Goal: Feedback & Contribution: Submit feedback/report problem

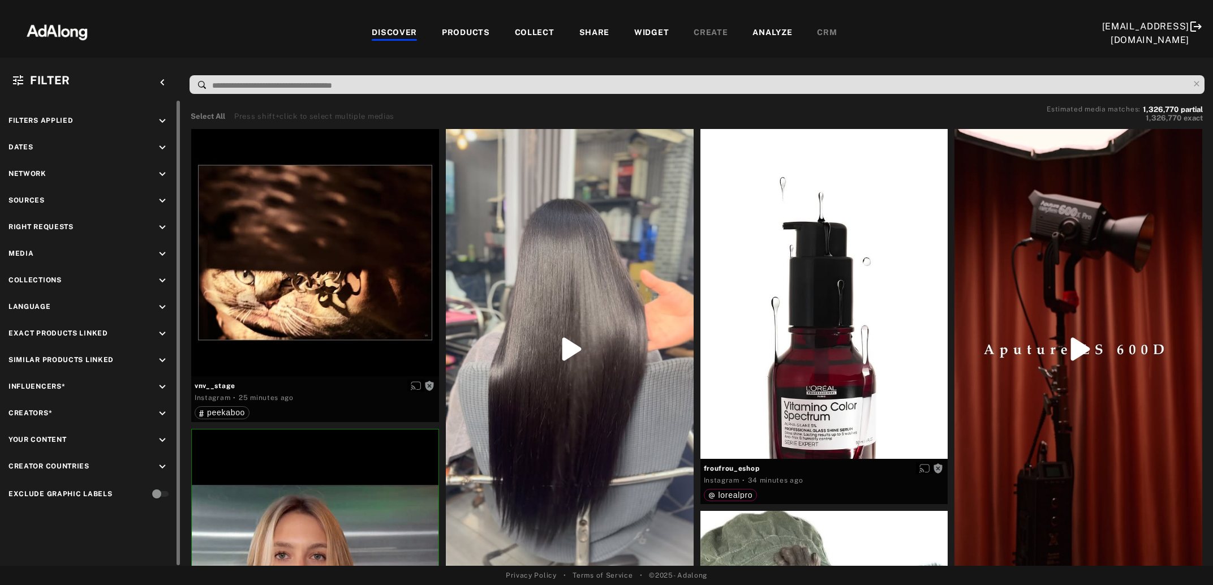
click at [159, 223] on icon "keyboard_arrow_down" at bounding box center [162, 227] width 12 height 12
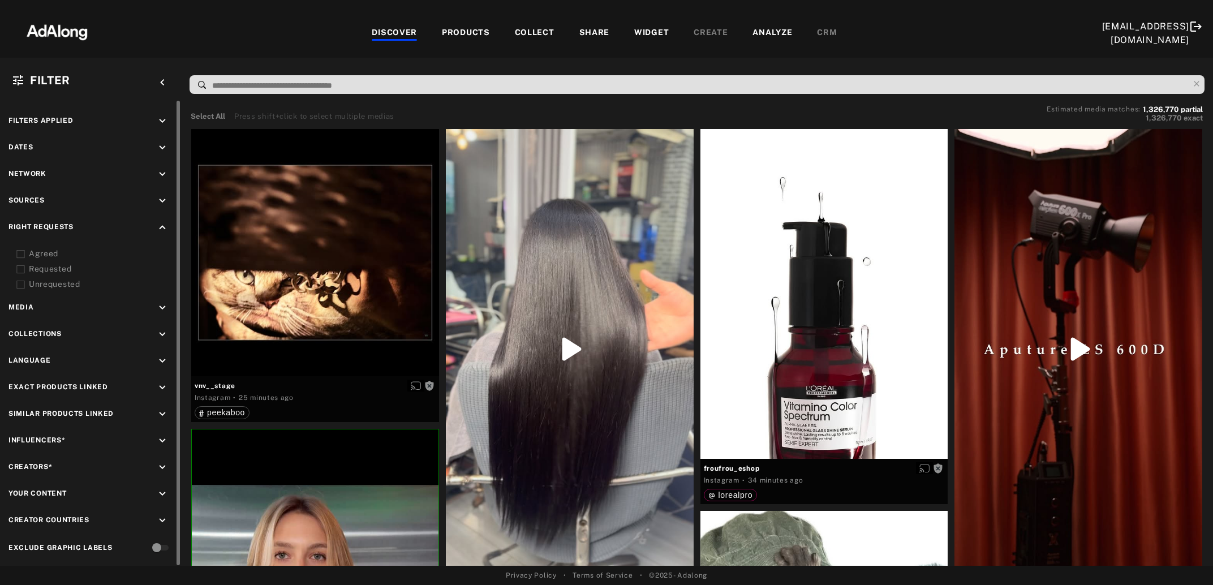
click at [19, 253] on icon at bounding box center [20, 254] width 8 height 8
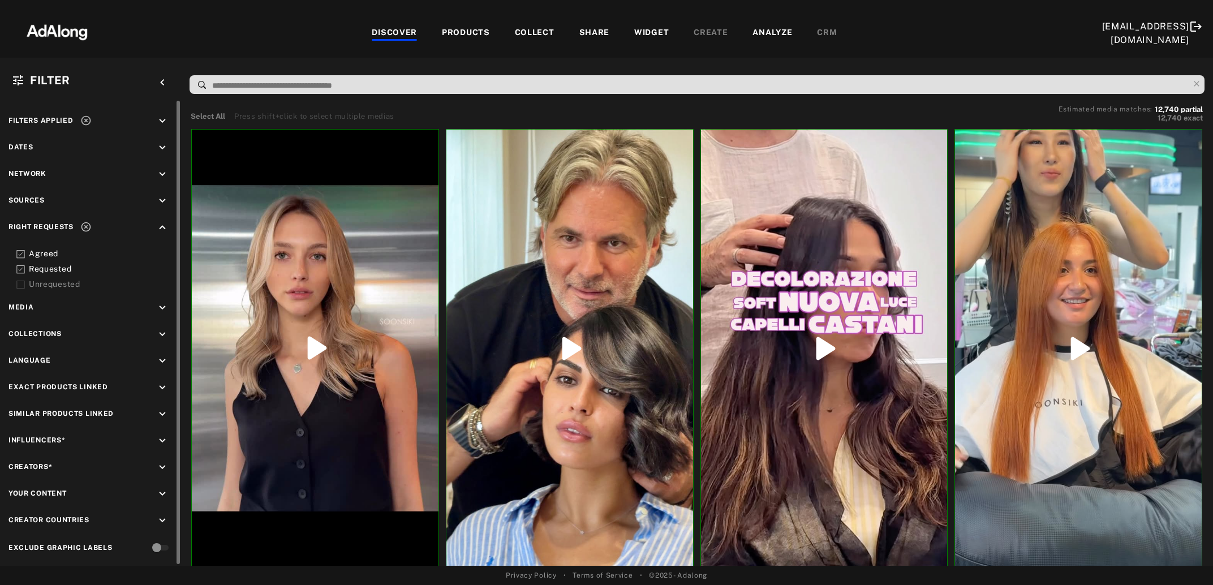
click at [83, 118] on icon at bounding box center [86, 121] width 10 height 10
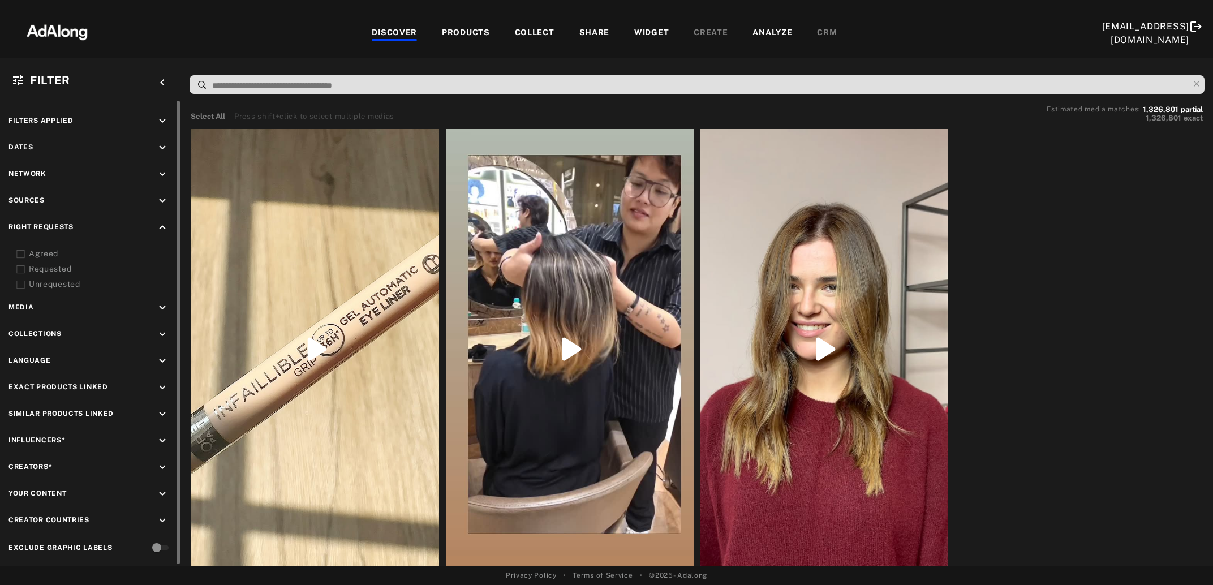
click at [158, 228] on icon "keyboard_arrow_up" at bounding box center [162, 227] width 12 height 12
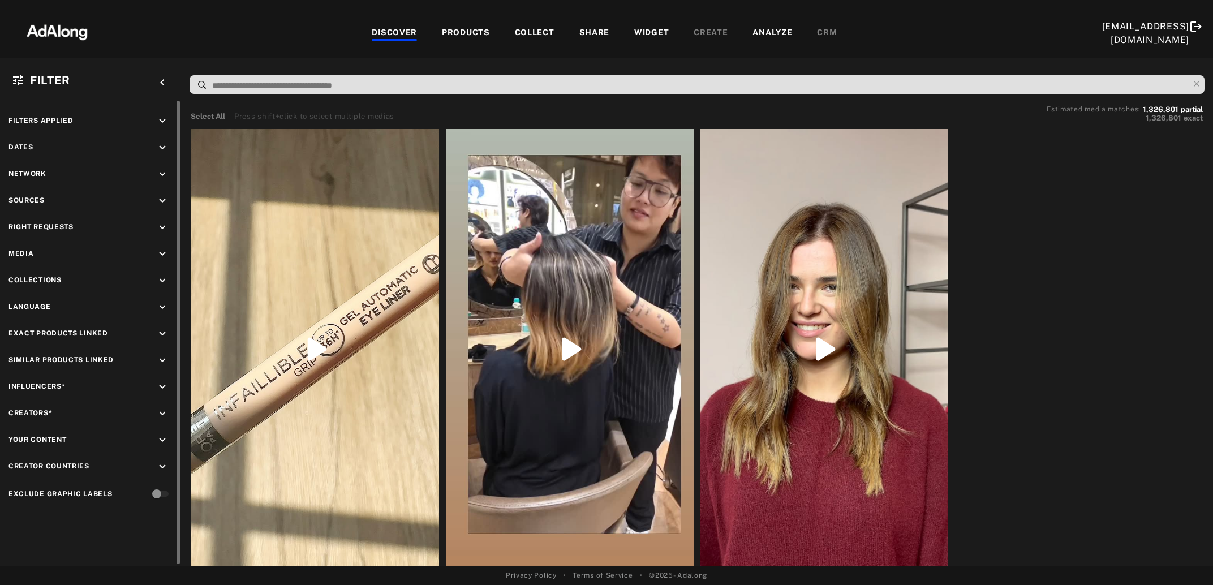
click at [163, 278] on icon "keyboard_arrow_down" at bounding box center [162, 280] width 12 height 12
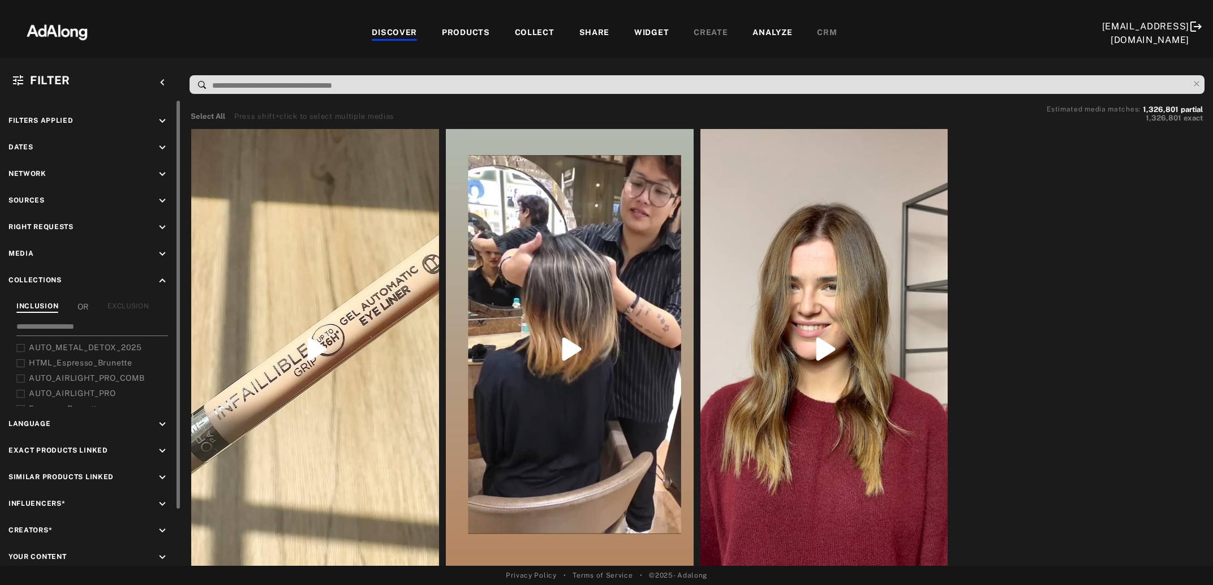
click at [109, 328] on input at bounding box center [92, 328] width 152 height 15
type input "***"
click at [21, 392] on icon at bounding box center [20, 394] width 8 height 8
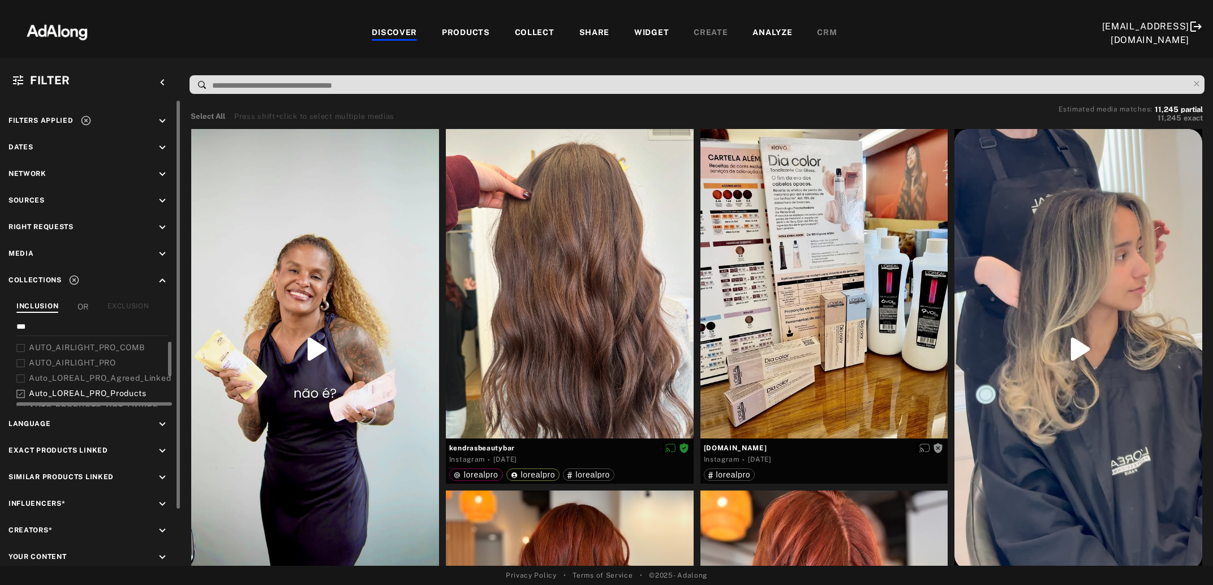
click at [21, 392] on icon at bounding box center [20, 394] width 8 height 8
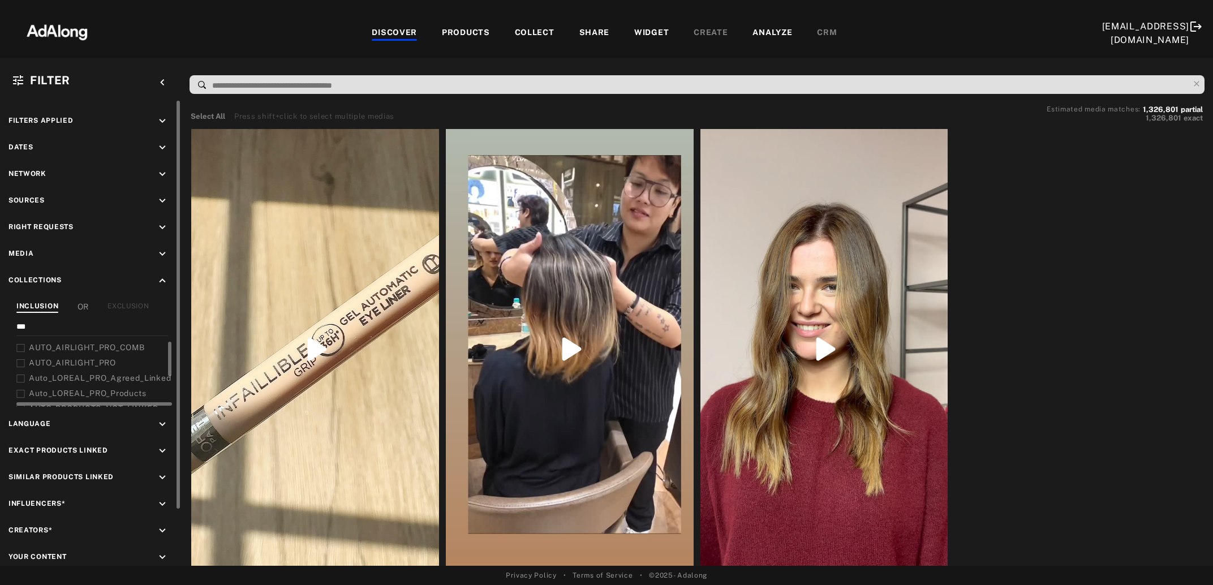
click at [527, 31] on div "COLLECT" at bounding box center [535, 34] width 40 height 14
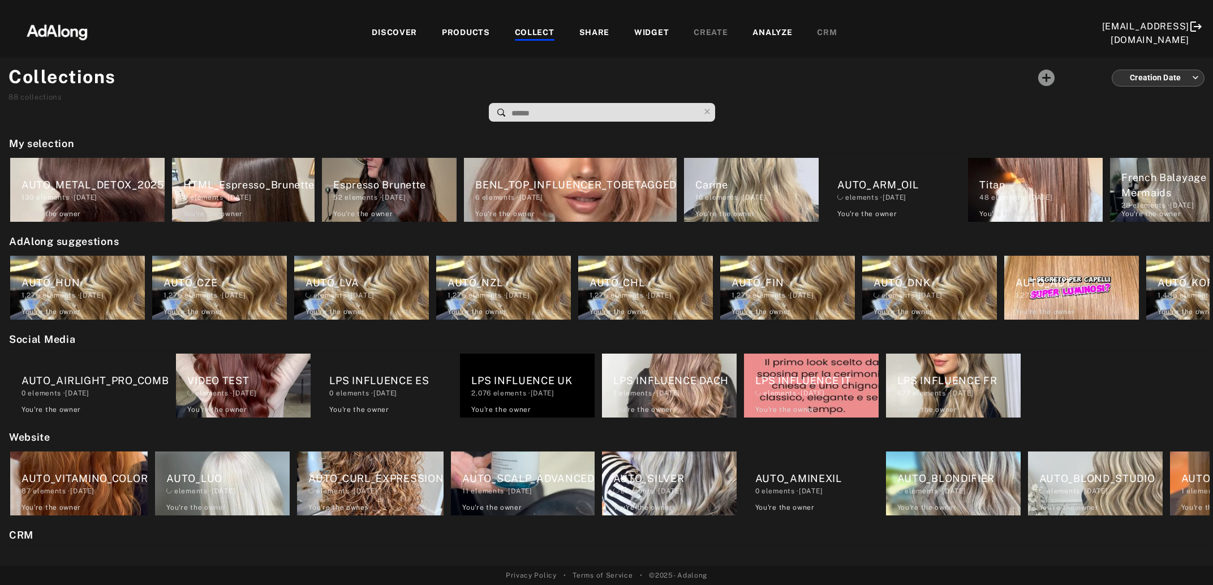
drag, startPoint x: 523, startPoint y: 119, endPoint x: 528, endPoint y: 114, distance: 7.2
click at [524, 119] on input at bounding box center [604, 113] width 189 height 15
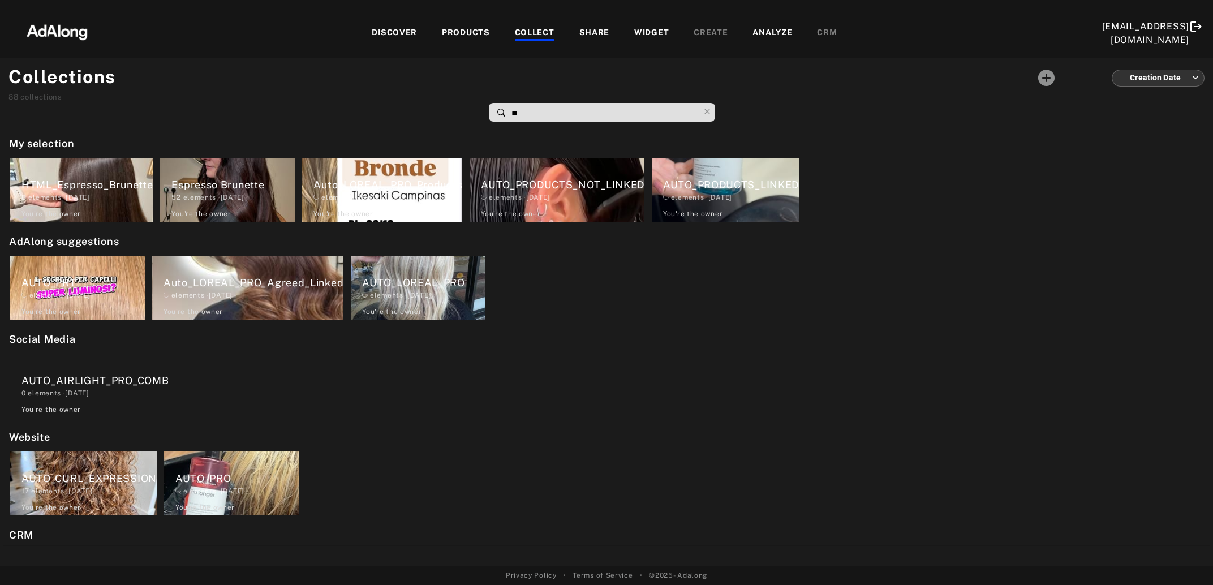
type input "***"
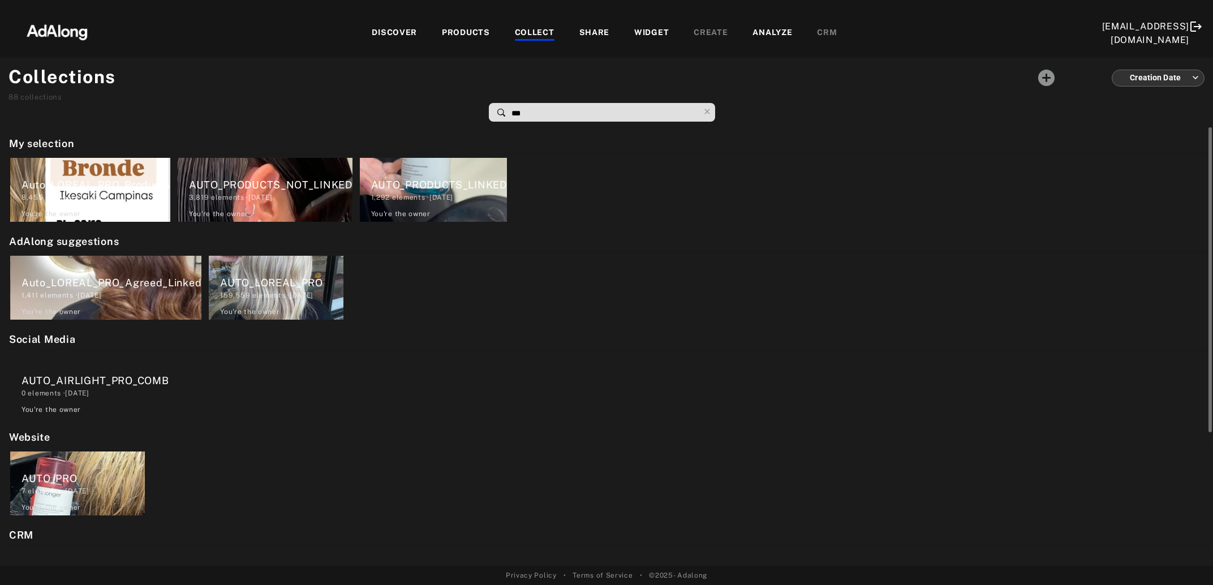
click at [107, 202] on div "8,455 elements · [DATE]" at bounding box center [95, 197] width 149 height 10
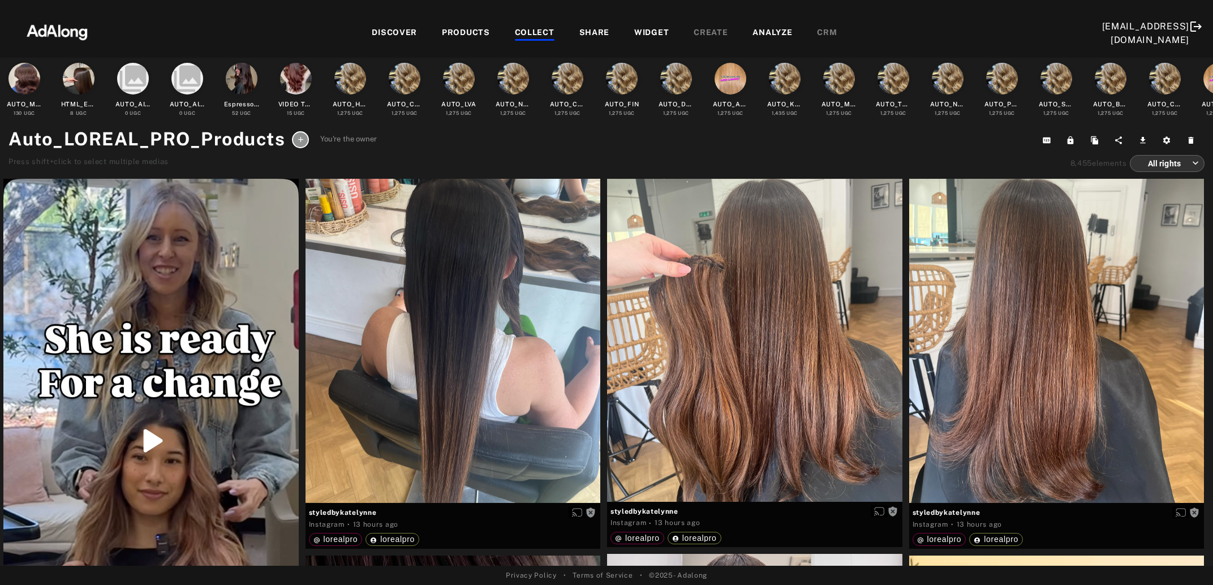
click at [1007, 20] on div at bounding box center [606, 10] width 1213 height 20
click at [402, 36] on div "DISCOVER" at bounding box center [394, 34] width 45 height 14
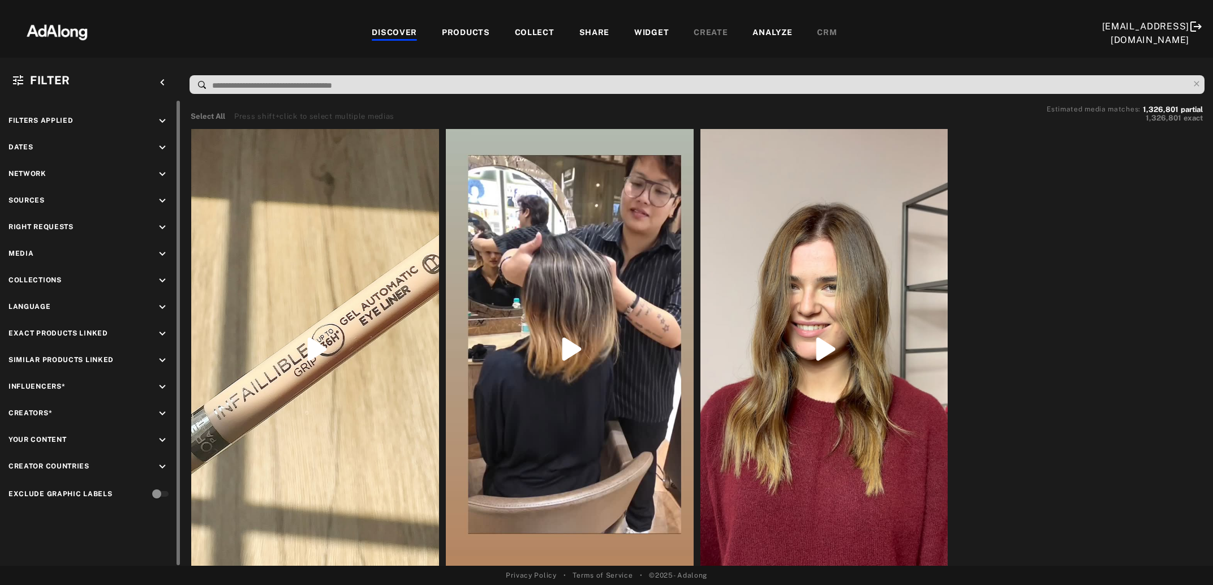
click at [158, 278] on icon "keyboard_arrow_down" at bounding box center [162, 280] width 12 height 12
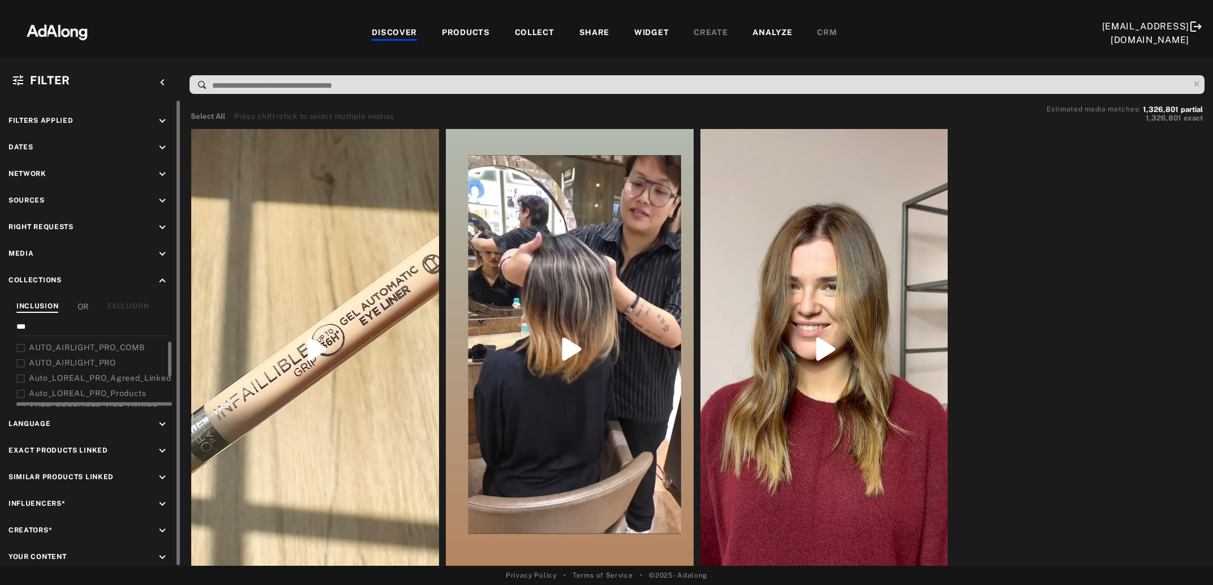
click at [16, 390] on icon at bounding box center [20, 394] width 8 height 8
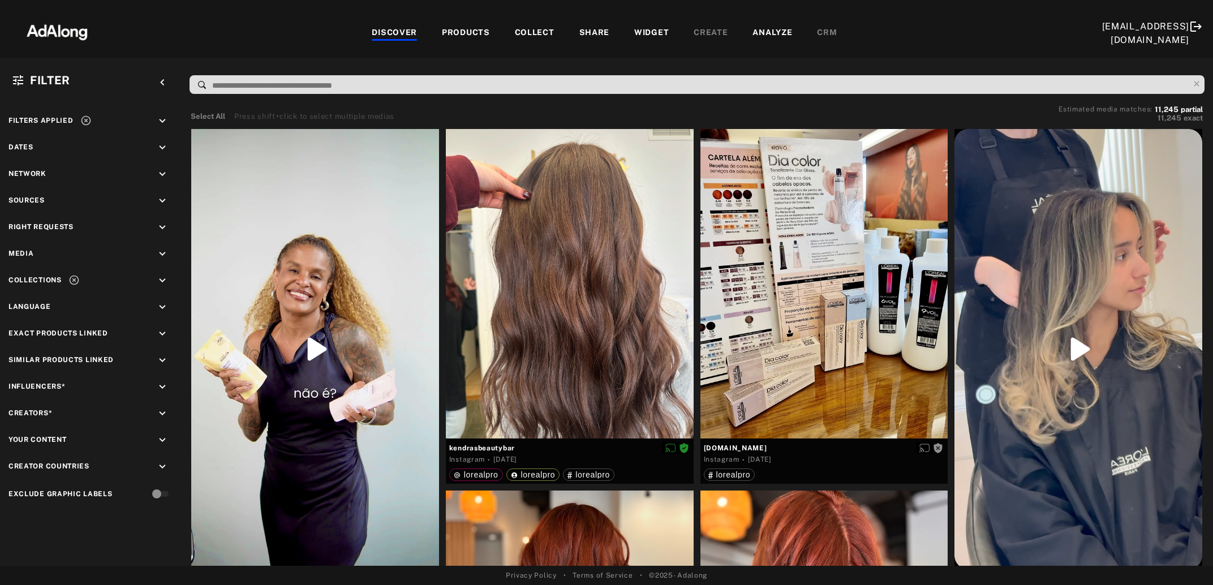
click at [536, 27] on div "COLLECT" at bounding box center [535, 34] width 40 height 14
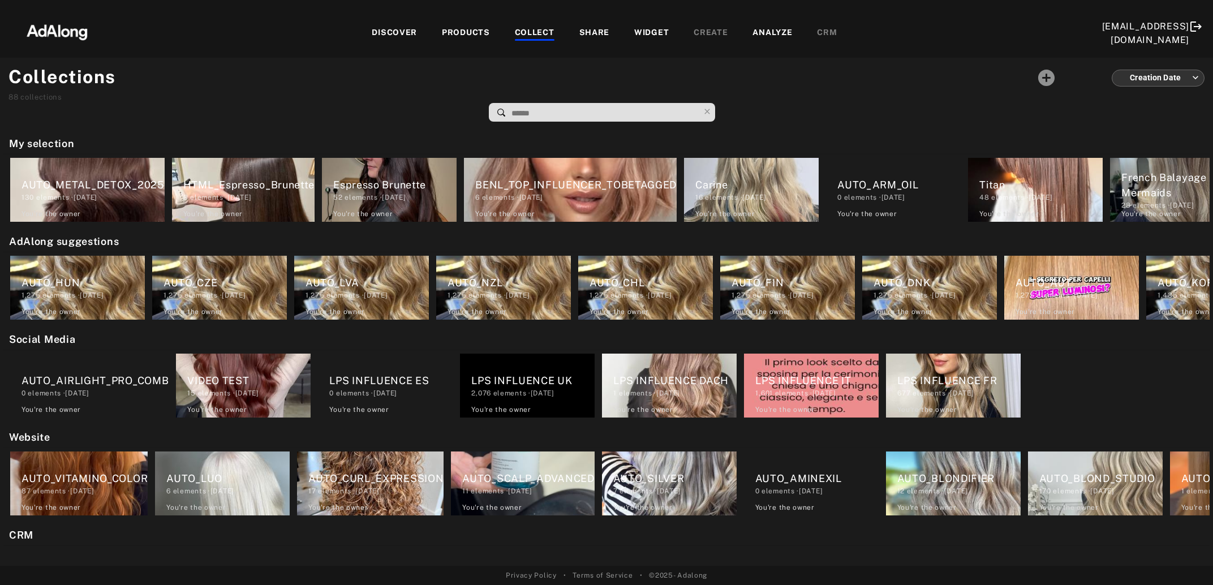
click at [558, 112] on input at bounding box center [604, 113] width 189 height 15
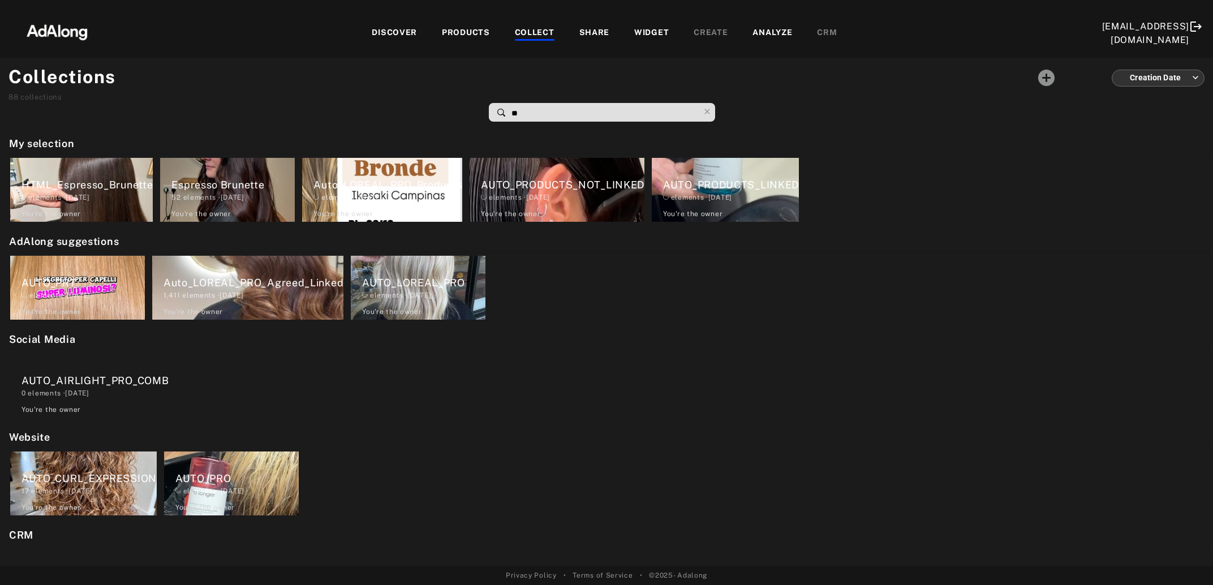
type input "***"
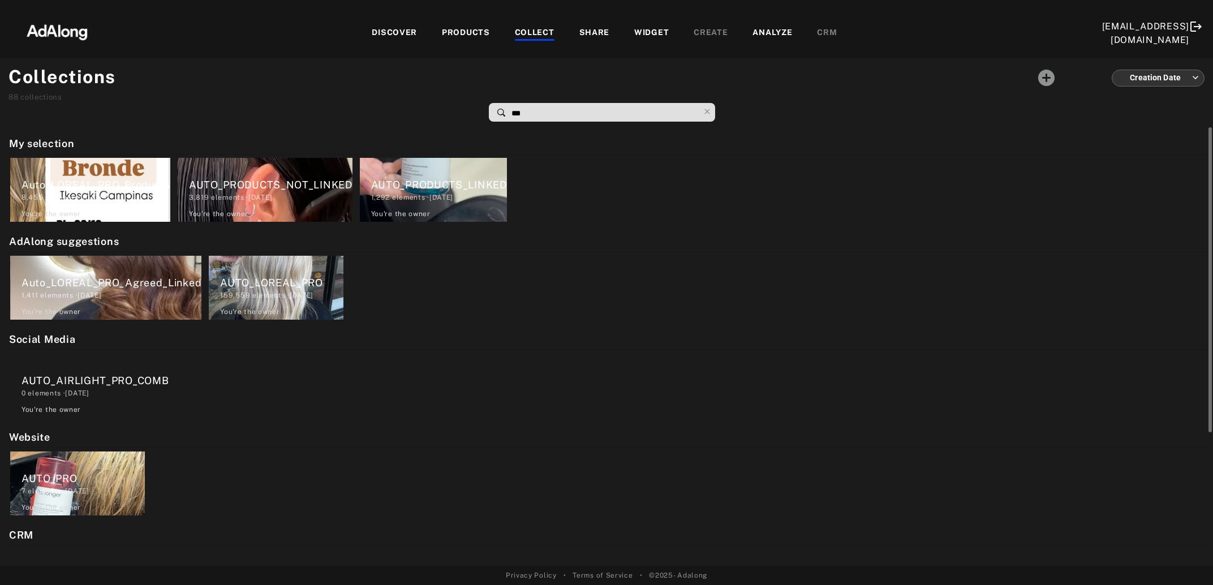
click at [85, 190] on div "Auto_LOREAL_PRO_Products" at bounding box center [95, 184] width 149 height 15
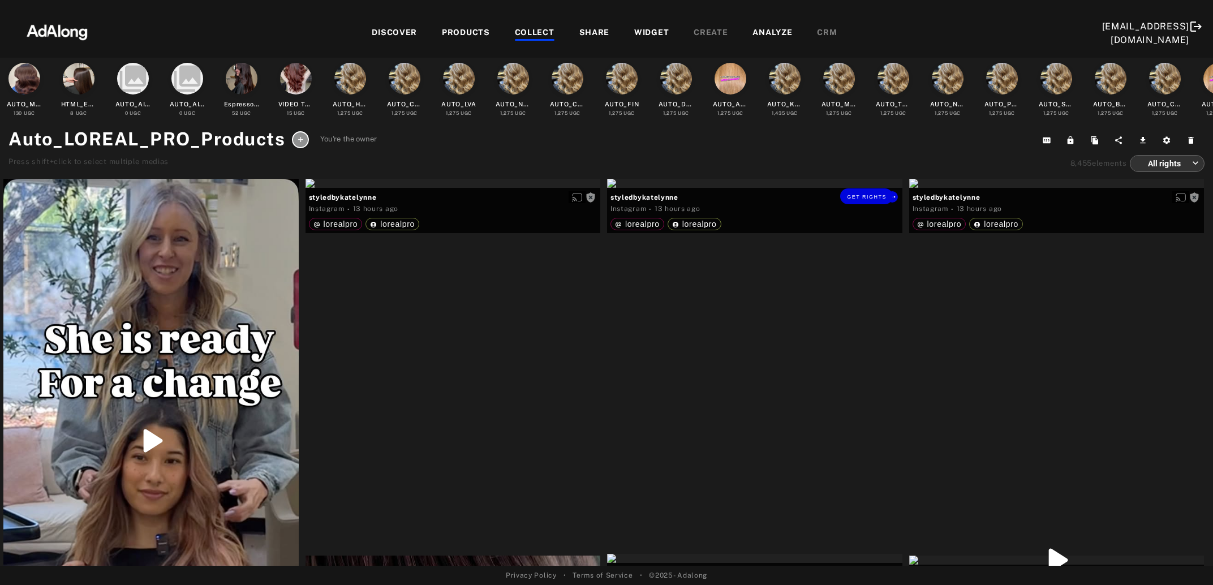
click at [734, 188] on div "Get rights" at bounding box center [754, 183] width 295 height 9
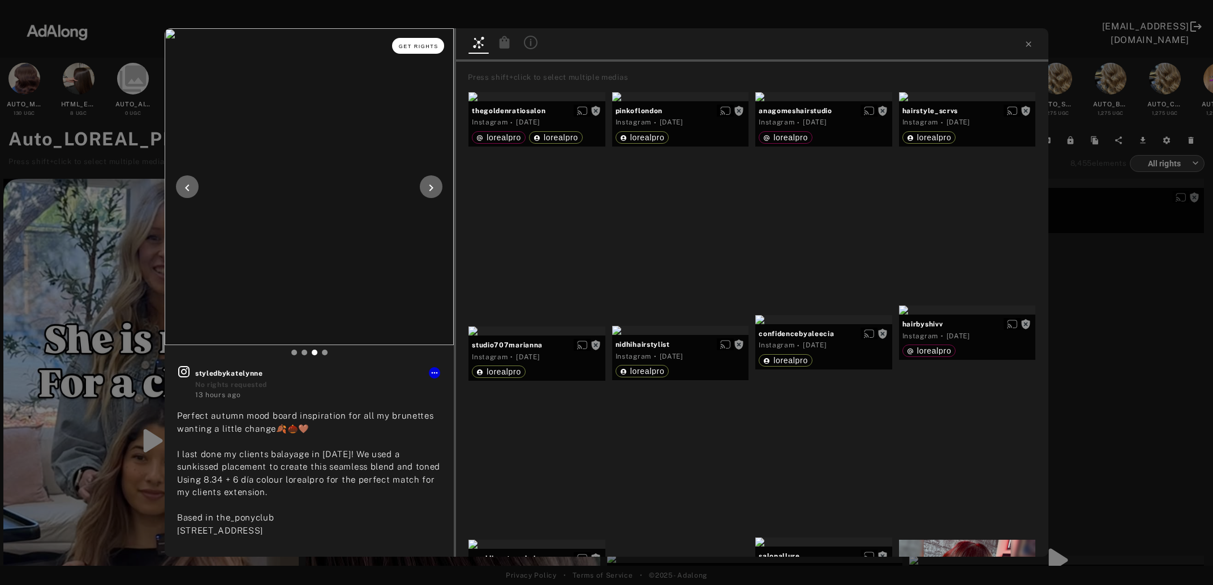
click at [414, 45] on span "Get rights" at bounding box center [419, 47] width 40 height 6
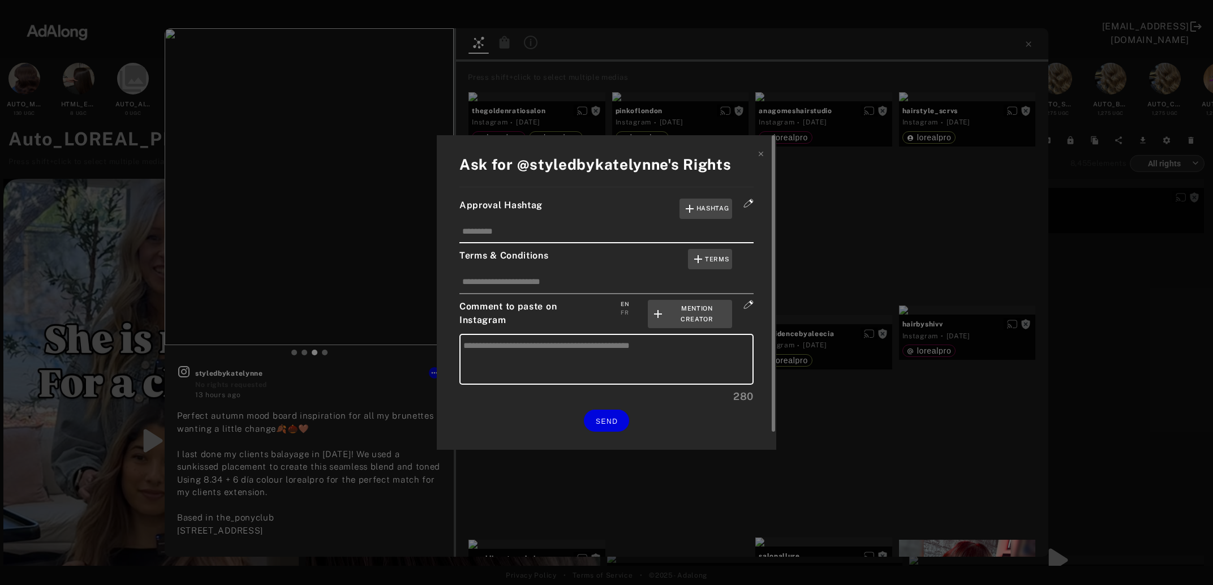
click at [627, 313] on div "FR" at bounding box center [625, 312] width 8 height 8
type textarea "**********"
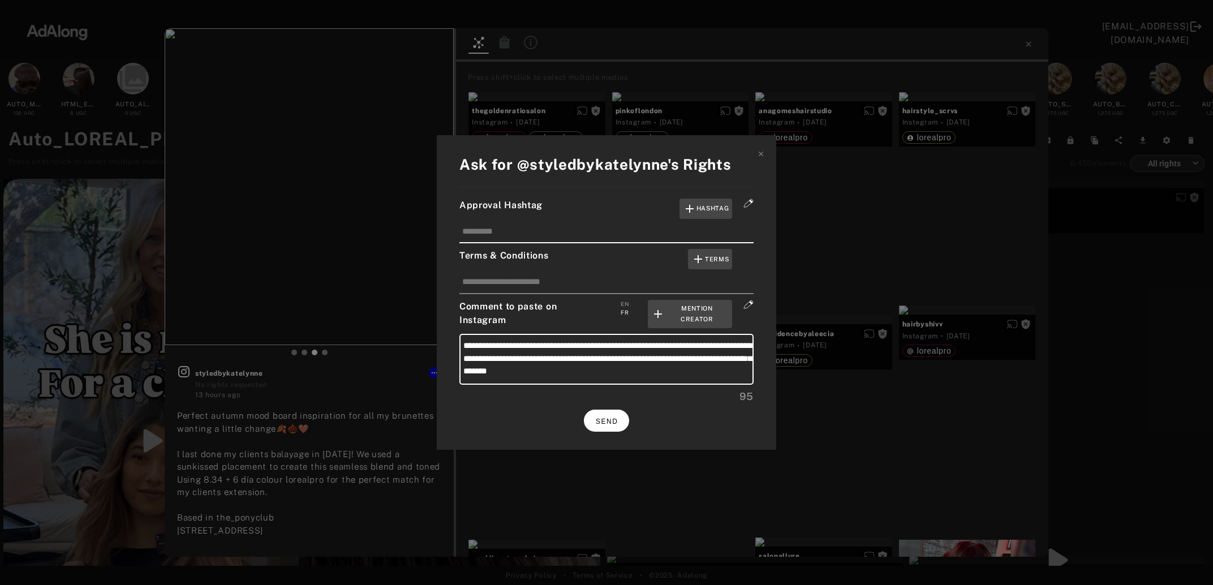
click at [618, 413] on button "SEND" at bounding box center [606, 421] width 45 height 22
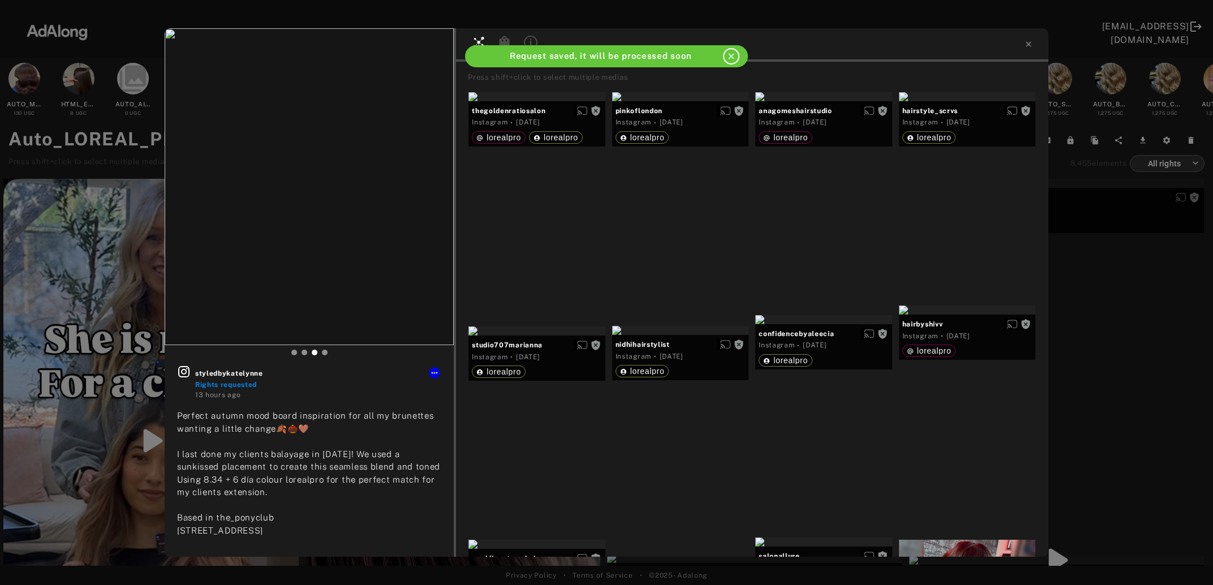
click at [1158, 322] on div "styledbykatelynne Rights requested 13 hours ago Perfect autumn mood board inspi…" at bounding box center [606, 292] width 1213 height 585
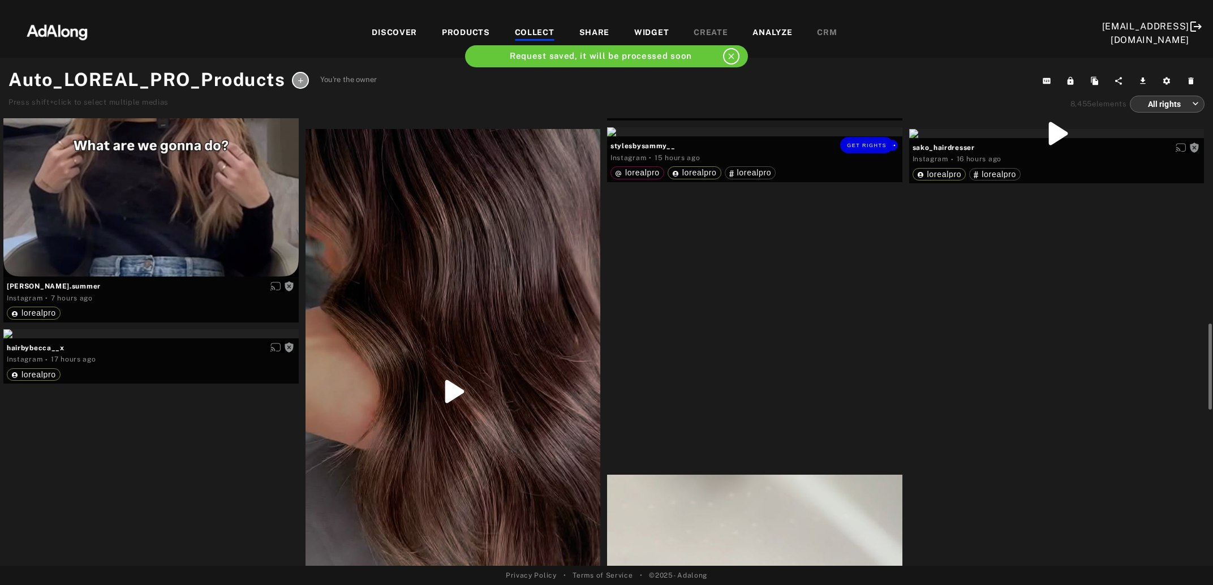
scroll to position [490, 0]
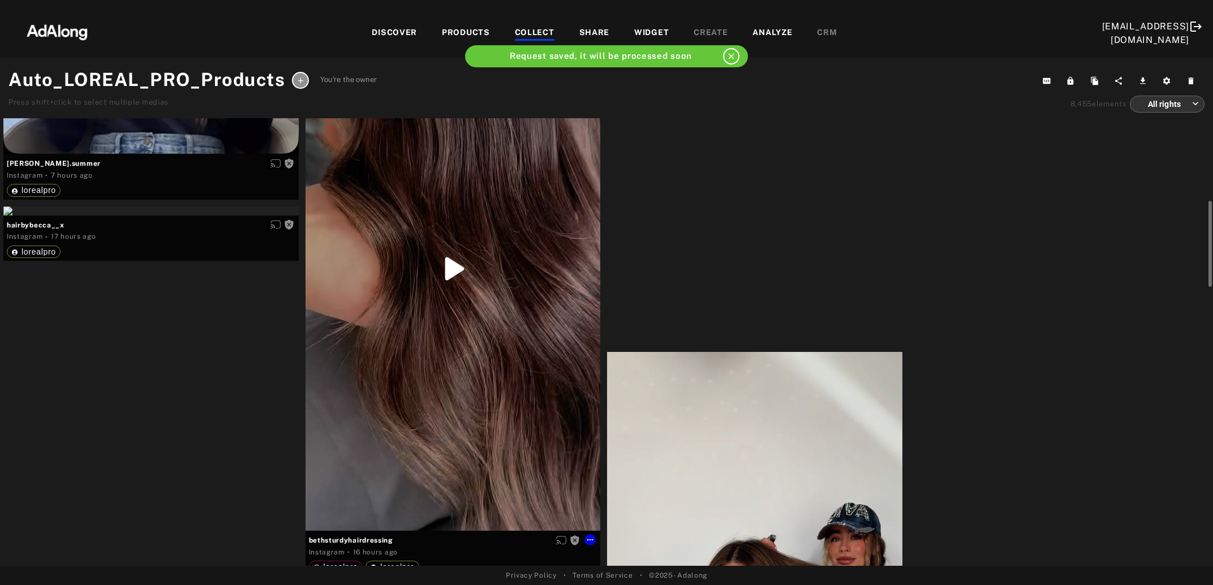
click at [480, 364] on div "Get rights" at bounding box center [453, 268] width 295 height 524
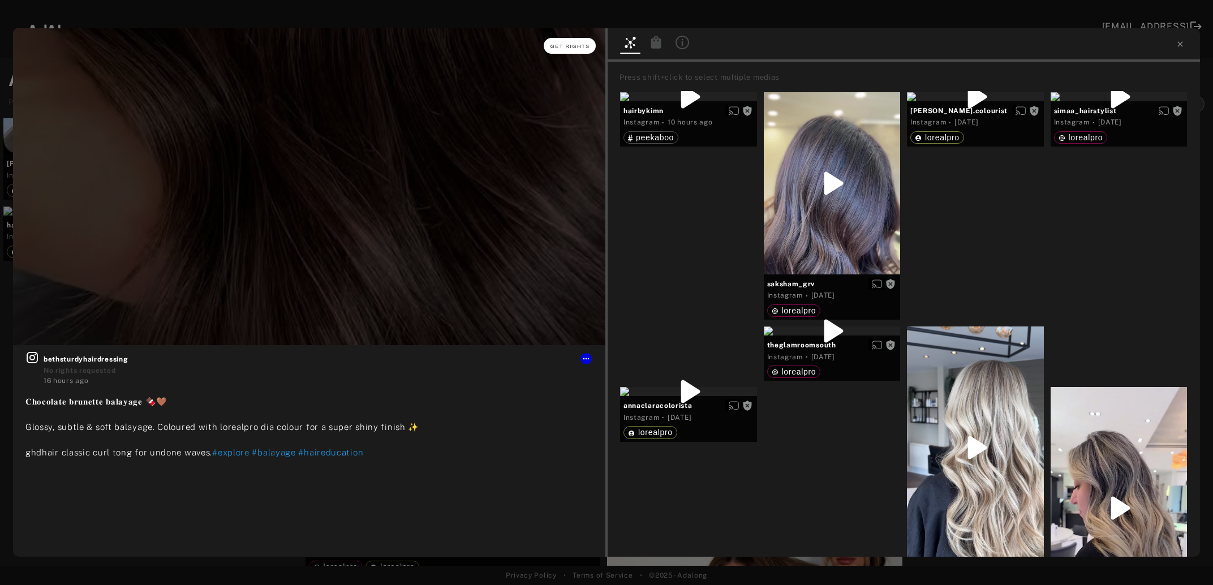
click at [553, 44] on span "Get rights" at bounding box center [571, 47] width 40 height 6
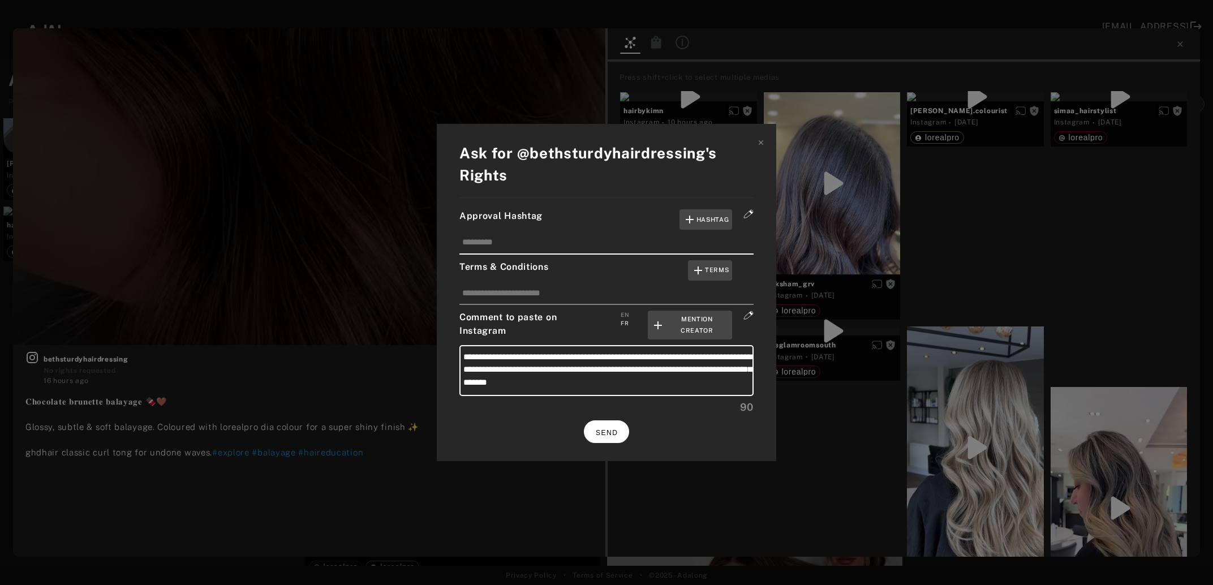
click at [613, 429] on span "SEND" at bounding box center [607, 433] width 22 height 8
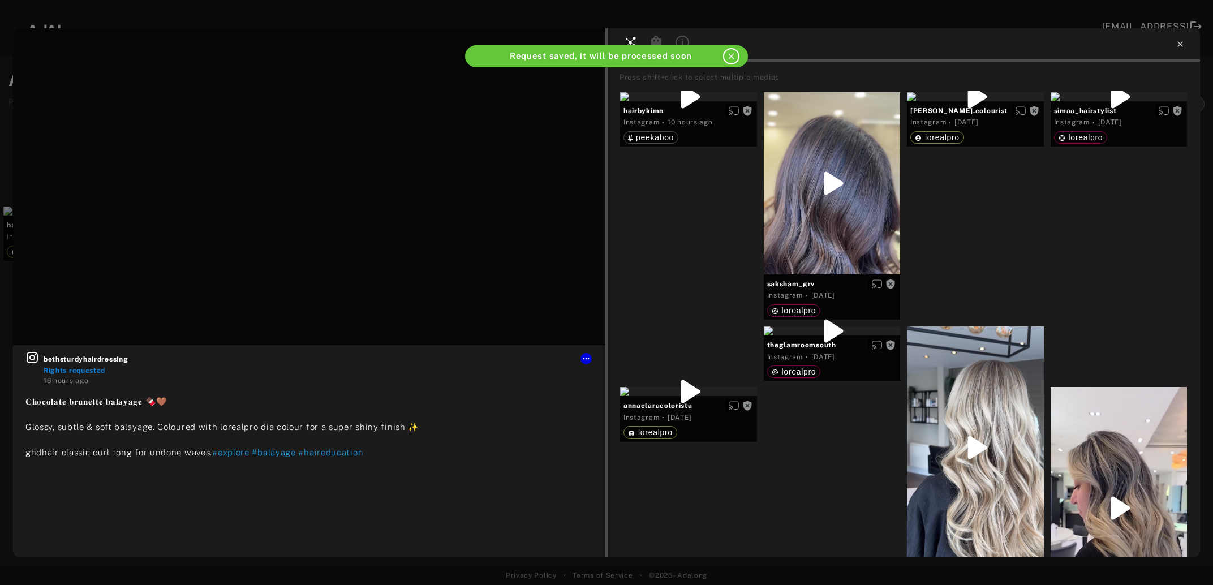
click at [1177, 43] on icon at bounding box center [1180, 44] width 9 height 9
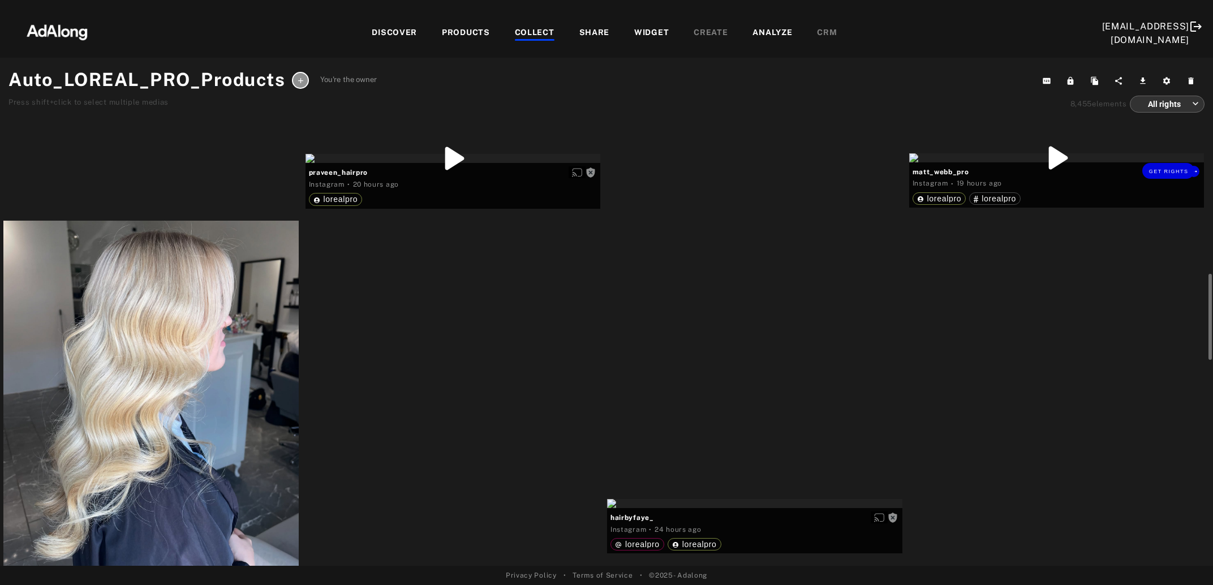
scroll to position [981, 0]
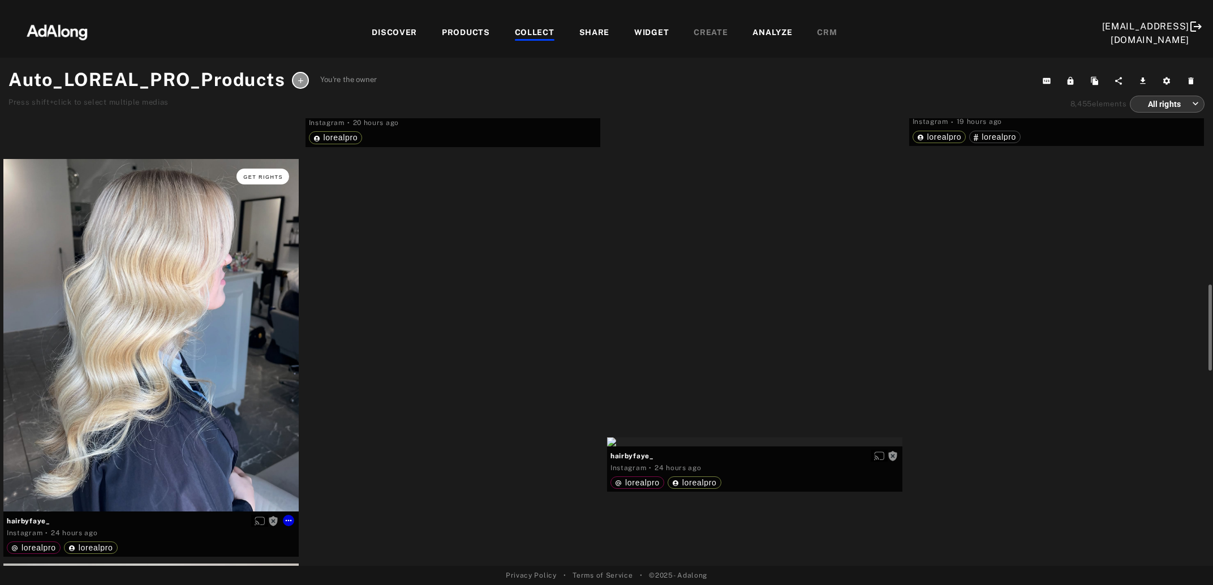
click at [256, 179] on button "Get rights" at bounding box center [262, 177] width 52 height 16
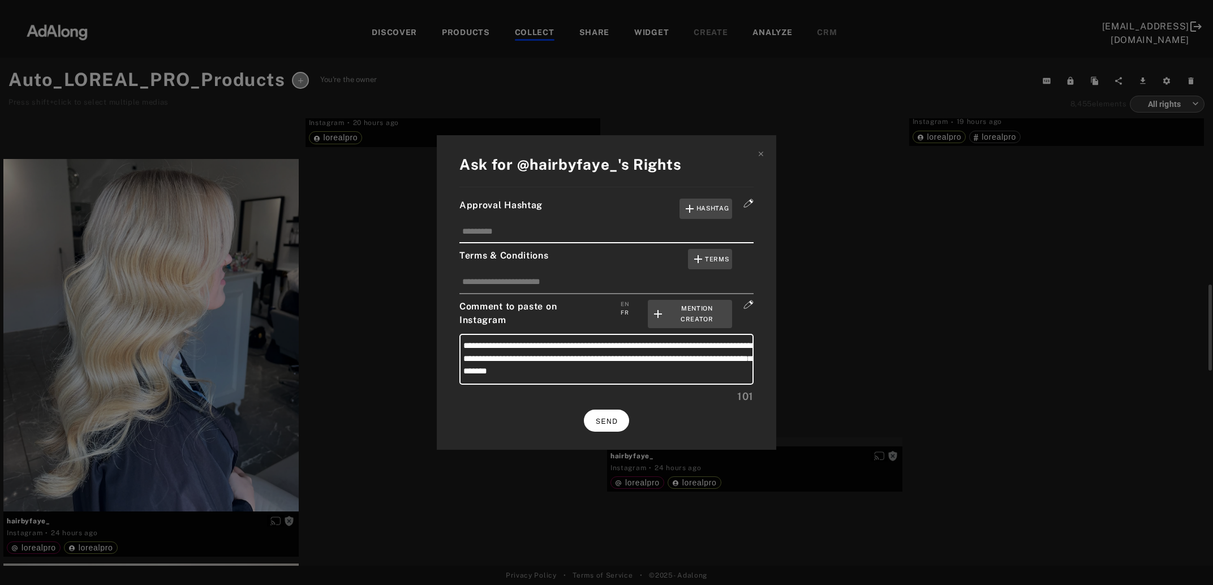
click at [603, 419] on span "SEND" at bounding box center [607, 422] width 22 height 8
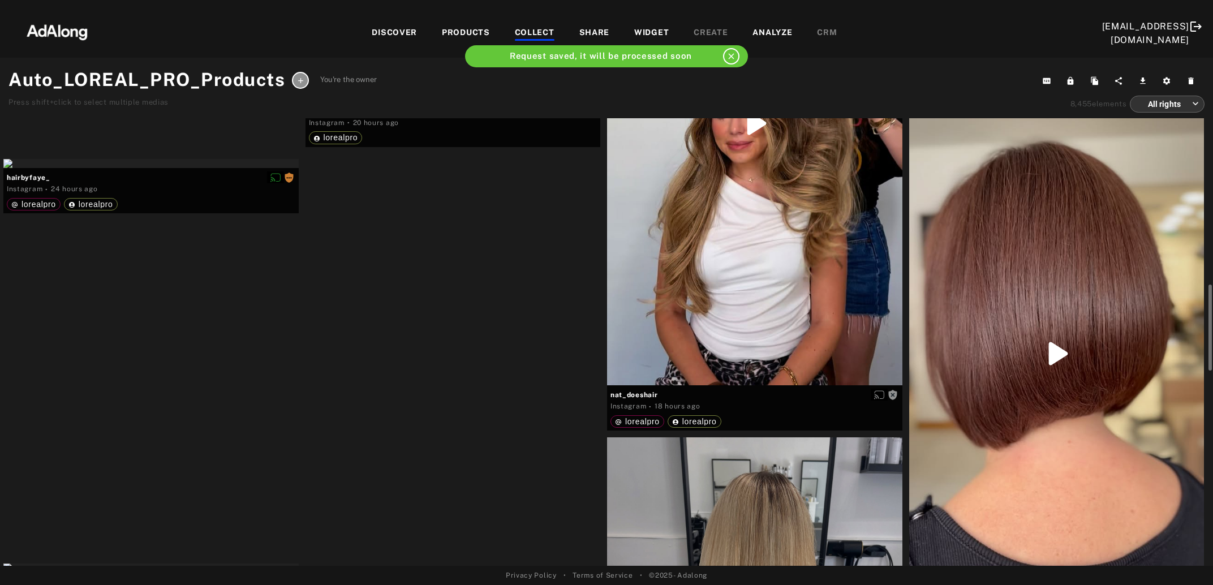
click at [1033, 383] on div "Get rights" at bounding box center [1056, 354] width 295 height 524
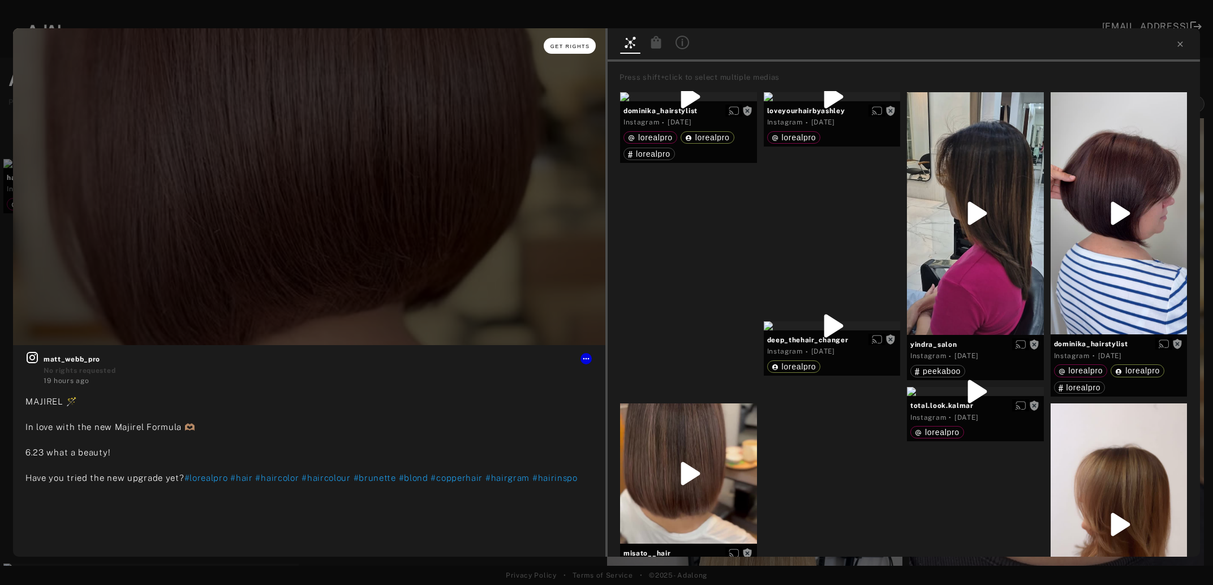
click at [581, 44] on span "Get rights" at bounding box center [571, 47] width 40 height 6
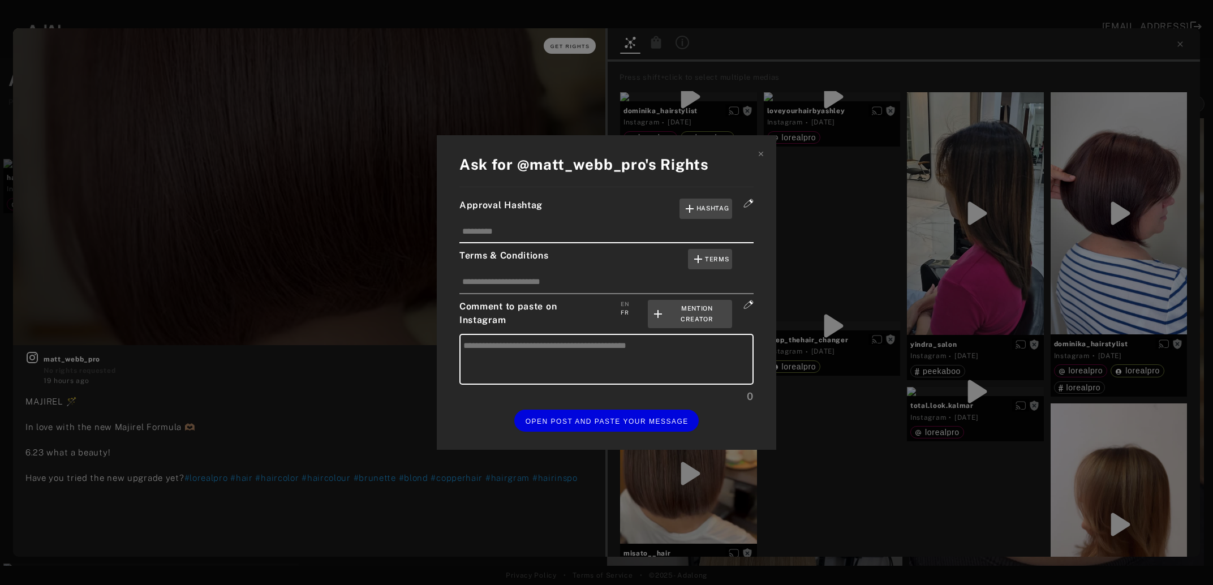
type textarea "**********"
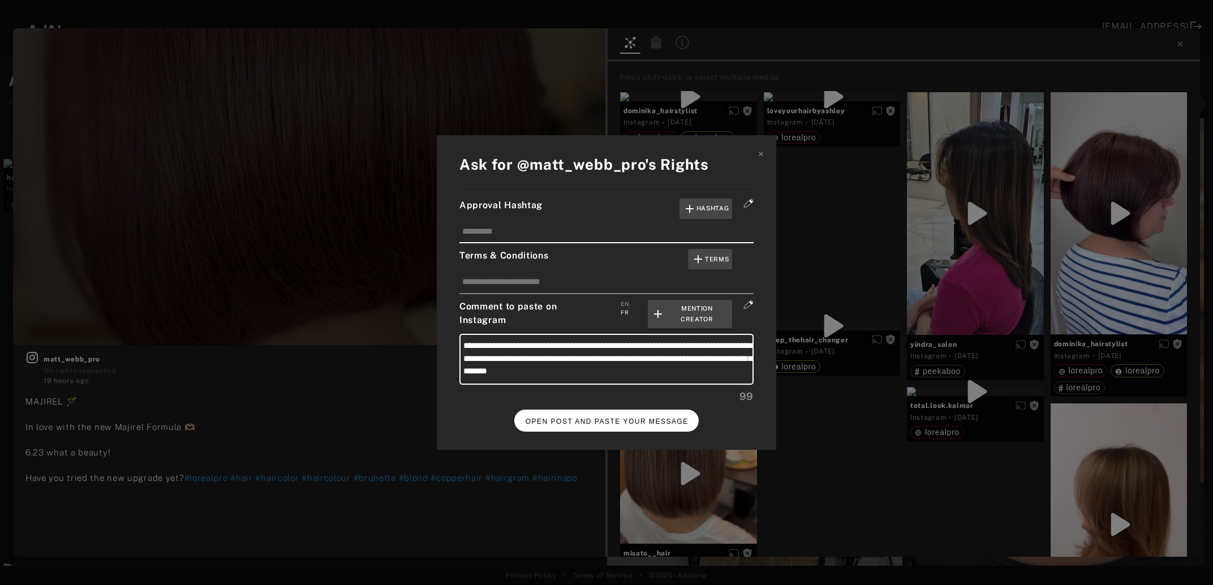
click at [577, 418] on span "OPEN POST AND PASTE YOUR MESSAGE" at bounding box center [607, 422] width 163 height 8
click at [611, 419] on span "DONE" at bounding box center [606, 422] width 23 height 8
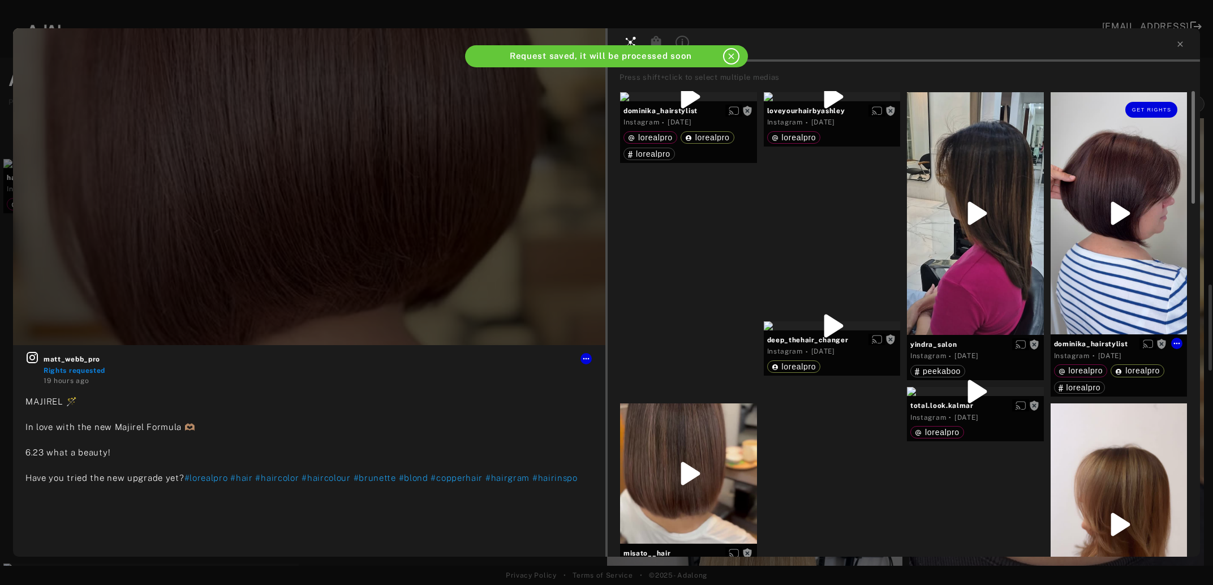
scroll to position [981, 0]
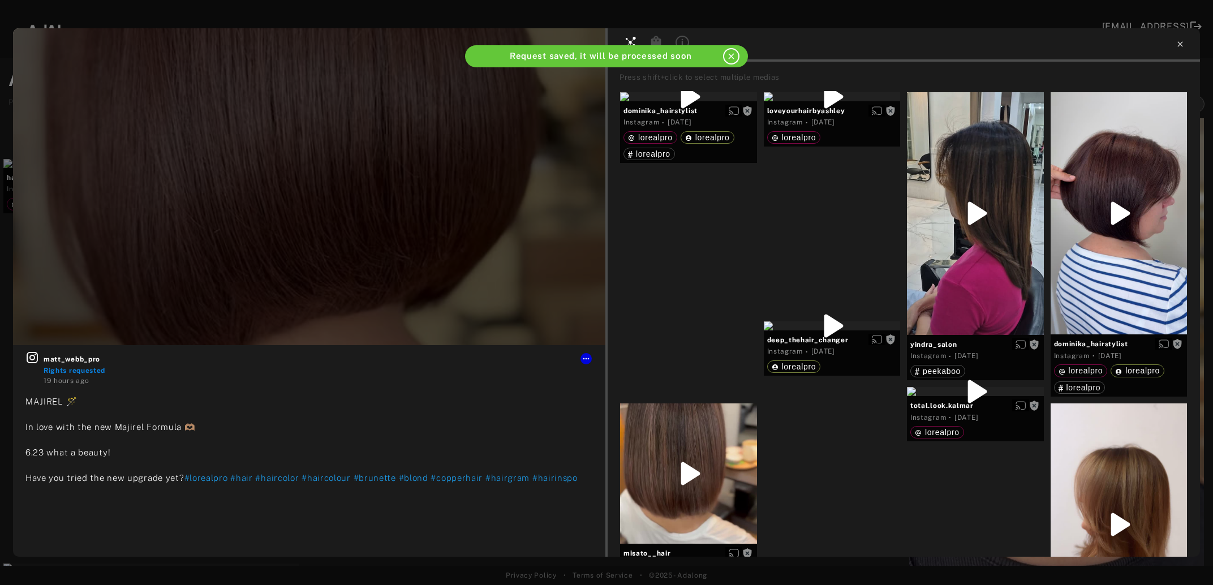
click at [1176, 45] on icon at bounding box center [1180, 44] width 9 height 9
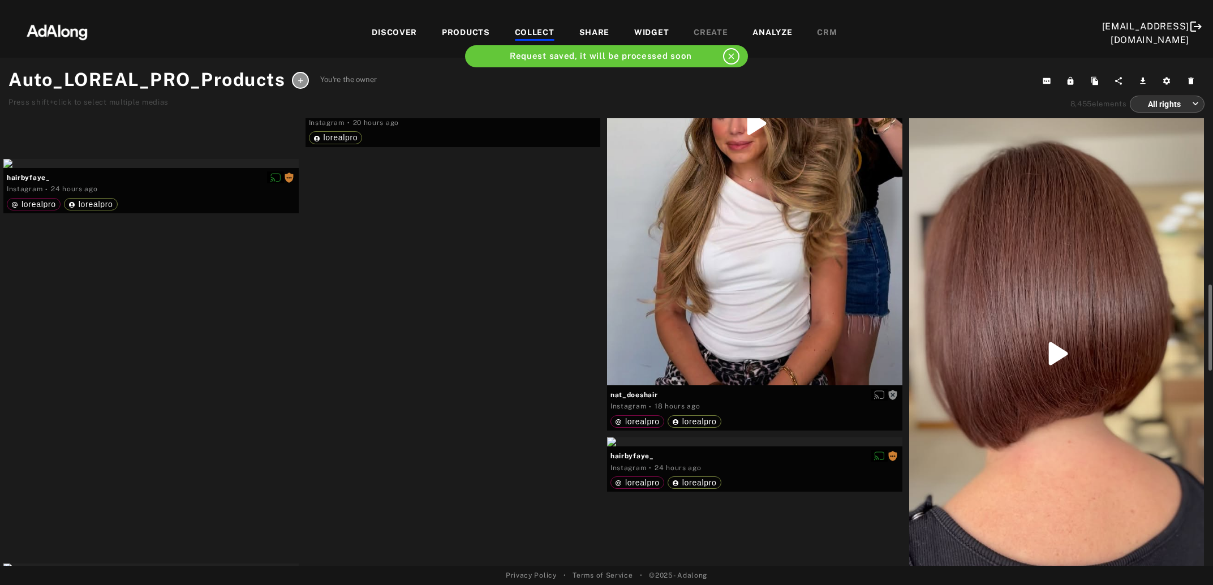
click at [431, 101] on div "Get rights" at bounding box center [453, 96] width 295 height 9
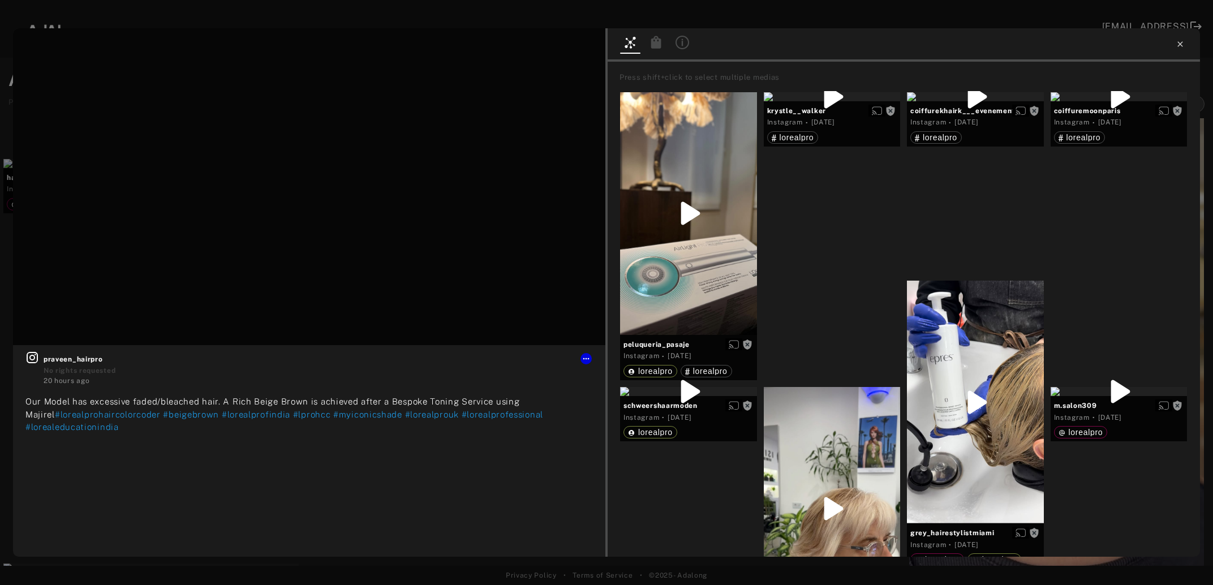
click at [1179, 43] on icon at bounding box center [1179, 43] width 5 height 5
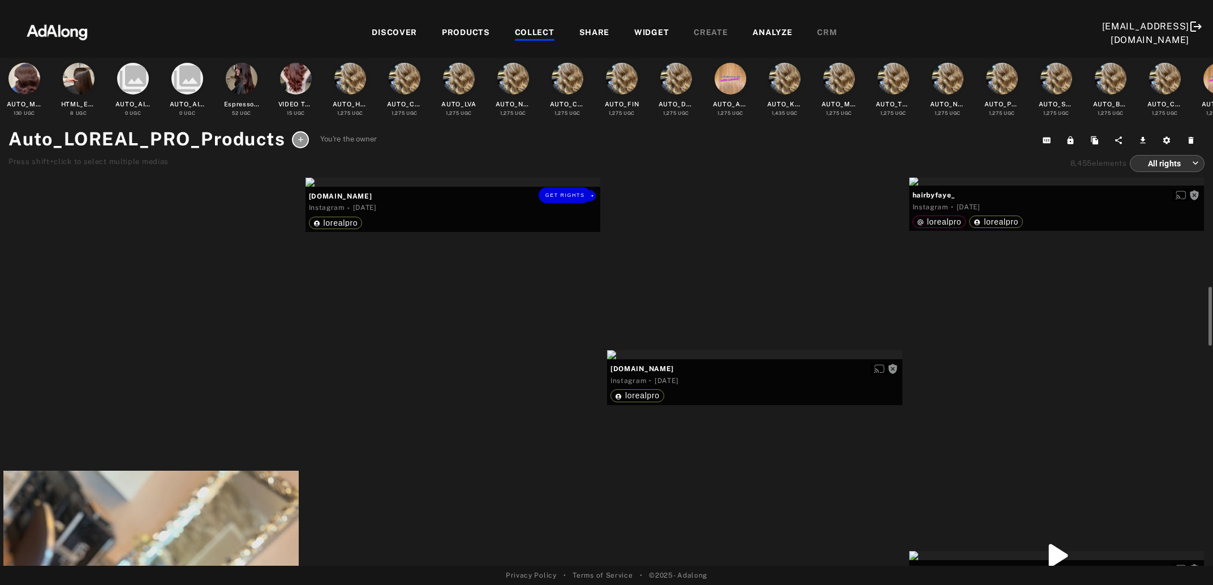
scroll to position [1409, 0]
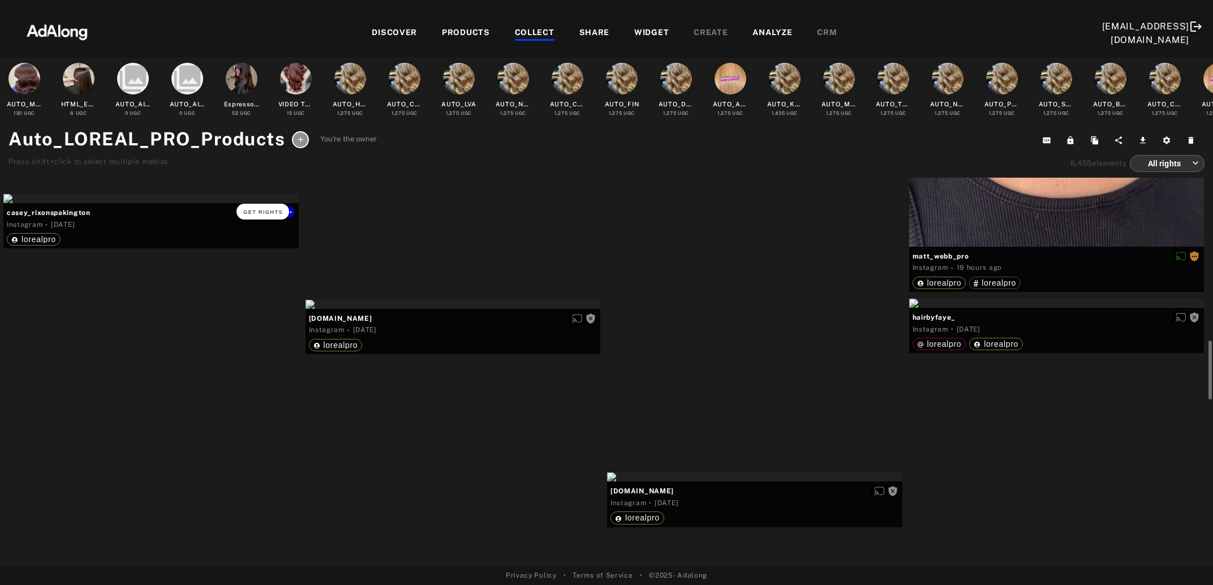
click at [250, 209] on span "Get rights" at bounding box center [263, 212] width 40 height 6
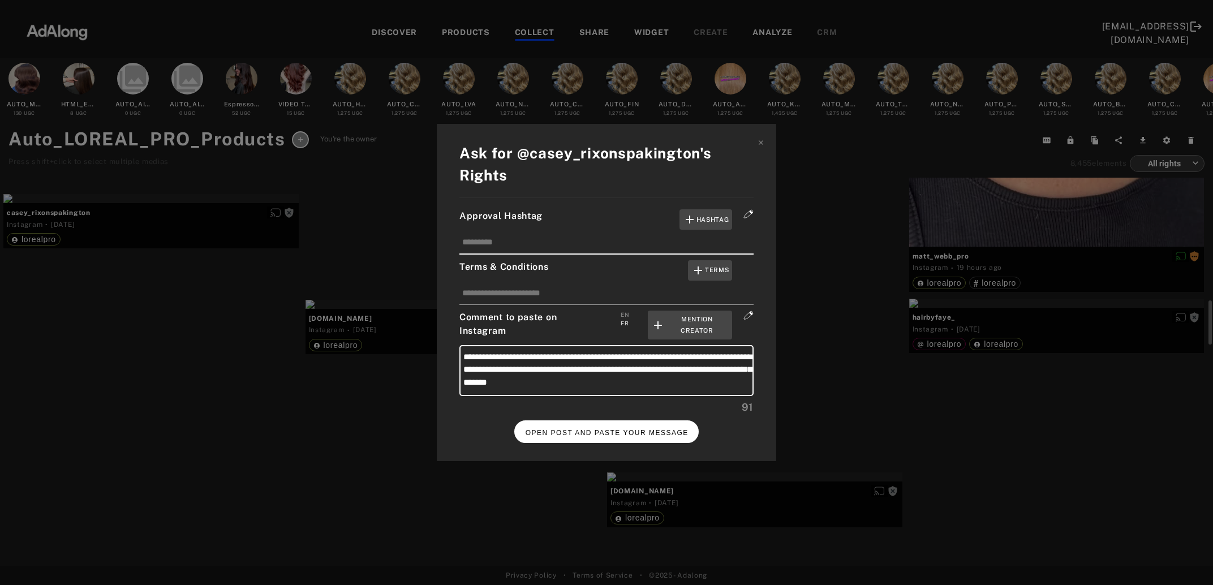
click at [629, 429] on span "OPEN POST AND PASTE YOUR MESSAGE" at bounding box center [607, 433] width 163 height 8
click at [616, 429] on span "DONE" at bounding box center [606, 433] width 23 height 8
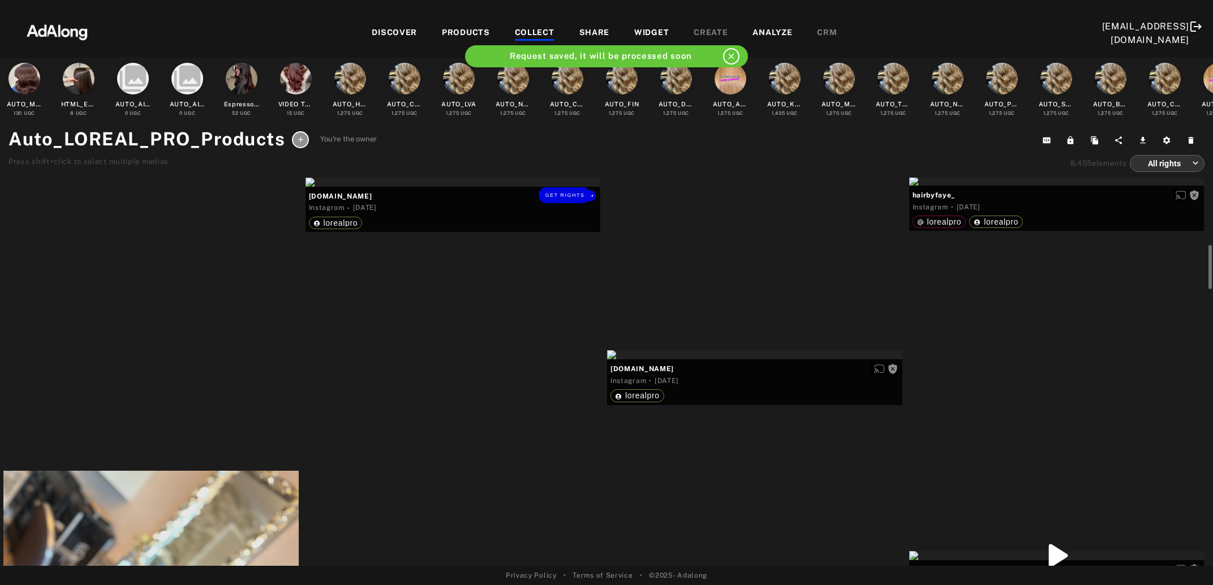
scroll to position [1470, 0]
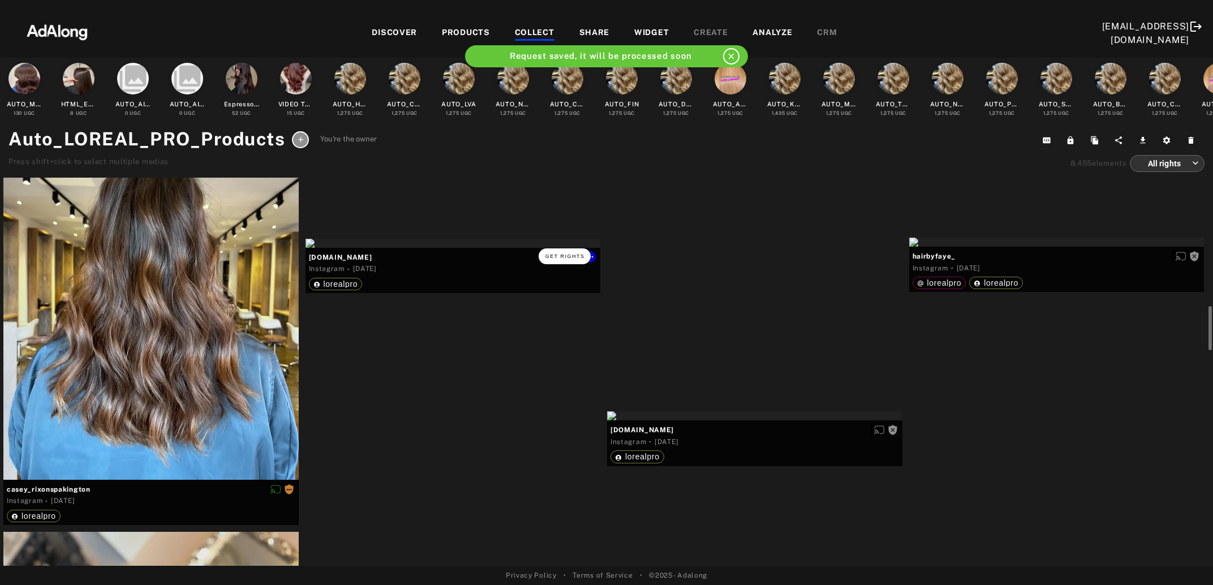
click at [564, 251] on button "Get rights" at bounding box center [565, 256] width 52 height 16
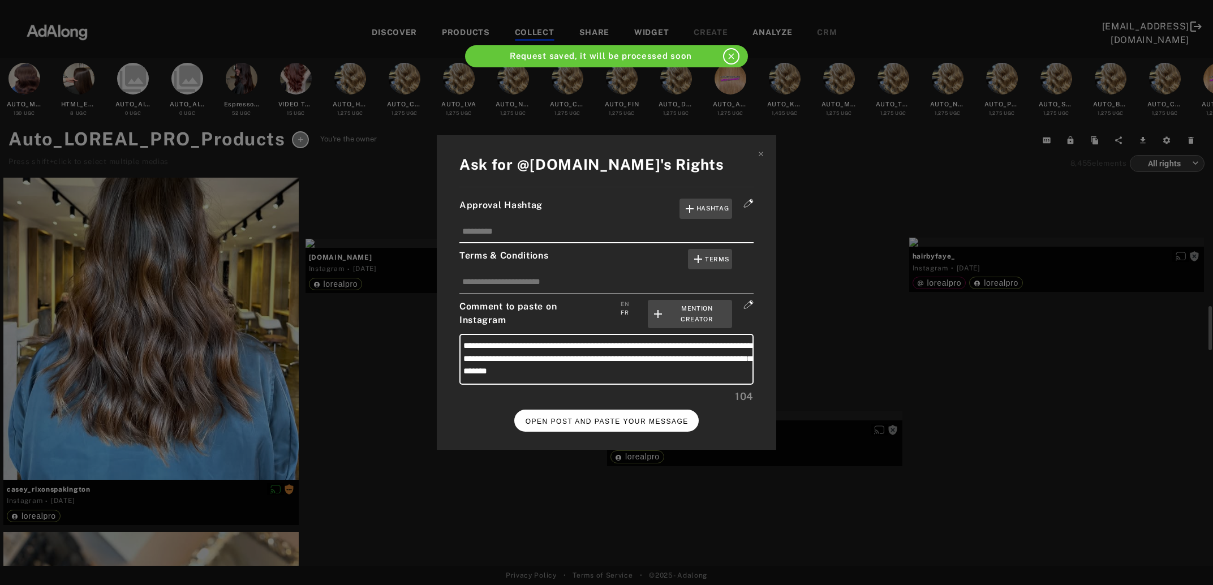
click at [613, 422] on button "OPEN POST AND PASTE YOUR MESSAGE" at bounding box center [606, 421] width 185 height 22
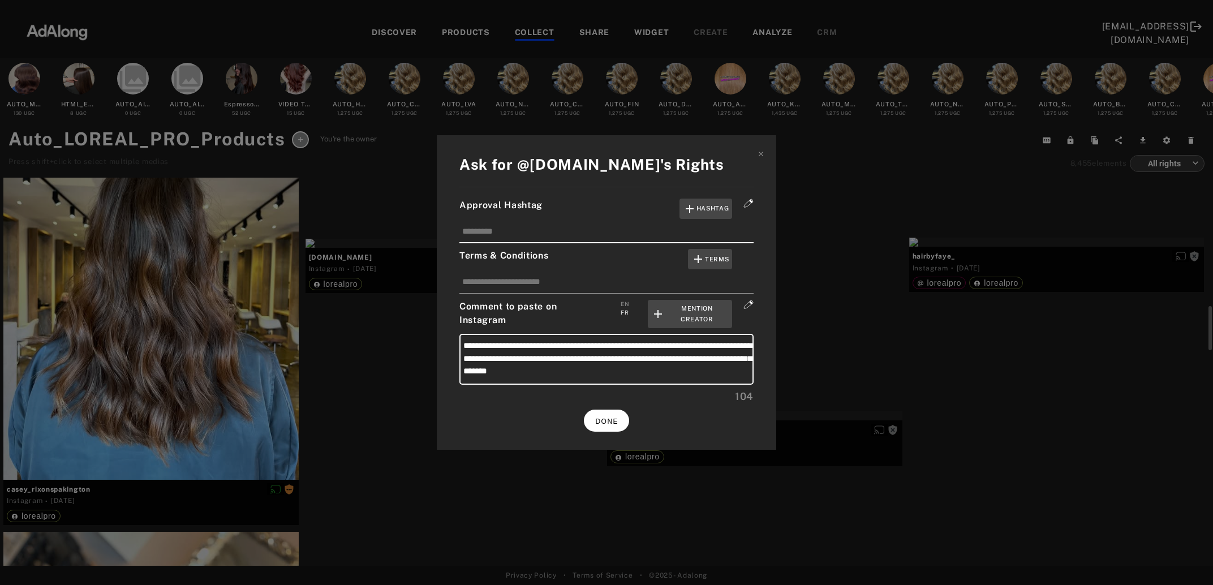
click at [613, 418] on span "DONE" at bounding box center [606, 422] width 23 height 8
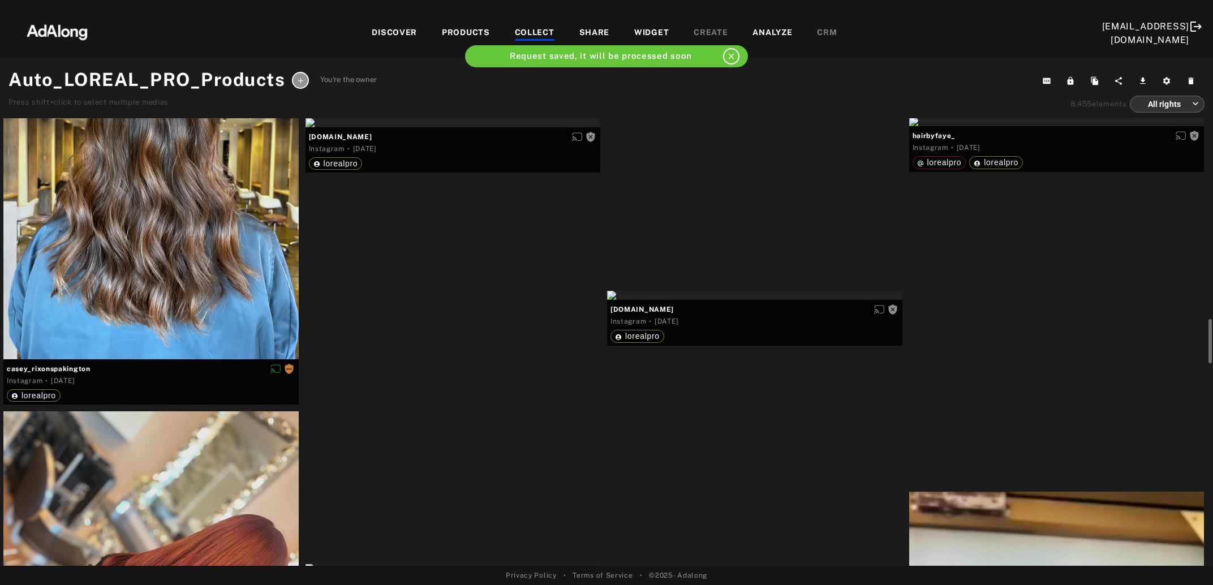
scroll to position [1593, 0]
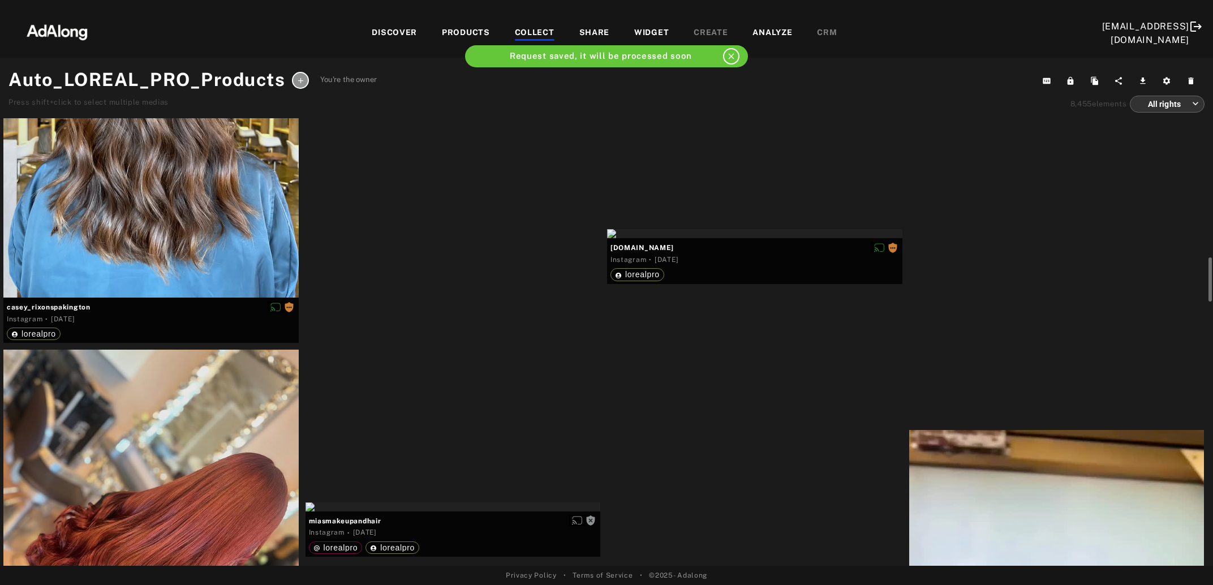
click at [995, 64] on div "Get rights" at bounding box center [1056, 59] width 295 height 9
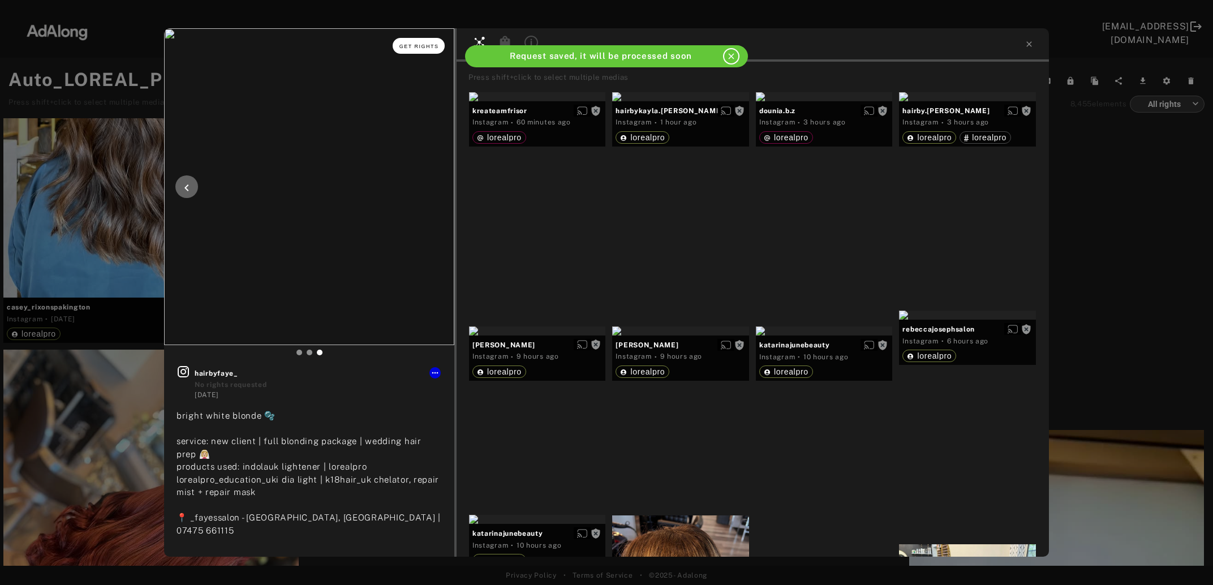
click at [411, 47] on span "Get rights" at bounding box center [419, 47] width 40 height 6
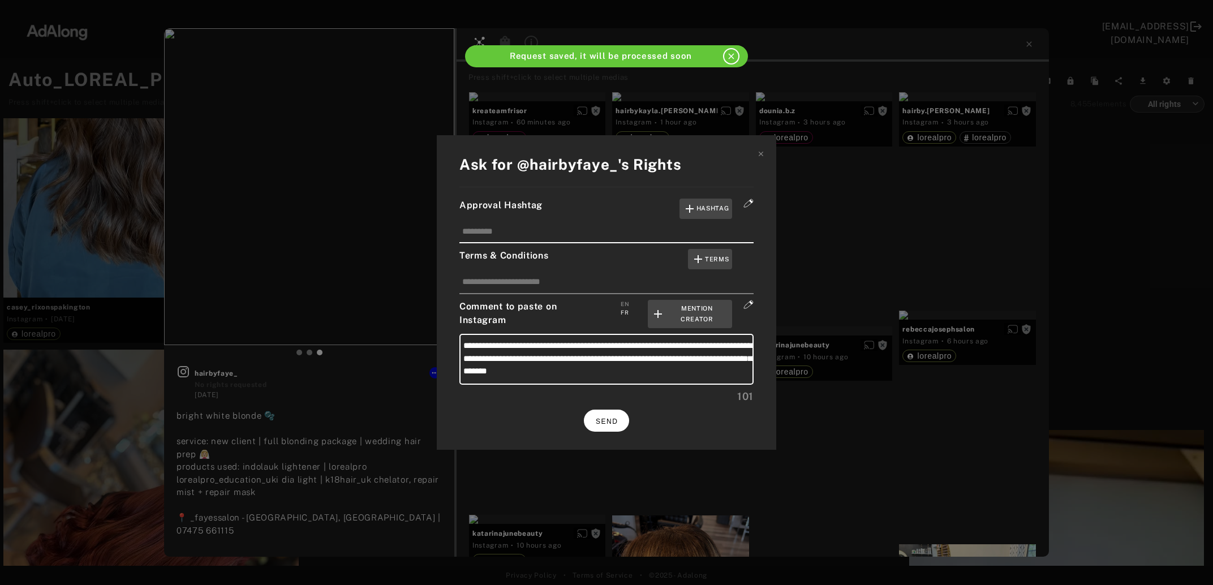
click at [612, 424] on button "SEND" at bounding box center [606, 421] width 45 height 22
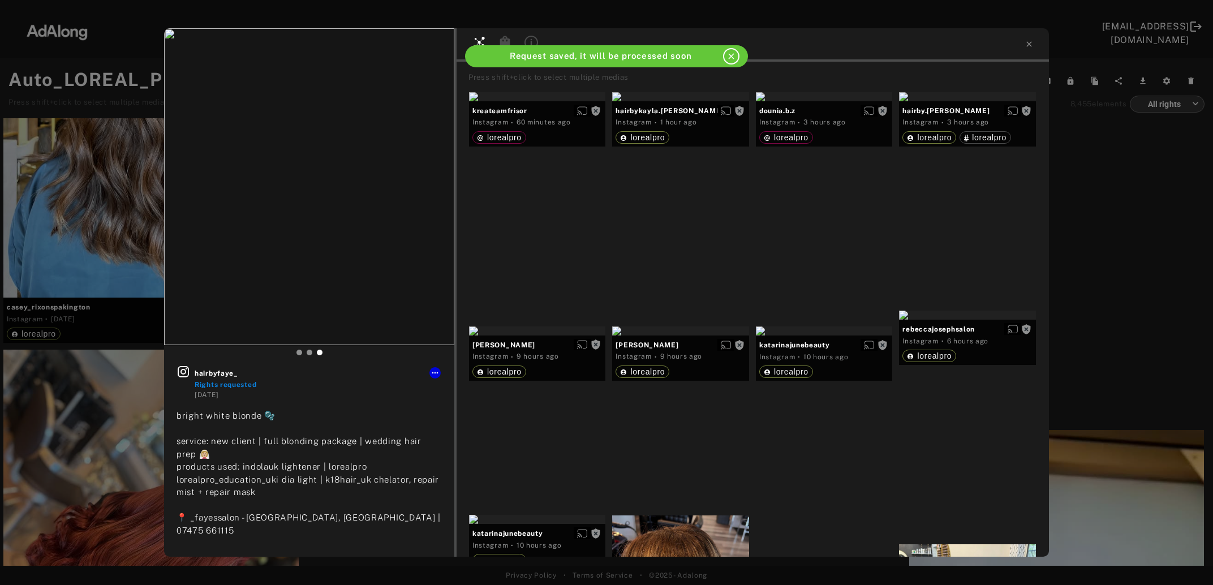
click at [1138, 301] on div "hairbyfaye_ Rights requested 2 days ago bright white blonde 🫧 service: new clie…" at bounding box center [606, 292] width 1213 height 585
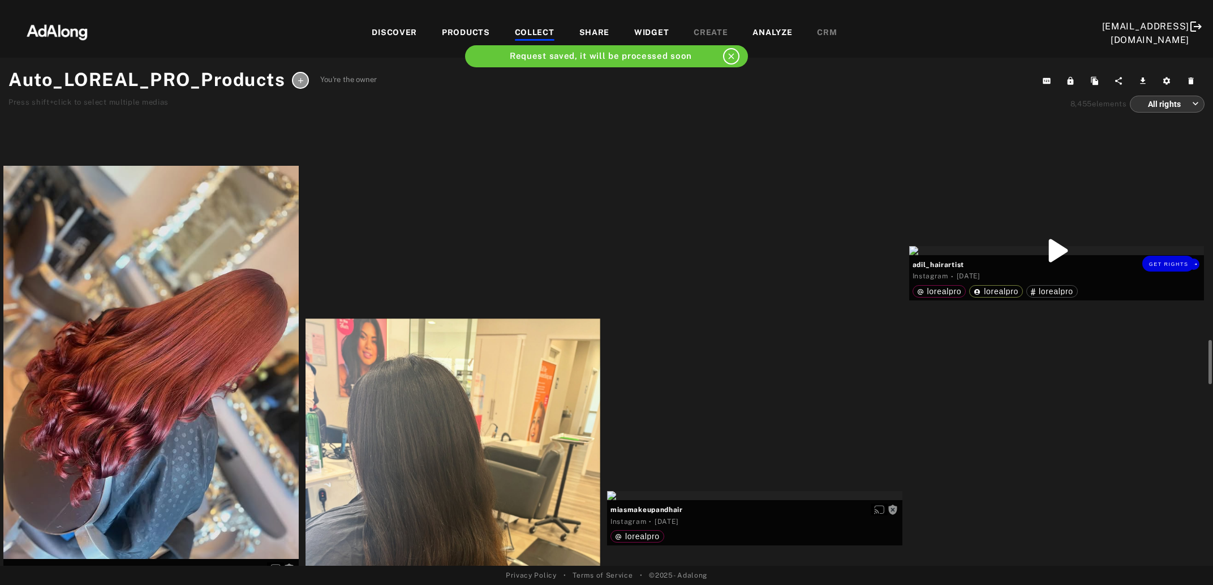
scroll to position [1838, 0]
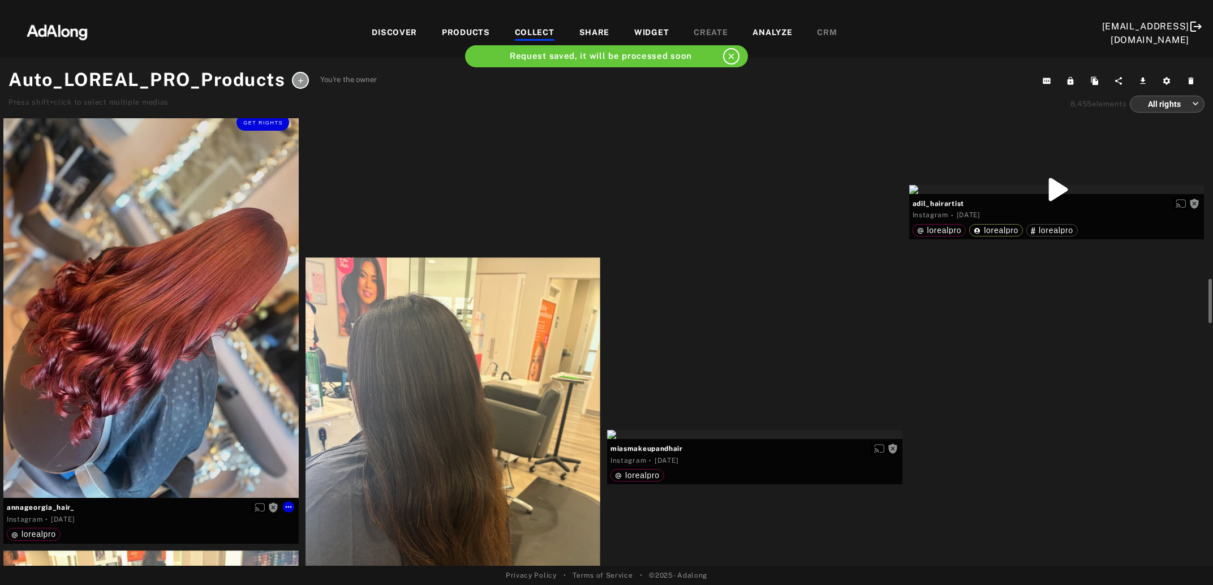
click at [171, 407] on div "Get rights" at bounding box center [150, 301] width 295 height 393
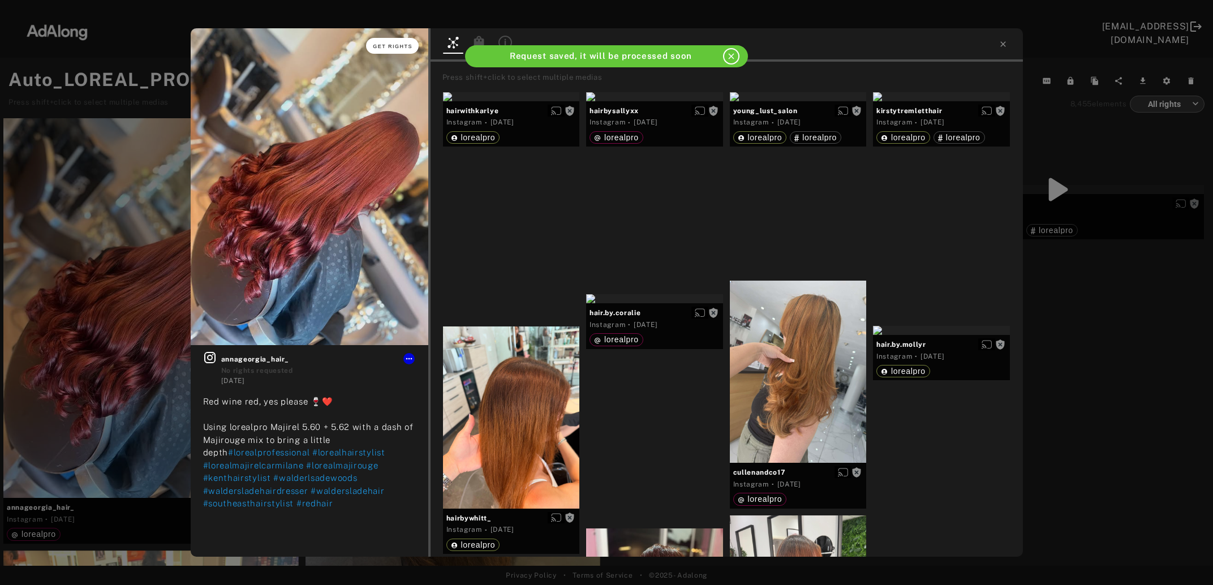
click at [385, 42] on button "Get rights" at bounding box center [392, 46] width 52 height 16
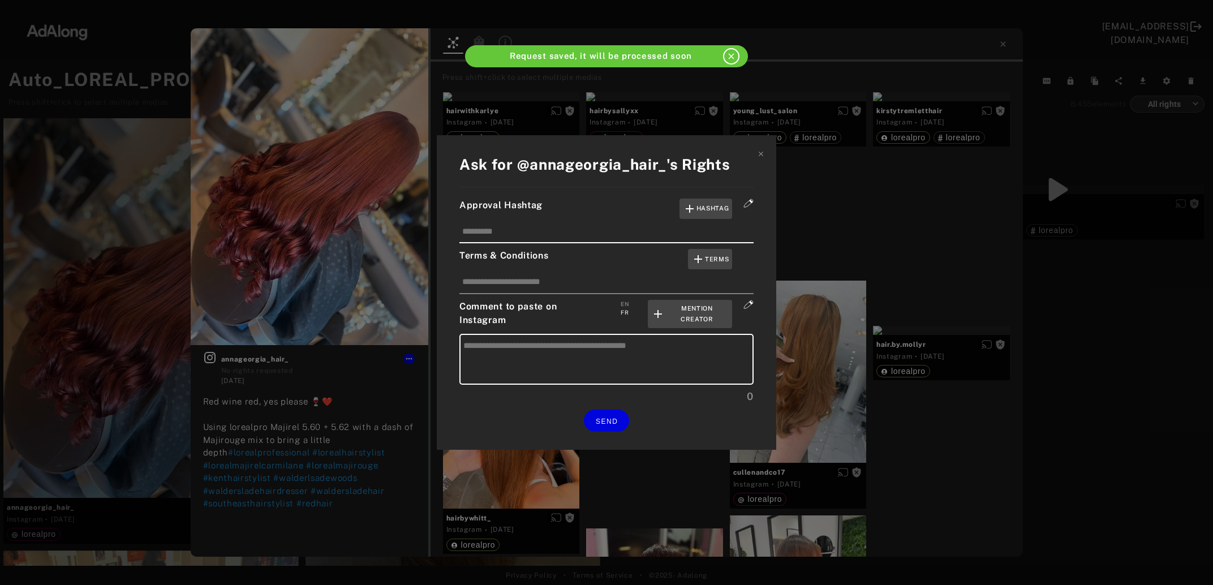
type textarea "**********"
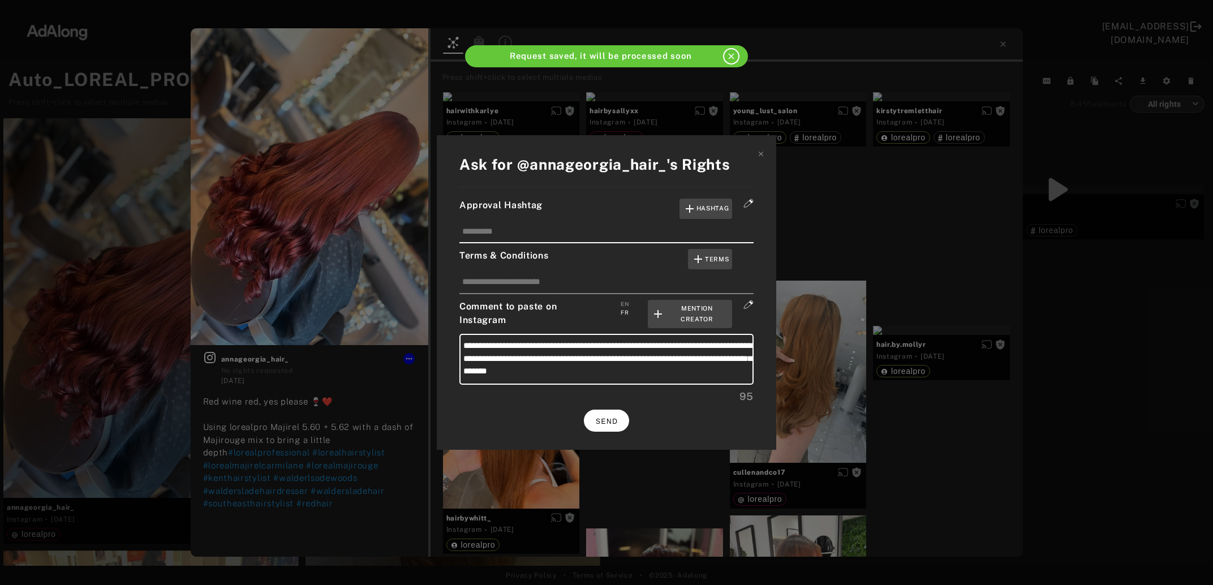
click at [620, 416] on button "SEND" at bounding box center [606, 421] width 45 height 22
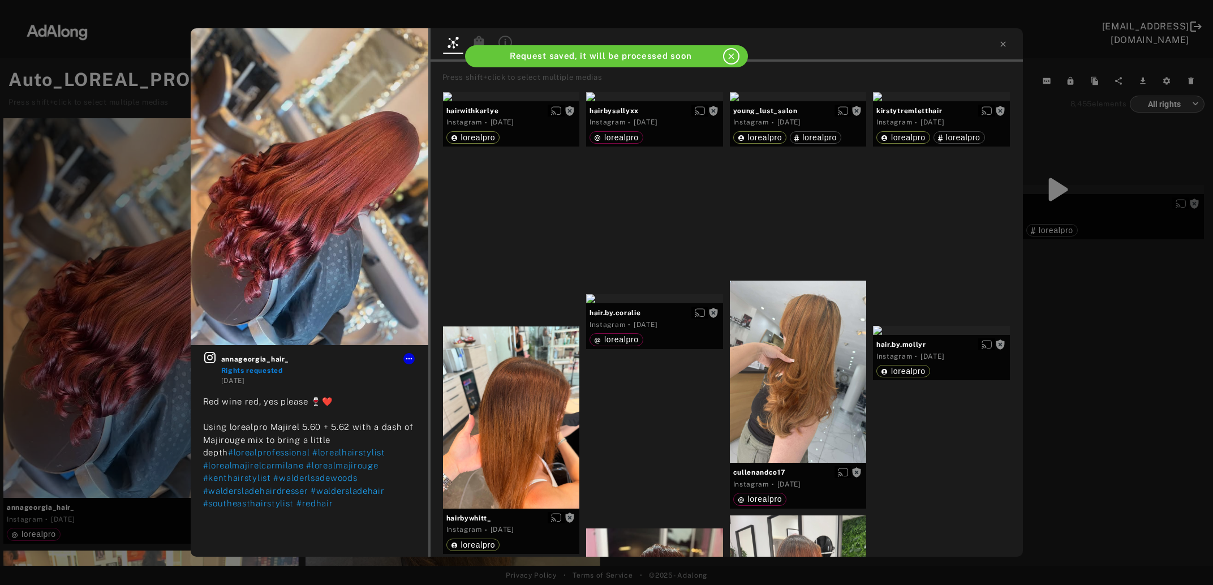
click at [1113, 391] on div "annageorgia_hair_ Rights requested 2 days ago Red wine red, yes please 🍷❤️ Usin…" at bounding box center [606, 292] width 1213 height 585
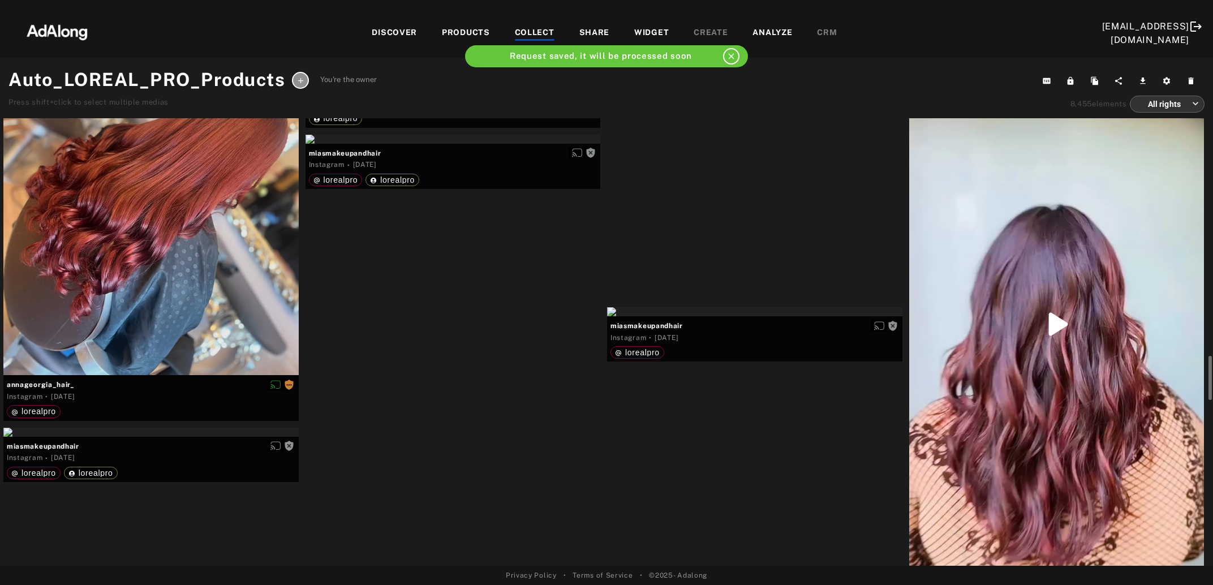
scroll to position [2022, 0]
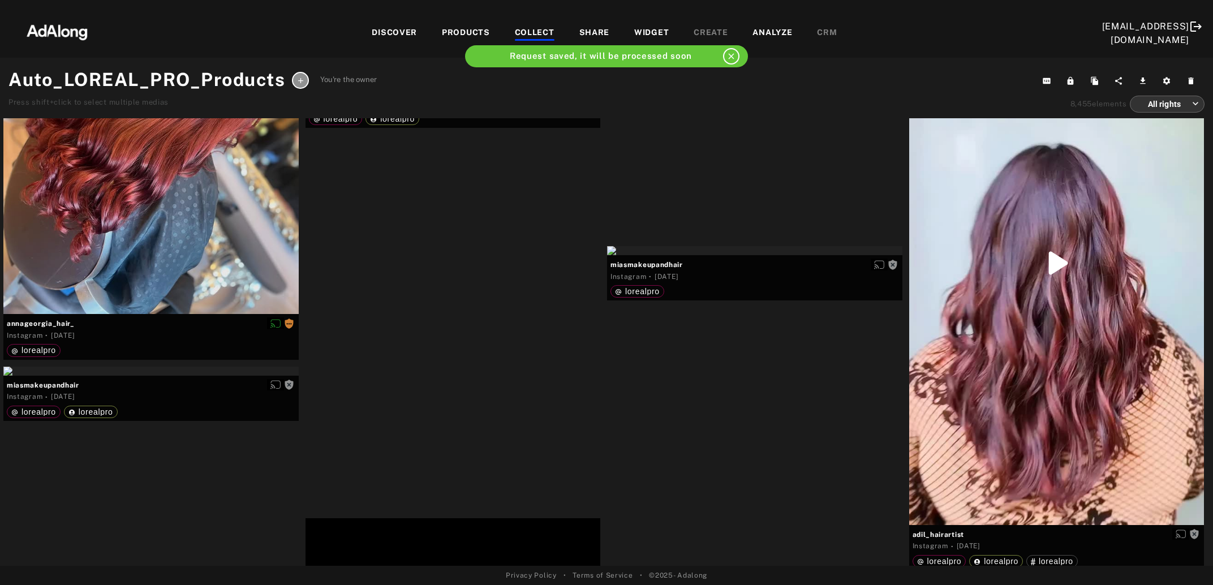
click at [1113, 391] on div at bounding box center [1056, 263] width 295 height 524
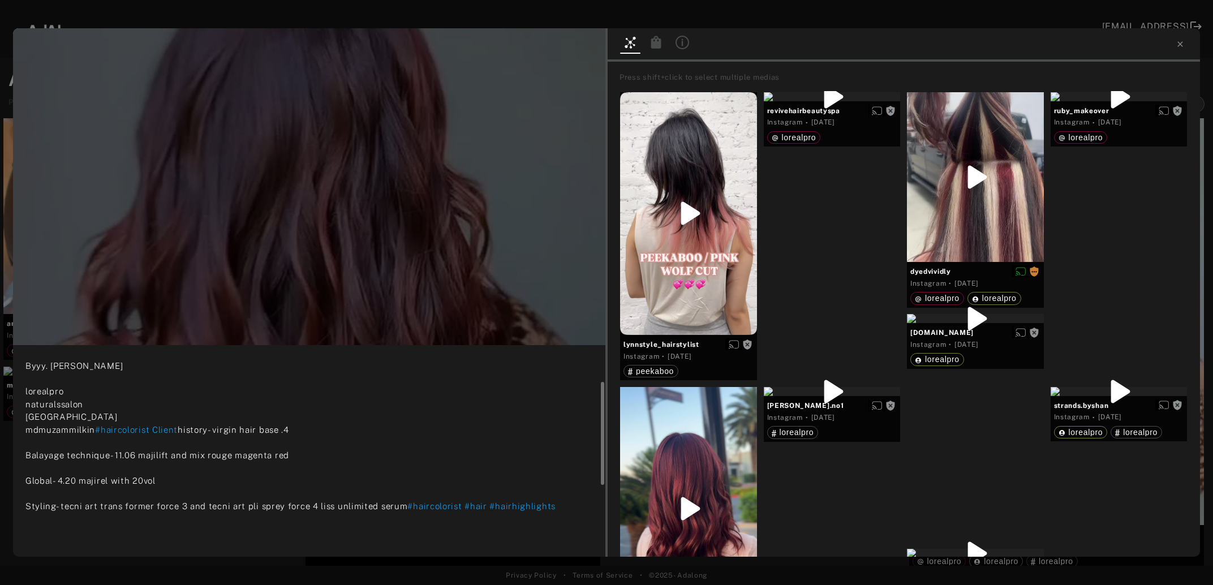
scroll to position [110, 0]
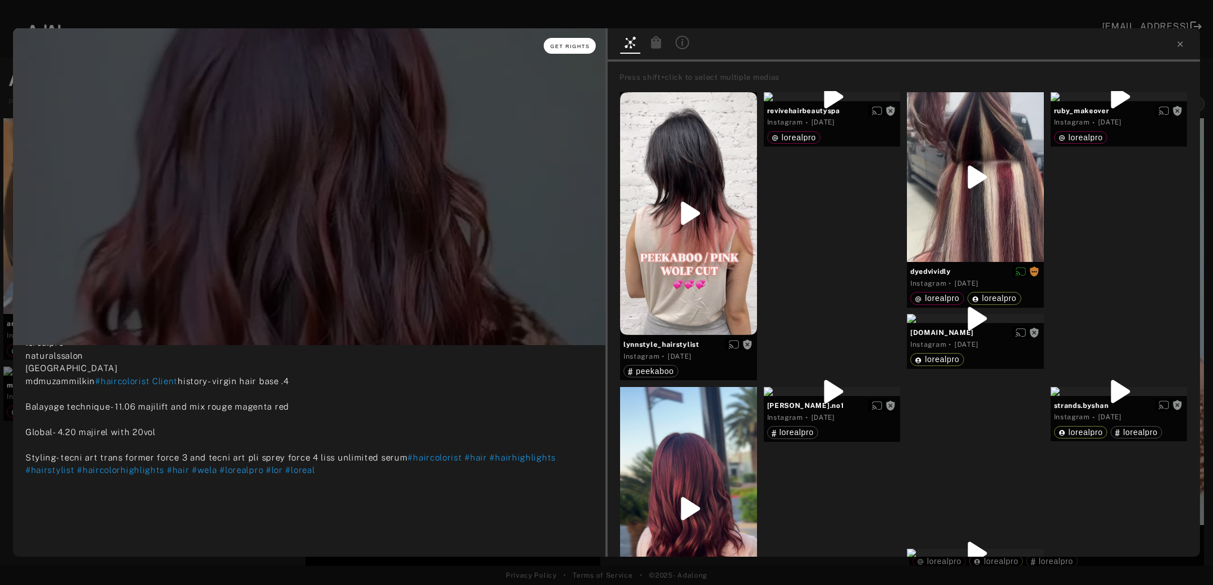
click at [569, 41] on button "Get rights" at bounding box center [570, 46] width 52 height 16
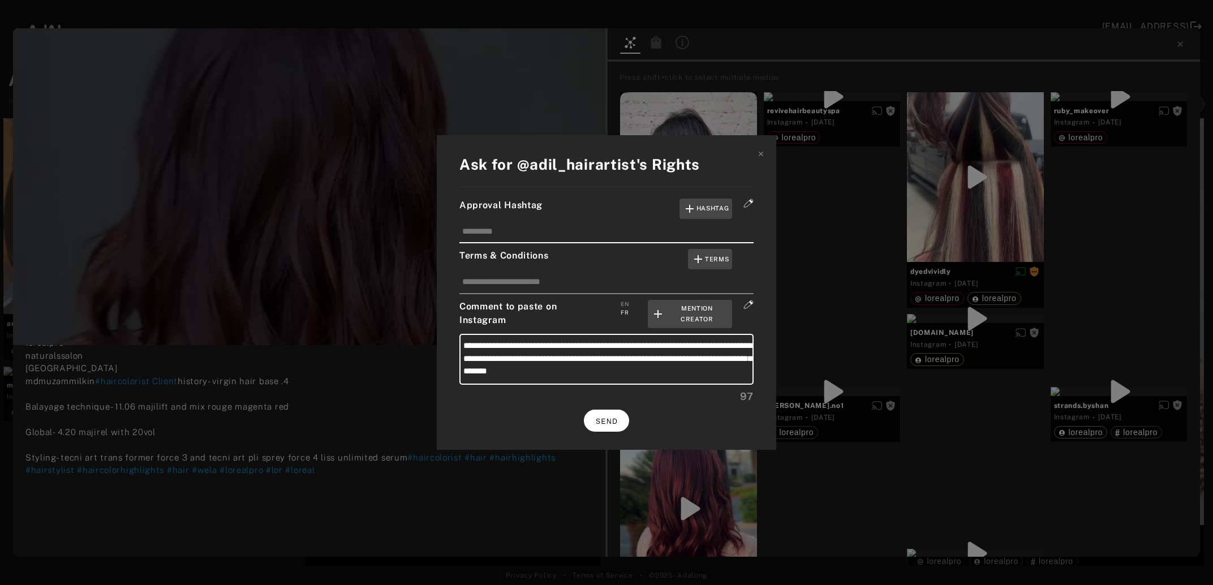
click at [613, 418] on span "SEND" at bounding box center [607, 422] width 22 height 8
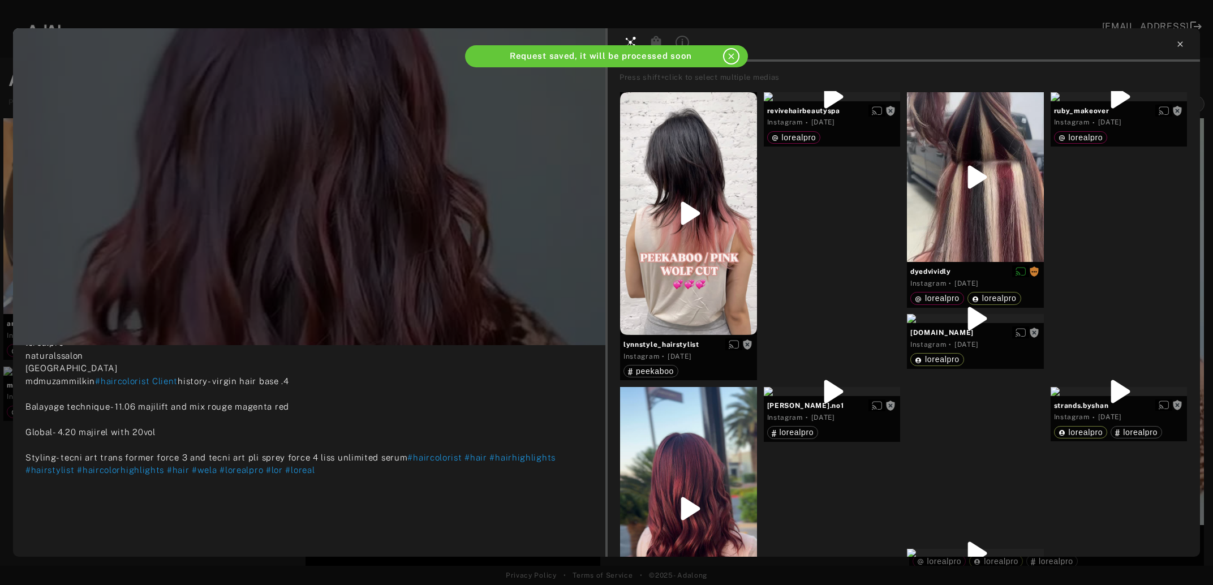
click at [1179, 45] on icon at bounding box center [1179, 43] width 5 height 5
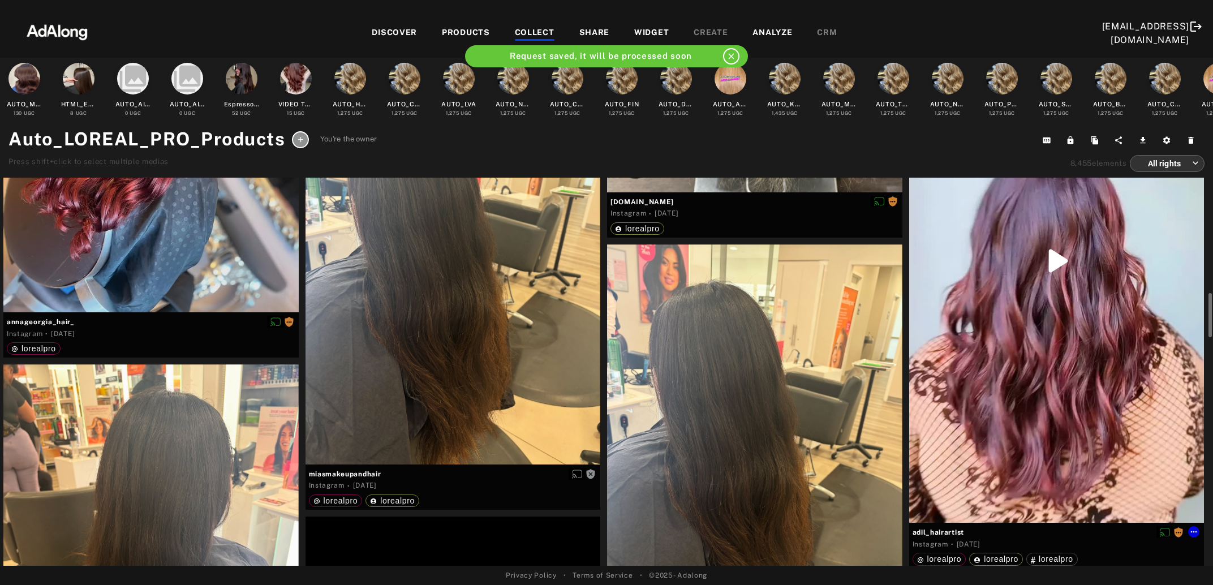
scroll to position [1961, 0]
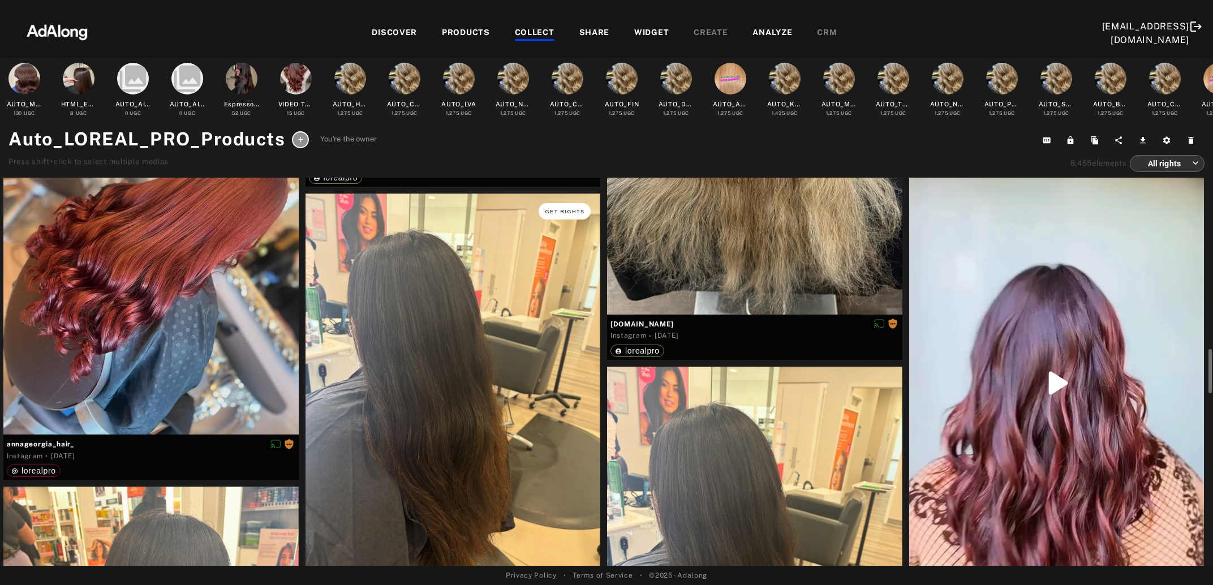
click at [563, 210] on span "Get rights" at bounding box center [565, 212] width 40 height 6
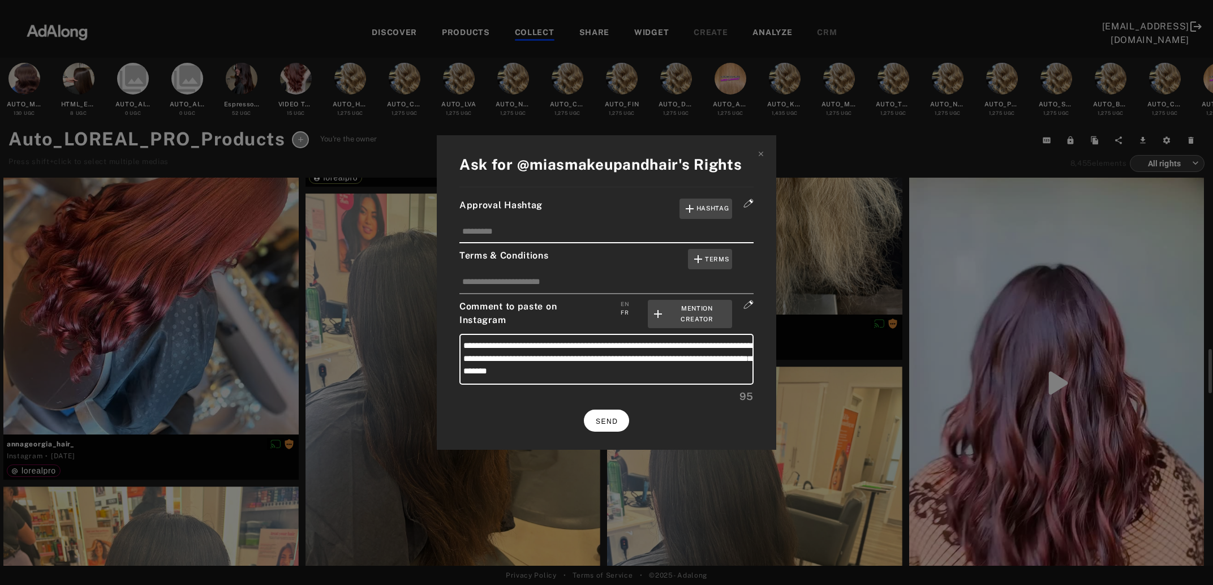
click at [605, 418] on span "SEND" at bounding box center [607, 422] width 22 height 8
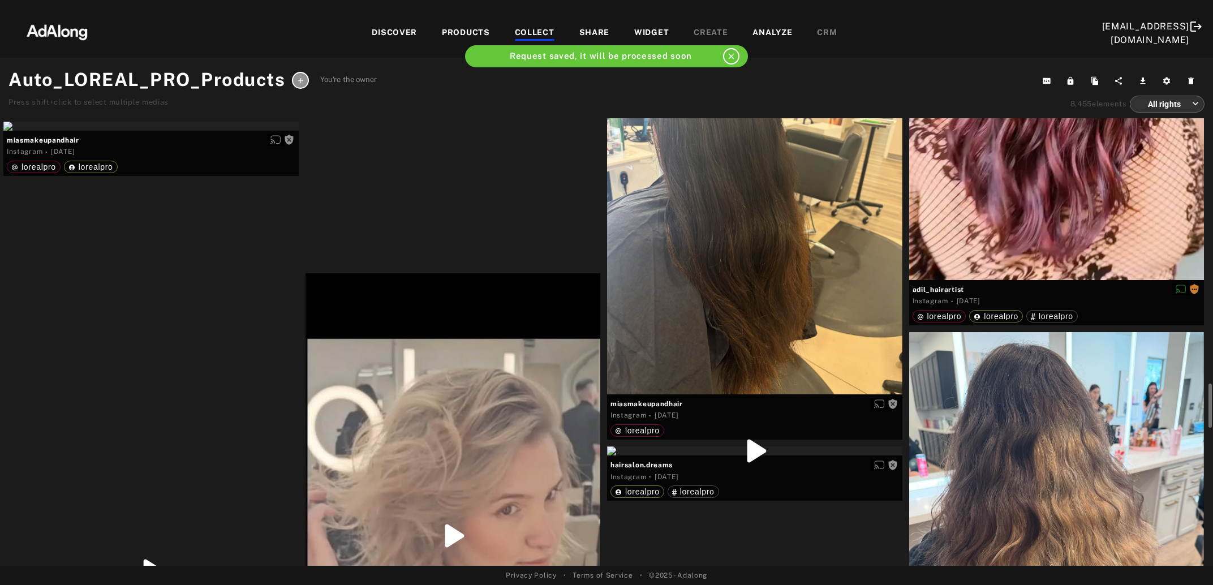
scroll to position [2451, 0]
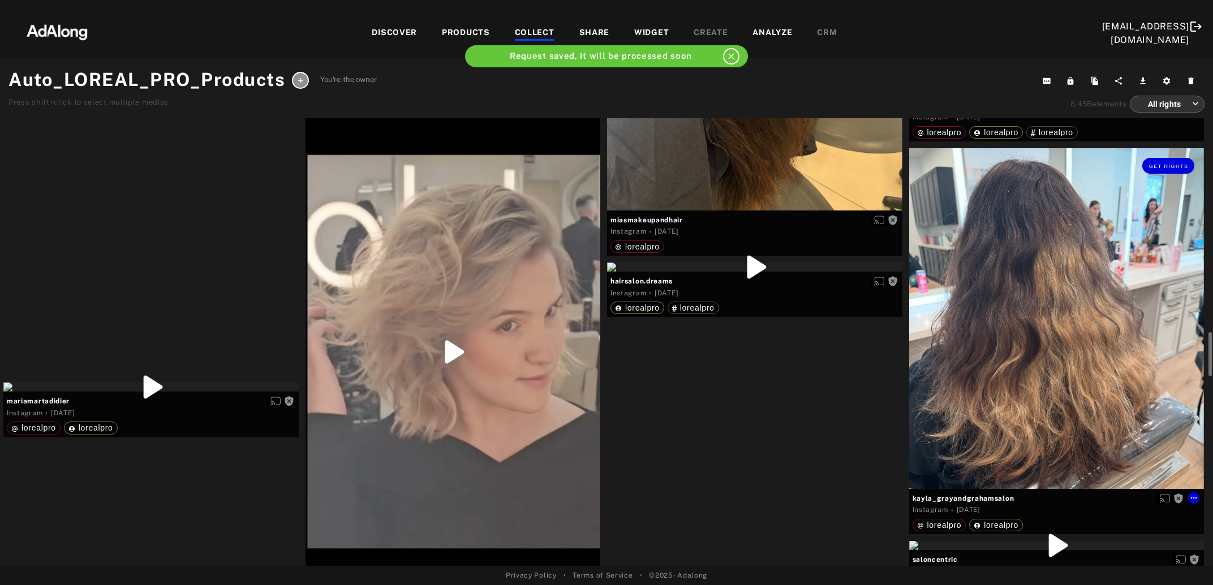
click at [991, 392] on div "Get rights" at bounding box center [1056, 318] width 295 height 341
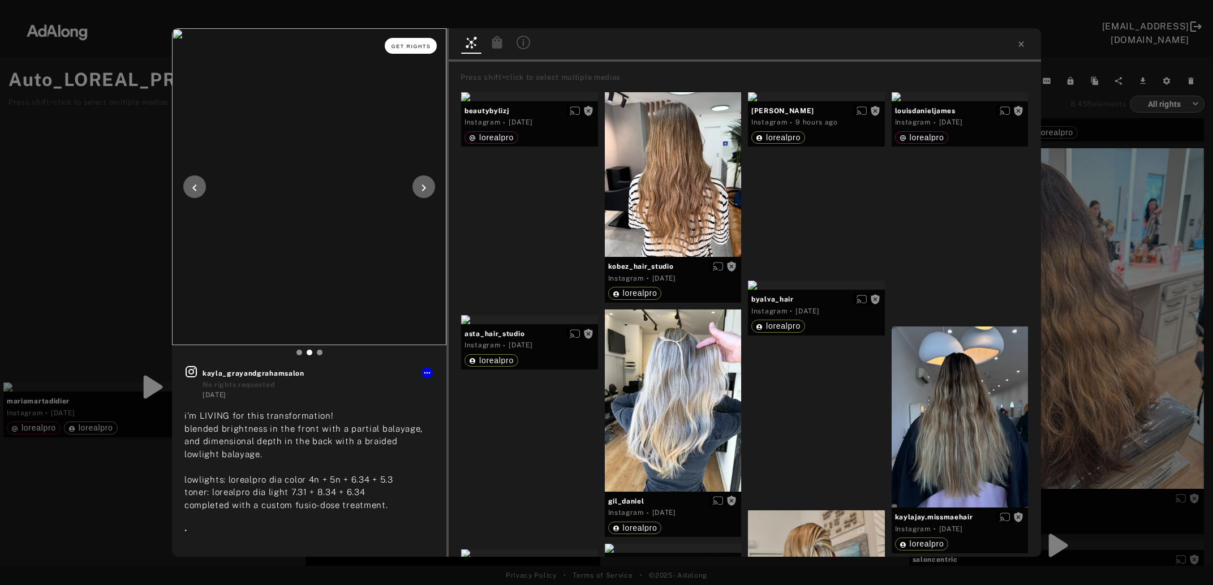
click at [411, 53] on button "Get rights" at bounding box center [411, 46] width 52 height 16
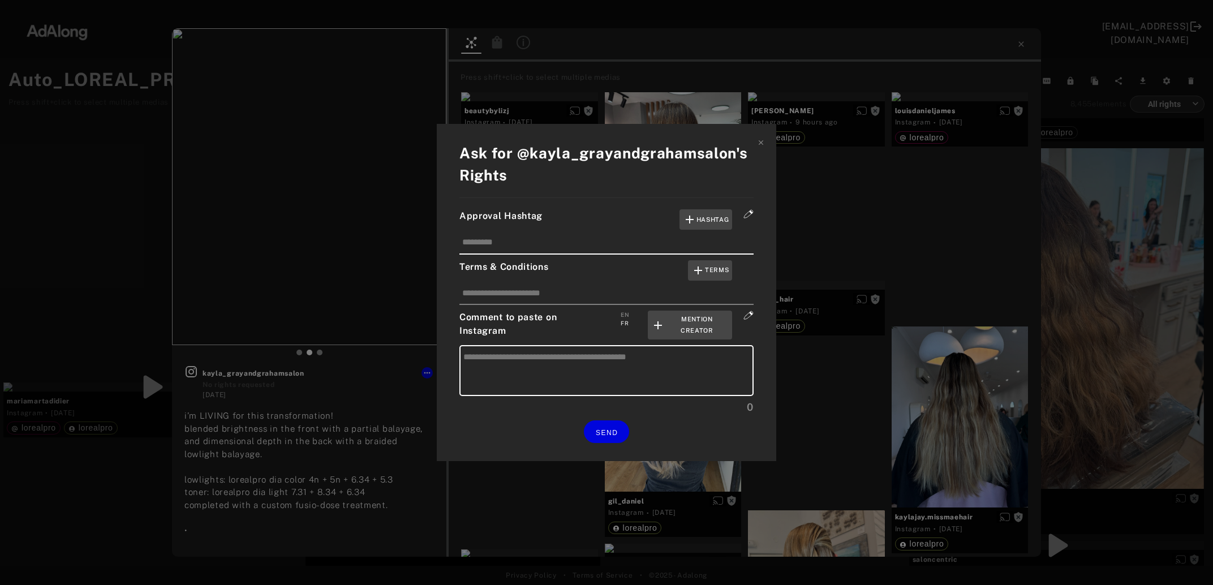
type textarea "**********"
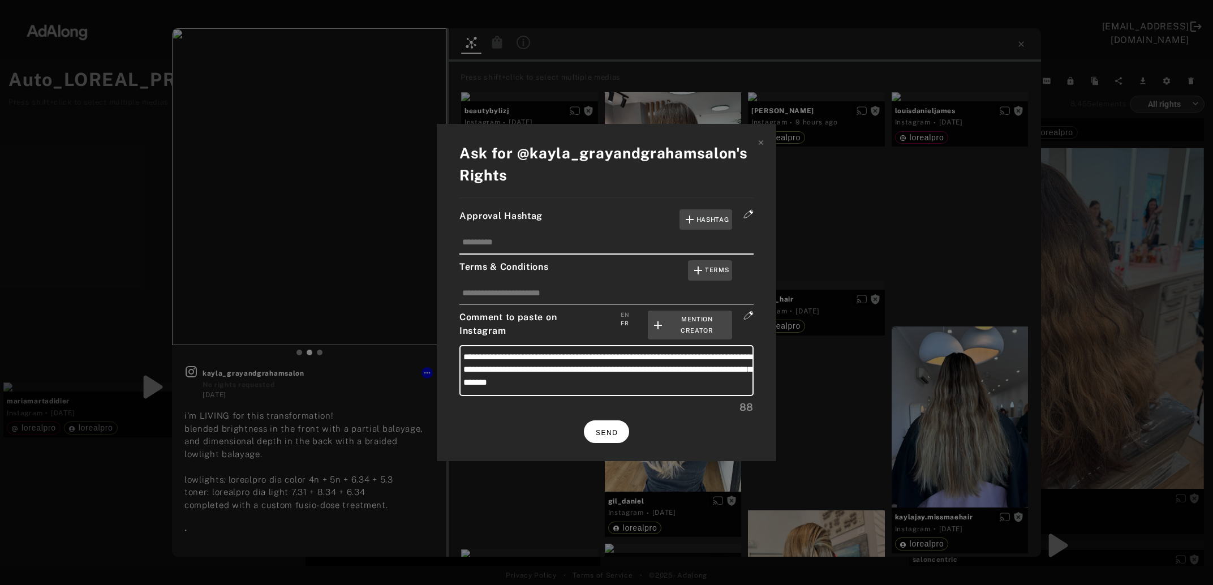
click at [608, 429] on span "SEND" at bounding box center [607, 433] width 22 height 8
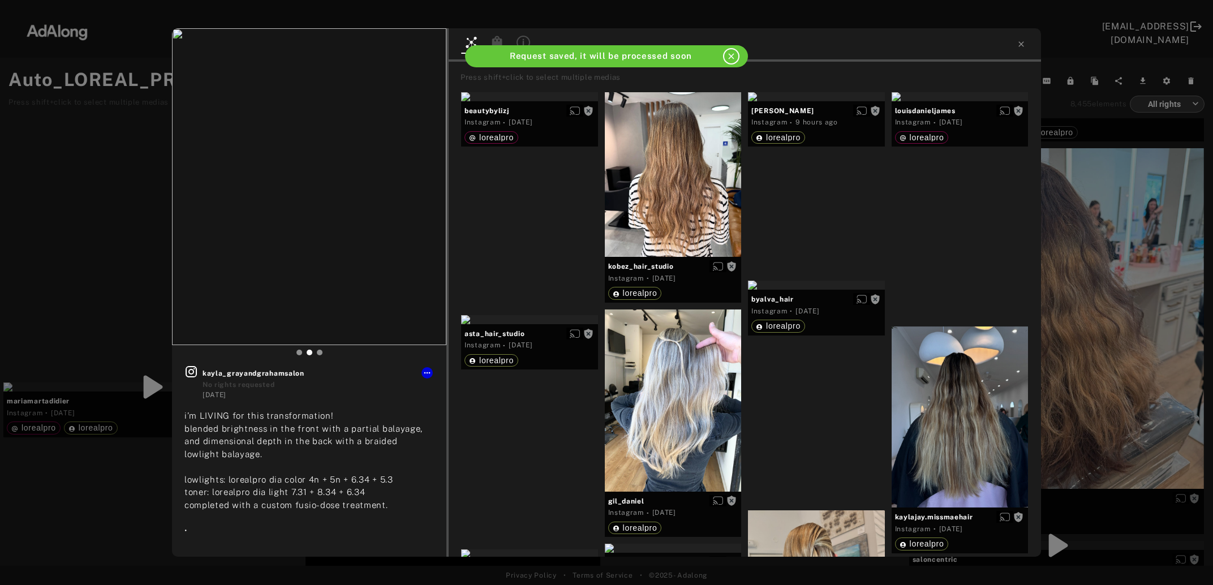
click at [1112, 408] on div "Get rights kayla_grayandgrahamsalon No rights requested 2 days ago i’m LIVING f…" at bounding box center [606, 292] width 1213 height 585
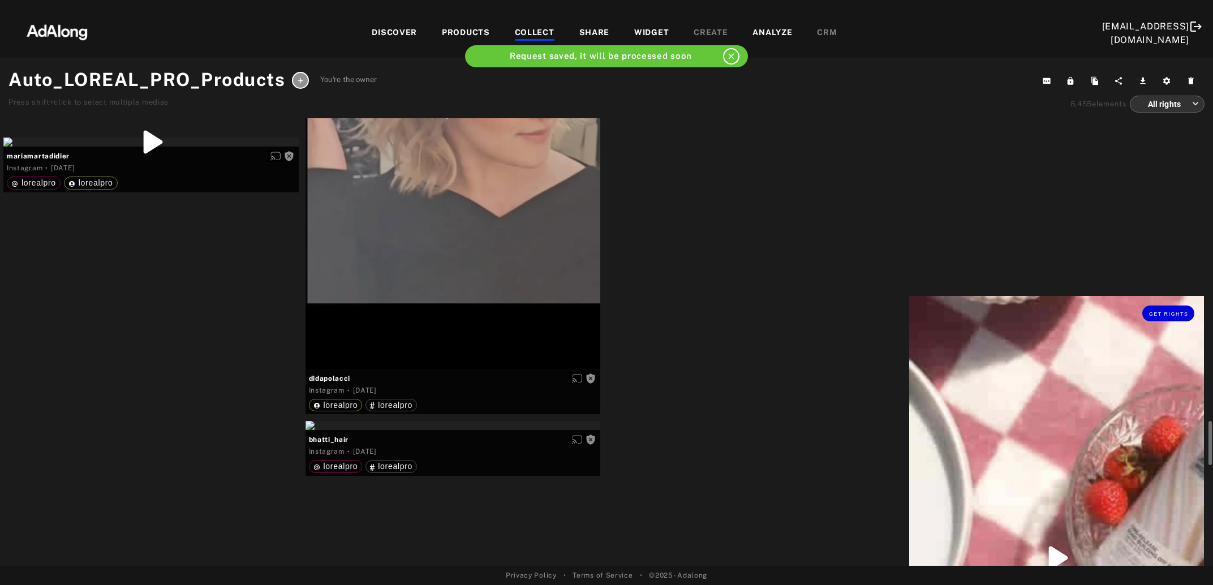
scroll to position [2758, 0]
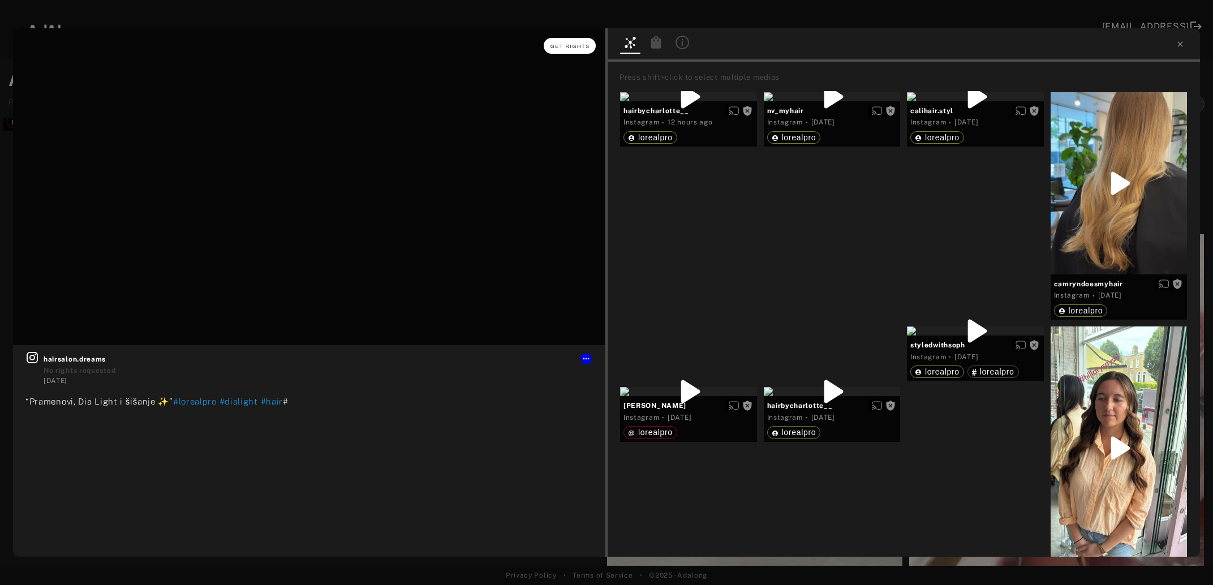
click at [566, 44] on span "Get rights" at bounding box center [571, 47] width 40 height 6
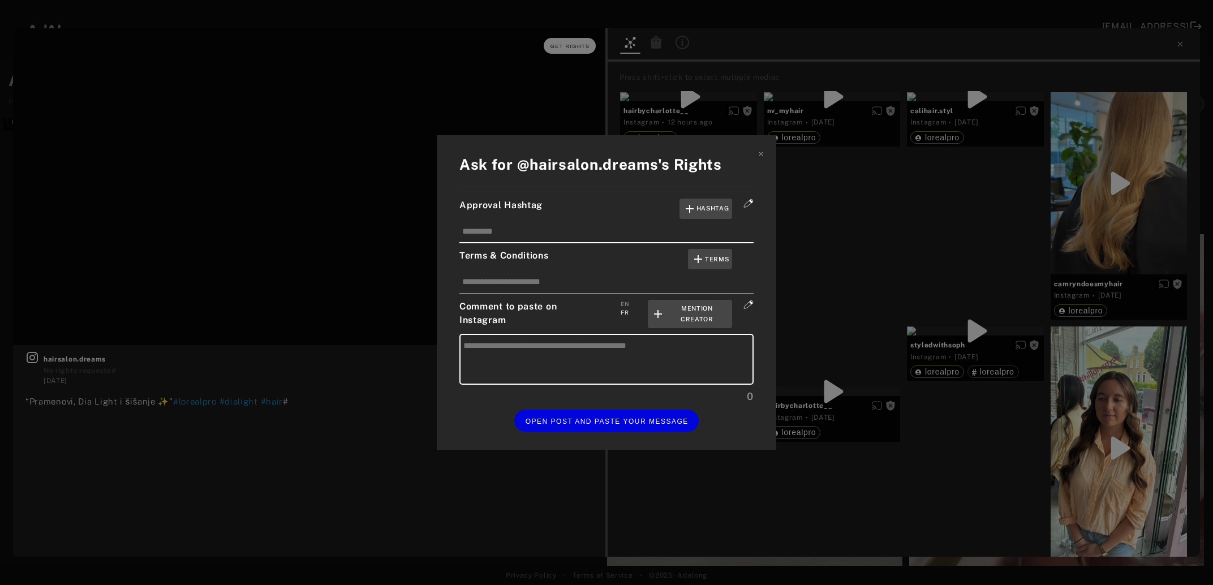
type textarea "**********"
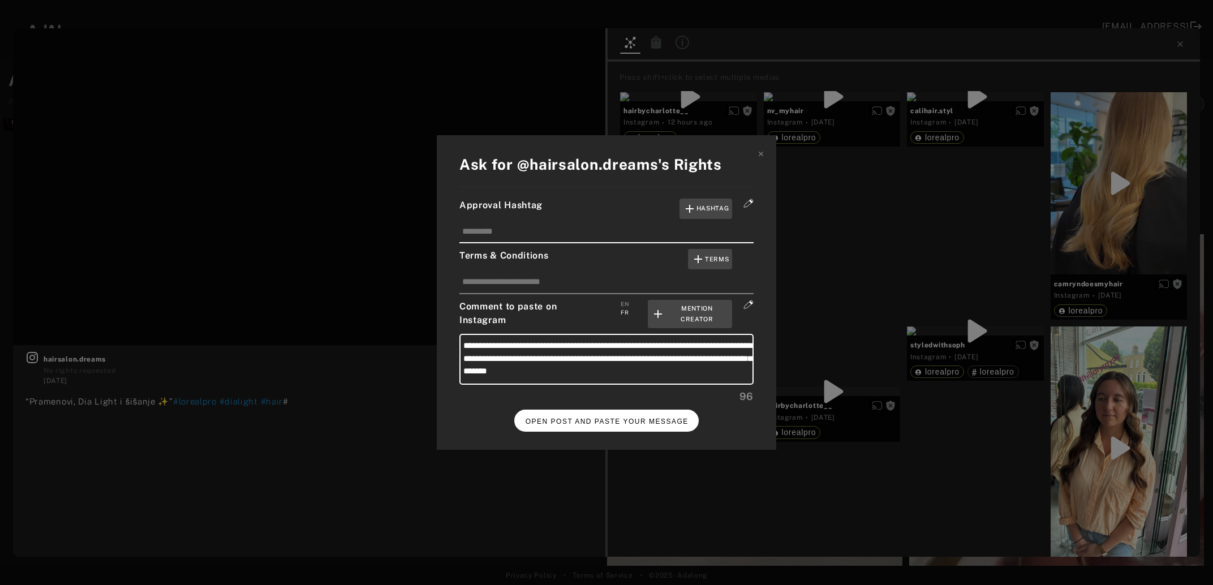
click at [643, 421] on span "OPEN POST AND PASTE YOUR MESSAGE" at bounding box center [607, 422] width 163 height 8
click at [614, 413] on button "DONE" at bounding box center [606, 421] width 45 height 22
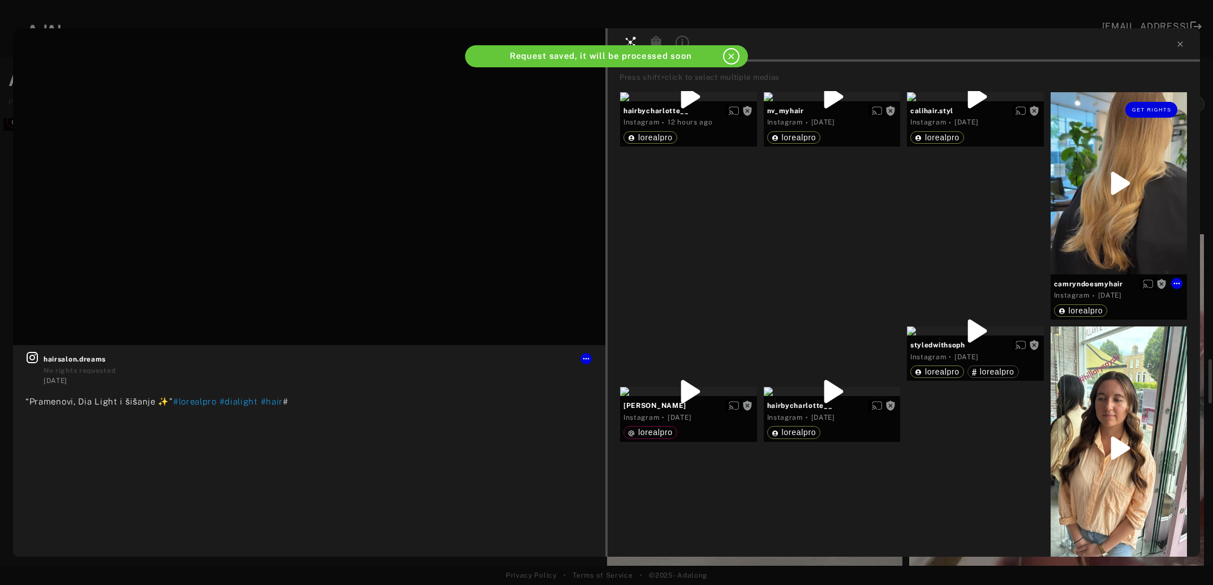
scroll to position [2758, 0]
click at [1179, 47] on icon at bounding box center [1180, 44] width 9 height 9
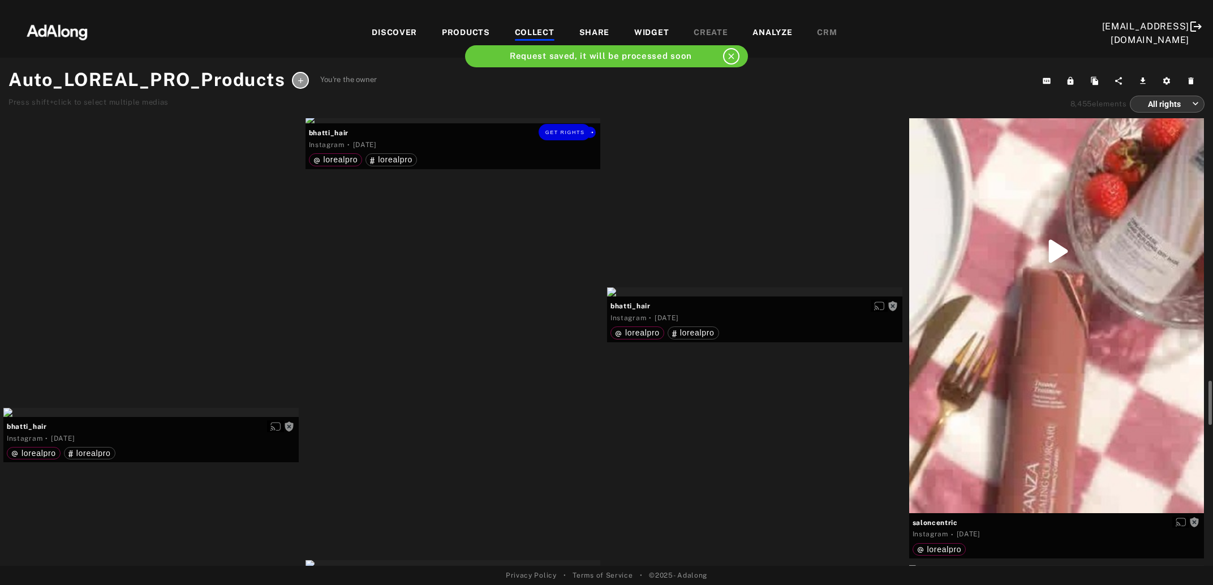
scroll to position [2942, 0]
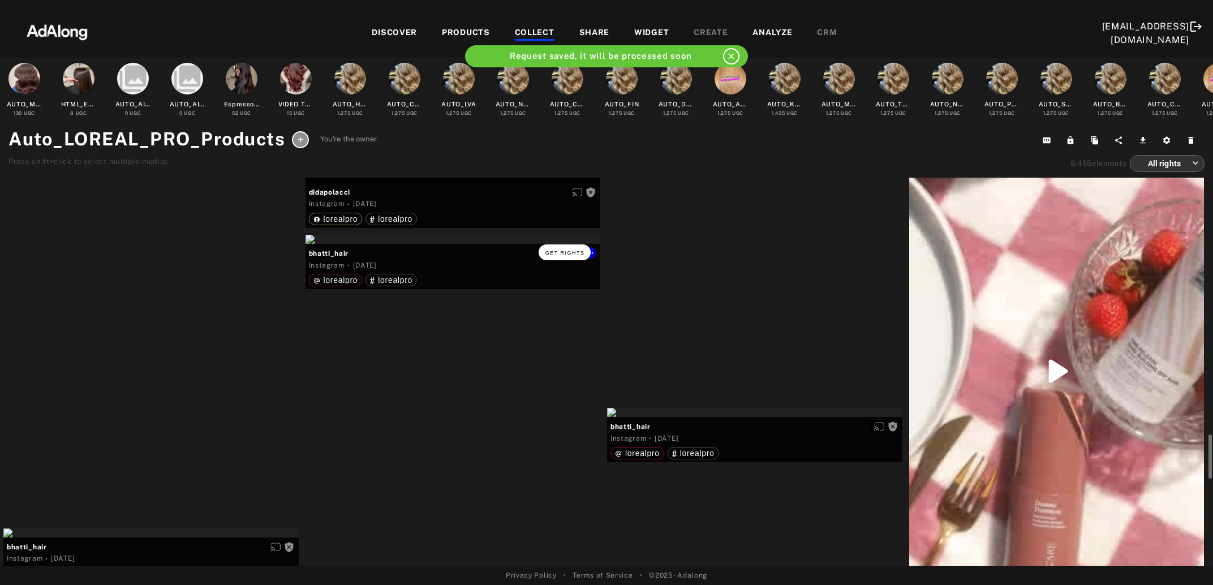
click at [556, 254] on span "Get rights" at bounding box center [565, 253] width 40 height 6
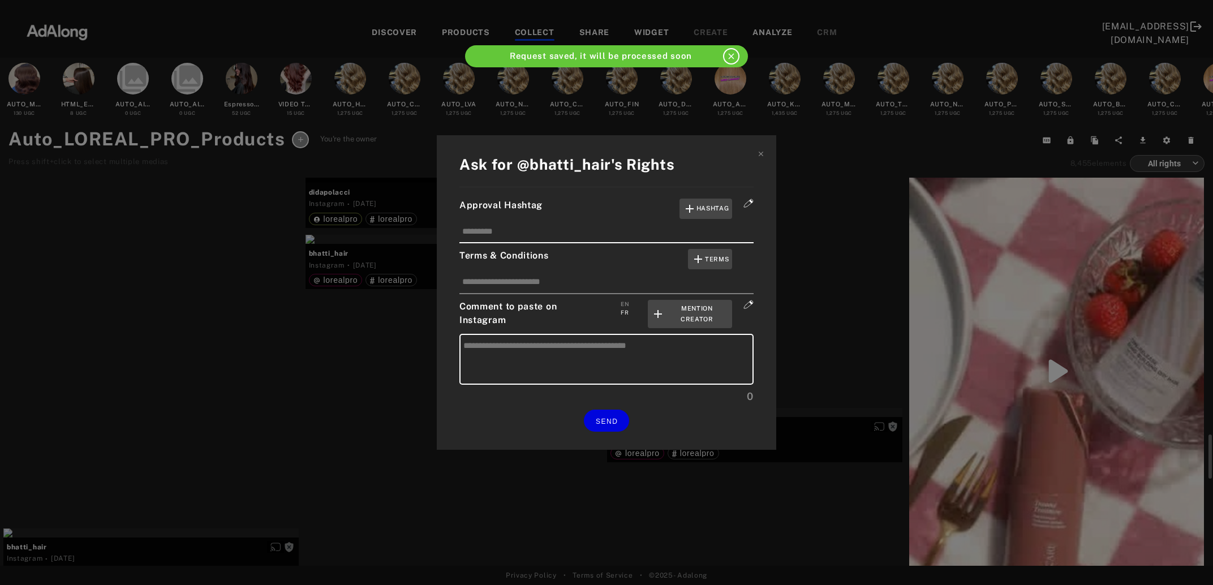
type textarea "**********"
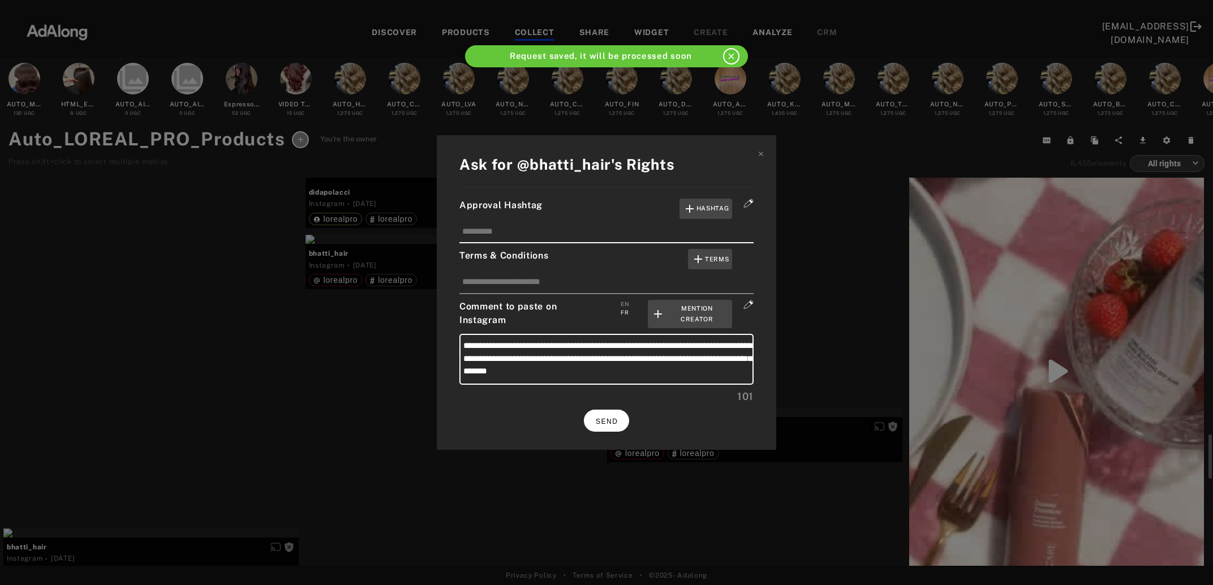
click at [625, 424] on button "SEND" at bounding box center [606, 421] width 45 height 22
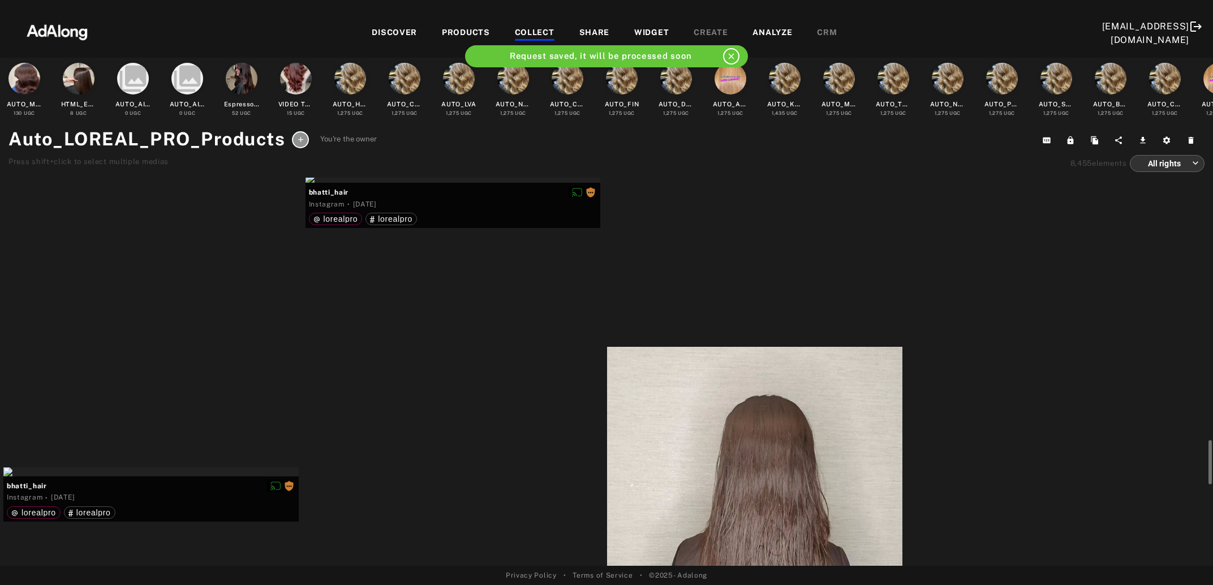
scroll to position [2880, 0]
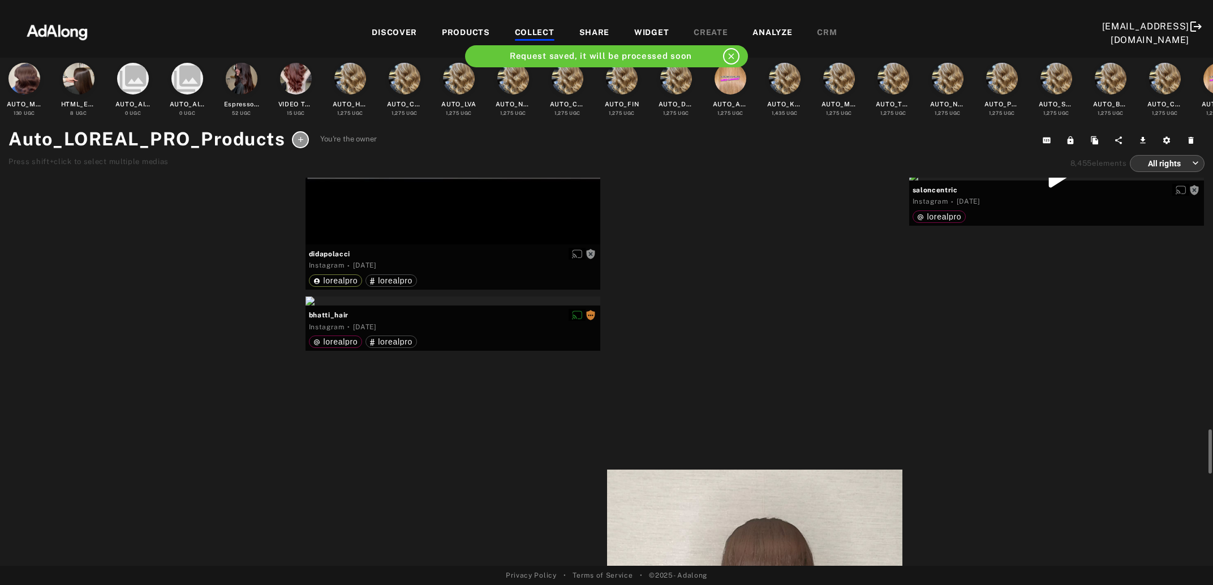
click at [97, 22] on div "Get rights" at bounding box center [150, 17] width 295 height 9
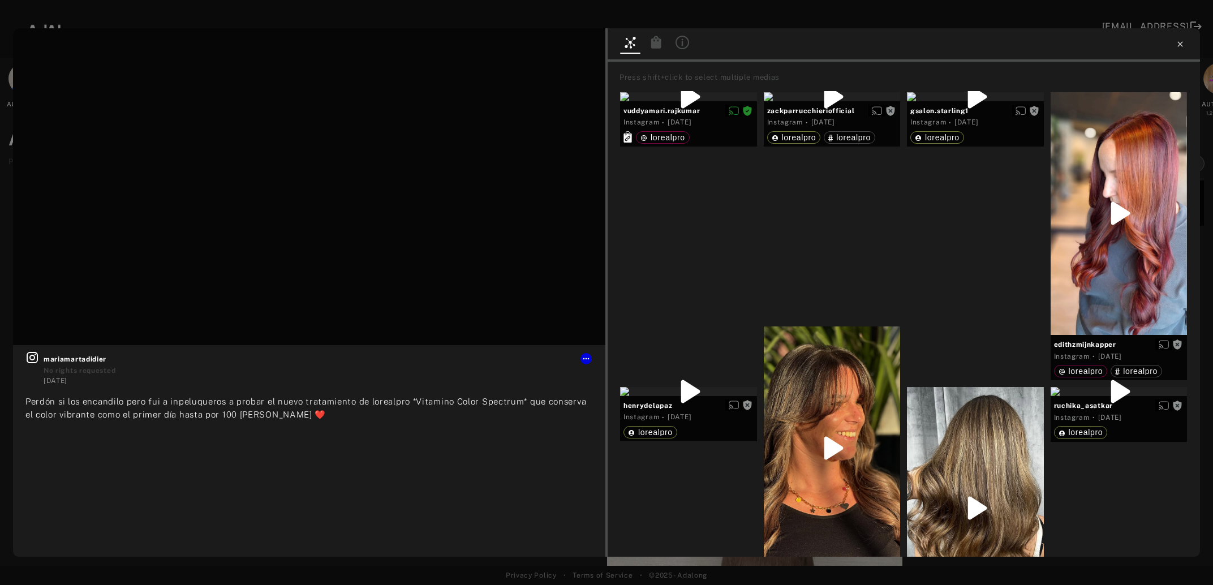
click at [1180, 48] on icon at bounding box center [1180, 44] width 9 height 9
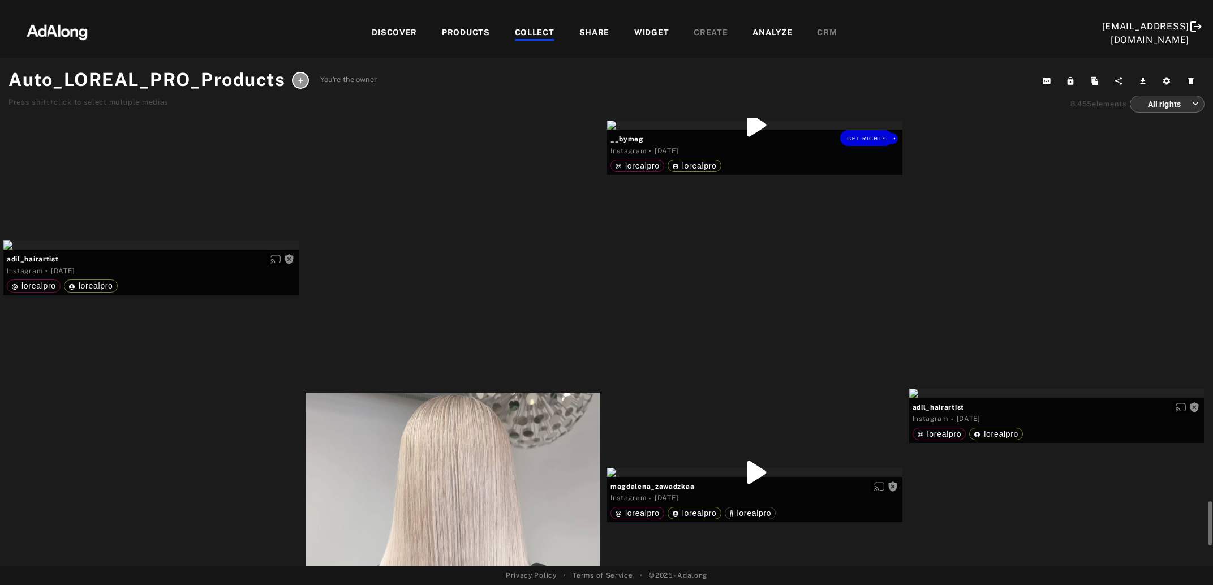
scroll to position [3738, 0]
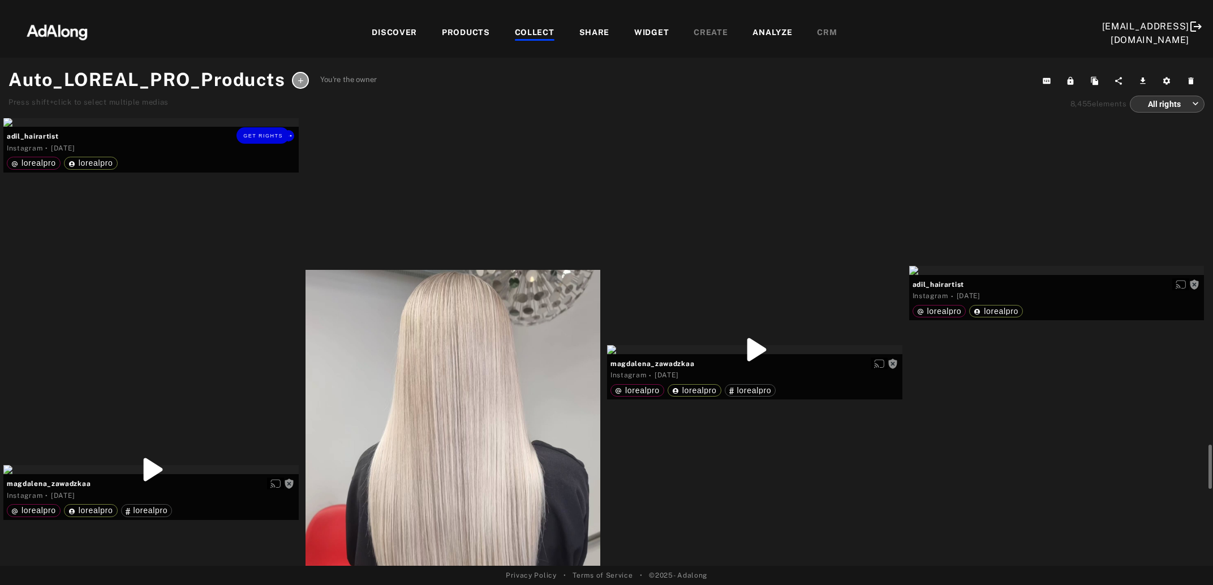
click at [163, 127] on div "Get rights" at bounding box center [150, 122] width 295 height 9
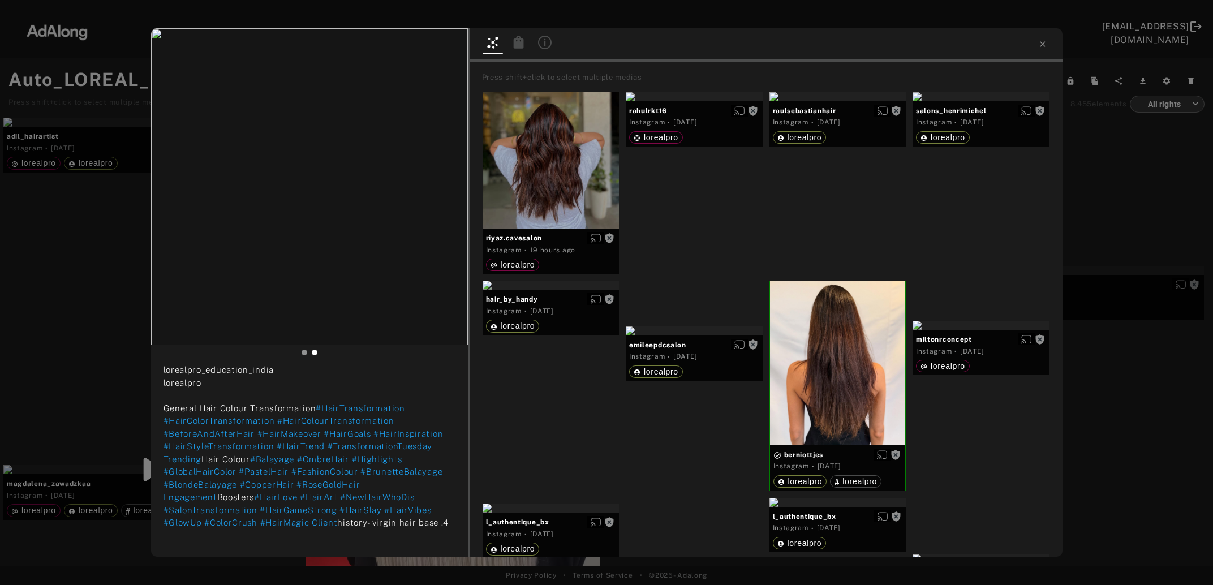
scroll to position [218, 0]
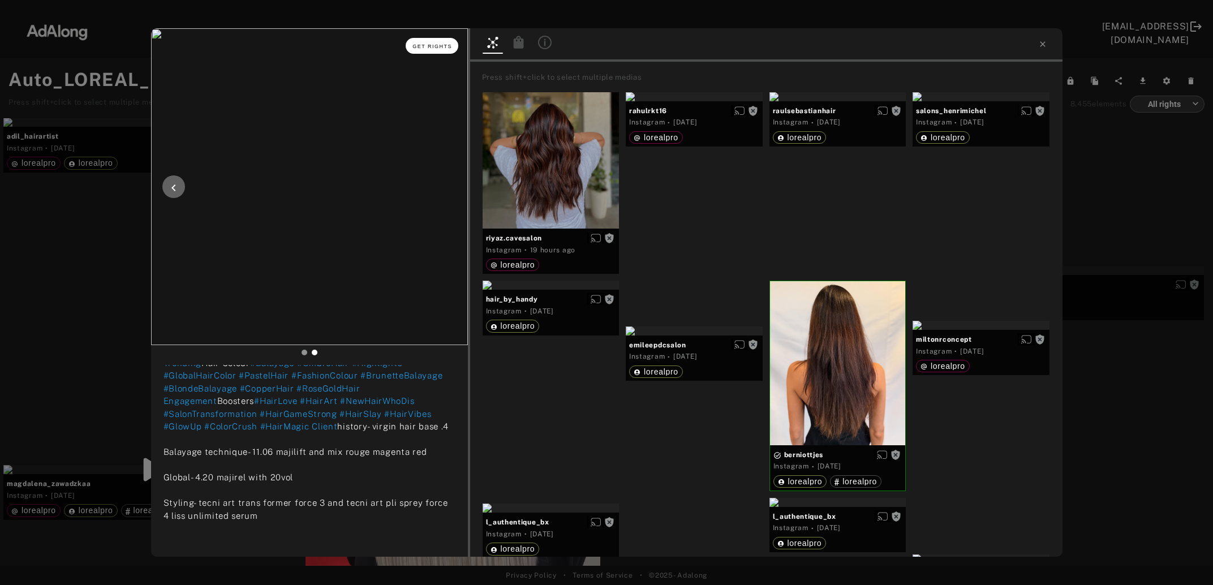
click at [428, 44] on span "Get rights" at bounding box center [432, 47] width 40 height 6
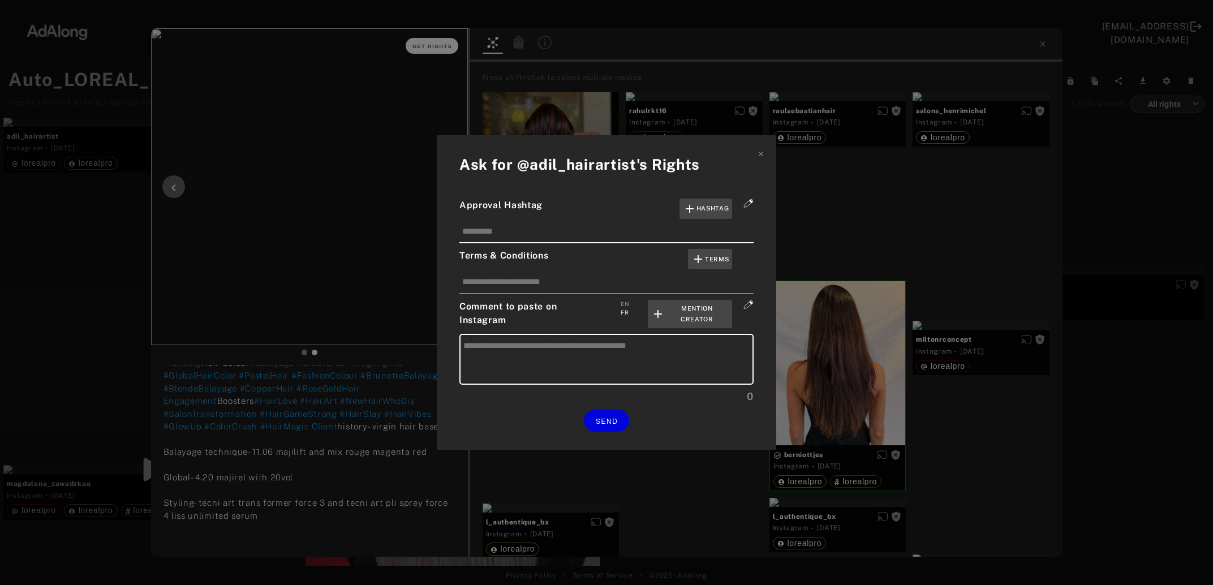
type textarea "**********"
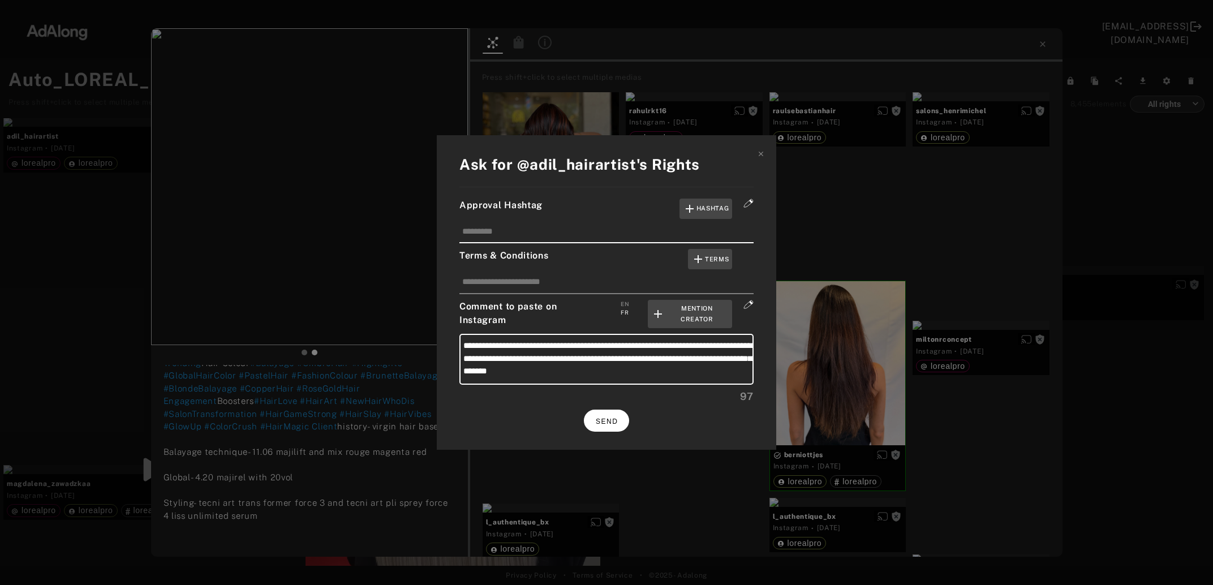
click at [614, 419] on span "SEND" at bounding box center [607, 422] width 22 height 8
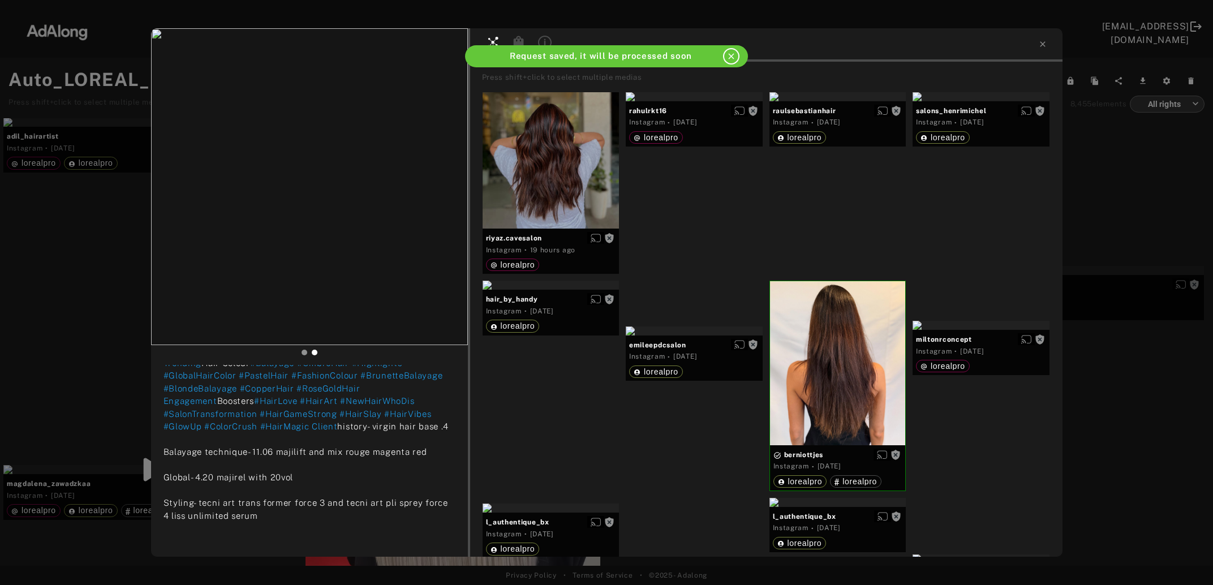
click at [1097, 390] on div "adil_hairartist Rights requested 3 days ago Team work- byy aadil adil_hairartis…" at bounding box center [606, 292] width 1213 height 585
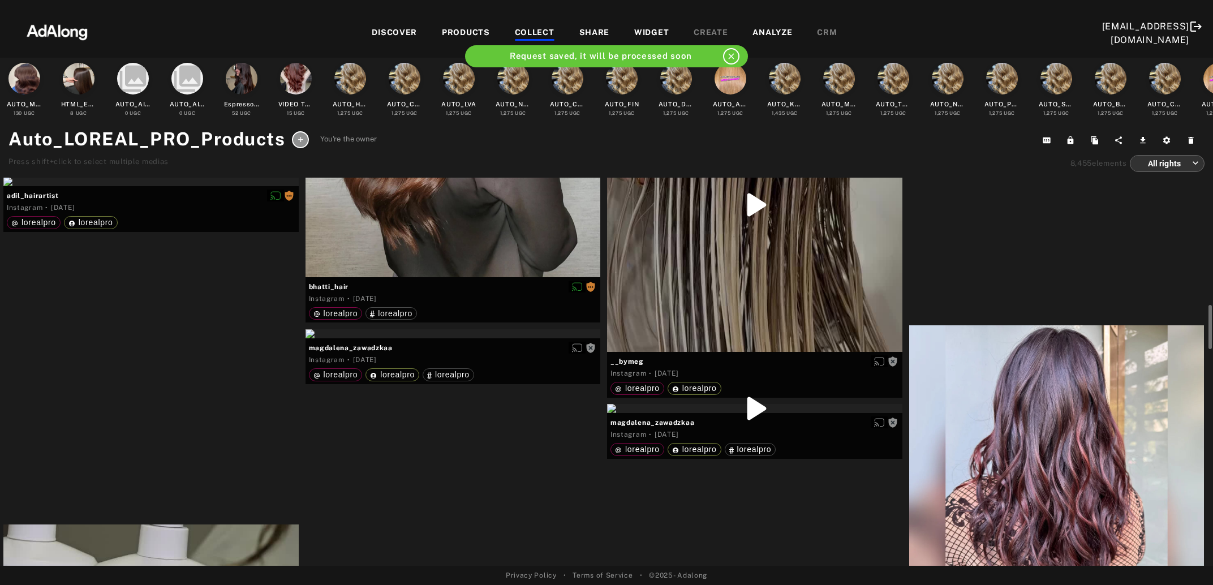
scroll to position [3555, 0]
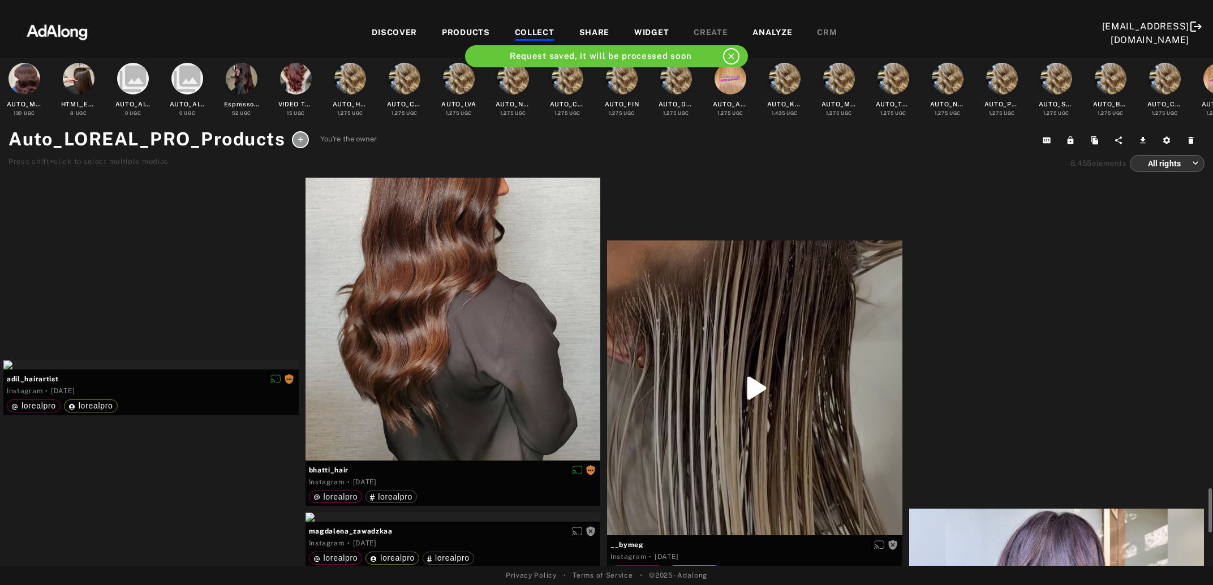
click at [1097, 81] on div "Get rights" at bounding box center [1056, 76] width 295 height 9
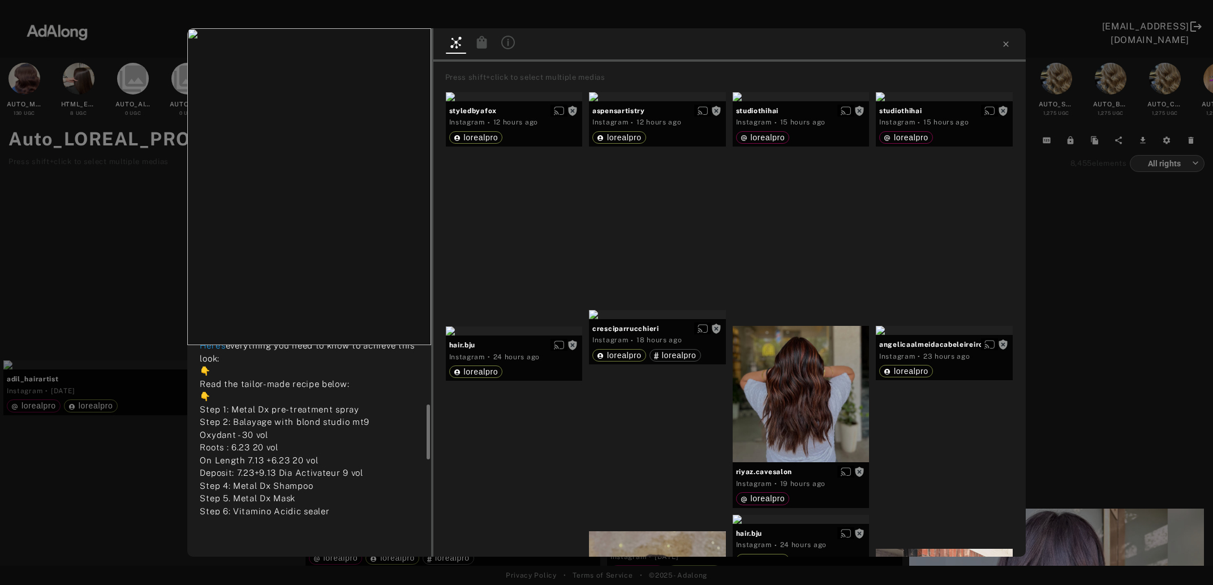
scroll to position [245, 0]
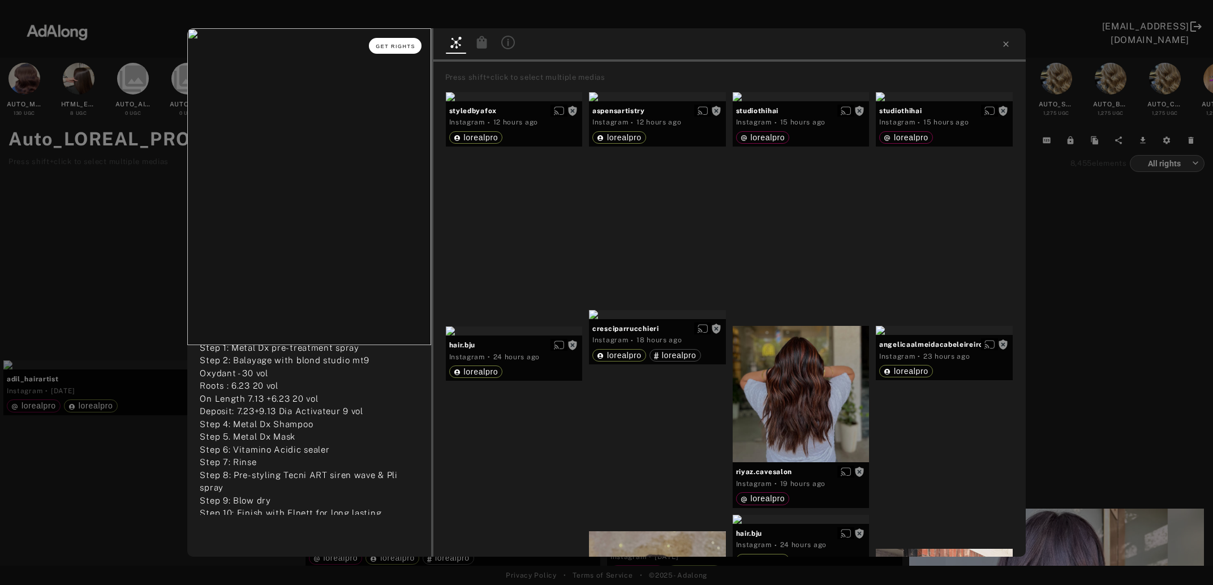
click at [397, 48] on span "Get rights" at bounding box center [396, 47] width 40 height 6
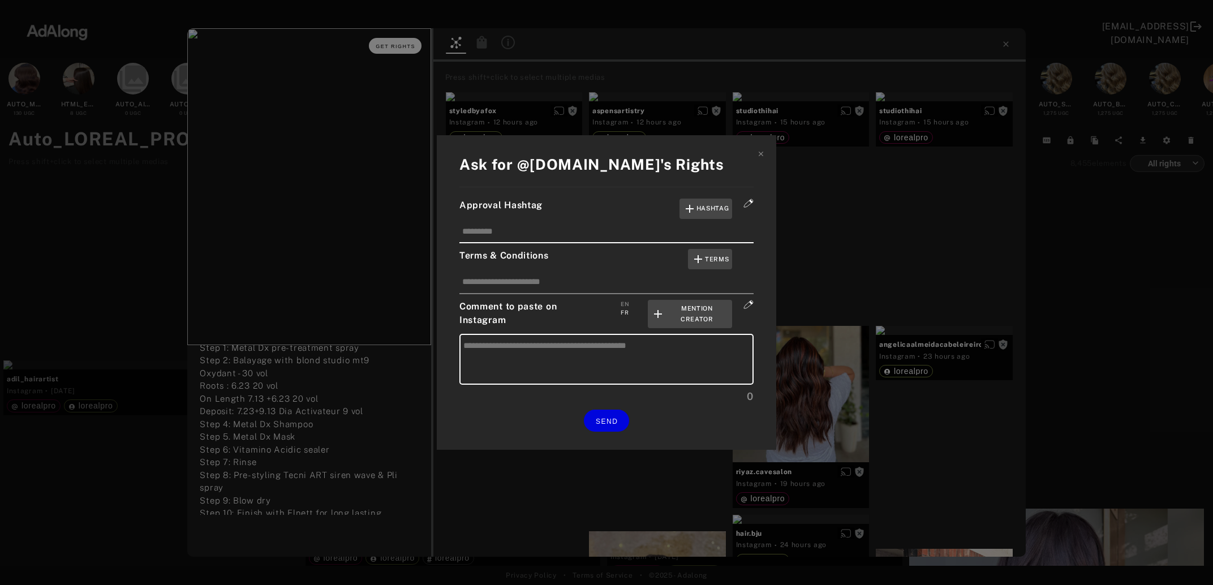
type textarea "**********"
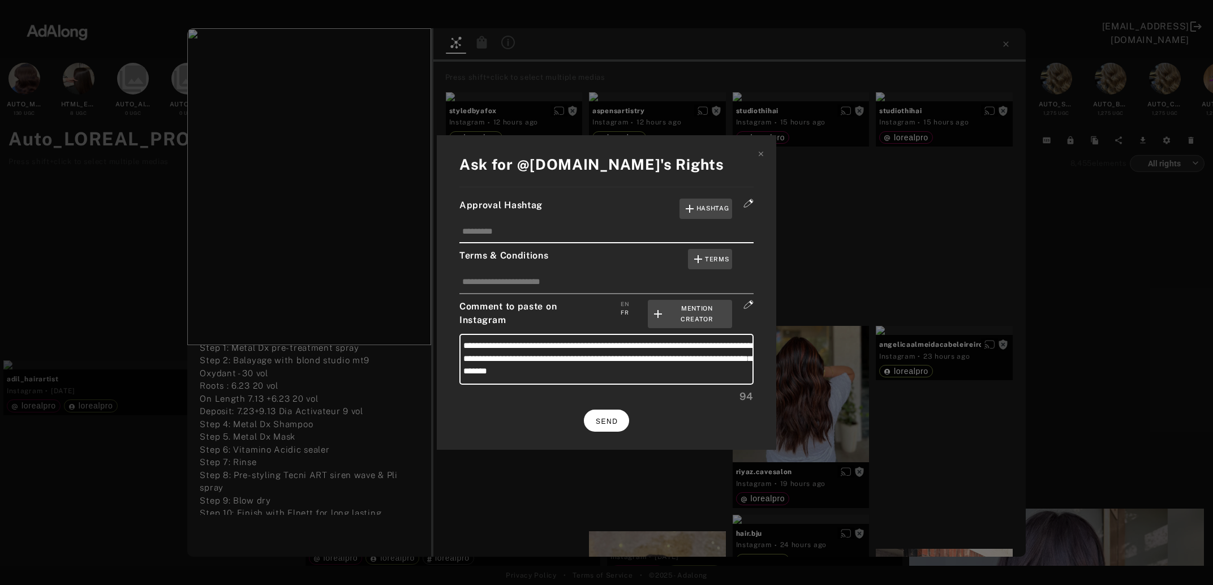
click at [602, 418] on span "SEND" at bounding box center [607, 422] width 22 height 8
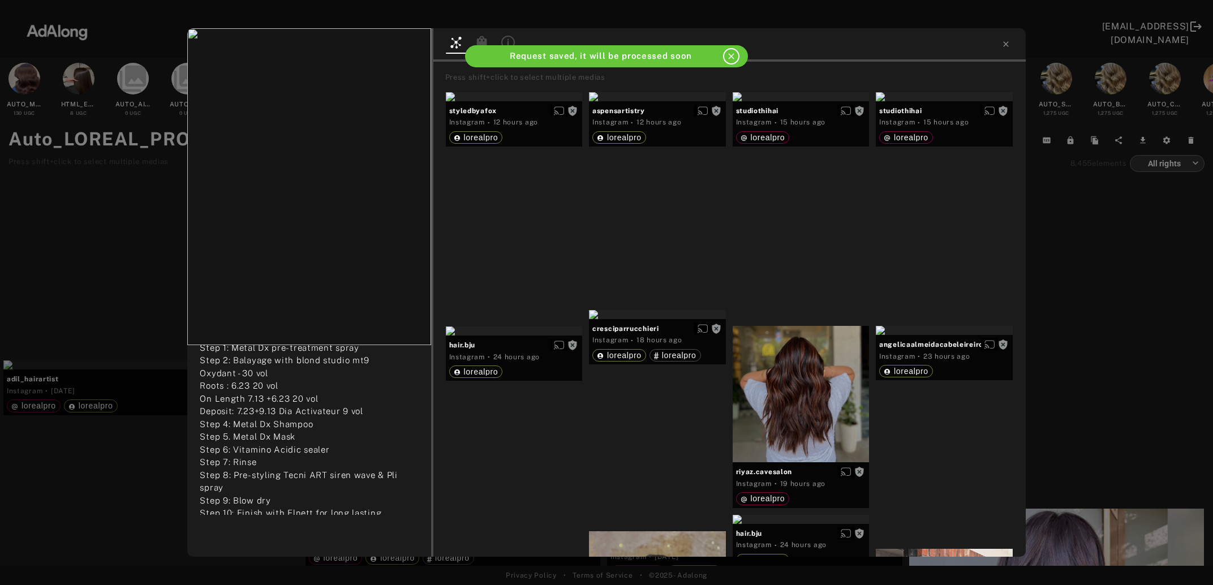
click at [1066, 315] on div "johnsonwilliam.pro Rights requested 3 days ago Where elegance meets effortless …" at bounding box center [606, 292] width 1213 height 585
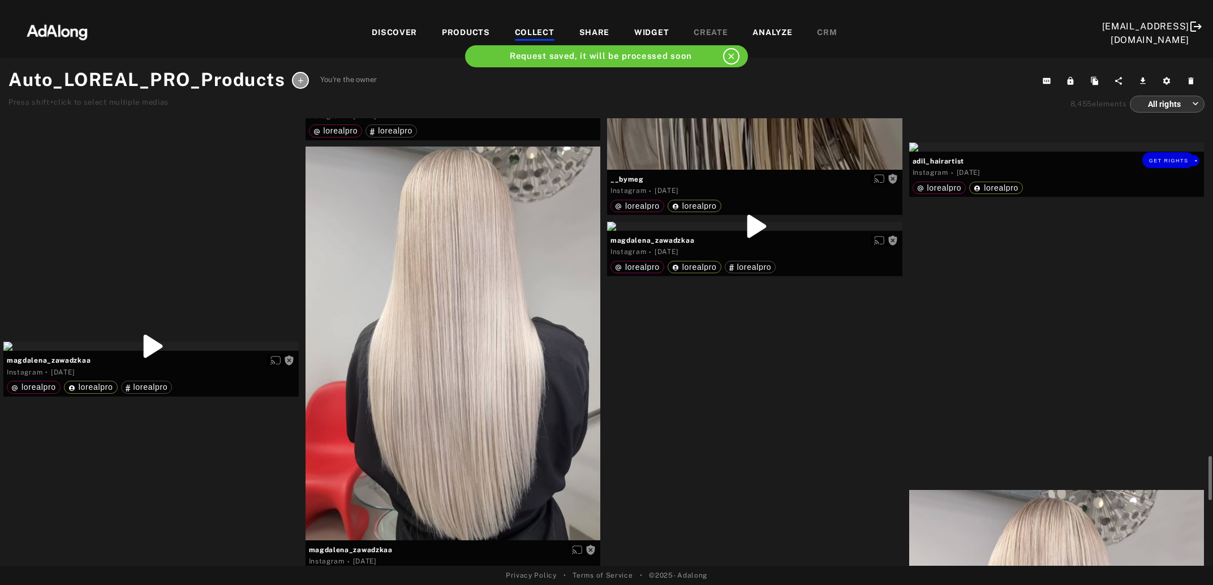
scroll to position [3923, 0]
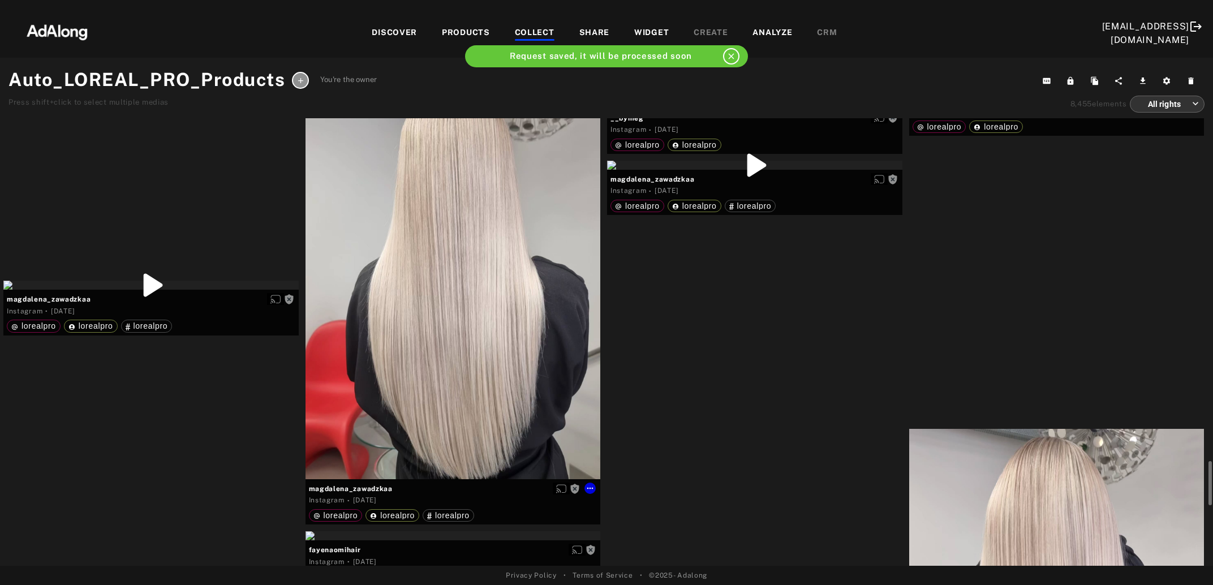
click at [472, 338] on div "Get rights" at bounding box center [453, 281] width 295 height 393
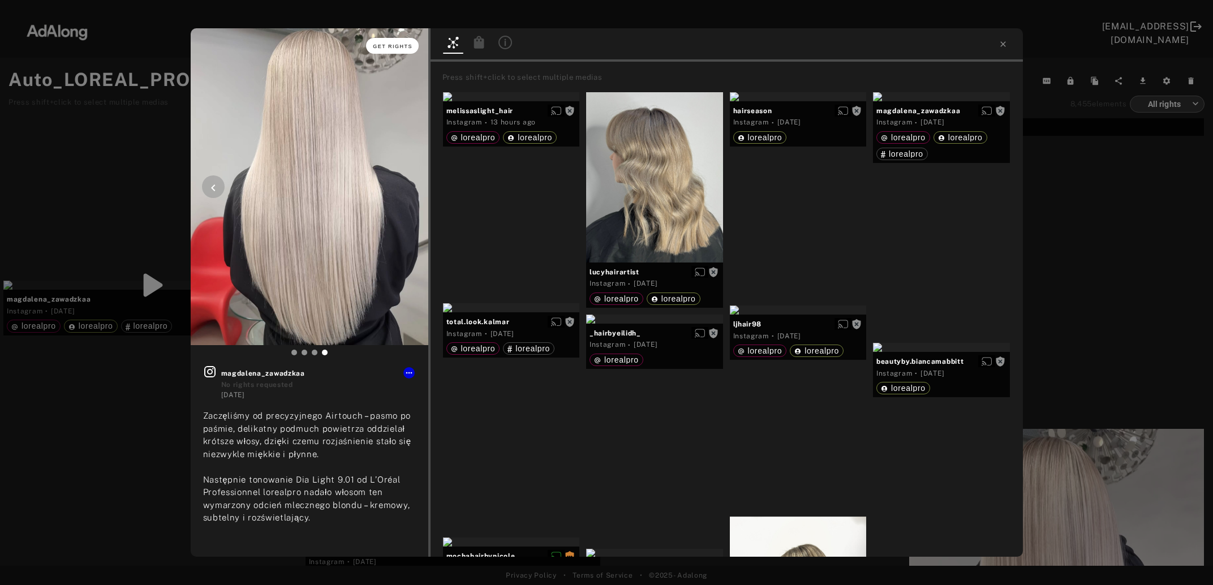
click at [388, 48] on span "Get rights" at bounding box center [393, 47] width 40 height 6
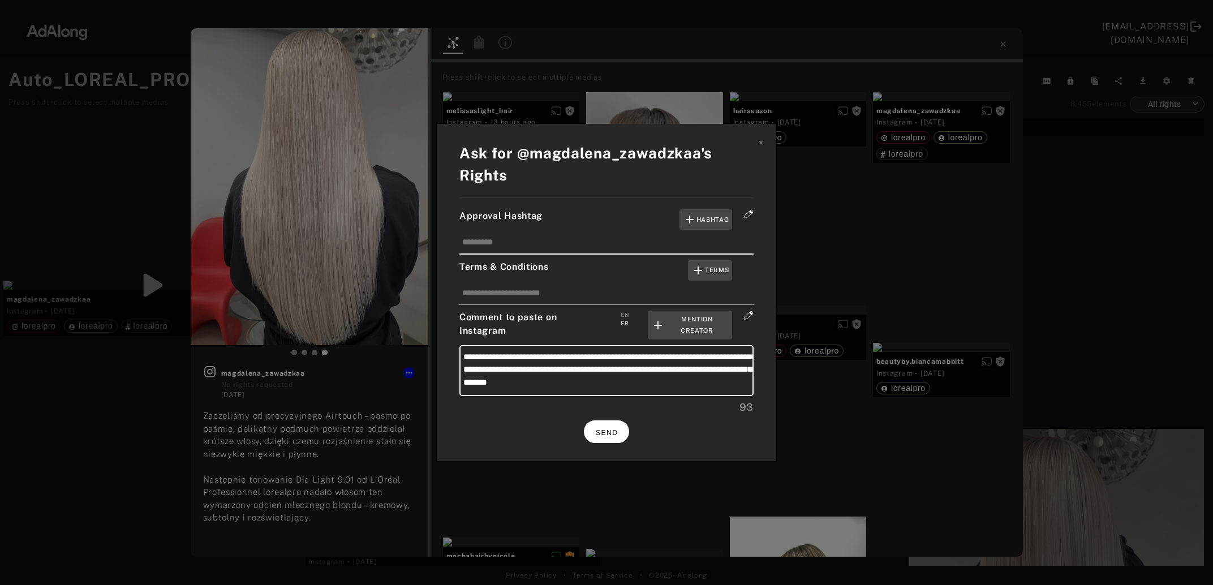
click at [601, 429] on span "SEND" at bounding box center [607, 433] width 22 height 8
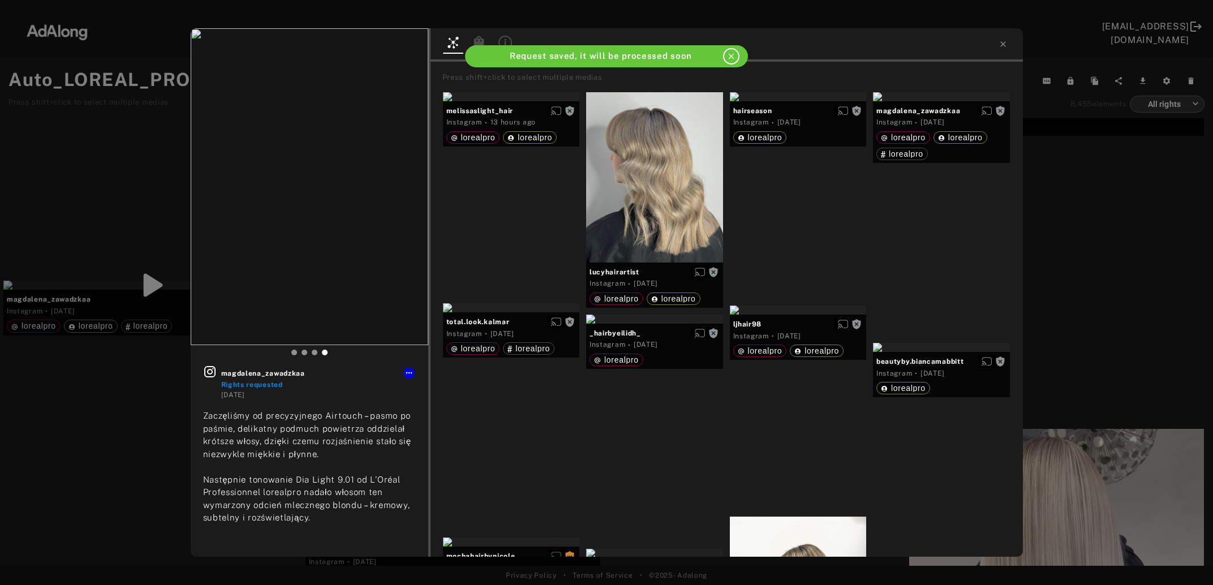
click at [1063, 256] on div "magdalena_zawadzkaa Rights requested 3 days ago Zaczęliśmy od precyzyjnego Airt…" at bounding box center [606, 292] width 1213 height 585
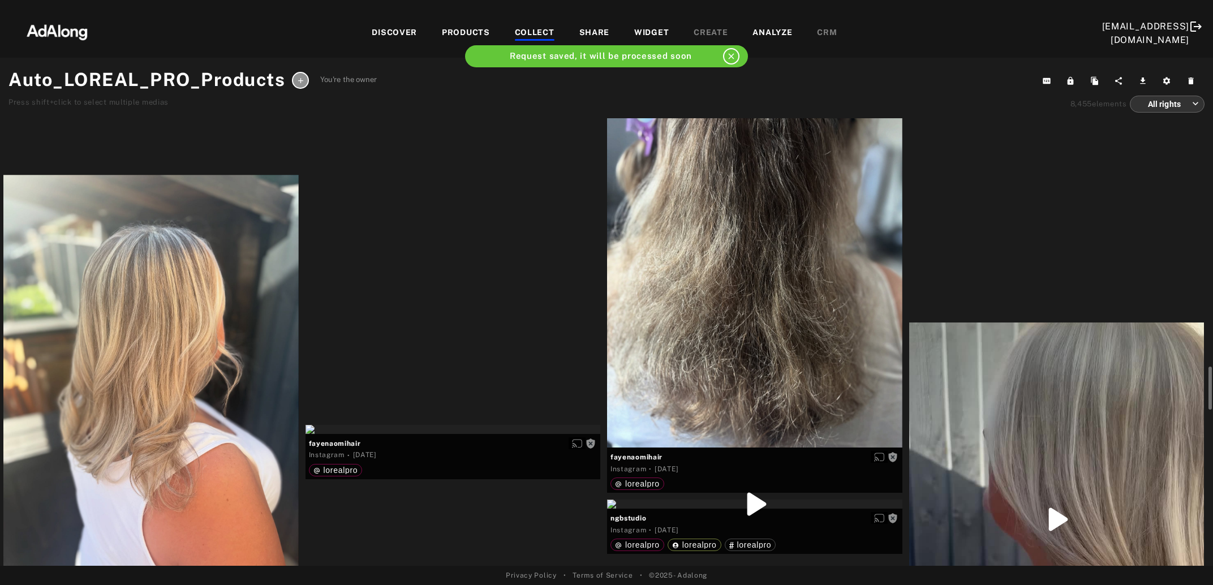
scroll to position [4290, 0]
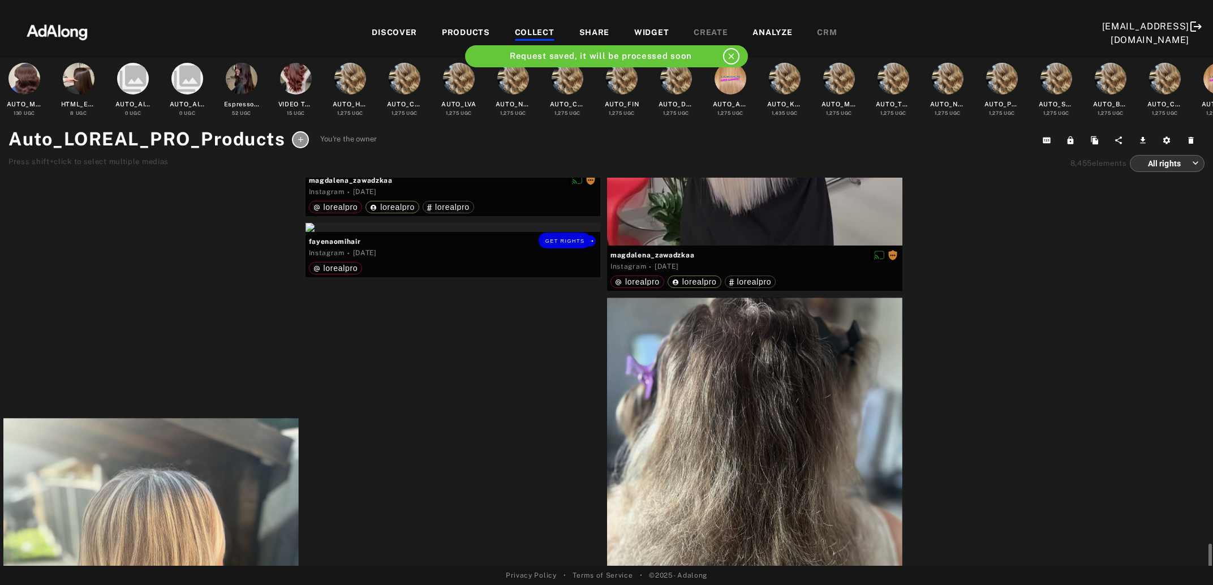
click at [445, 232] on div "Get rights" at bounding box center [453, 227] width 295 height 9
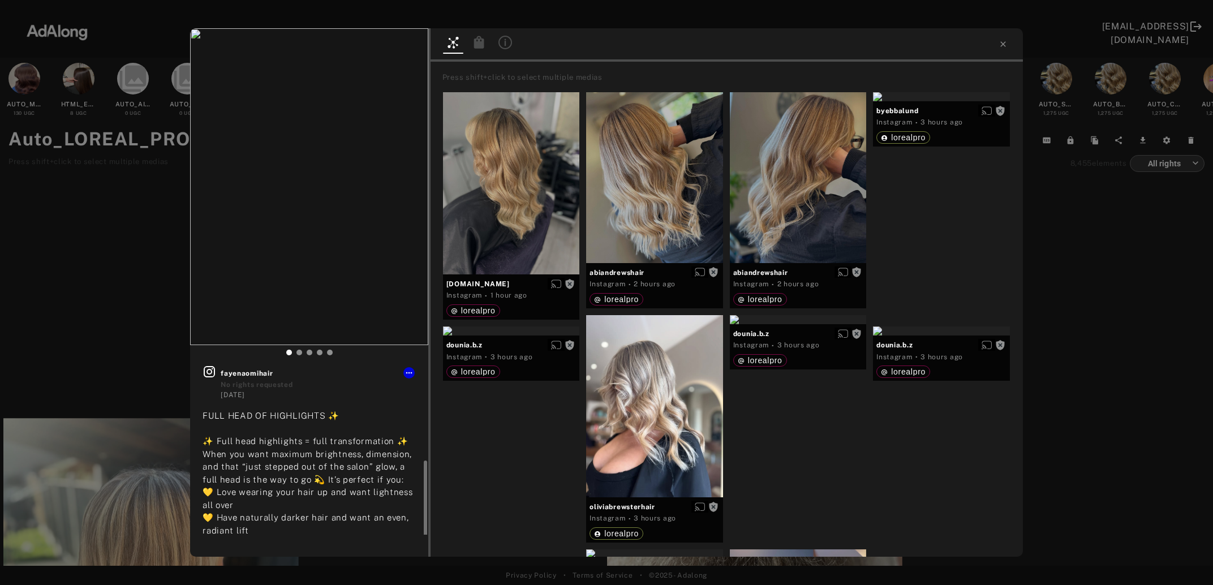
scroll to position [122, 0]
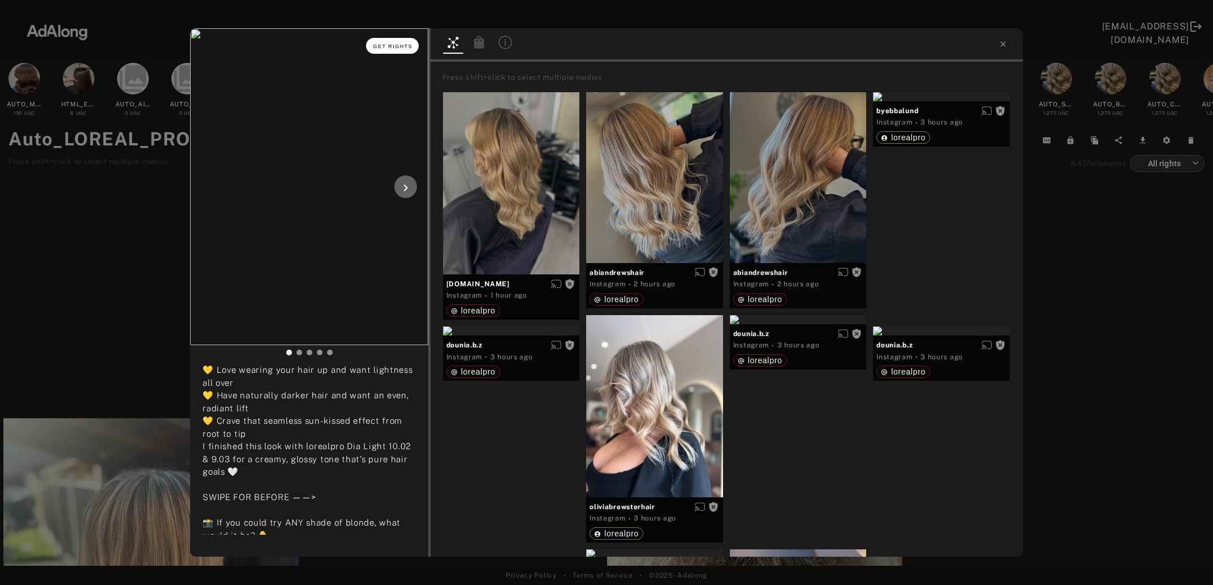
click at [384, 48] on span "Get rights" at bounding box center [393, 47] width 40 height 6
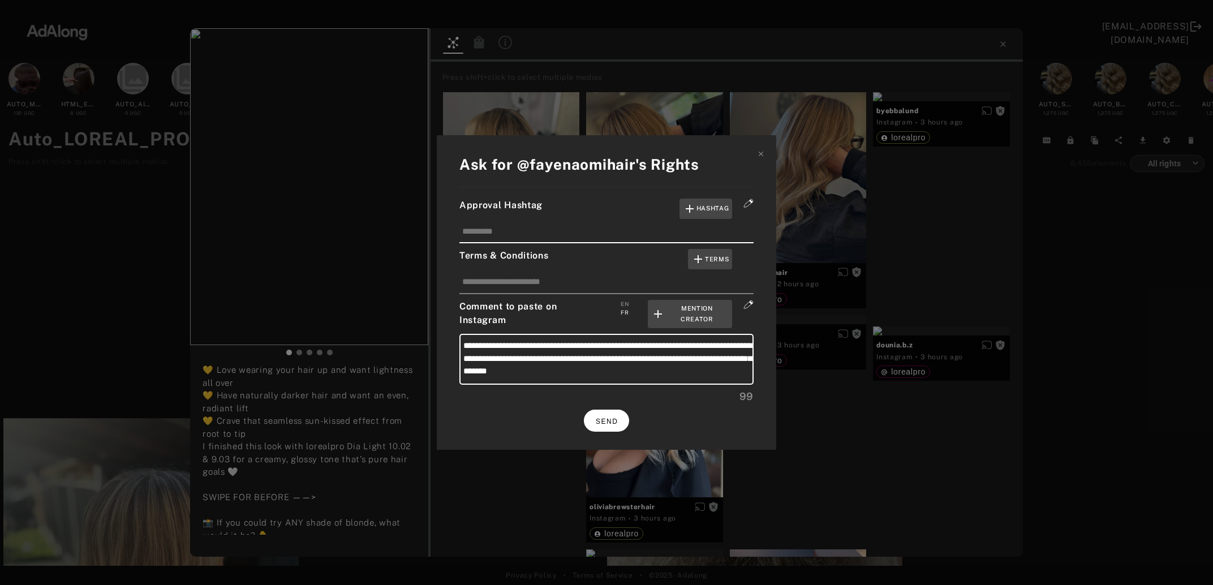
click at [610, 418] on span "SEND" at bounding box center [607, 422] width 22 height 8
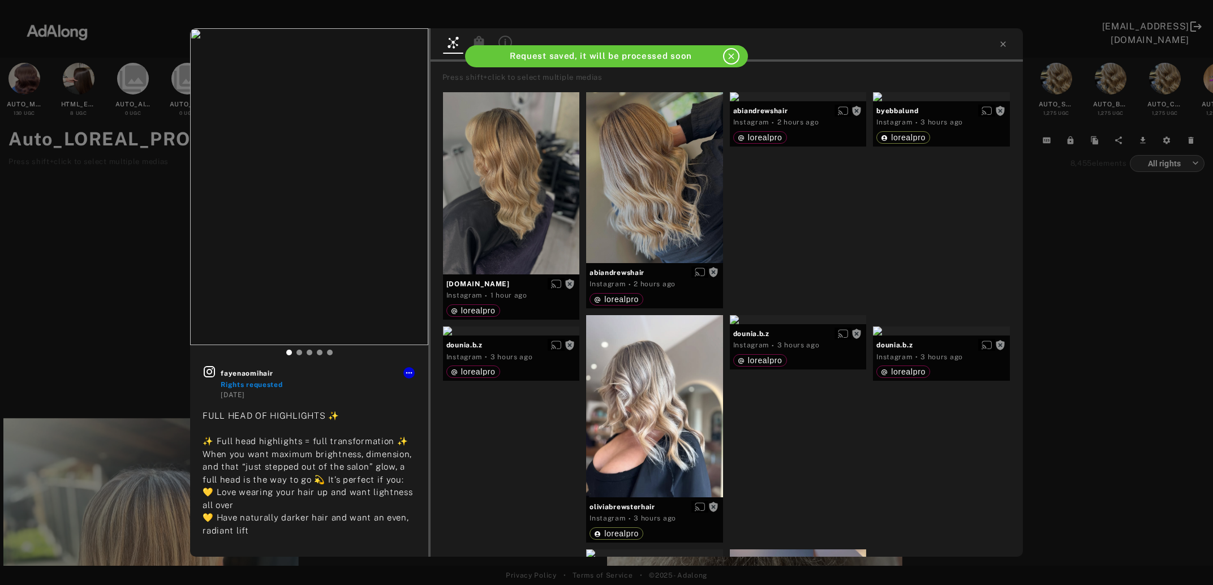
click at [1126, 319] on div "fayenaomihair Rights requested 3 days ago FULL HEAD OF HIGHLIGHTS ✨ ✨ Full head…" at bounding box center [606, 292] width 1213 height 585
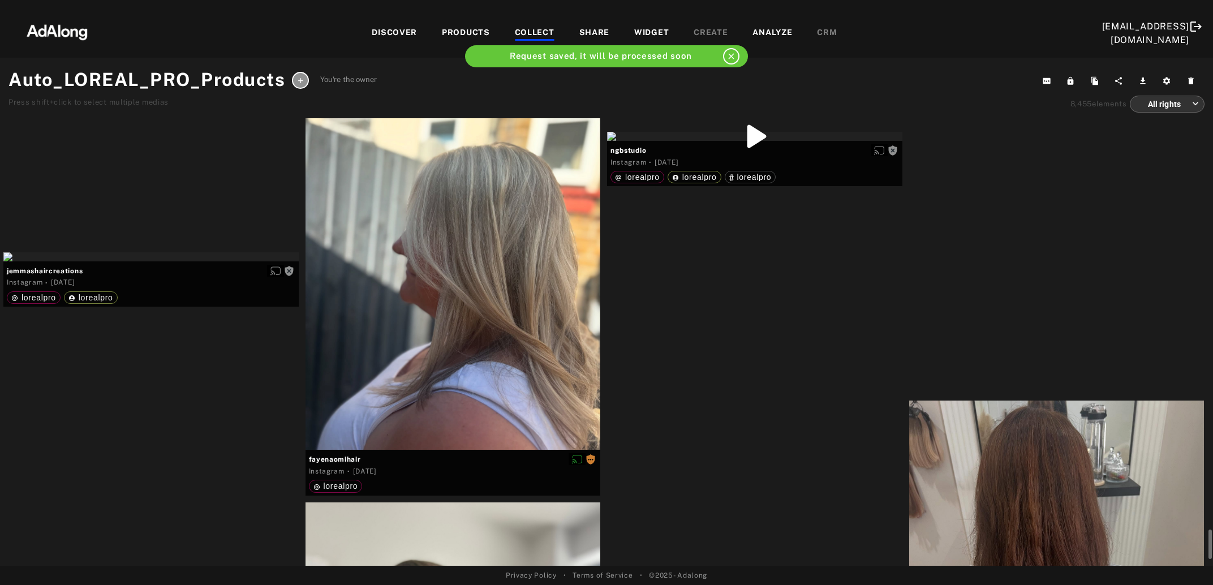
scroll to position [5026, 0]
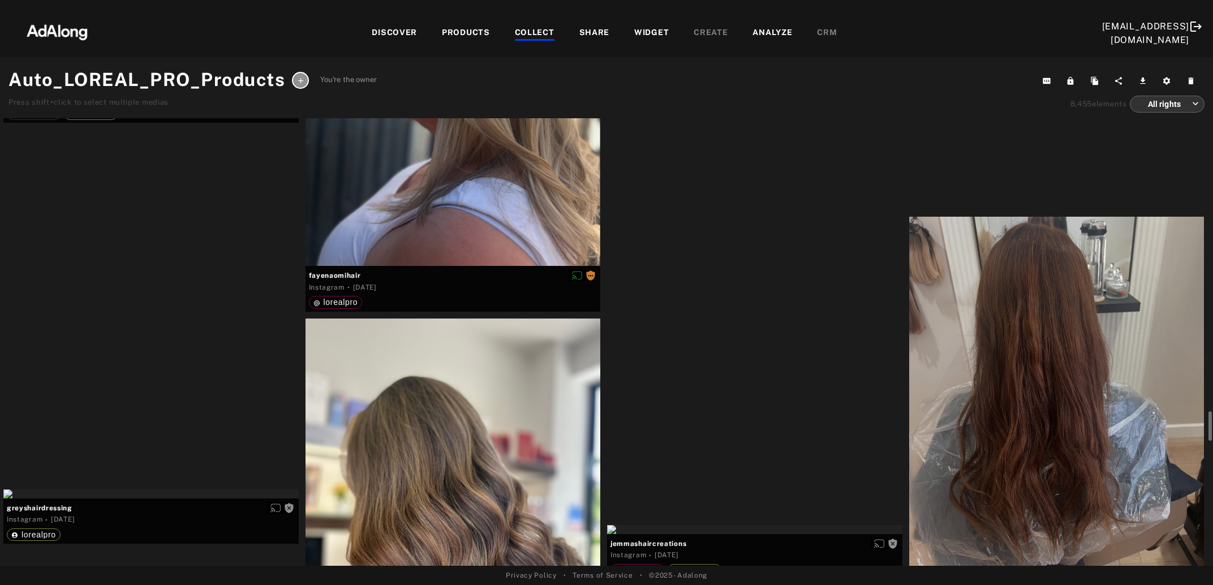
click at [128, 78] on div "Get rights" at bounding box center [150, 72] width 295 height 9
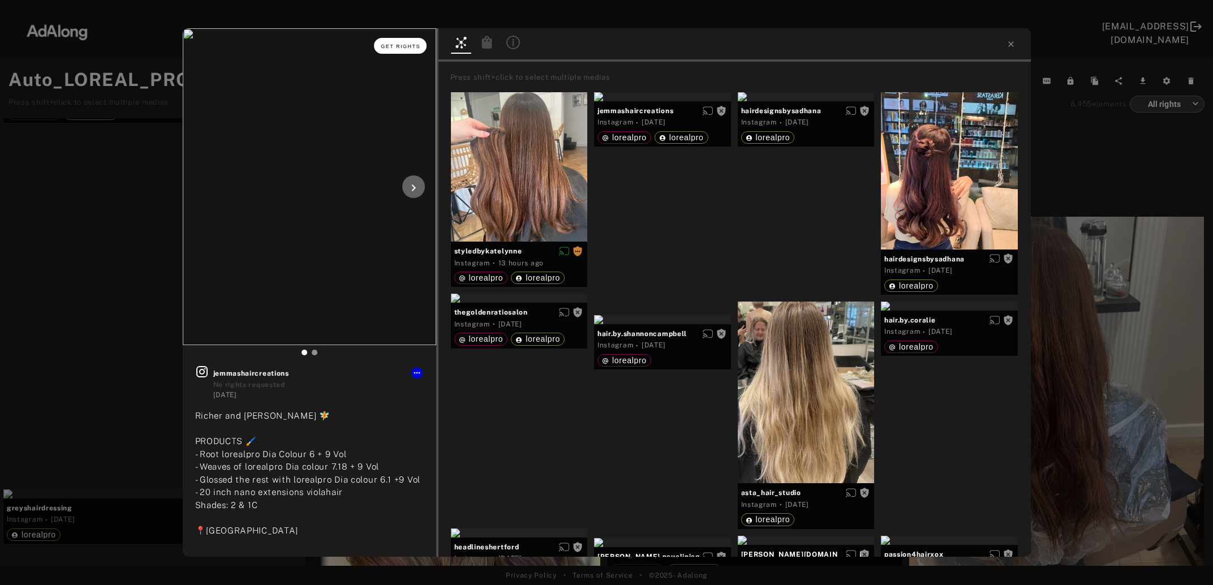
click at [402, 48] on span "Get rights" at bounding box center [401, 47] width 40 height 6
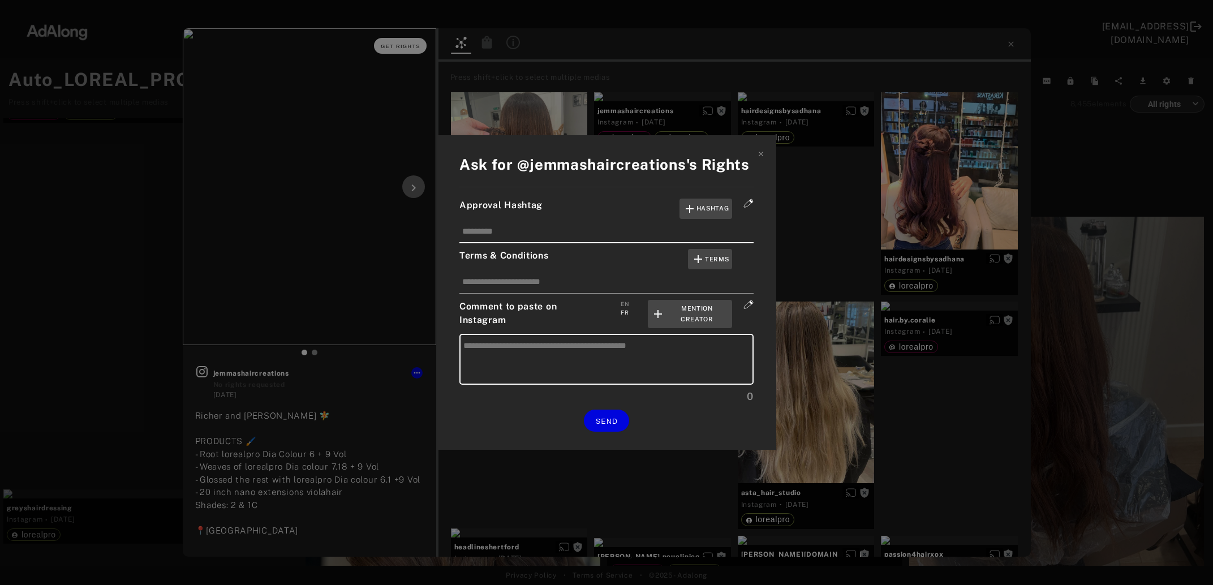
type textarea "**********"
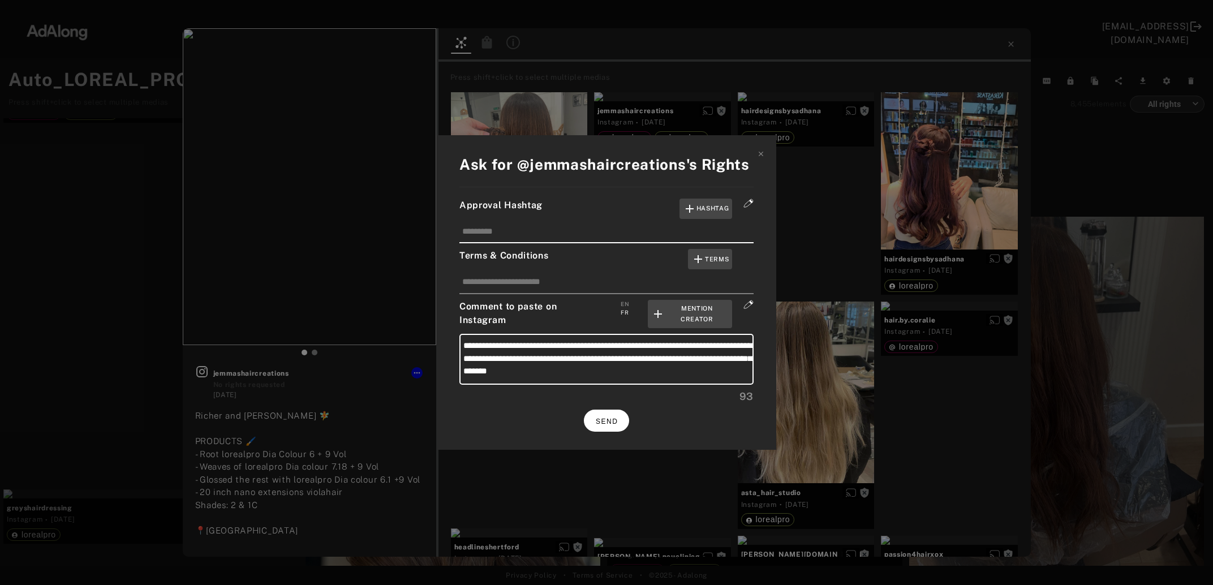
click at [610, 411] on button "SEND" at bounding box center [606, 421] width 45 height 22
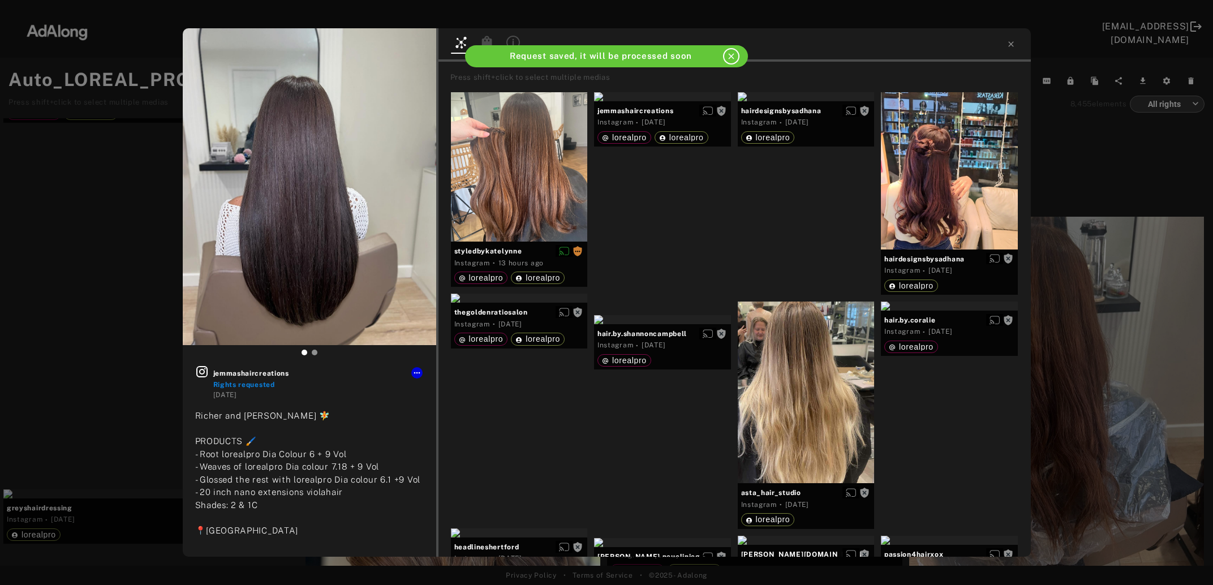
click at [1112, 308] on div "jemmashaircreations Rights requested 3 days ago Richer and fuller 🧚 PRODUCTS 🖌️…" at bounding box center [606, 292] width 1213 height 585
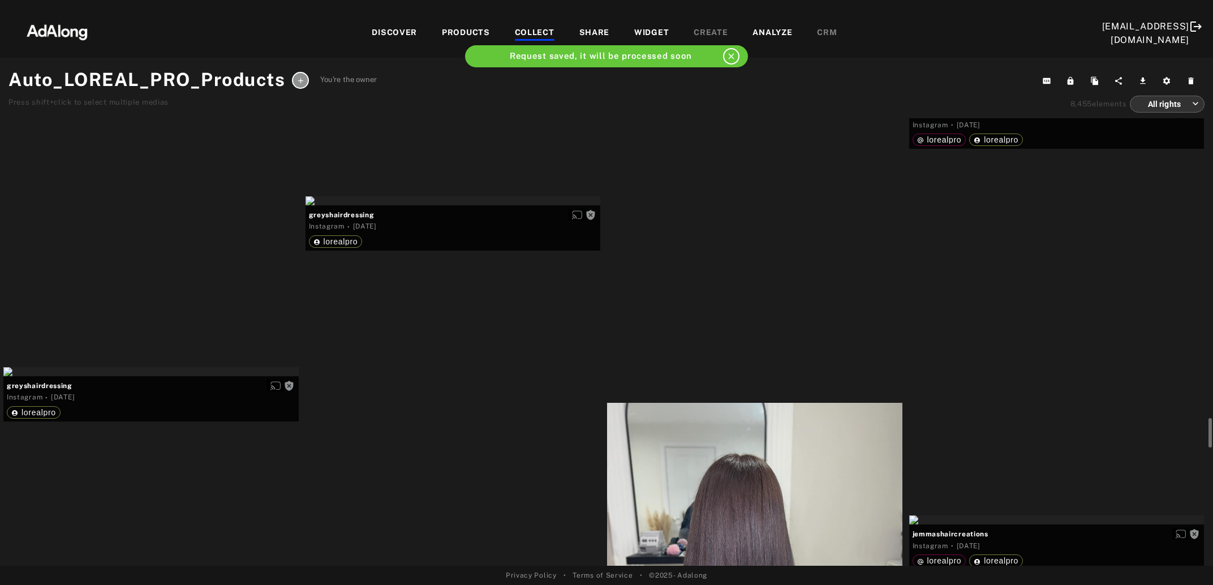
scroll to position [5271, 0]
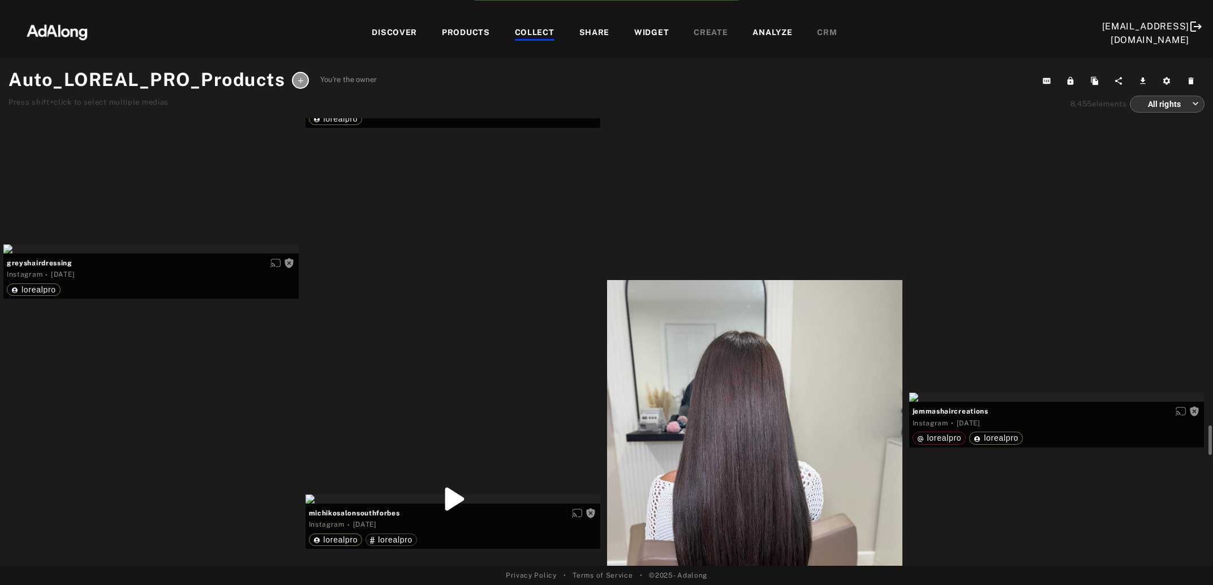
click at [451, 83] on div "Get rights" at bounding box center [453, 78] width 295 height 9
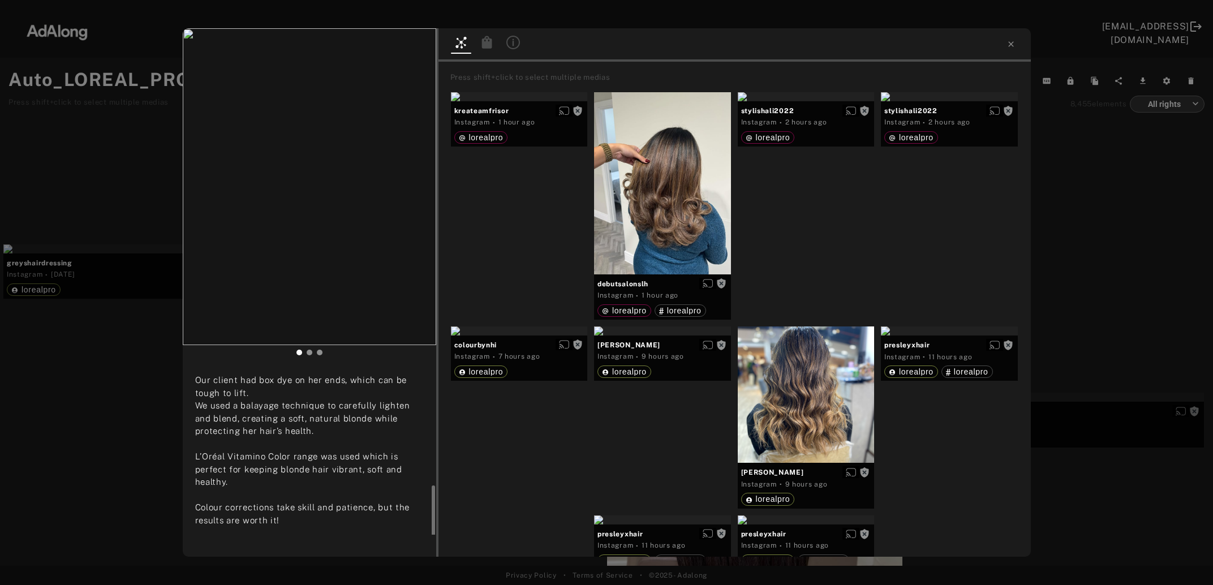
scroll to position [122, 0]
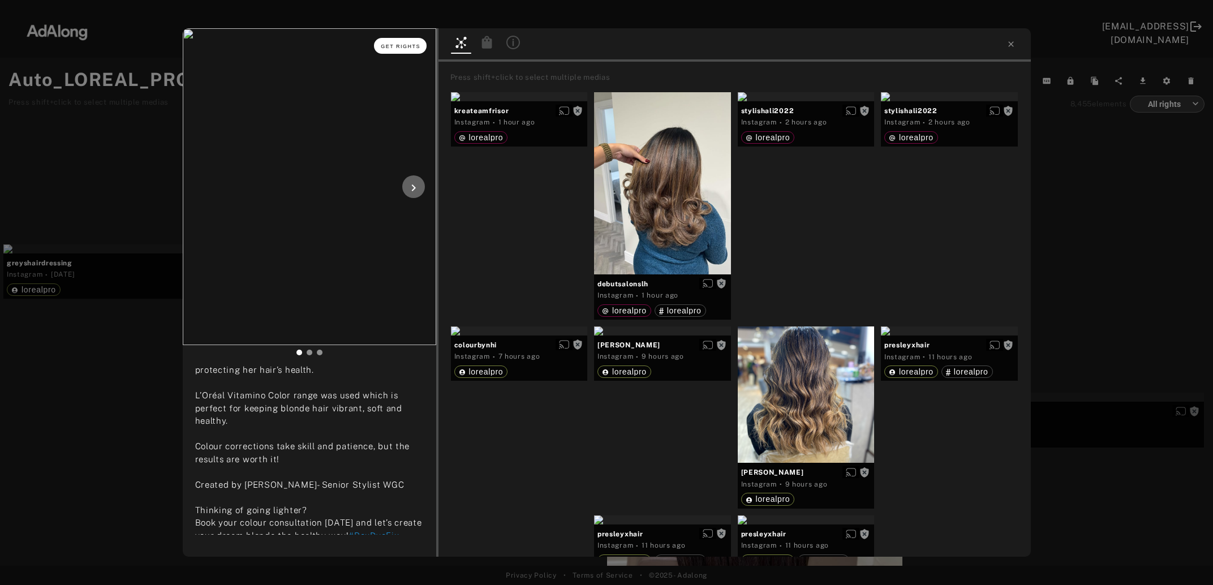
click at [403, 51] on button "Get rights" at bounding box center [400, 46] width 52 height 16
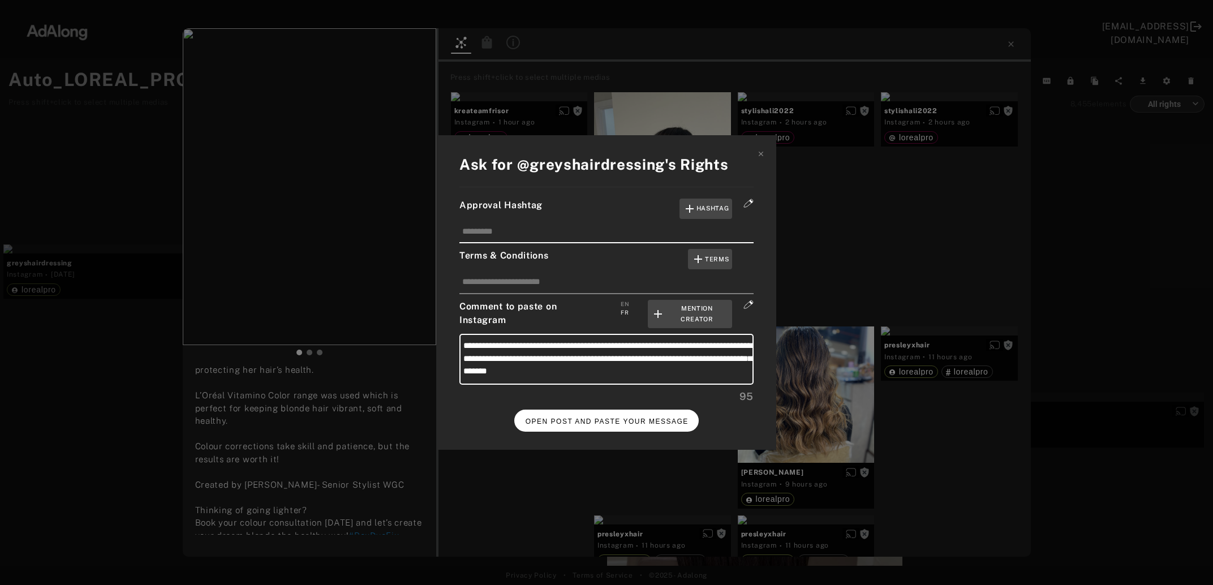
click at [630, 422] on button "OPEN POST AND PASTE YOUR MESSAGE" at bounding box center [606, 421] width 185 height 22
click at [606, 418] on span "DONE" at bounding box center [606, 422] width 23 height 8
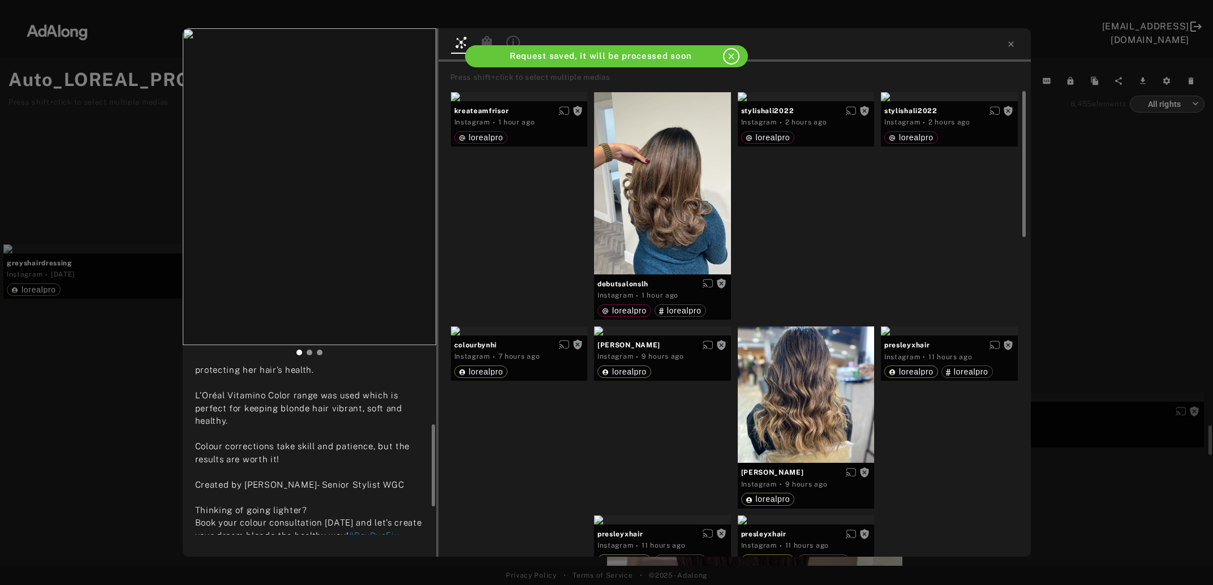
scroll to position [122, 0]
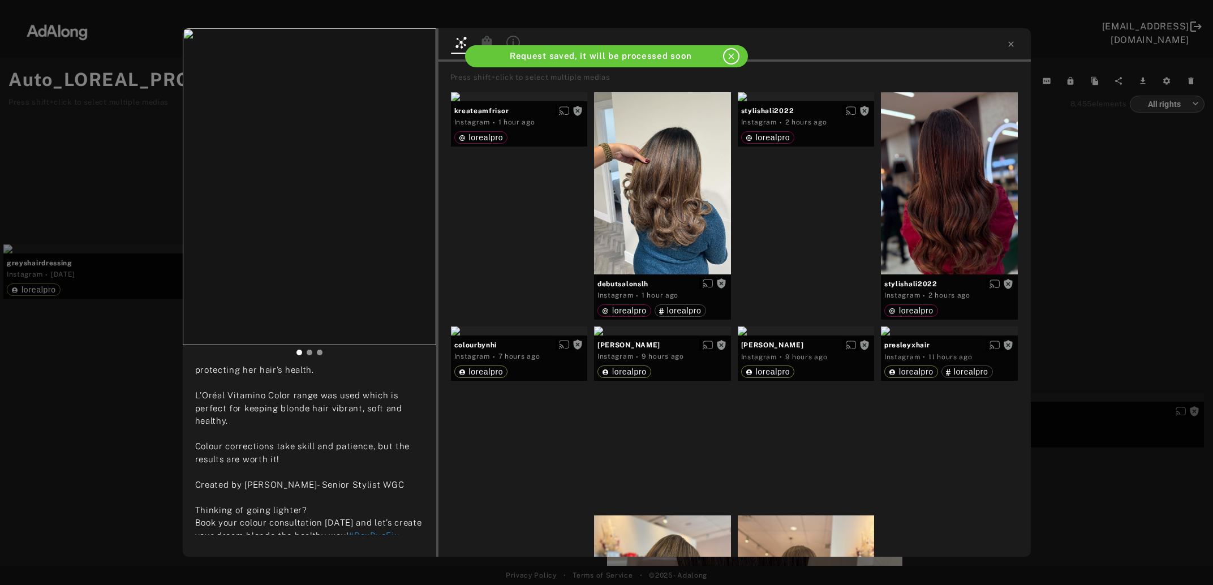
click at [1077, 212] on div "greyshairdressing Rights requested 3 days ago Bye Box Dye, Hello Balayage 💁🏻‍♀️…" at bounding box center [606, 292] width 1213 height 585
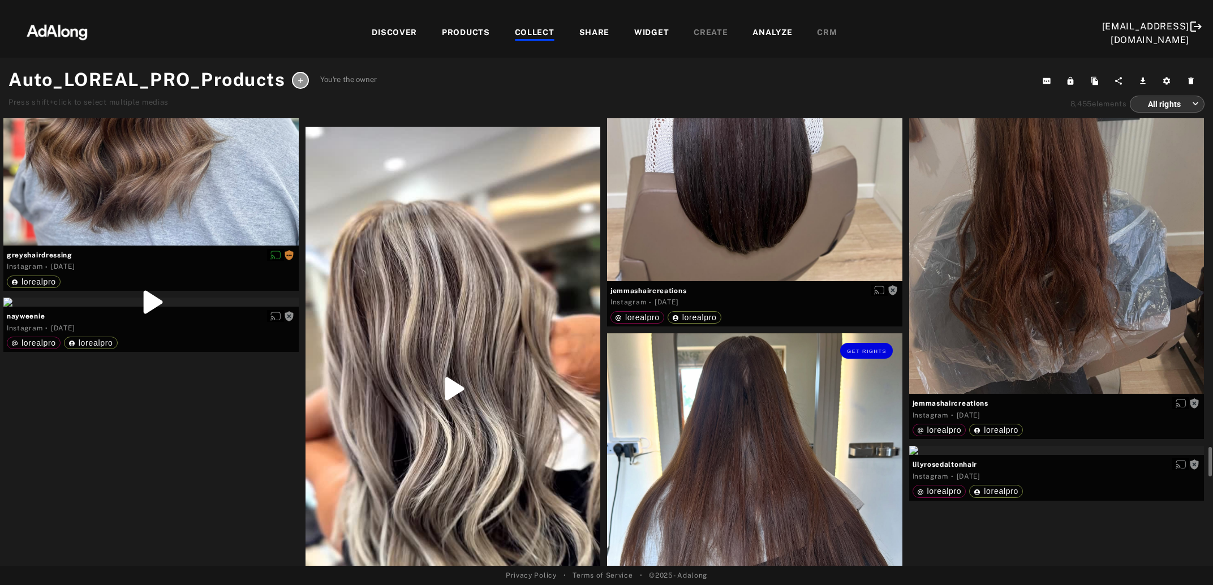
scroll to position [5761, 0]
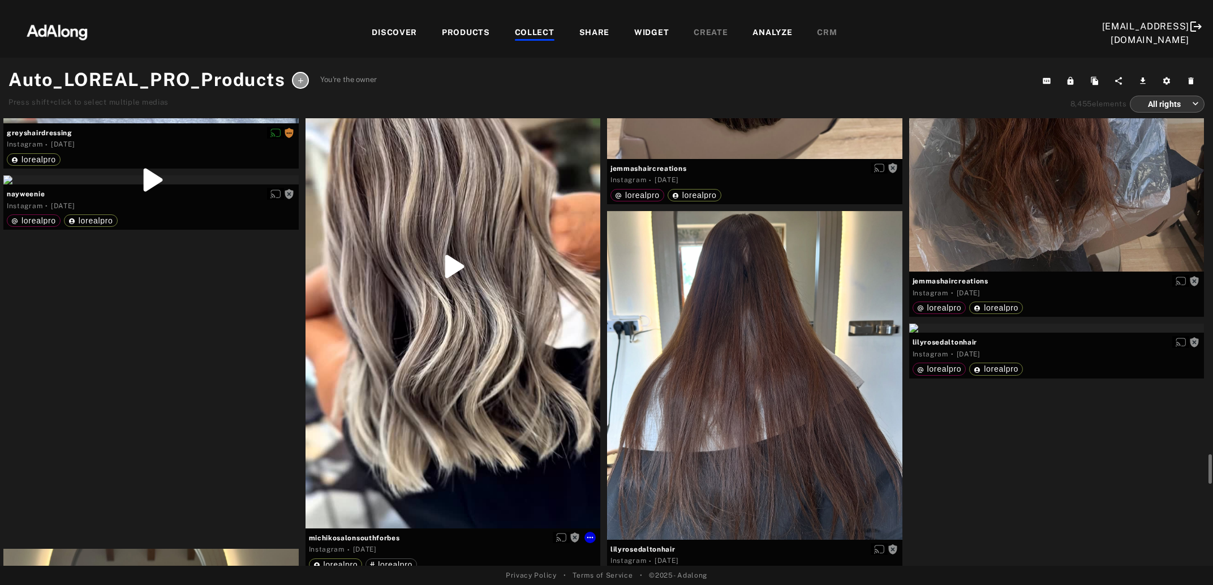
click at [487, 367] on div "Get rights" at bounding box center [453, 267] width 295 height 524
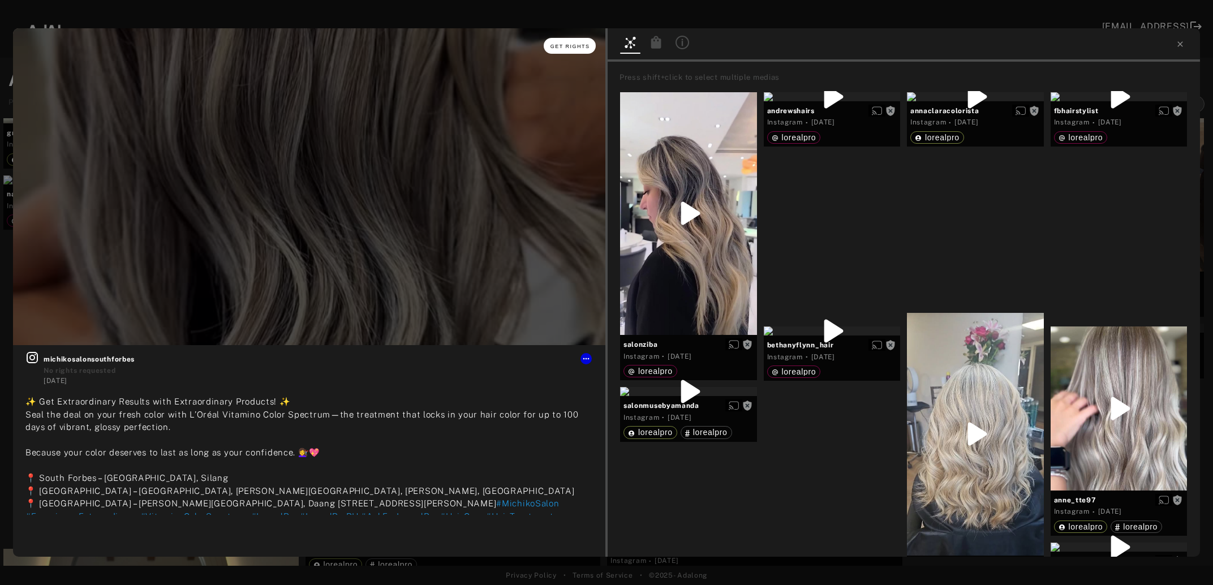
click at [565, 49] on button "Get rights" at bounding box center [570, 46] width 52 height 16
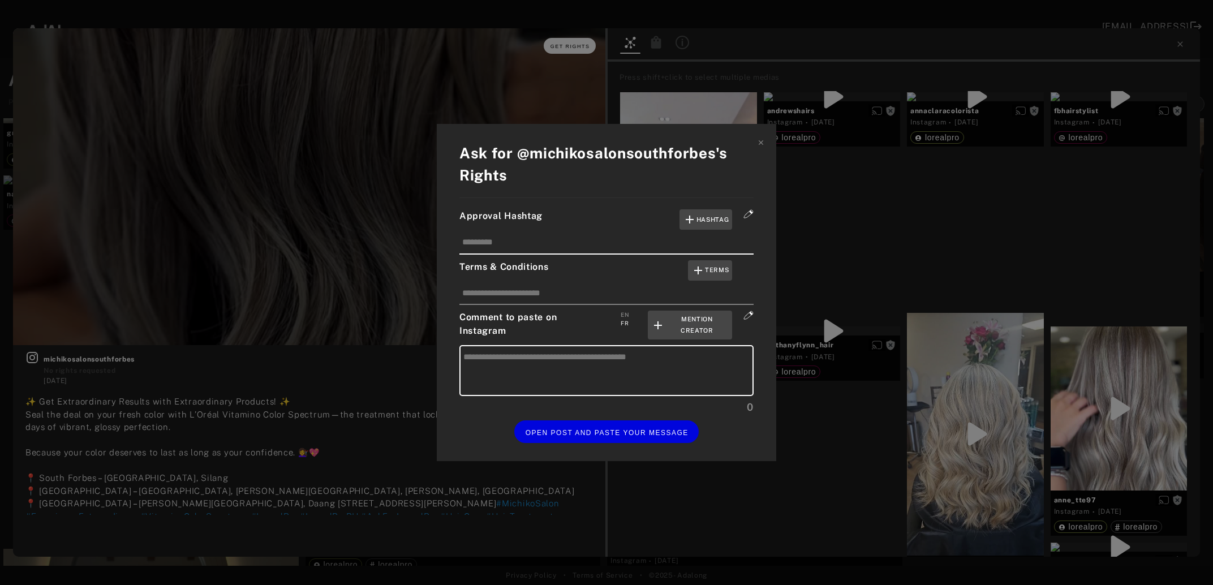
type textarea "**********"
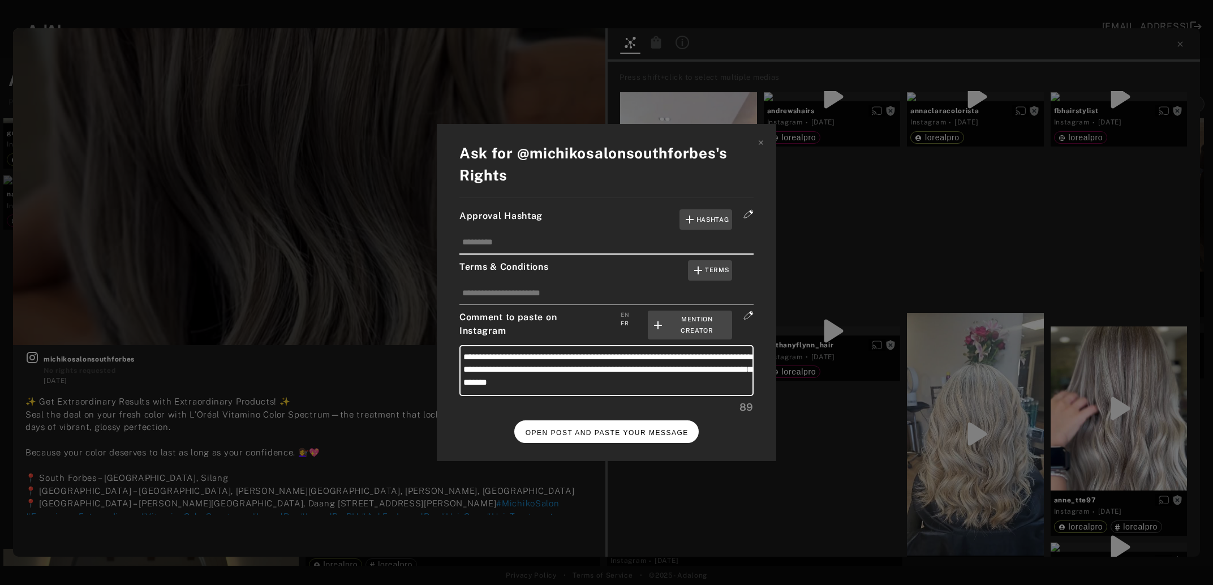
click at [586, 423] on button "OPEN POST AND PASTE YOUR MESSAGE" at bounding box center [606, 431] width 185 height 22
click at [601, 432] on span "DONE" at bounding box center [606, 433] width 23 height 8
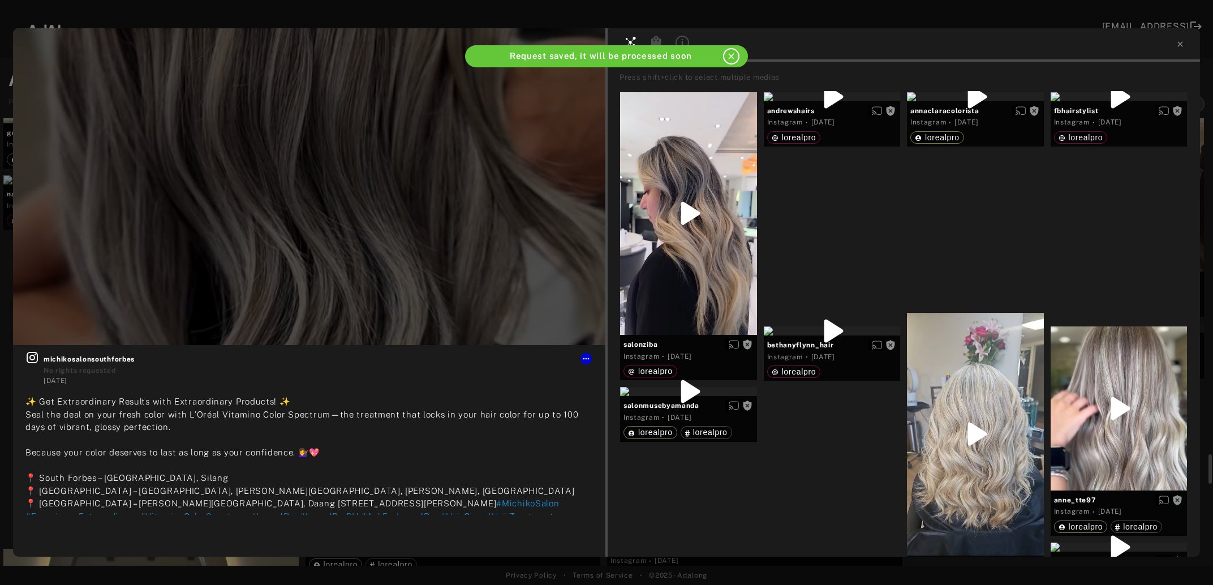
scroll to position [5761, 0]
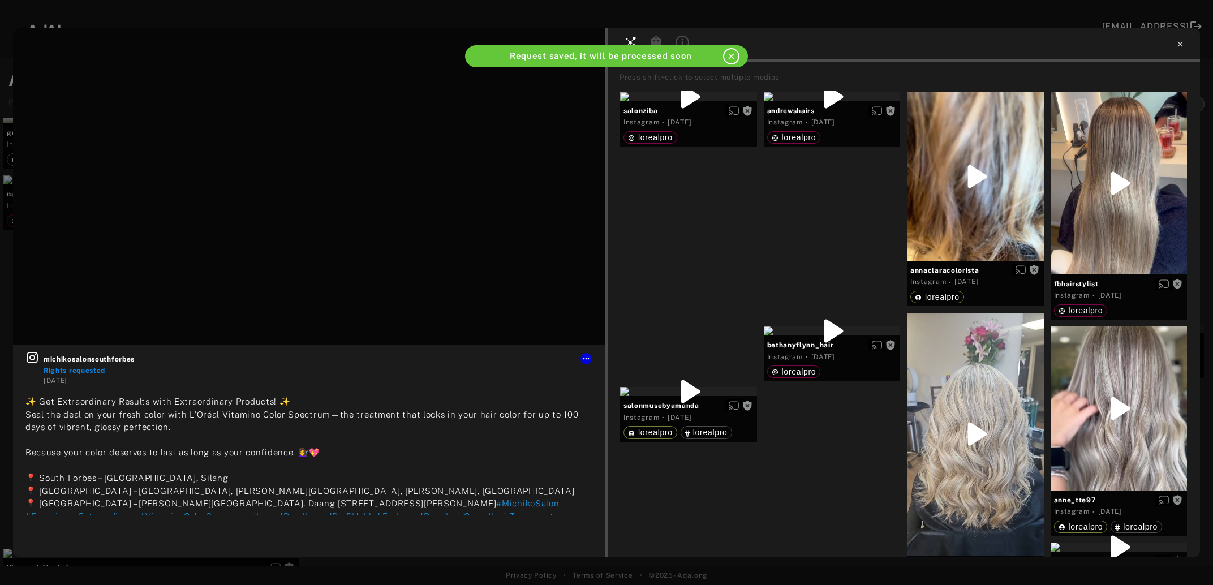
click at [1184, 42] on icon at bounding box center [1180, 44] width 9 height 9
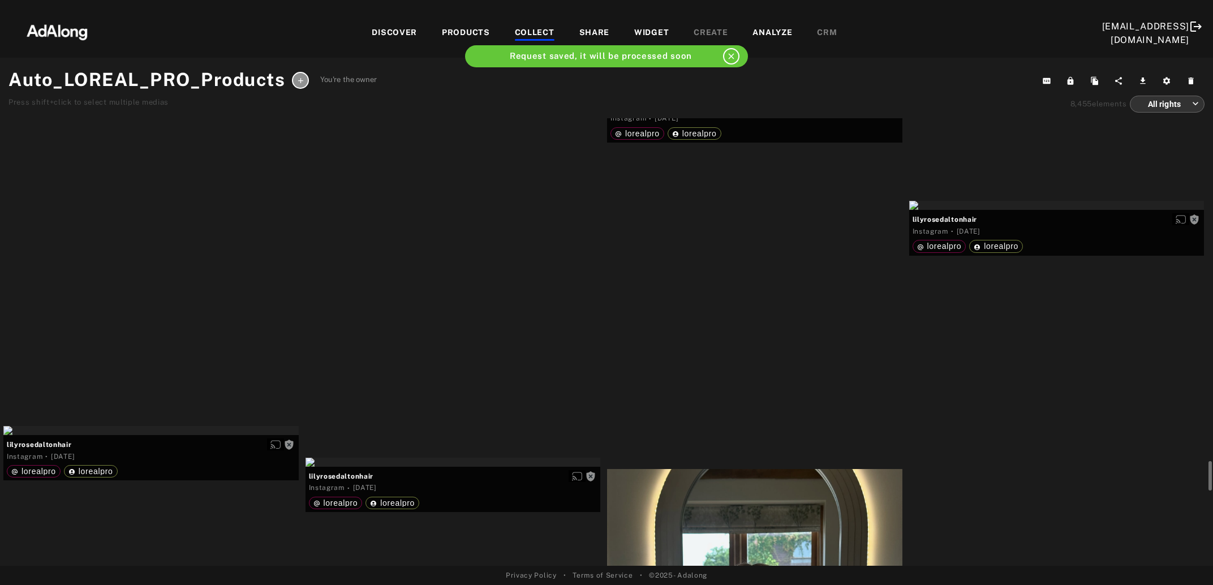
scroll to position [5945, 0]
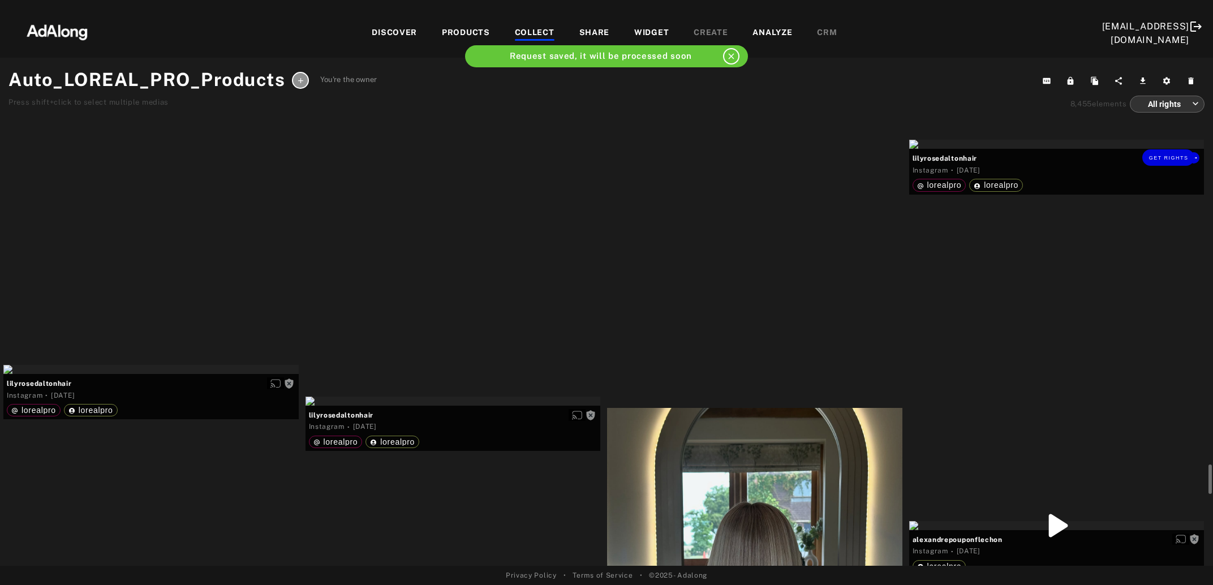
click at [1012, 149] on div "Get rights" at bounding box center [1056, 144] width 295 height 9
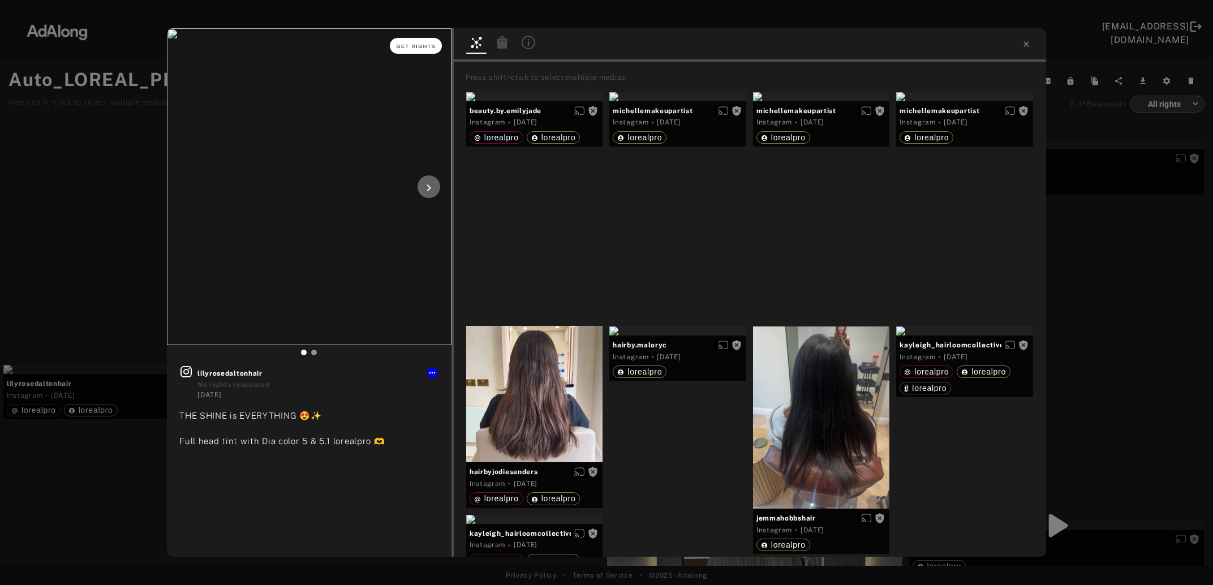
click at [418, 48] on span "Get rights" at bounding box center [417, 47] width 40 height 6
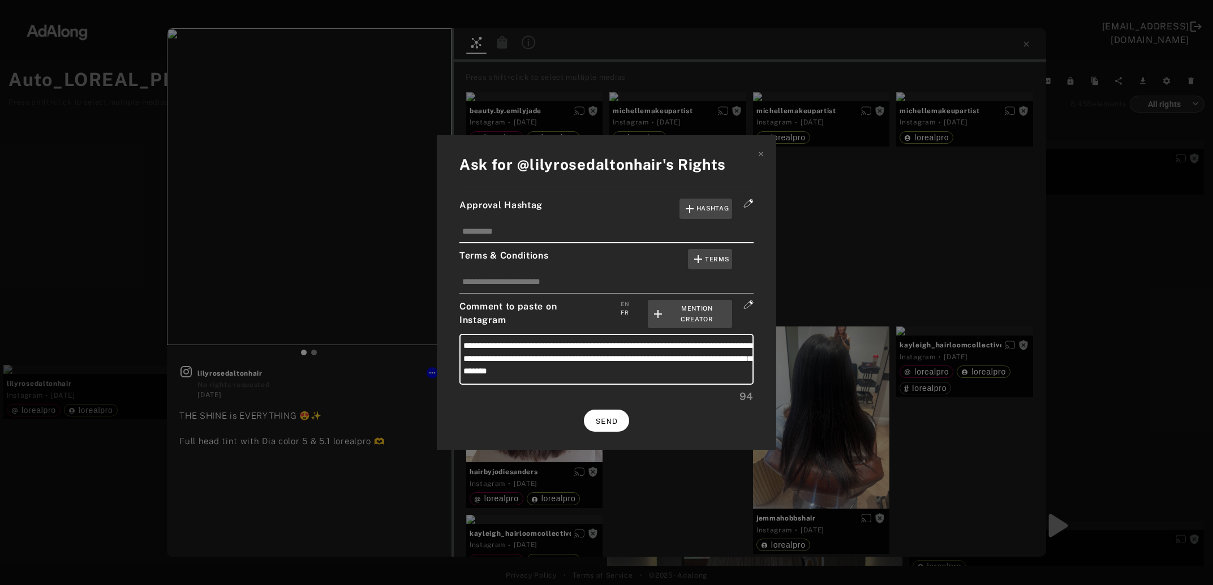
click at [616, 419] on span "SEND" at bounding box center [607, 422] width 22 height 8
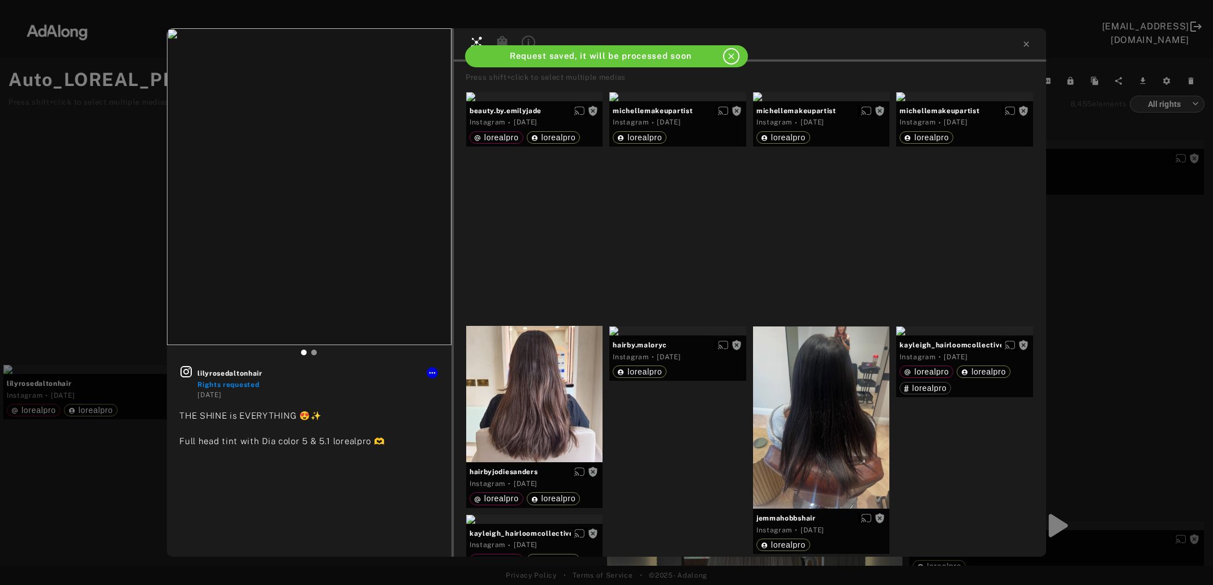
click at [1126, 315] on div "lilyrosedaltonhair Rights requested 4 days ago THE SHINE is EVERYTHING 😍✨ Full …" at bounding box center [606, 292] width 1213 height 585
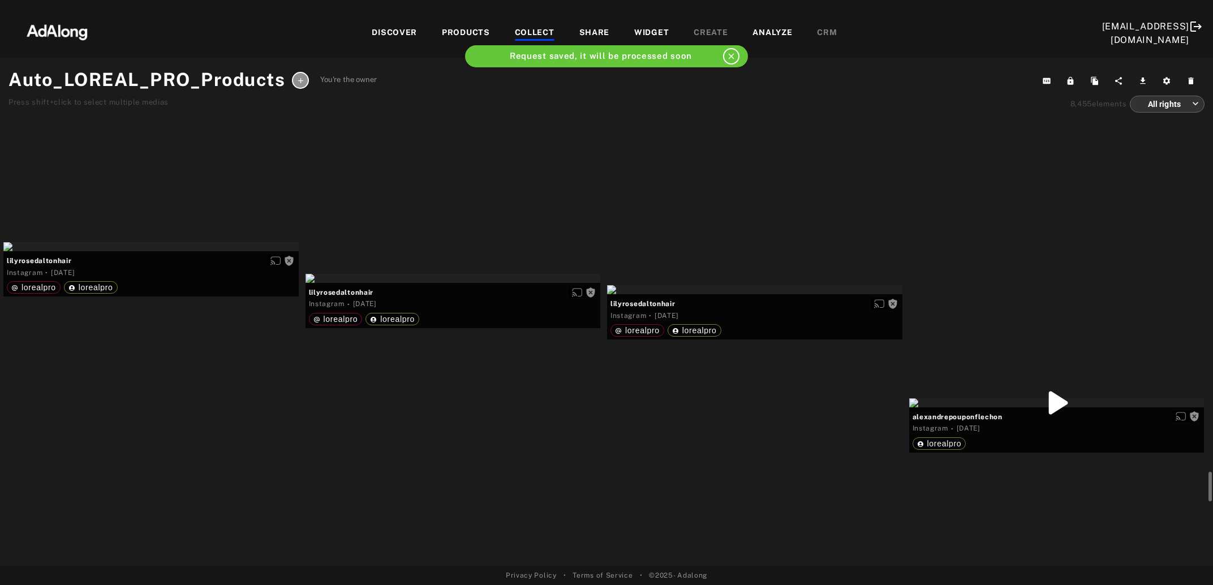
scroll to position [6190, 0]
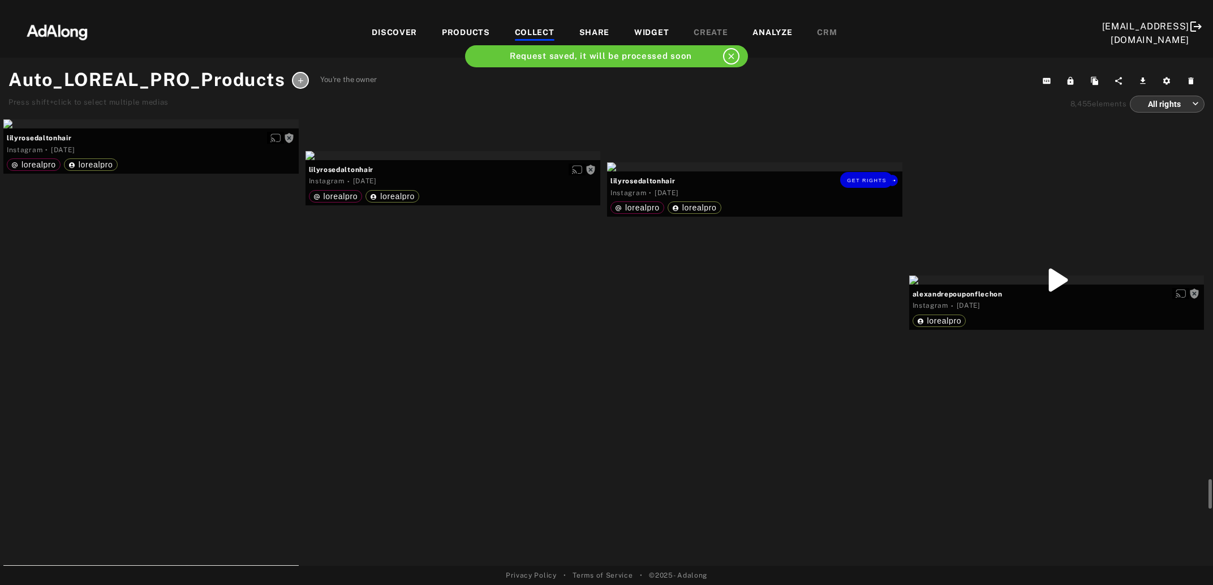
click at [796, 171] on div "Get rights" at bounding box center [754, 166] width 295 height 9
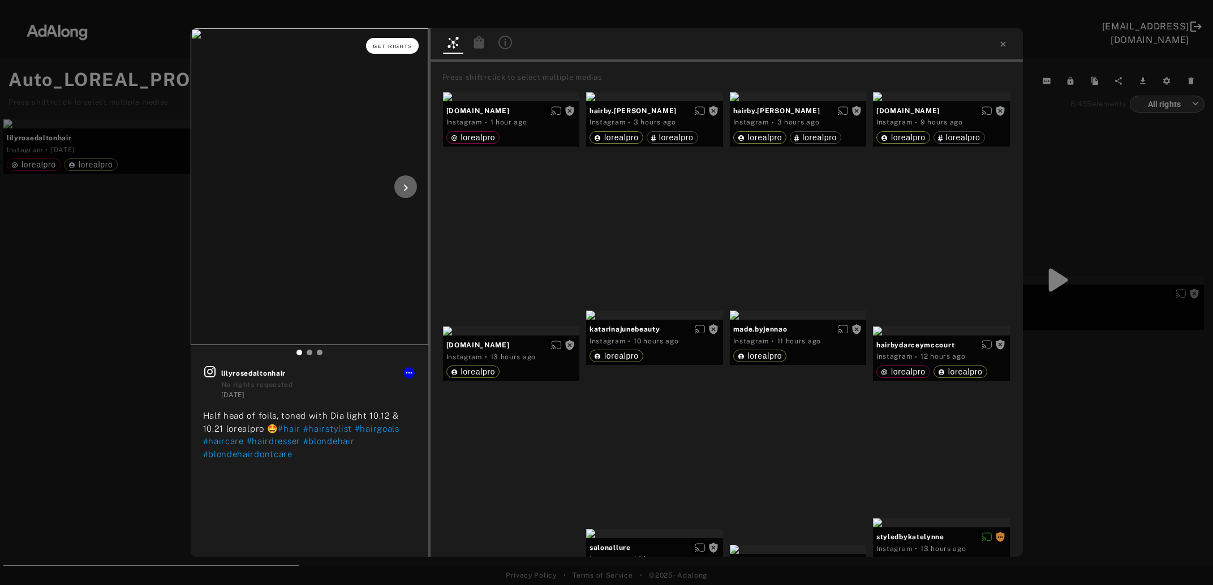
click at [396, 45] on span "Get rights" at bounding box center [393, 47] width 40 height 6
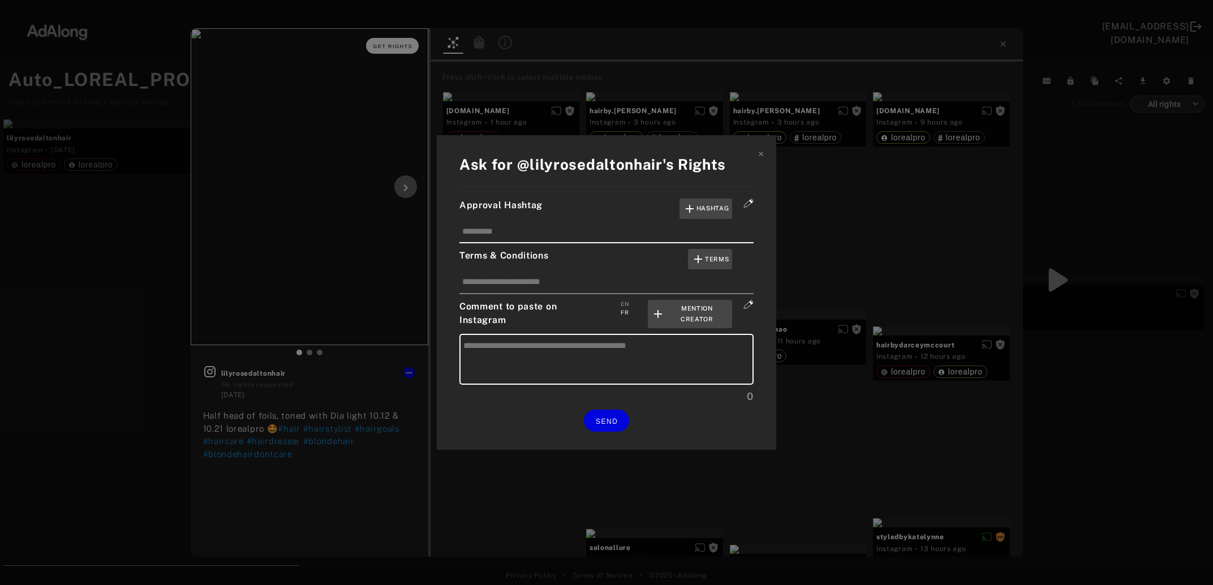
type textarea "**********"
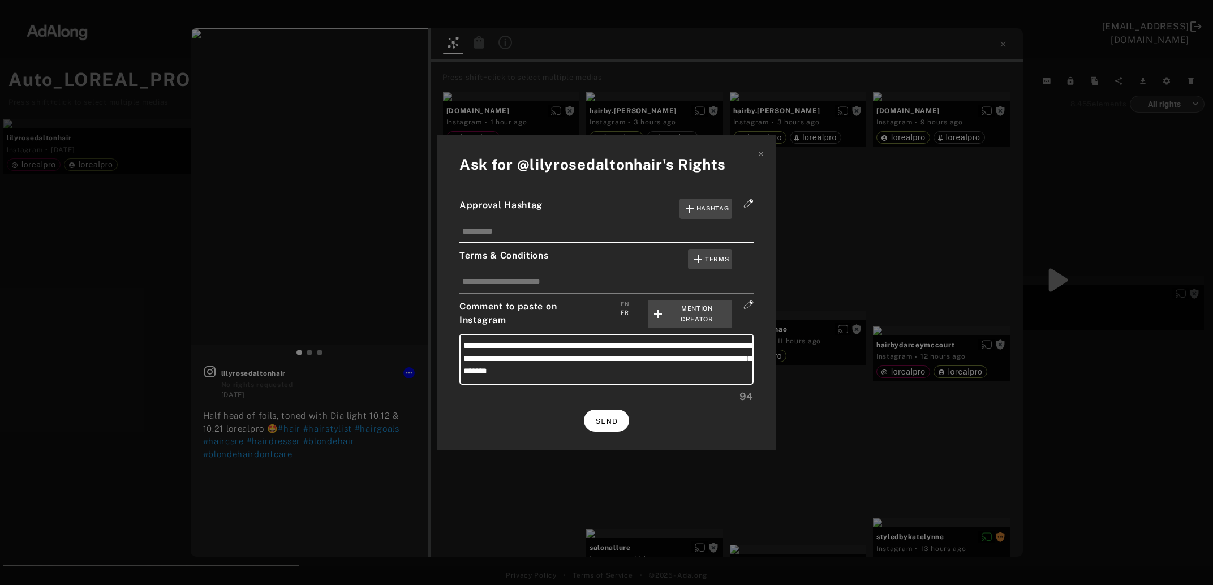
click at [605, 418] on span "SEND" at bounding box center [607, 422] width 22 height 8
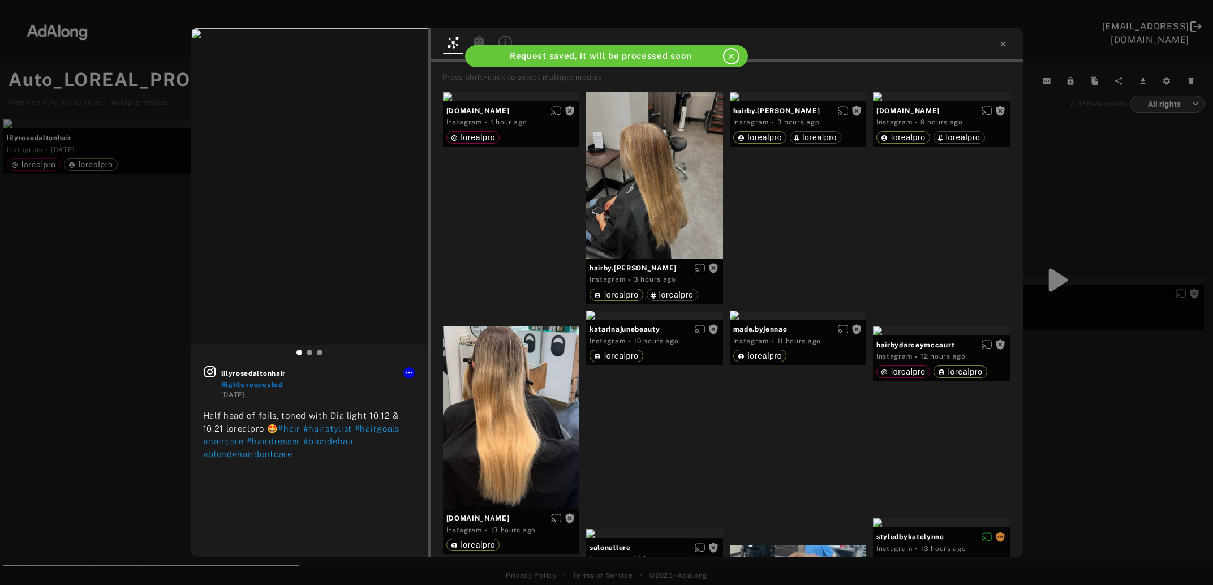
click at [1117, 384] on div "lilyrosedaltonhair Rights requested 4 days ago Half head of foils, toned with D…" at bounding box center [606, 292] width 1213 height 585
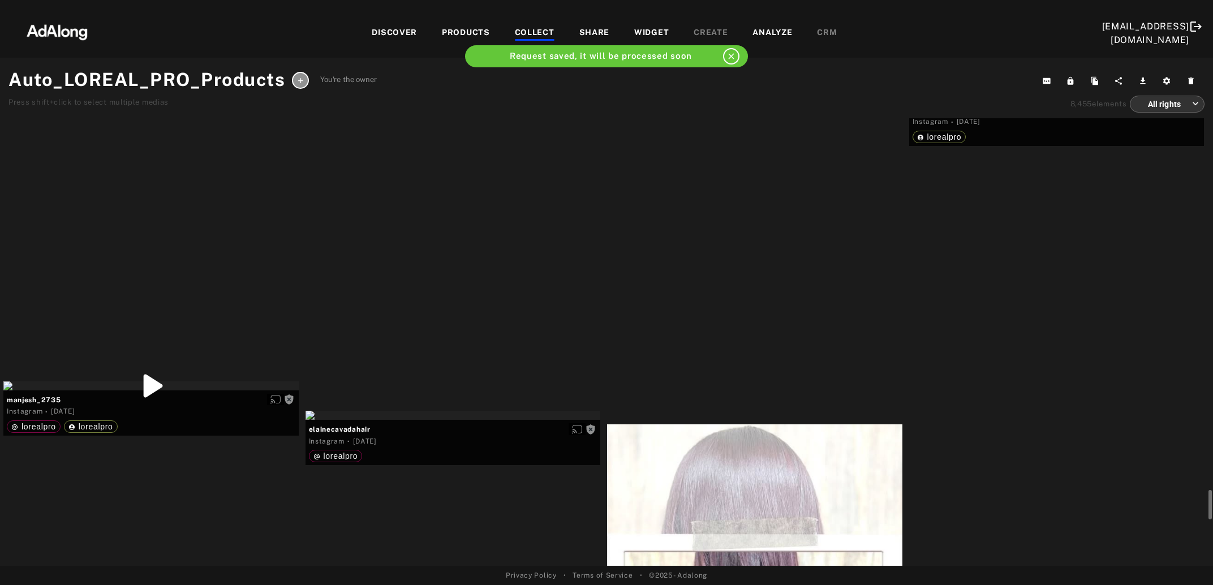
scroll to position [6435, 0]
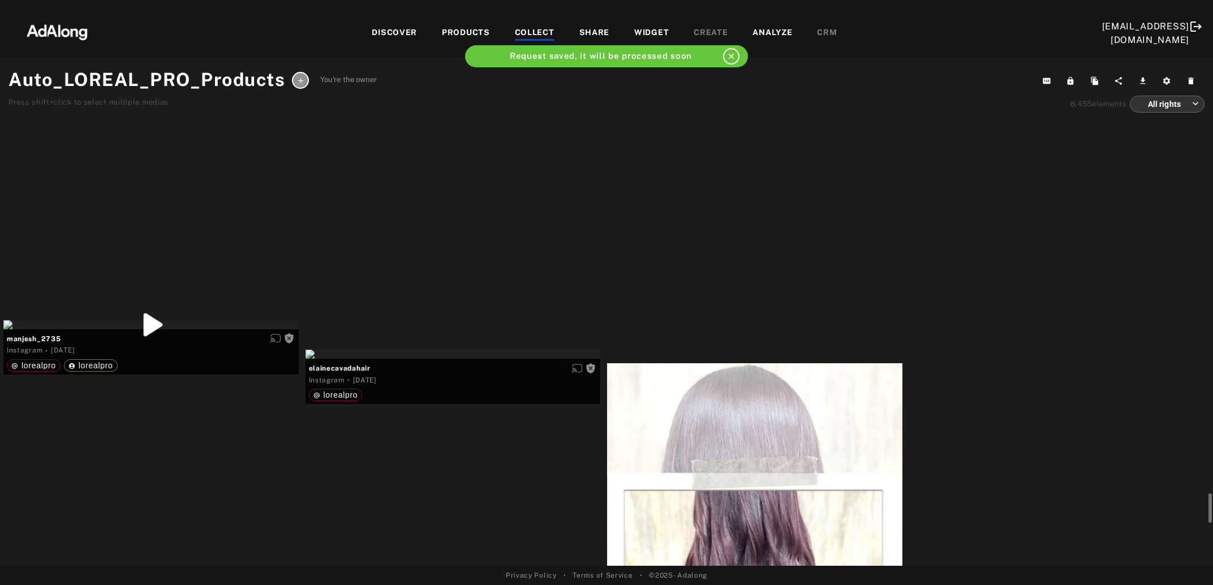
click at [1072, 40] on div at bounding box center [1056, 35] width 295 height 9
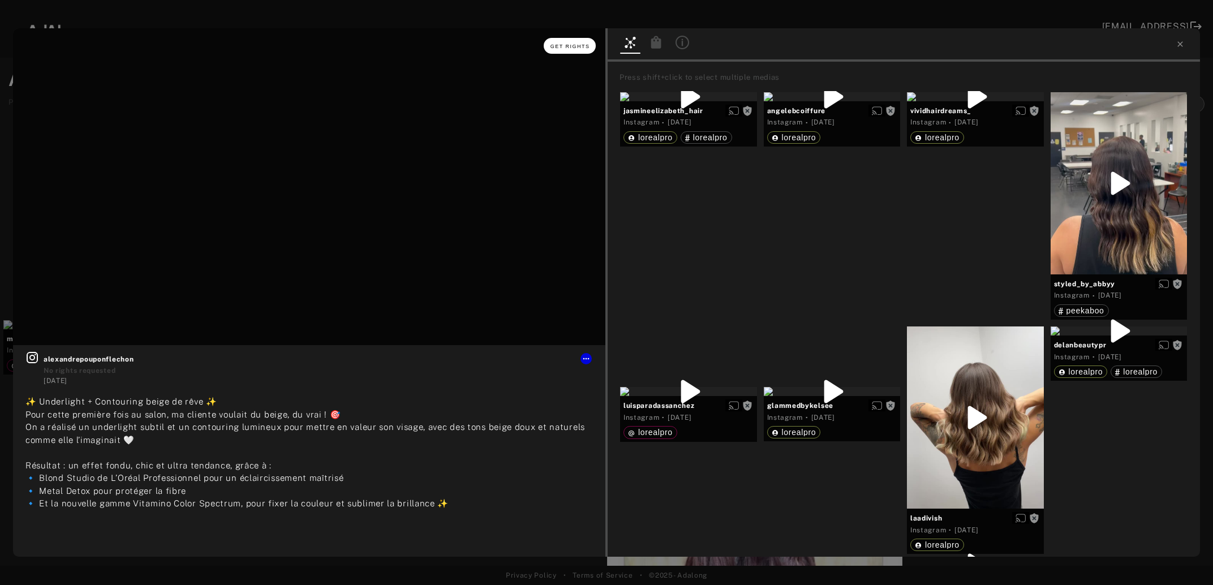
click at [583, 48] on span "Get rights" at bounding box center [571, 47] width 40 height 6
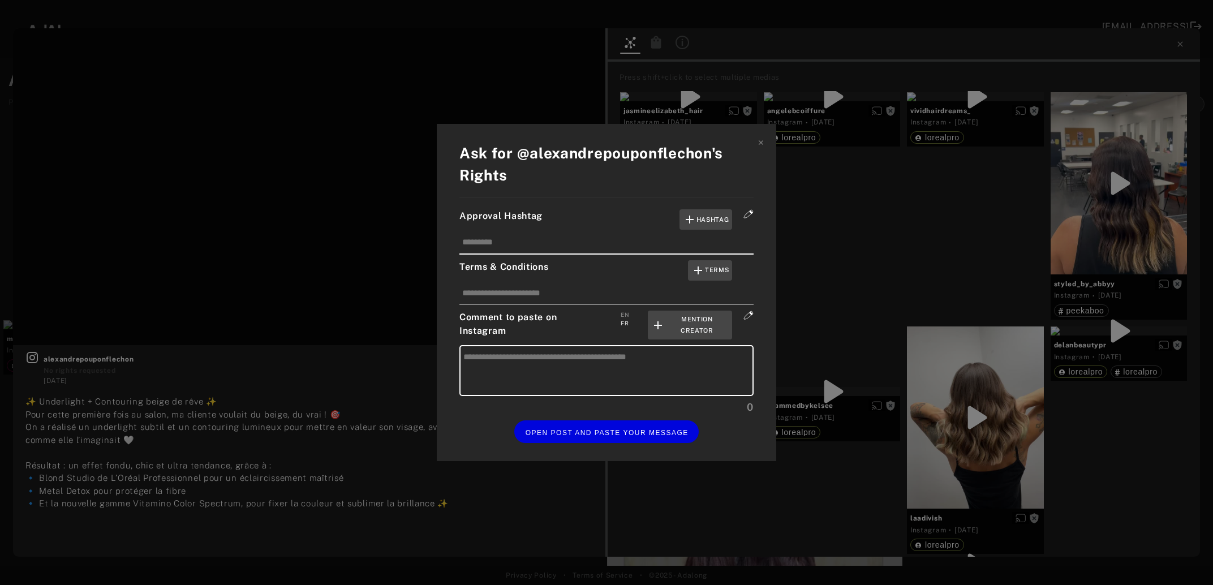
type textarea "**********"
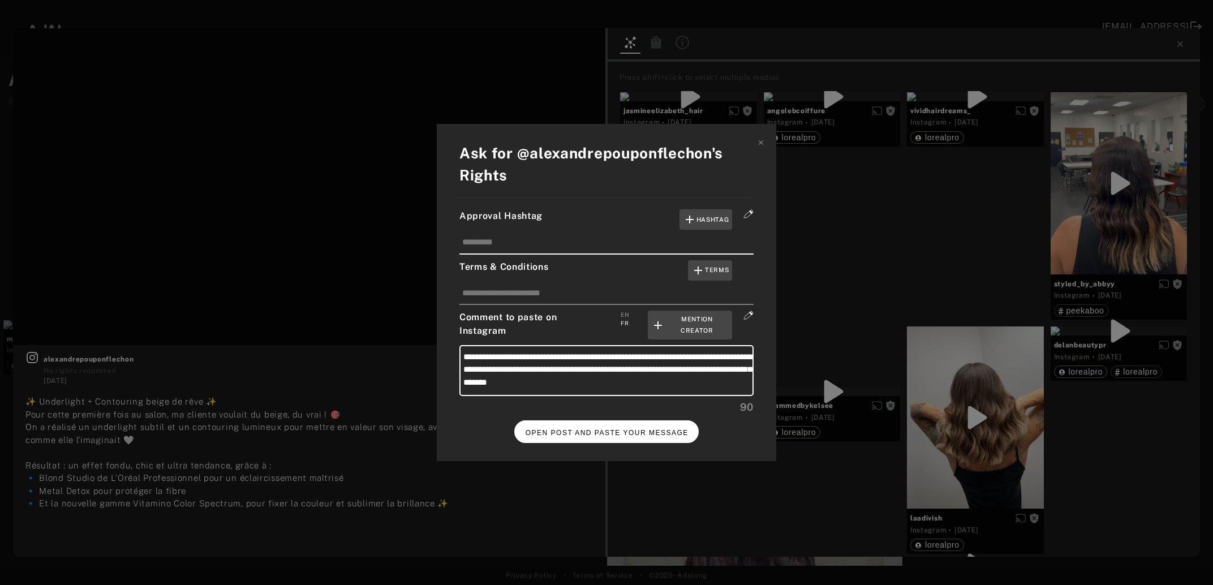
click at [650, 424] on button "OPEN POST AND PASTE YOUR MESSAGE" at bounding box center [606, 431] width 185 height 22
click at [603, 429] on span "DONE" at bounding box center [606, 433] width 23 height 8
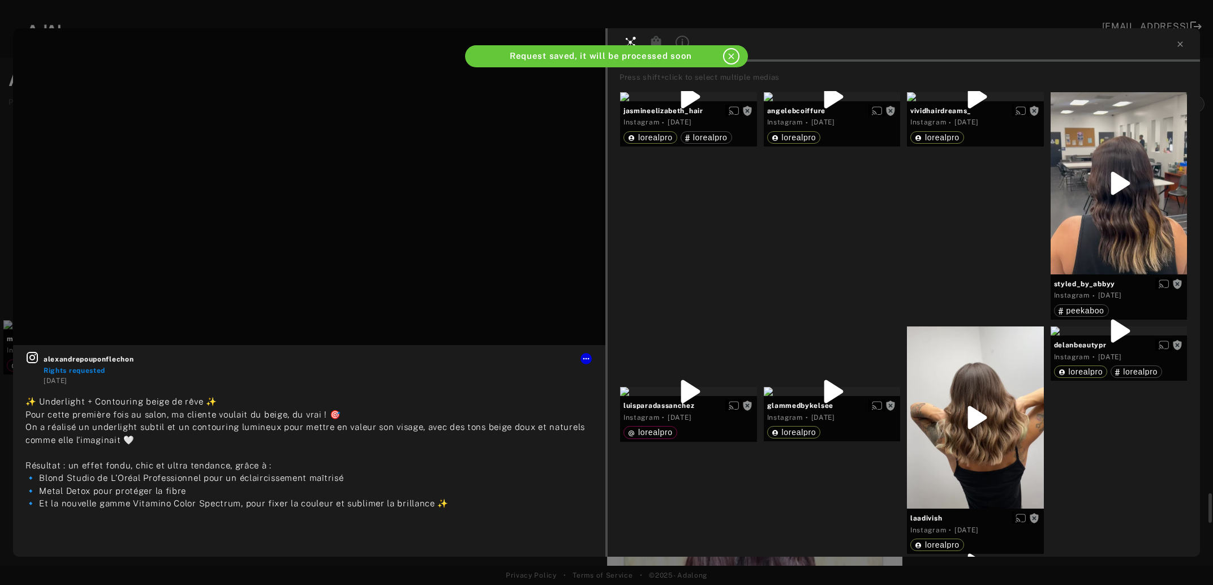
scroll to position [6435, 0]
click at [1180, 44] on icon at bounding box center [1180, 44] width 9 height 9
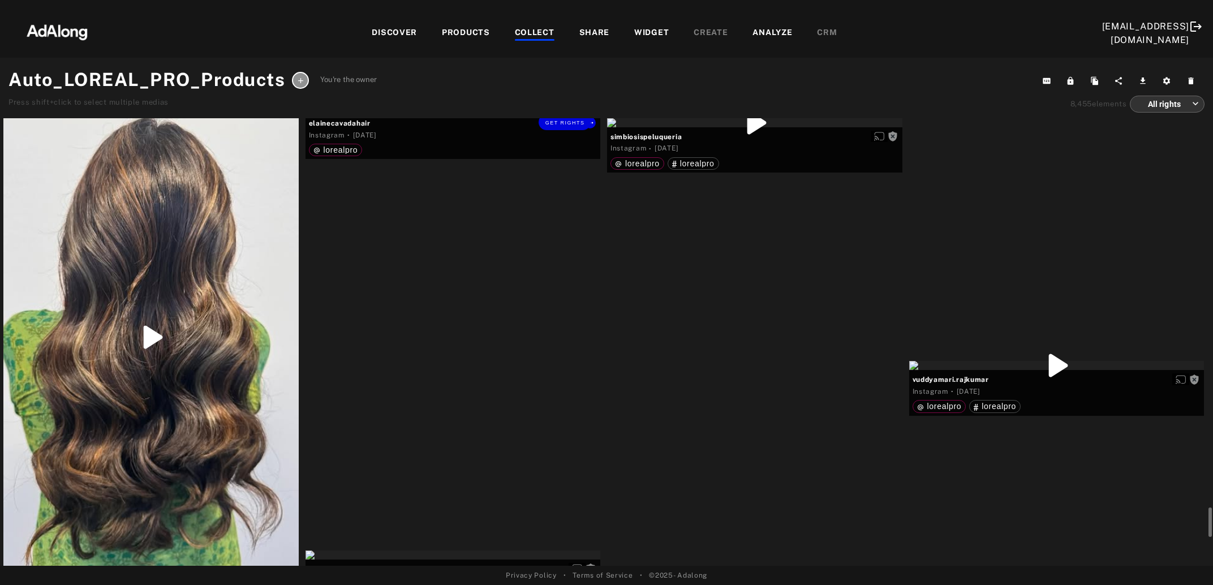
scroll to position [6741, 0]
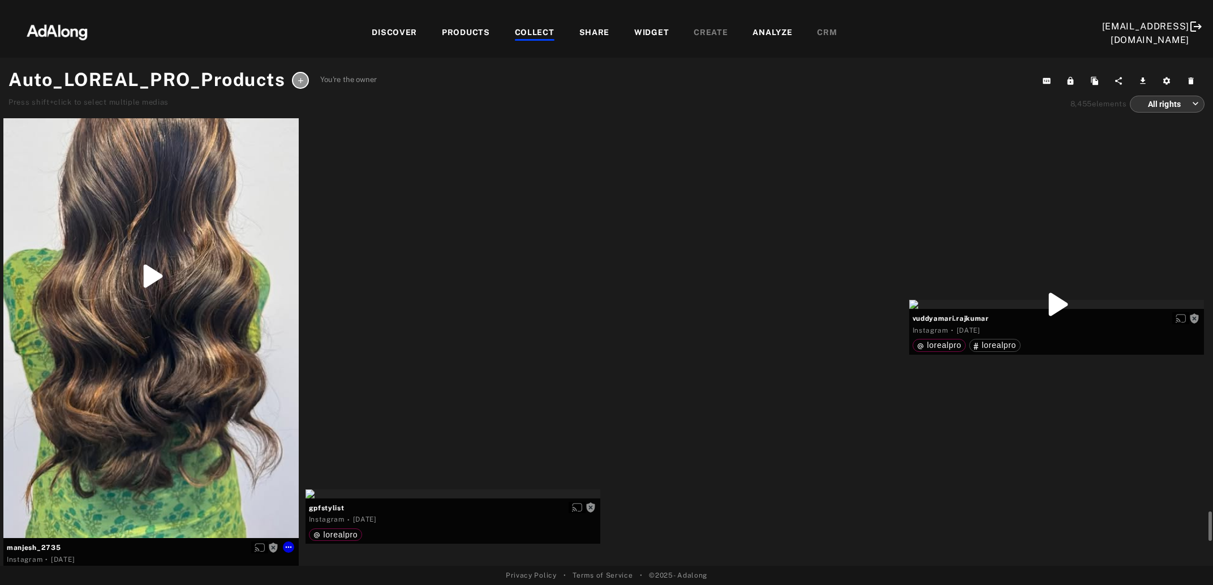
click at [206, 351] on div "Get rights" at bounding box center [150, 276] width 295 height 524
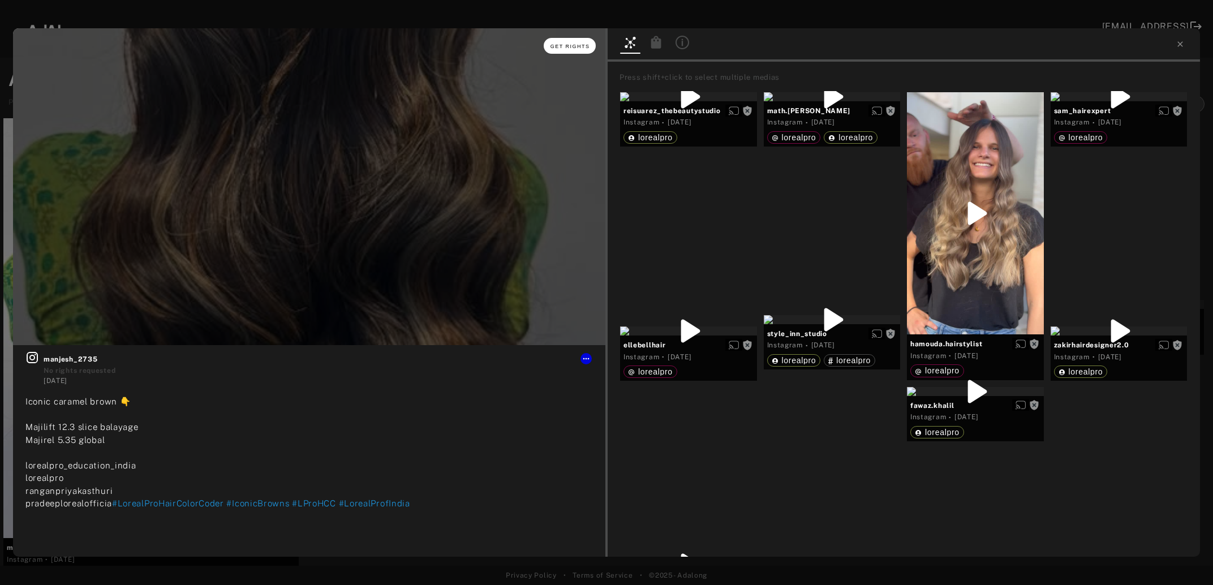
click at [562, 42] on button "Get rights" at bounding box center [570, 46] width 52 height 16
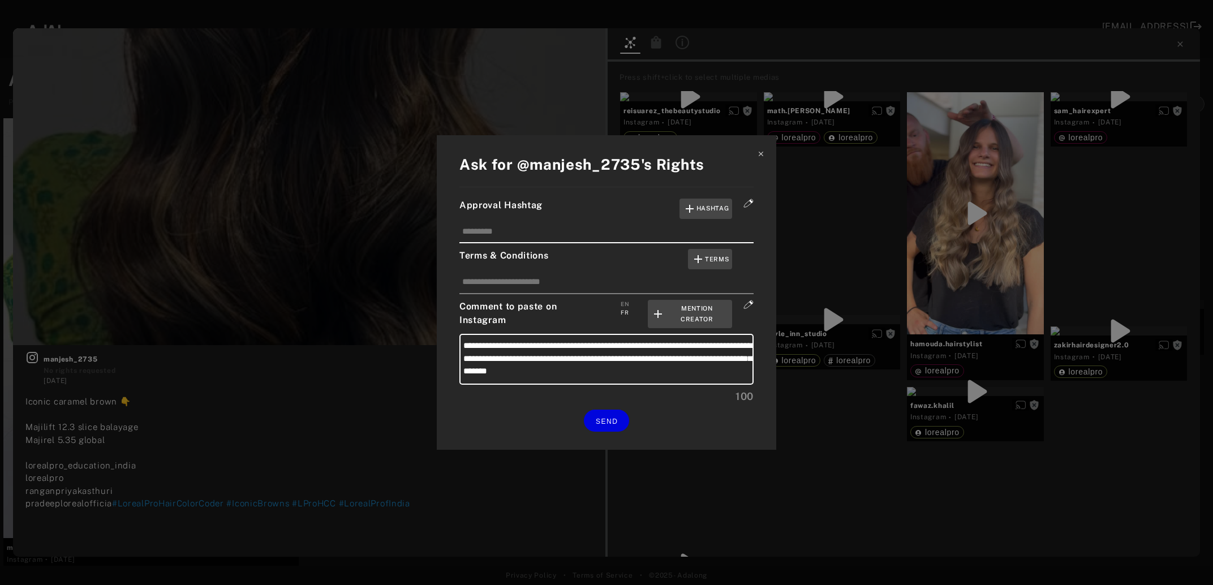
click at [763, 158] on icon at bounding box center [761, 154] width 8 height 8
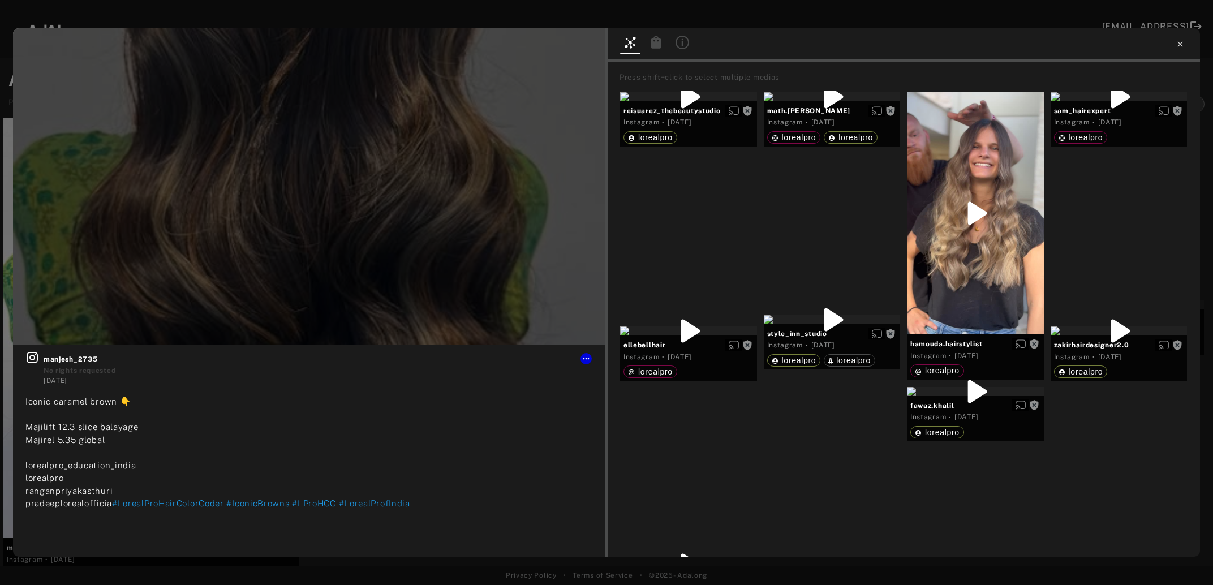
click at [1177, 44] on icon at bounding box center [1180, 44] width 9 height 9
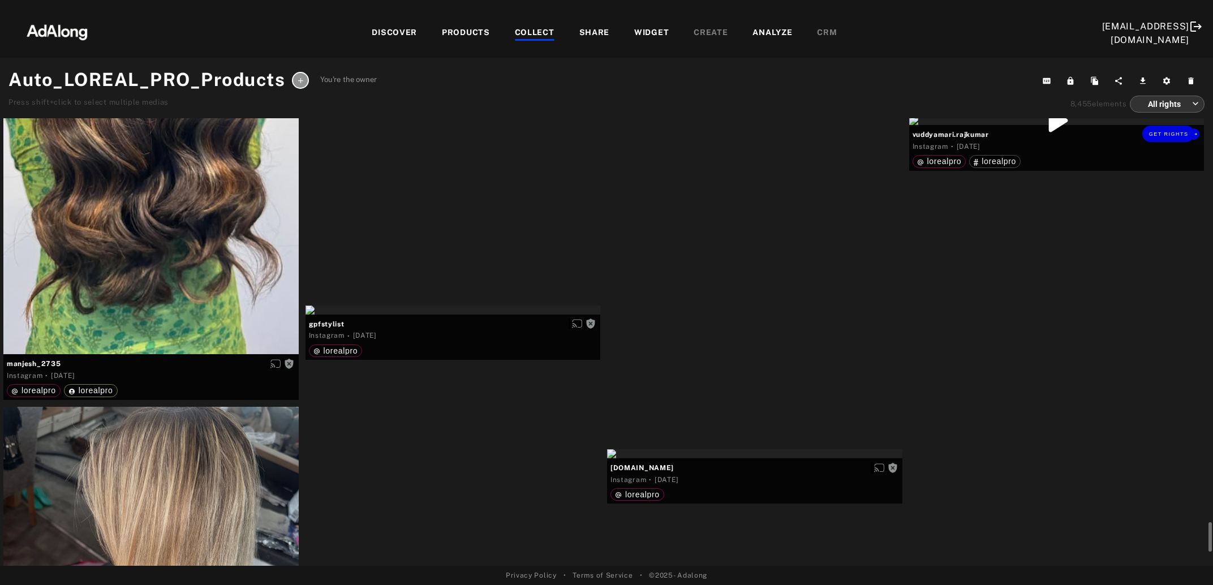
scroll to position [7048, 0]
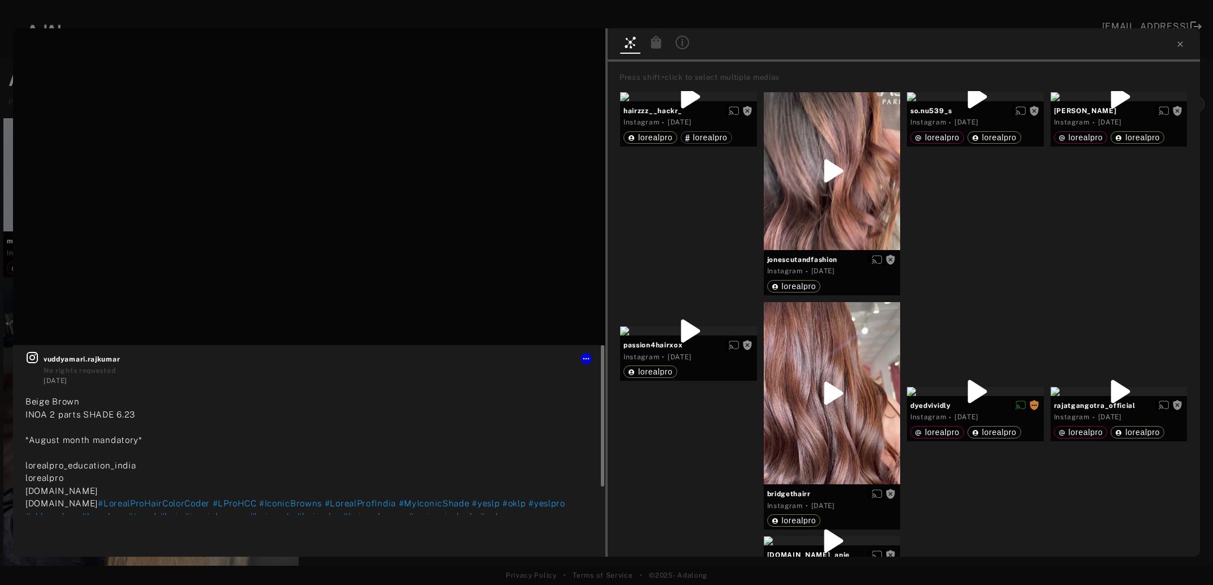
click at [31, 362] on icon at bounding box center [32, 358] width 14 height 14
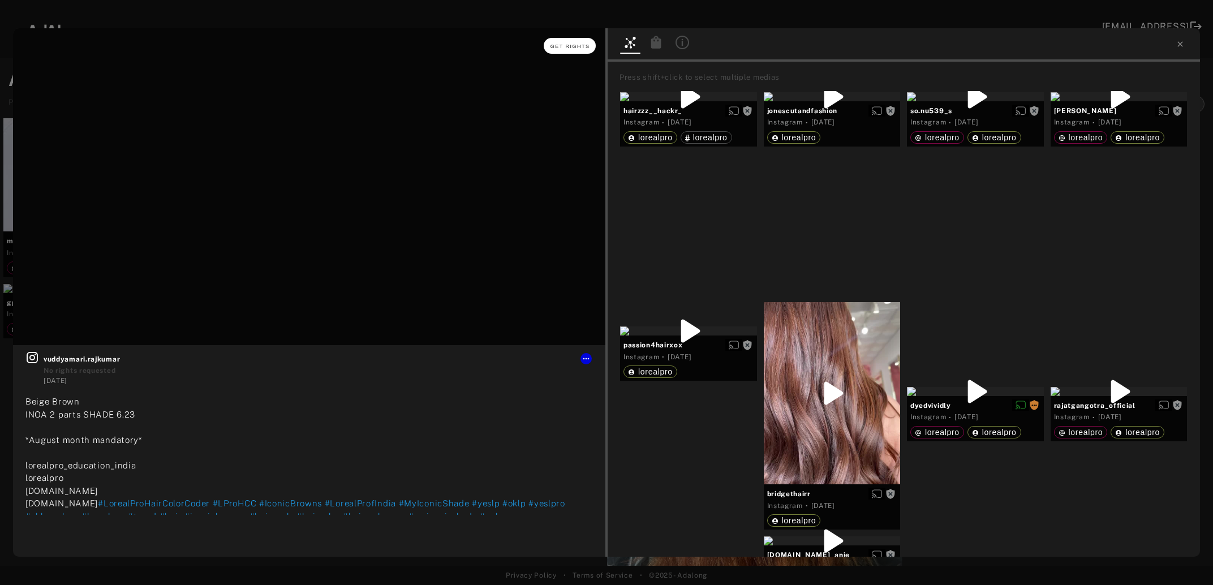
click at [564, 48] on span "Get rights" at bounding box center [571, 47] width 40 height 6
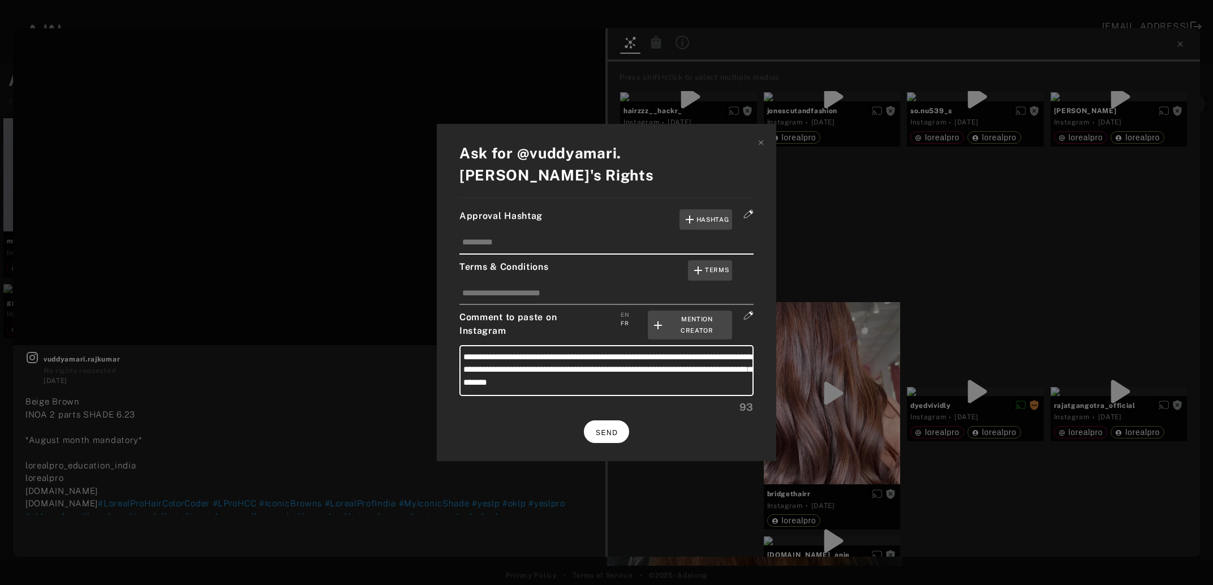
click at [623, 420] on button "SEND" at bounding box center [606, 431] width 45 height 22
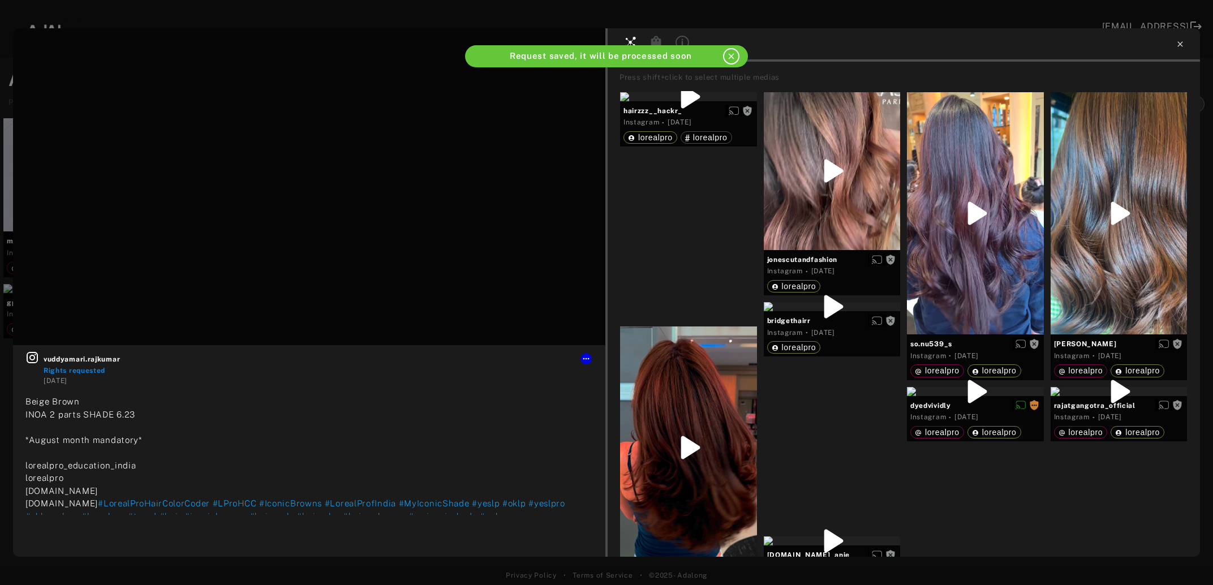
click at [1182, 47] on icon at bounding box center [1180, 44] width 9 height 9
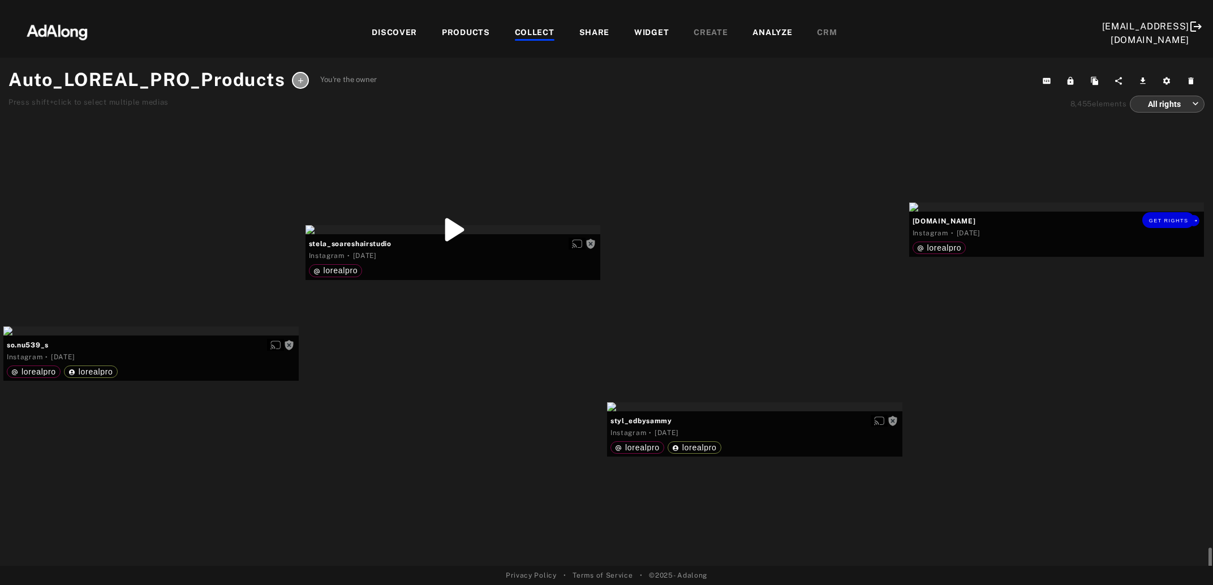
scroll to position [7539, 0]
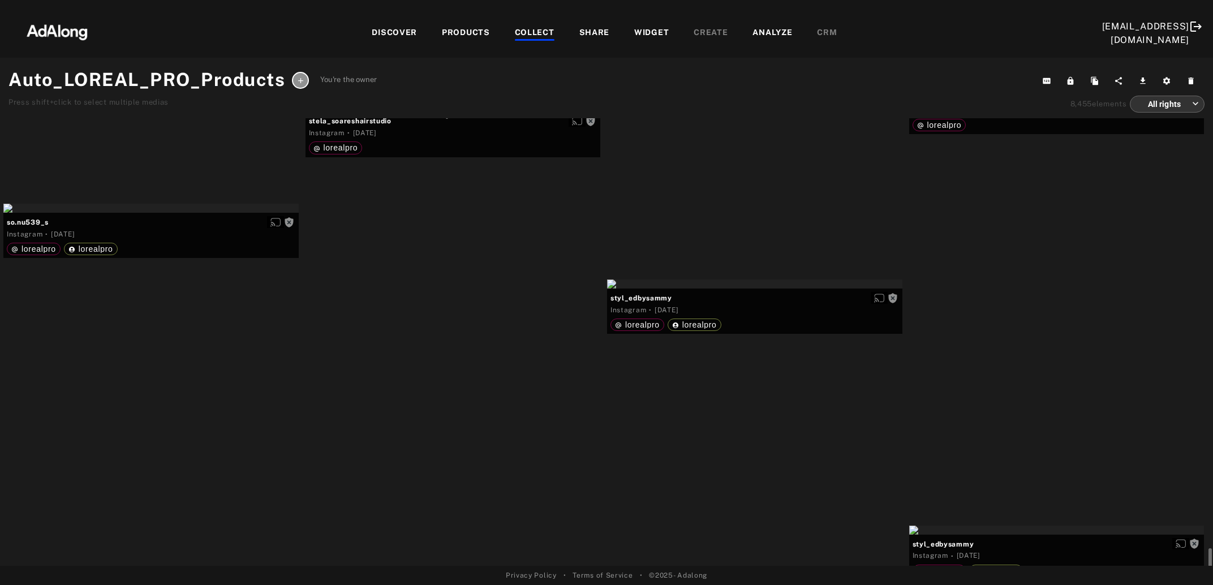
click at [1082, 89] on div "Get rights" at bounding box center [1056, 84] width 295 height 9
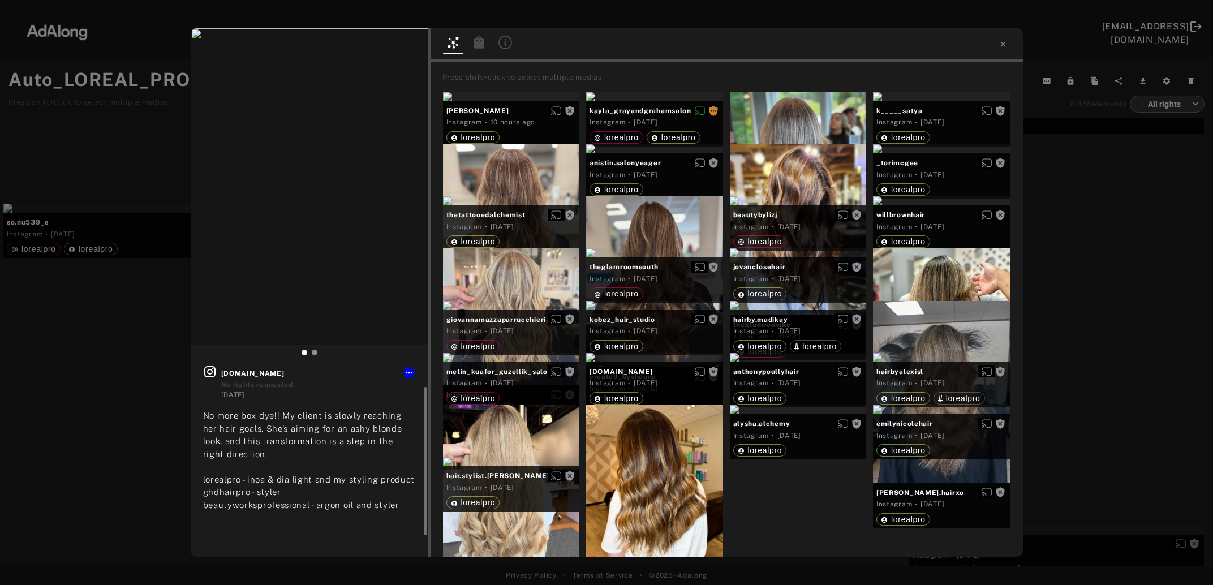
scroll to position [11, 0]
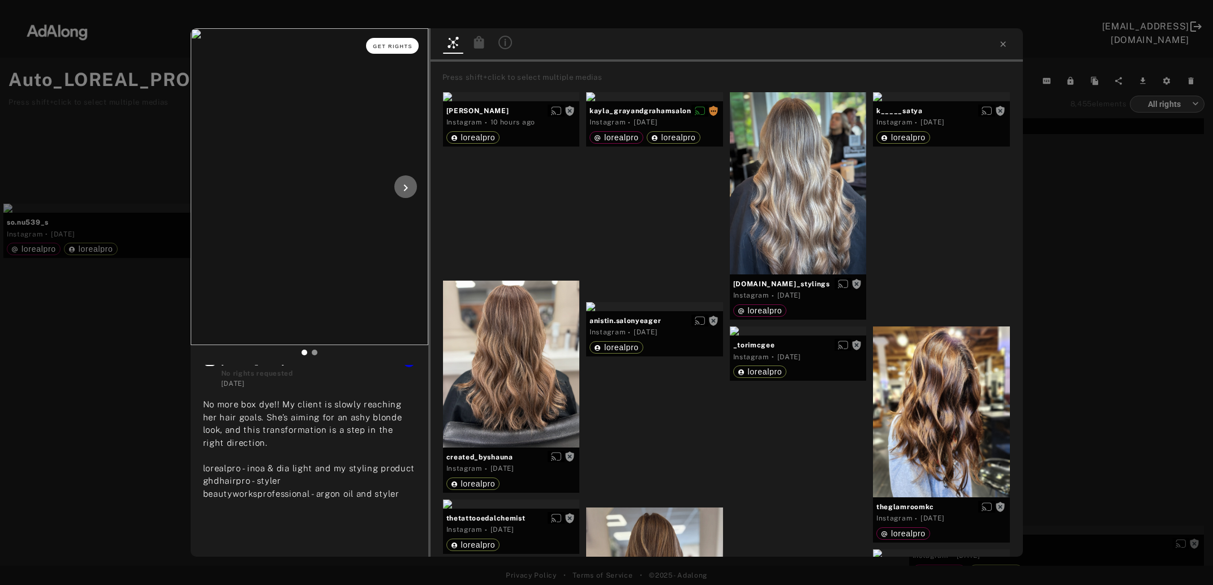
click at [394, 49] on button "Get rights" at bounding box center [392, 46] width 52 height 16
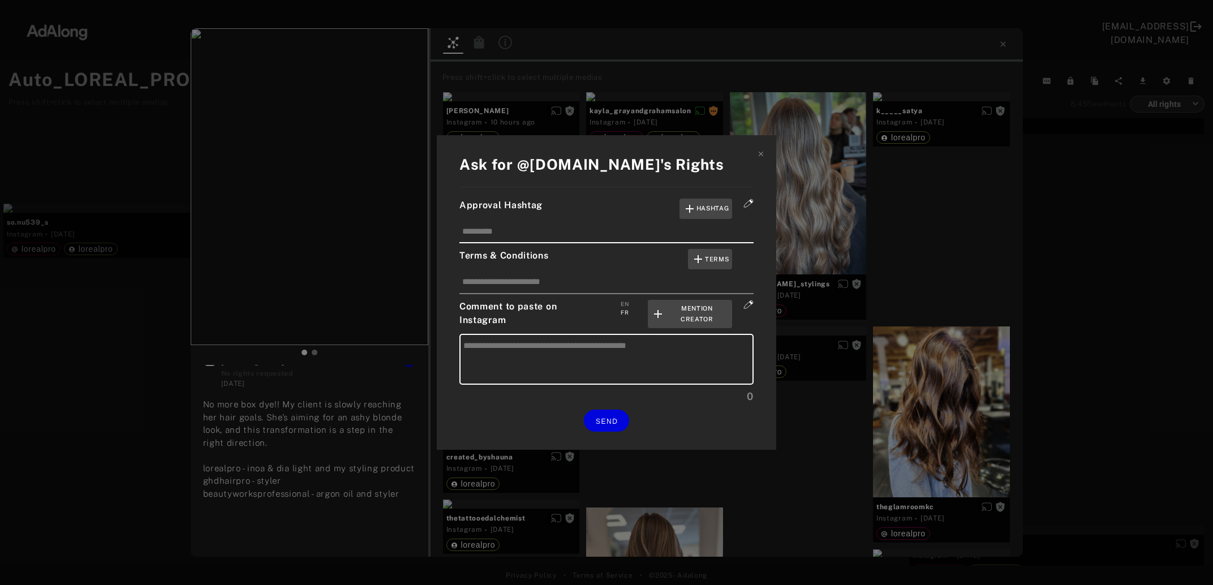
type textarea "**********"
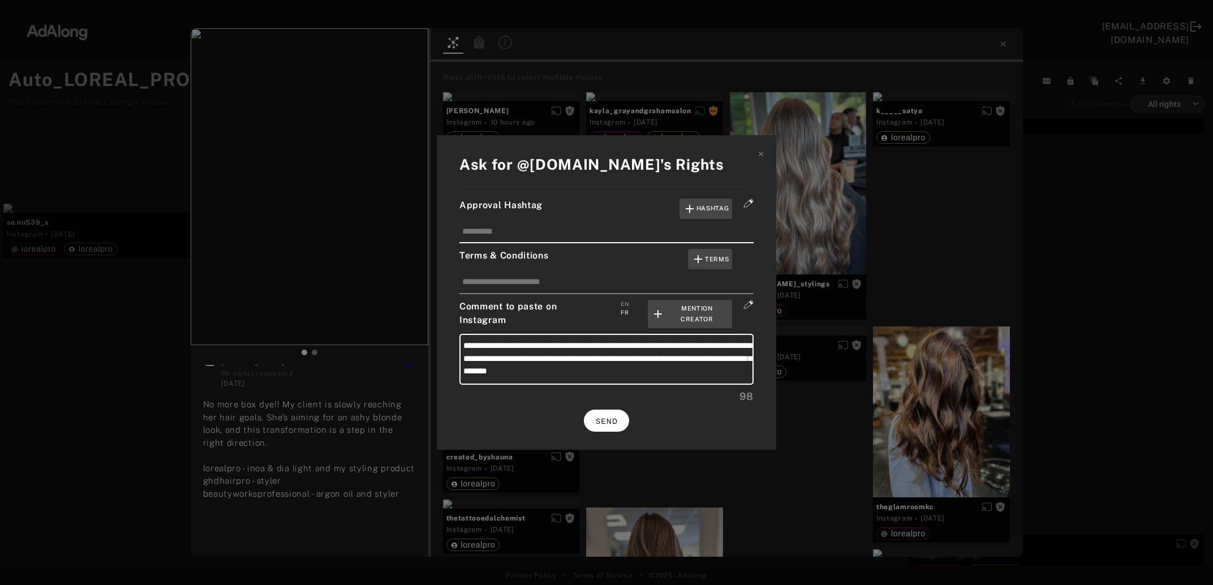
click at [603, 419] on span "SEND" at bounding box center [607, 422] width 22 height 8
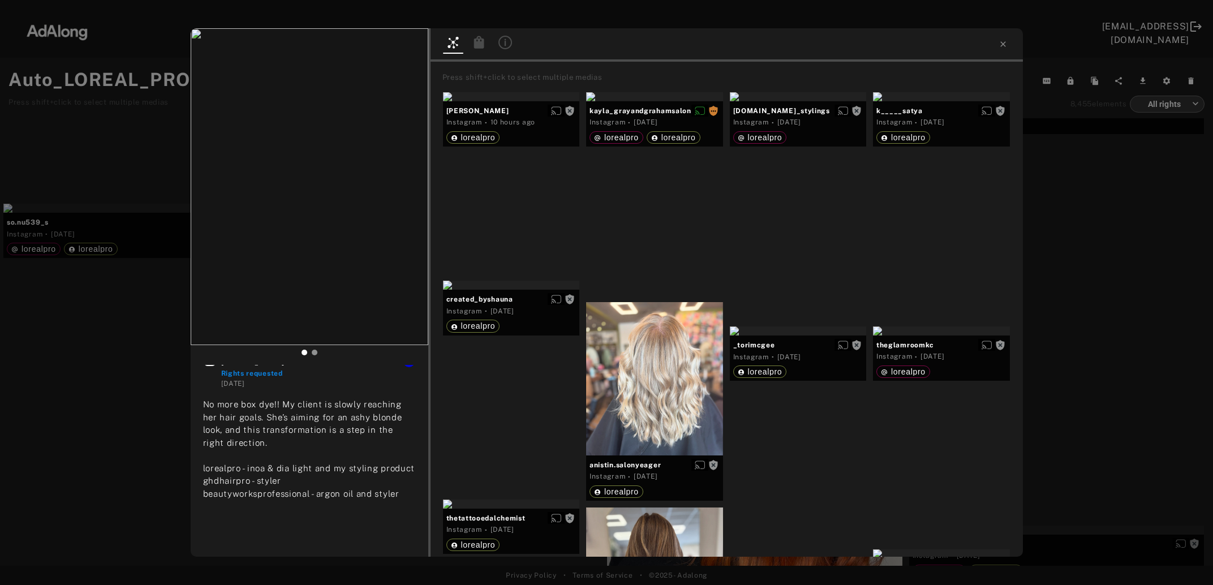
click at [1072, 307] on div "maciejane.hair Rights requested 4 days ago No more box dye!! My client is slowl…" at bounding box center [606, 292] width 1213 height 585
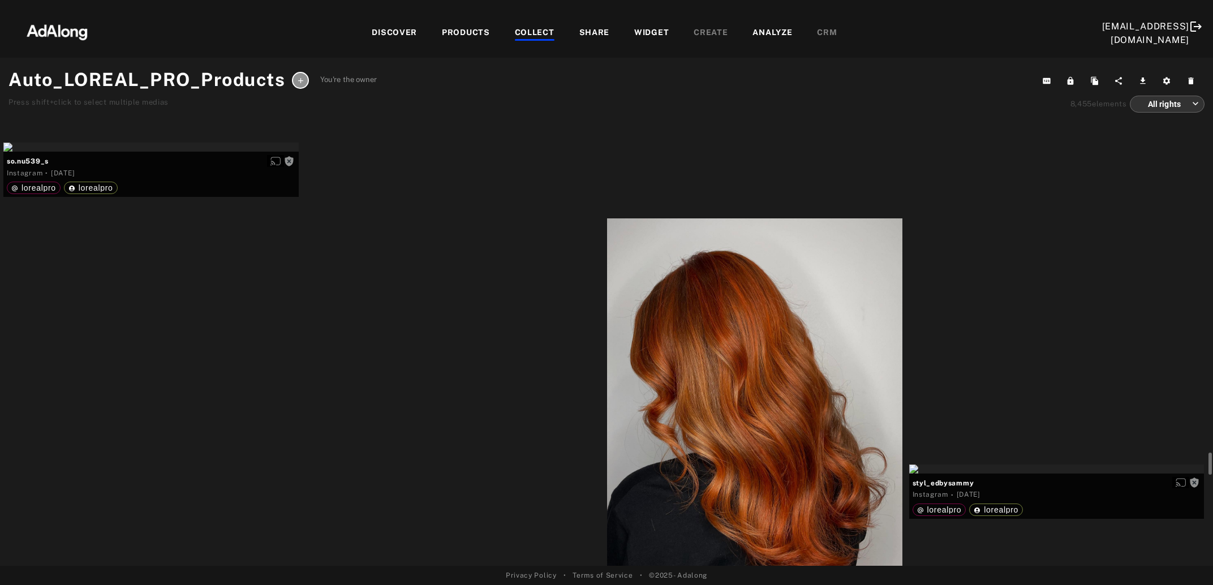
scroll to position [7661, 0]
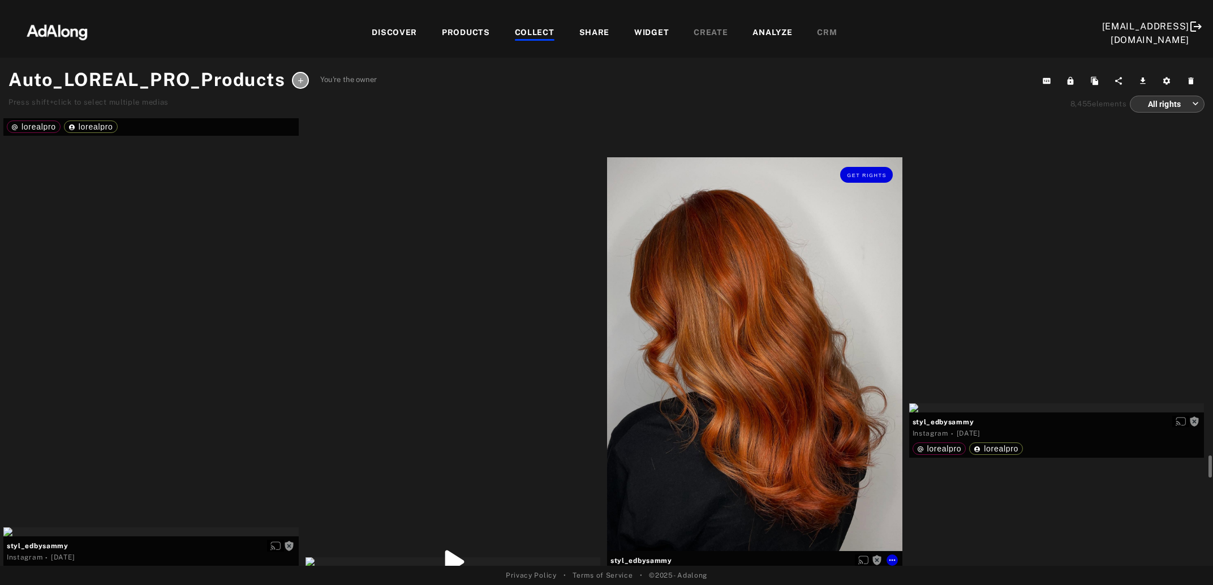
click at [801, 424] on div "Get rights" at bounding box center [754, 353] width 295 height 393
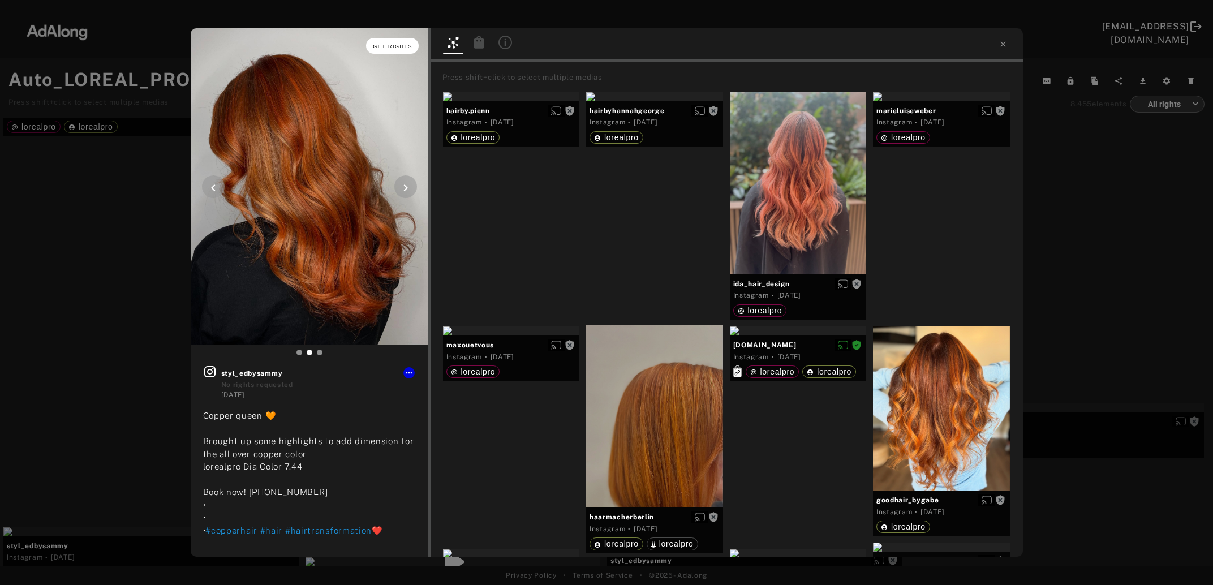
click at [388, 47] on span "Get rights" at bounding box center [393, 47] width 40 height 6
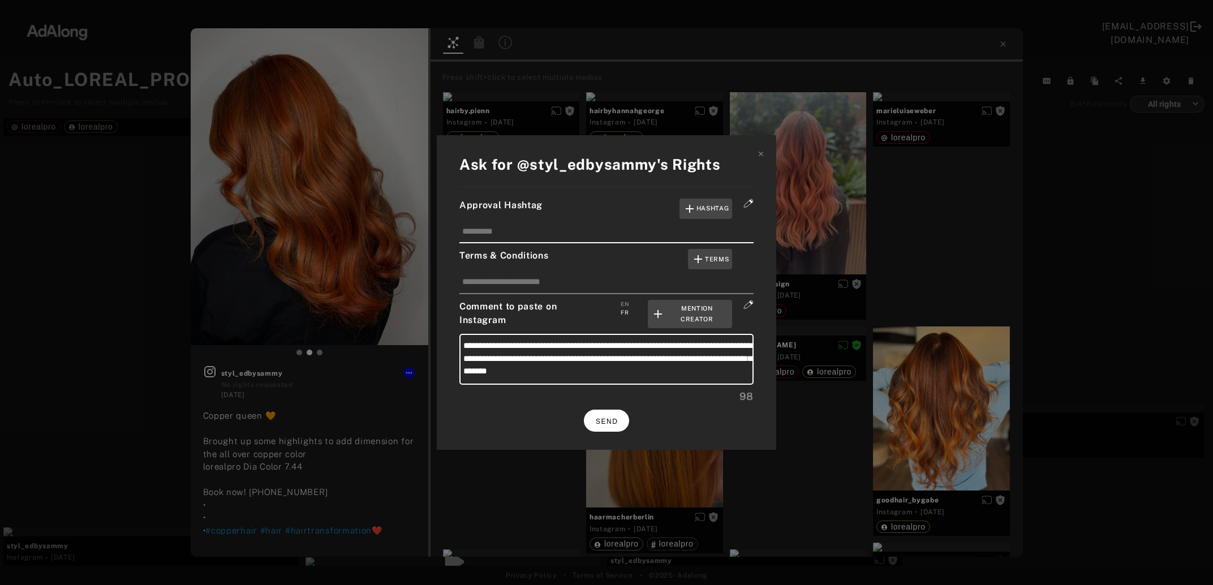
click at [610, 413] on button "SEND" at bounding box center [606, 421] width 45 height 22
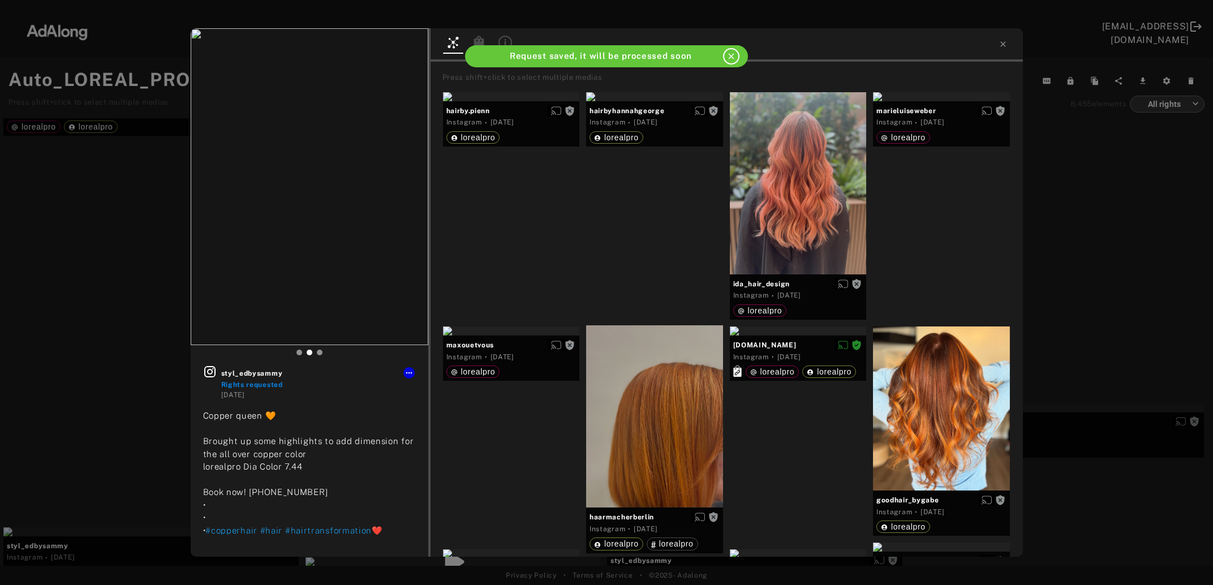
click at [1101, 244] on div "styl_edbysammy Rights requested 4 days ago Copper queen 🧡 Brought up some highl…" at bounding box center [606, 292] width 1213 height 585
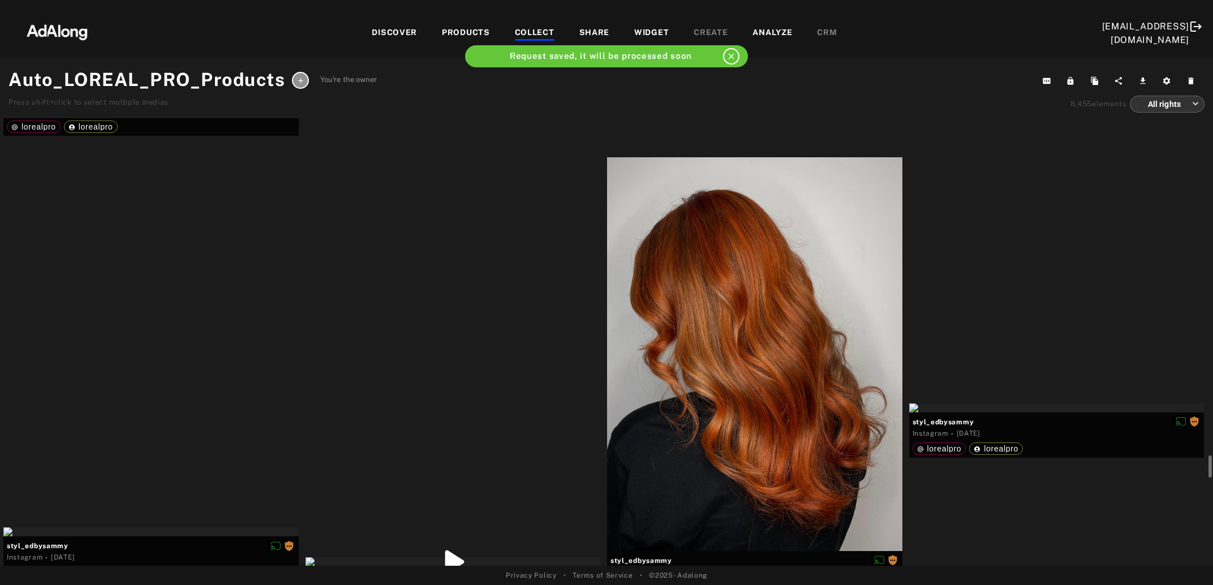
click at [218, 91] on div "Get rights" at bounding box center [150, 85] width 295 height 9
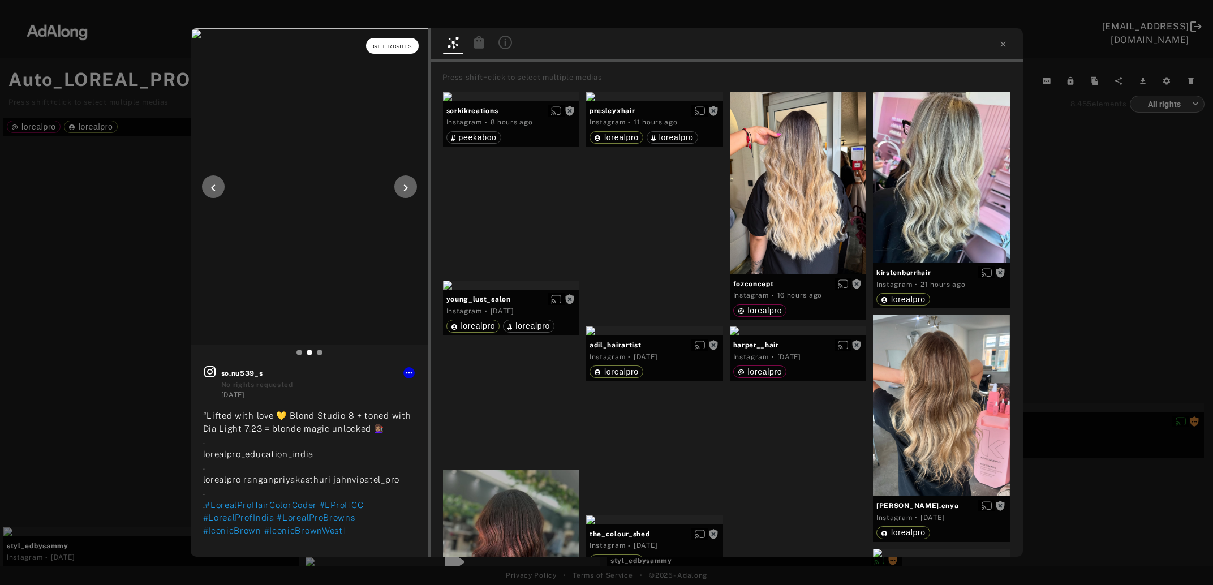
click at [383, 48] on span "Get rights" at bounding box center [393, 47] width 40 height 6
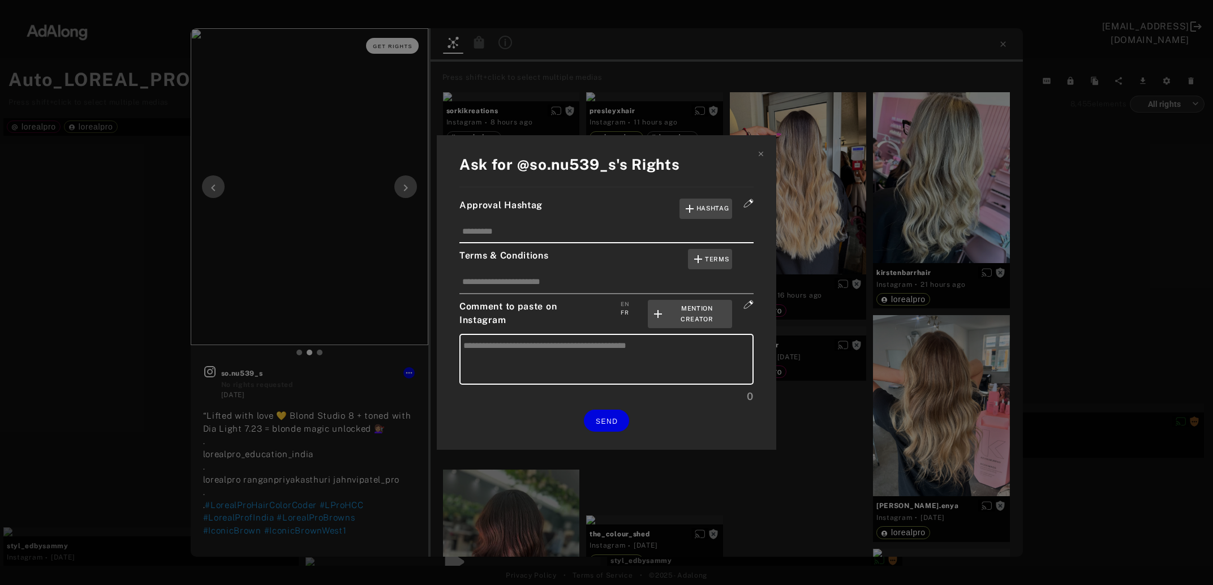
type textarea "**********"
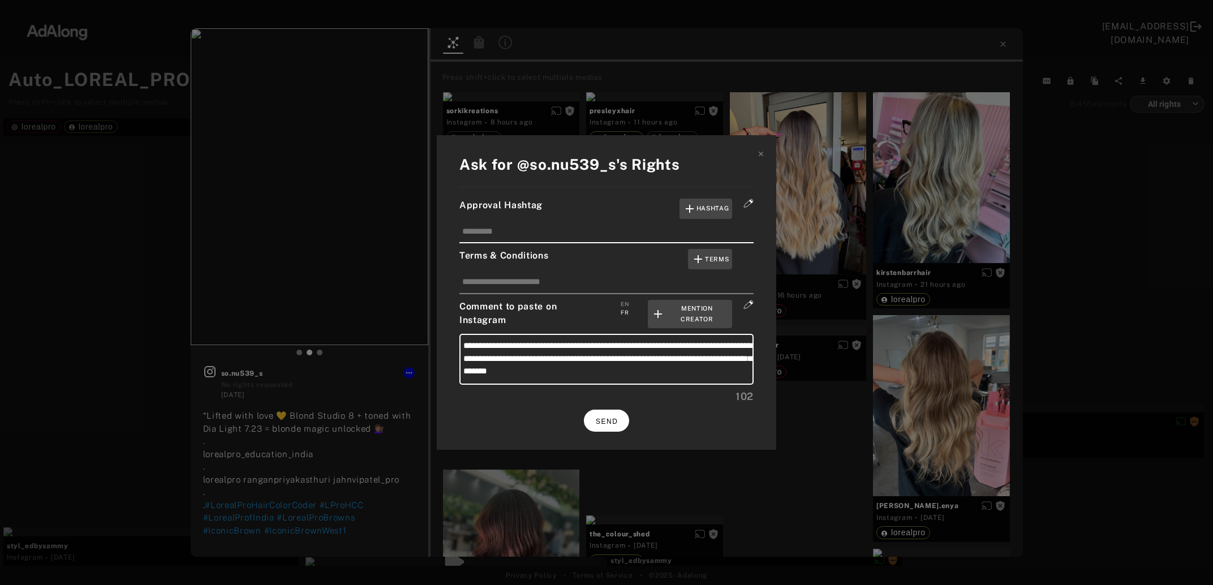
click at [612, 419] on span "SEND" at bounding box center [607, 422] width 22 height 8
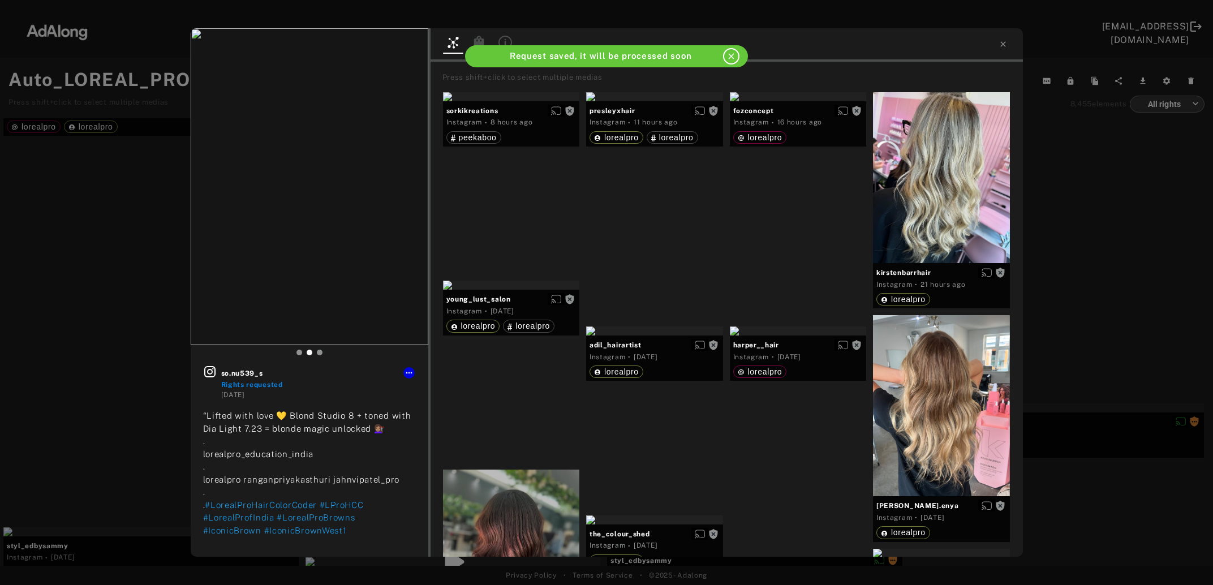
click at [1094, 247] on div "so.nu539_s Rights requested 4 days ago “Lifted with love 💛 Blond Studio 8 + ton…" at bounding box center [606, 292] width 1213 height 585
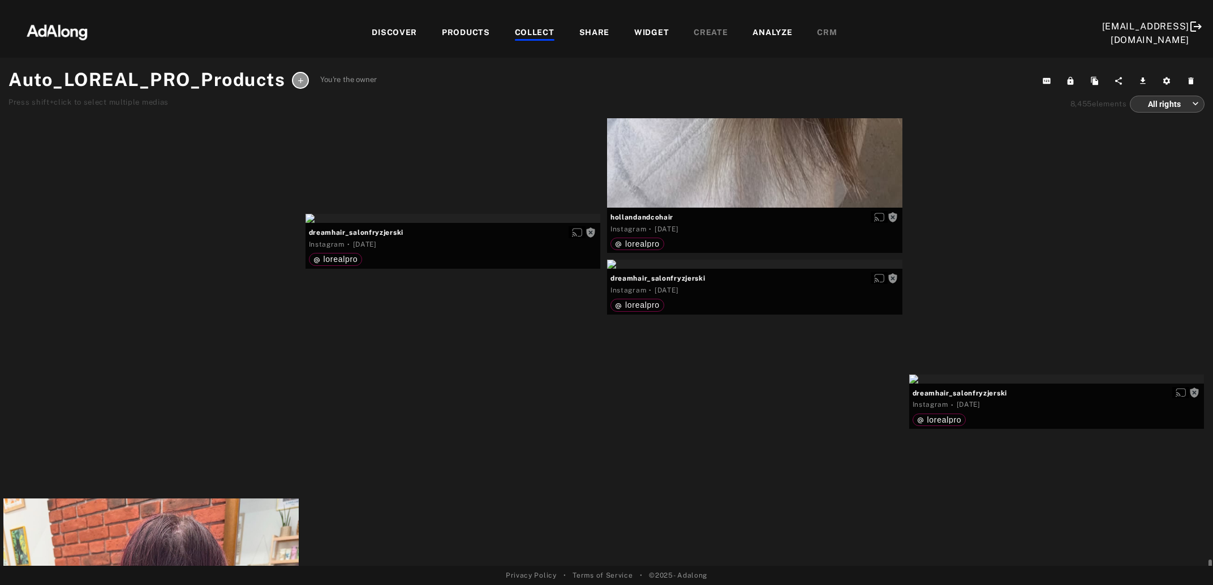
scroll to position [8703, 0]
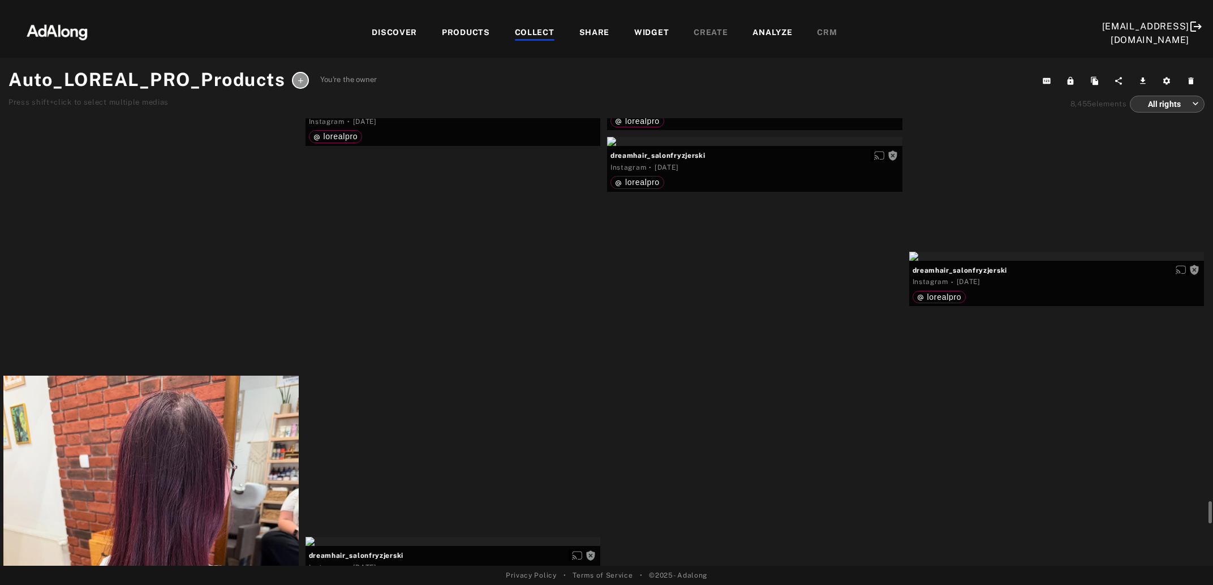
click at [372, 100] on div "Get rights" at bounding box center [453, 95] width 295 height 9
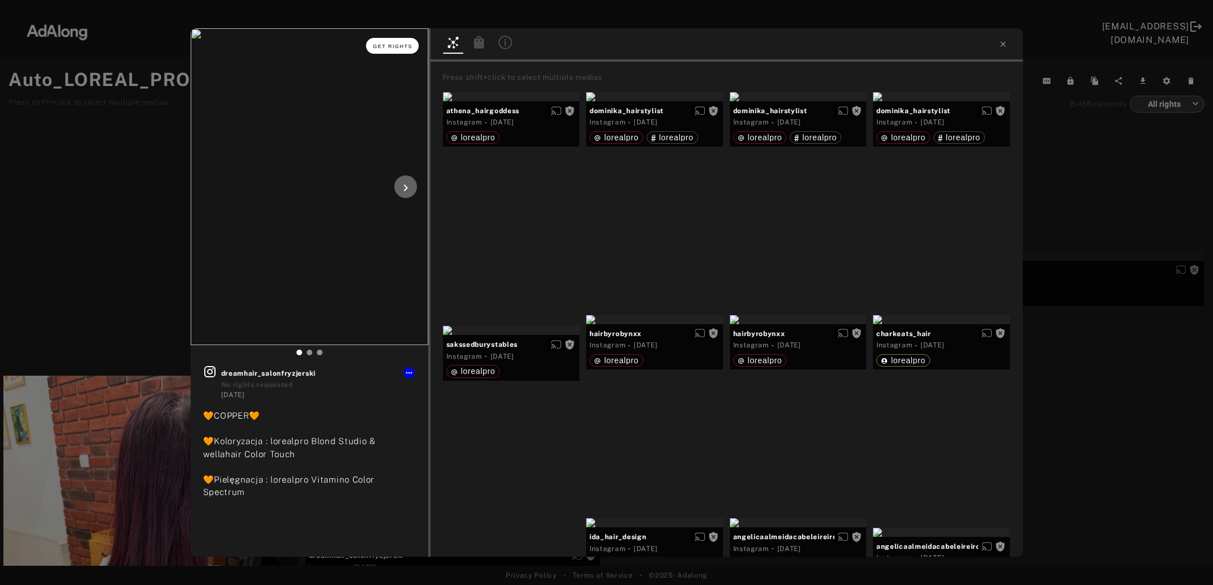
click at [385, 50] on button "Get rights" at bounding box center [392, 46] width 52 height 16
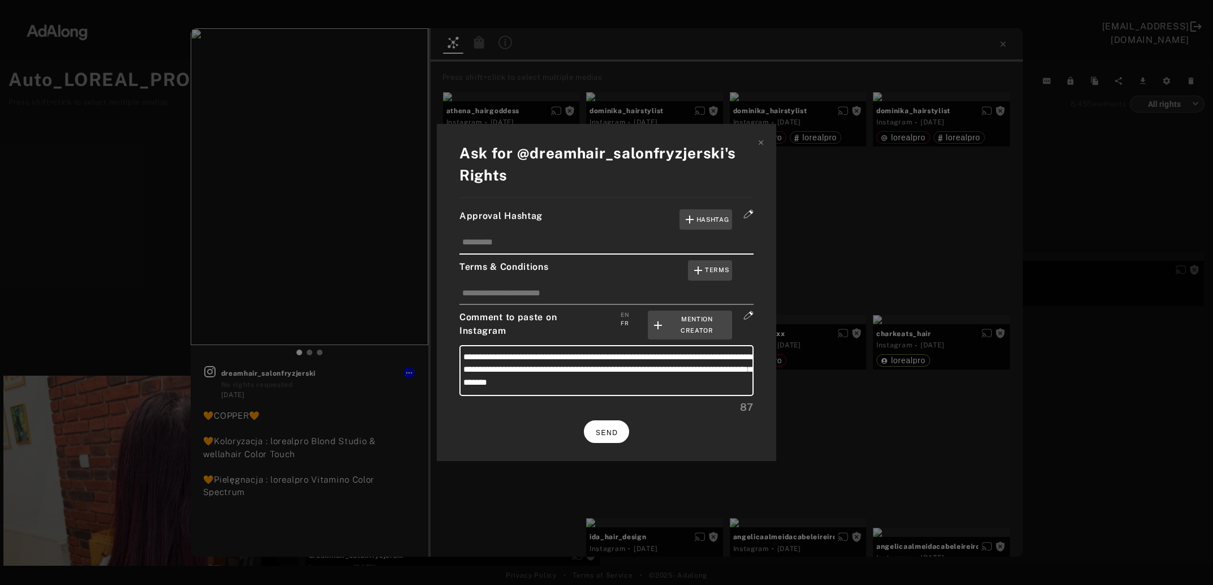
click at [611, 429] on span "SEND" at bounding box center [607, 433] width 22 height 8
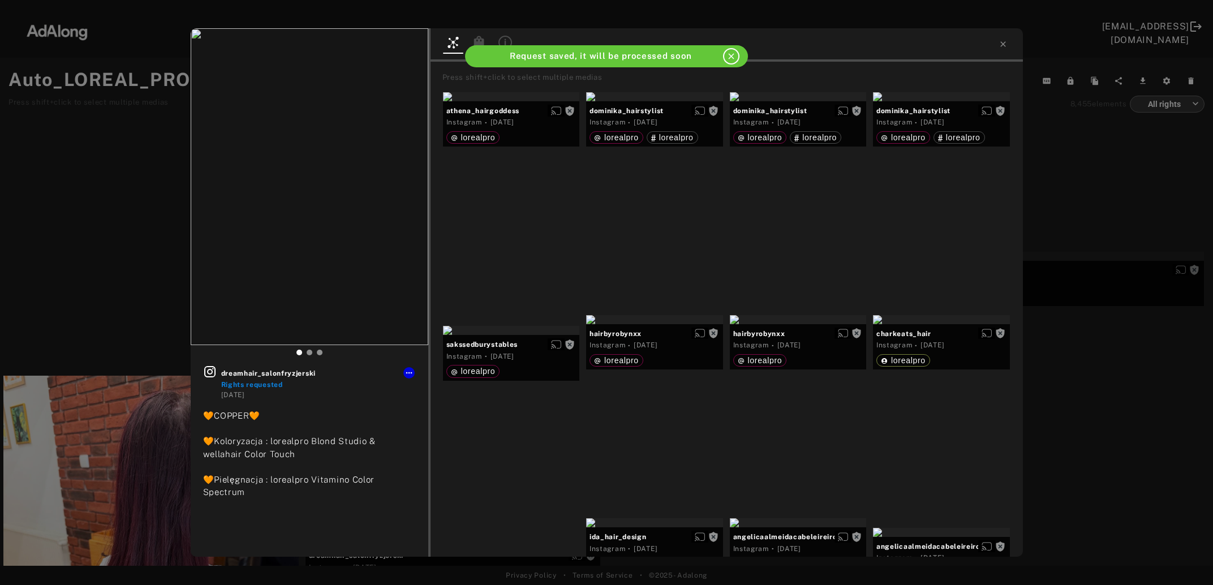
click at [1111, 359] on div "dreamhair_salonfryzjerski Rights requested 5 days ago 🧡COPPER🧡 🧡Koloryzacja : l…" at bounding box center [606, 292] width 1213 height 585
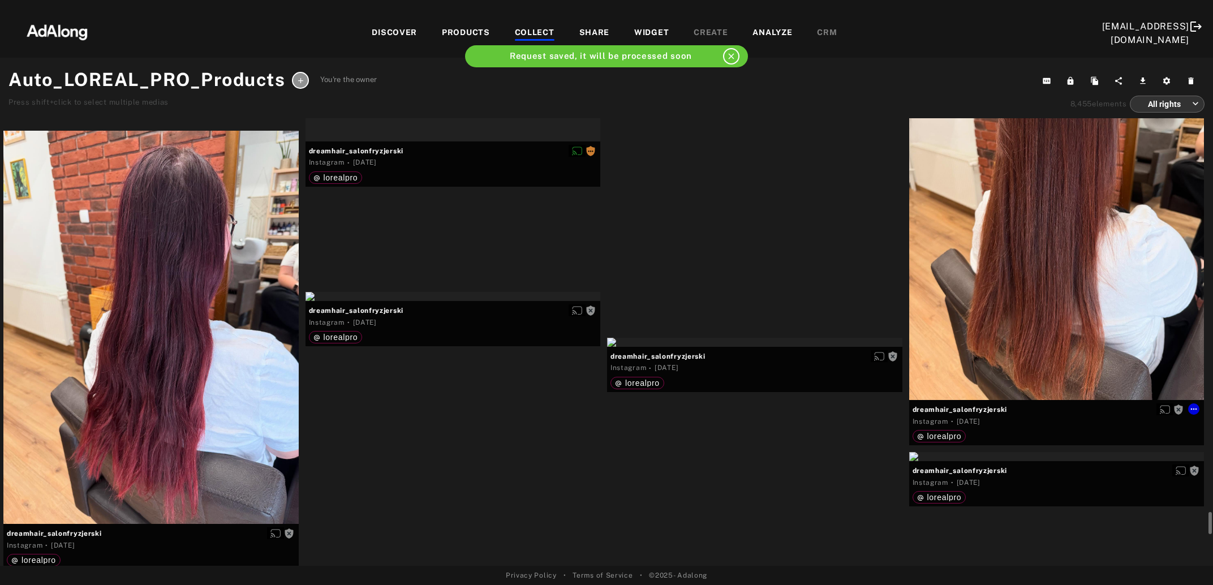
scroll to position [9010, 0]
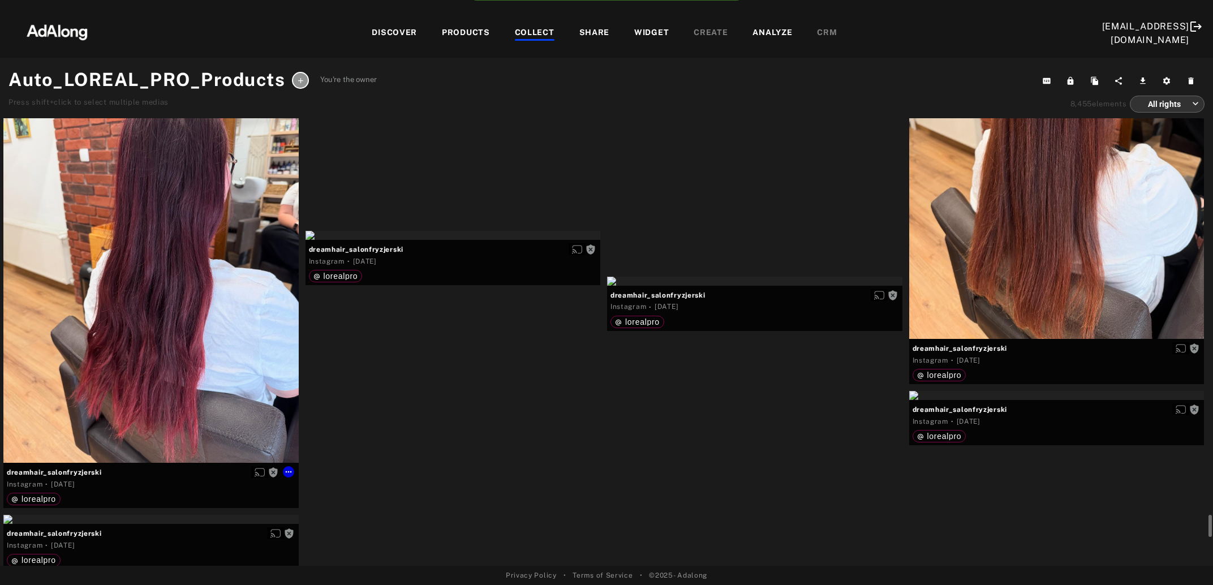
click at [123, 375] on div "Get rights" at bounding box center [150, 266] width 295 height 393
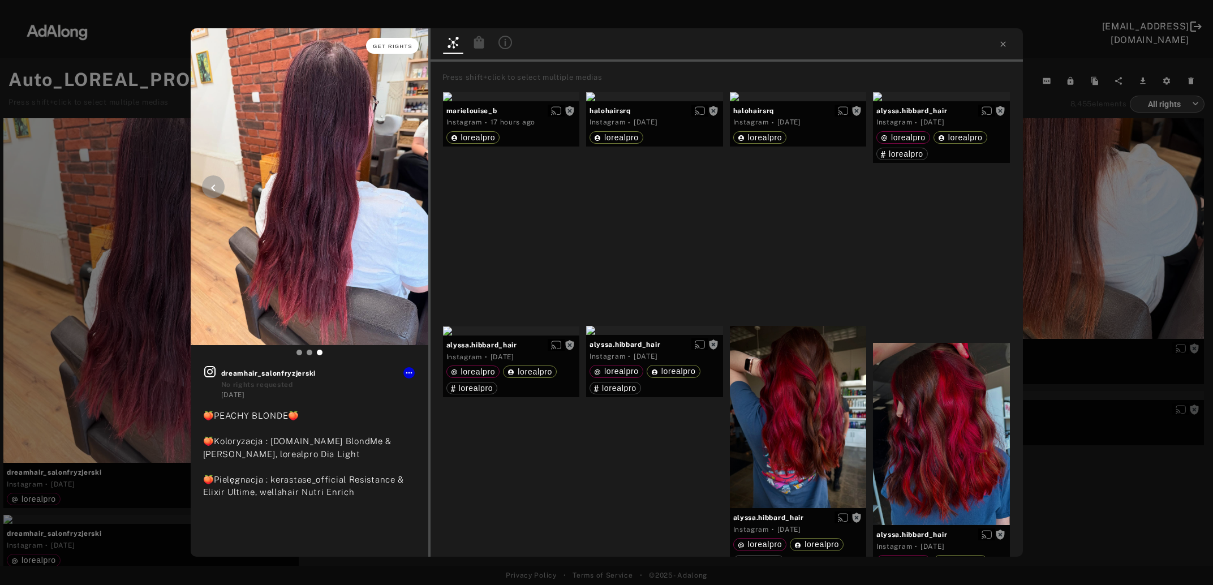
click at [396, 46] on span "Get rights" at bounding box center [393, 47] width 40 height 6
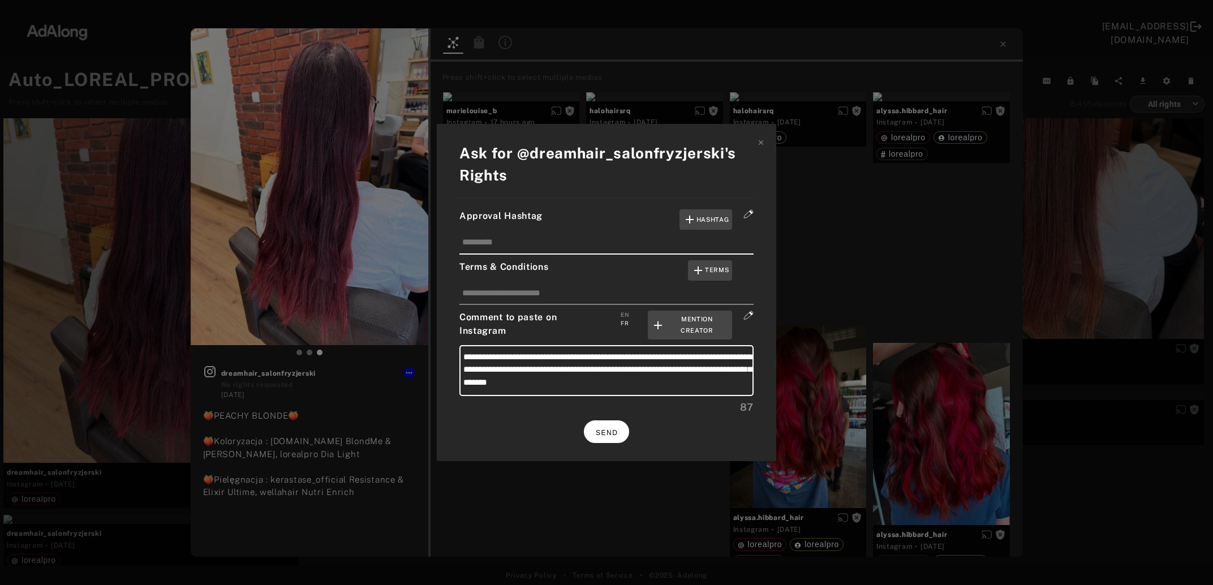
click at [607, 429] on span "SEND" at bounding box center [607, 433] width 22 height 8
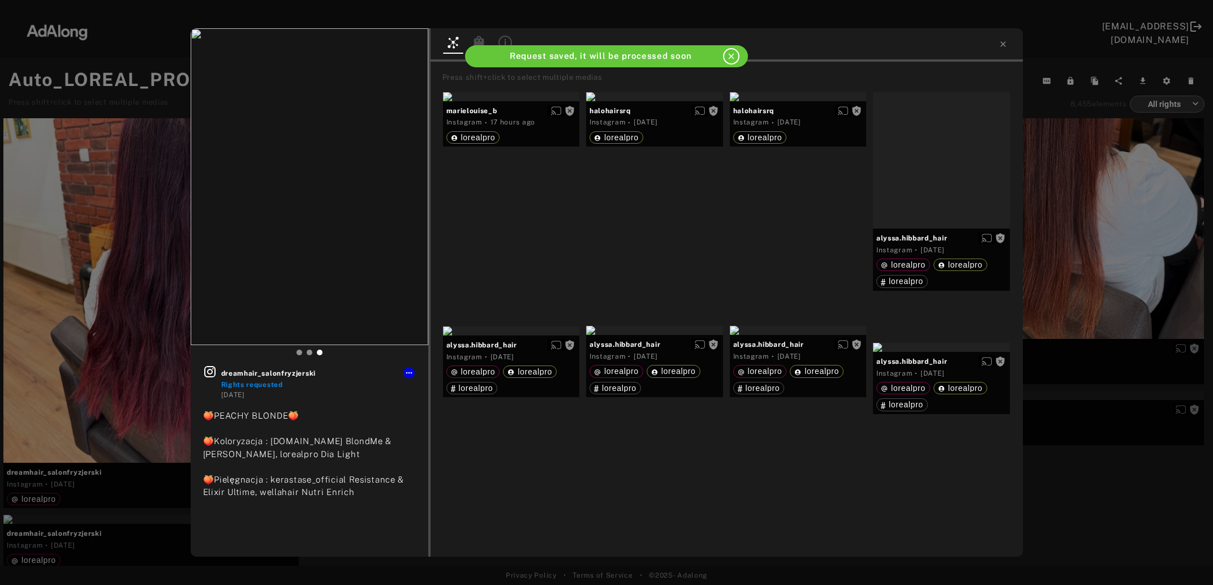
click at [1089, 271] on div "dreamhair_salonfryzjerski Rights requested 5 days ago 🍑PEACHY BLONDE🍑 🍑Koloryza…" at bounding box center [606, 292] width 1213 height 585
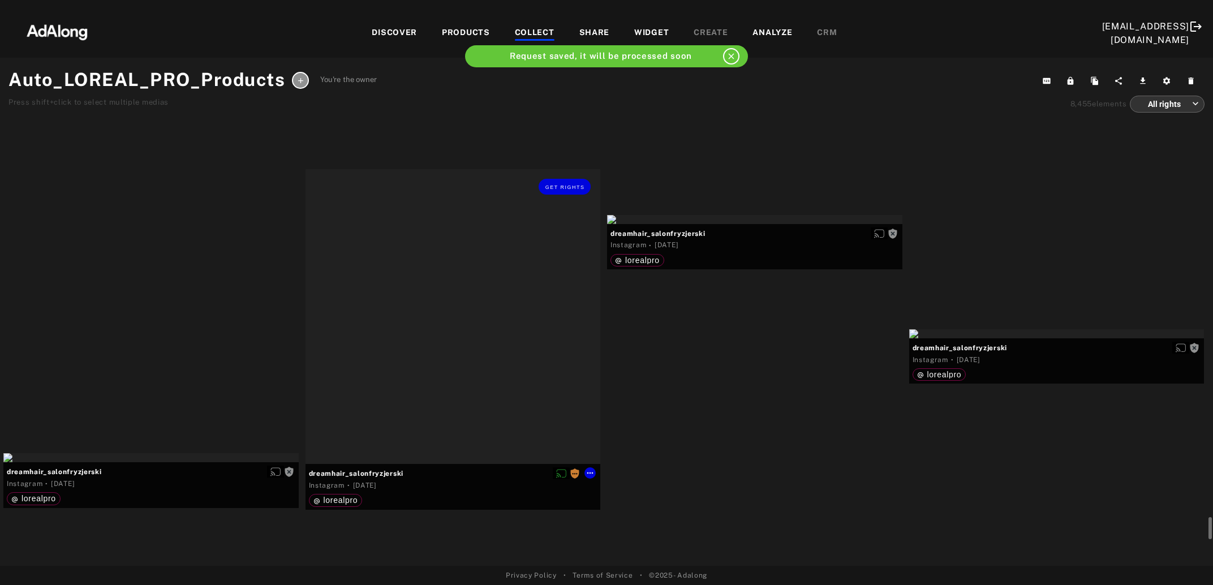
scroll to position [9193, 0]
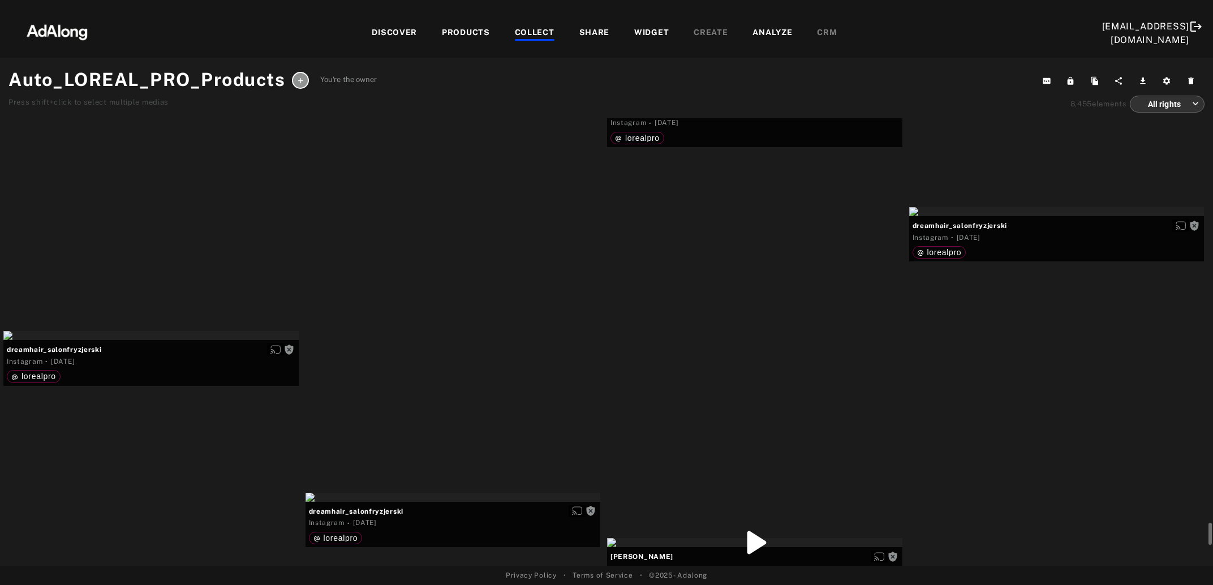
click at [732, 102] on div "Get rights" at bounding box center [754, 97] width 295 height 9
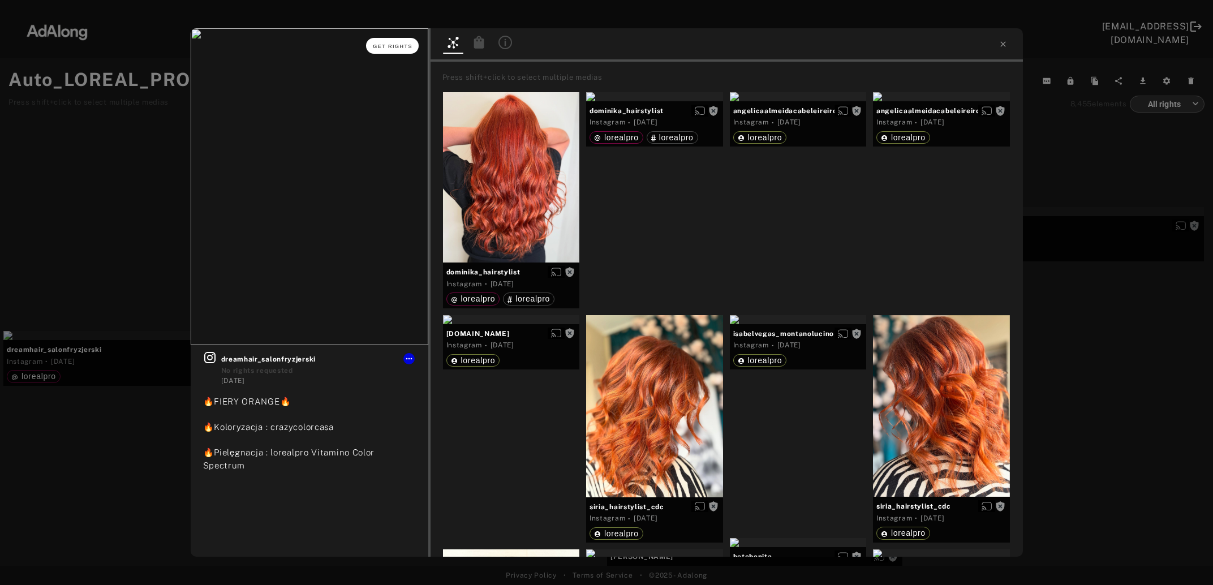
click at [380, 46] on span "Get rights" at bounding box center [393, 47] width 40 height 6
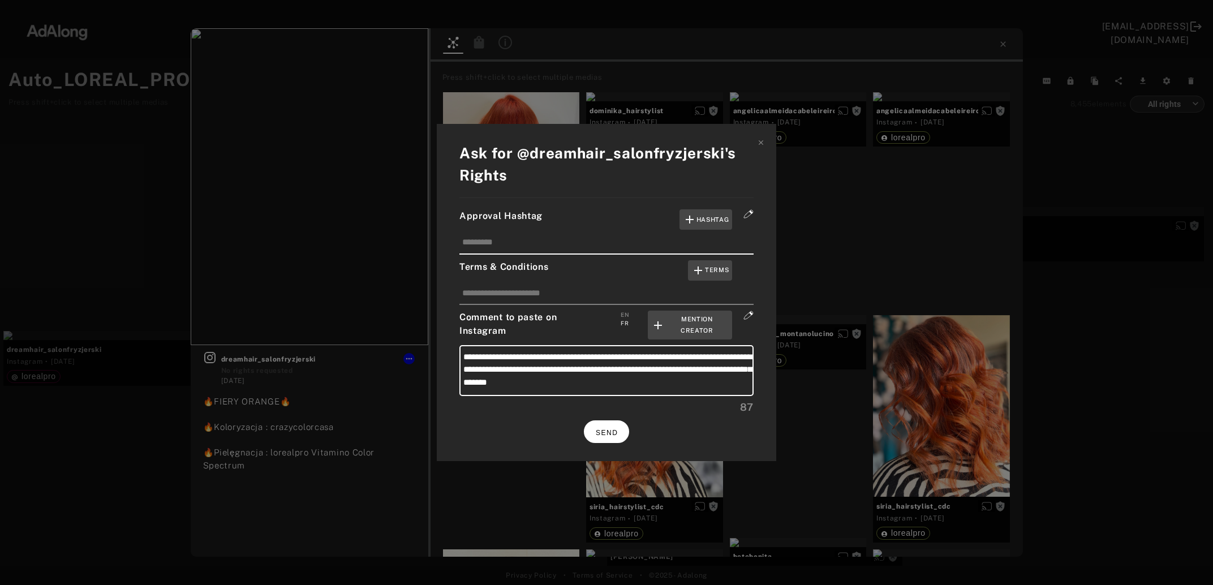
click at [615, 424] on button "SEND" at bounding box center [606, 431] width 45 height 22
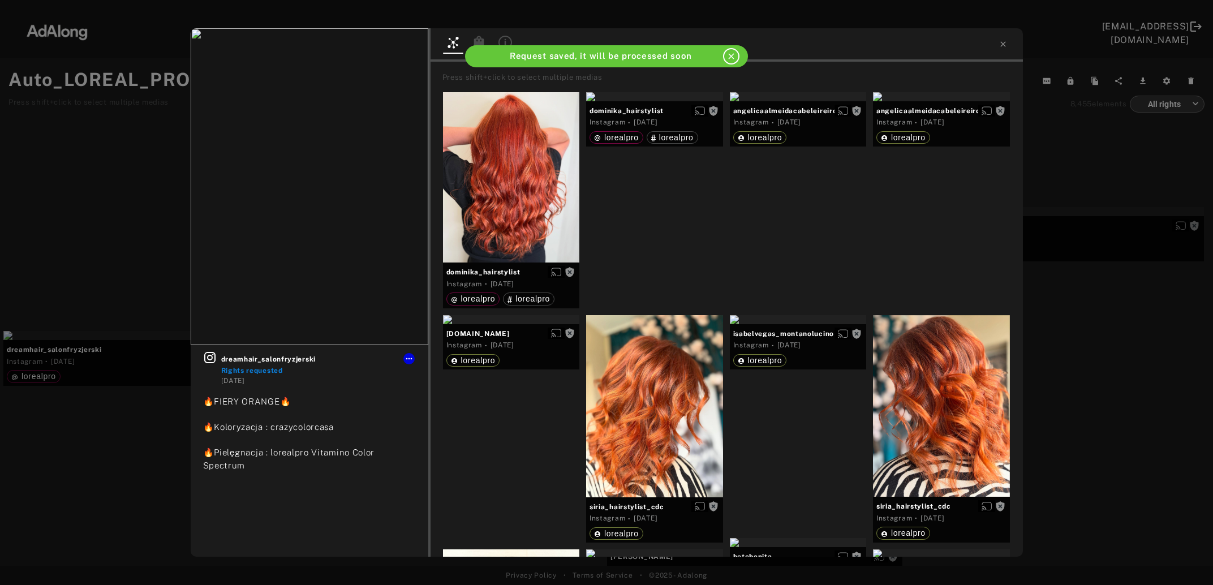
click at [1072, 315] on div "dreamhair_salonfryzjerski Rights requested 5 days ago 🔥FIERY ORANGE🔥 🔥Koloryzac…" at bounding box center [606, 292] width 1213 height 585
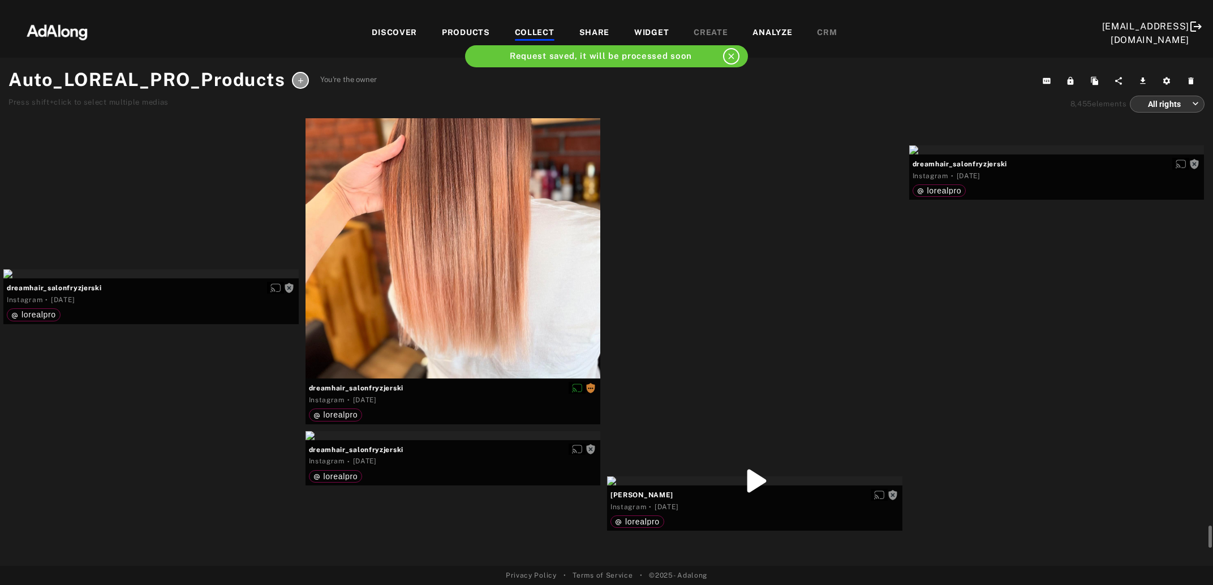
scroll to position [9316, 0]
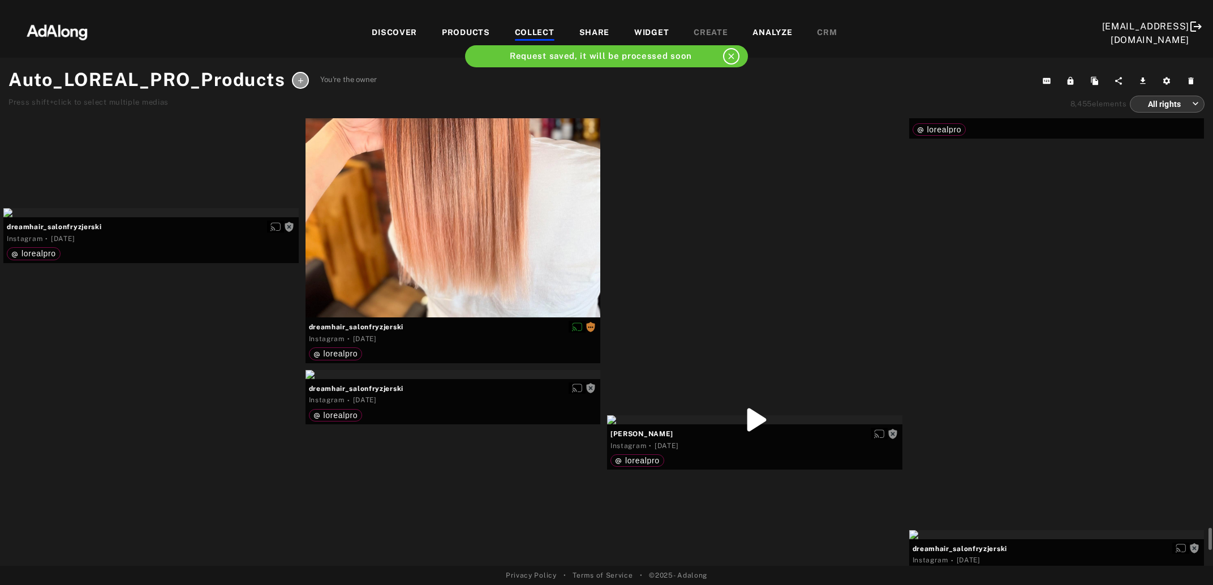
click at [1043, 93] on div at bounding box center [1056, 88] width 295 height 9
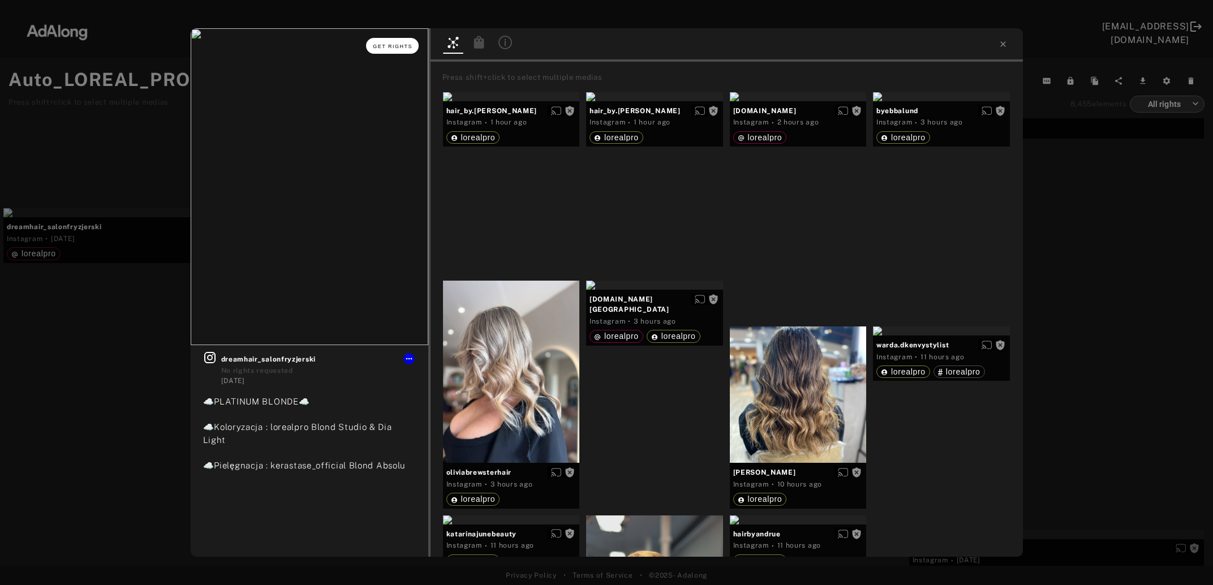
click at [401, 40] on button "Get rights" at bounding box center [392, 46] width 52 height 16
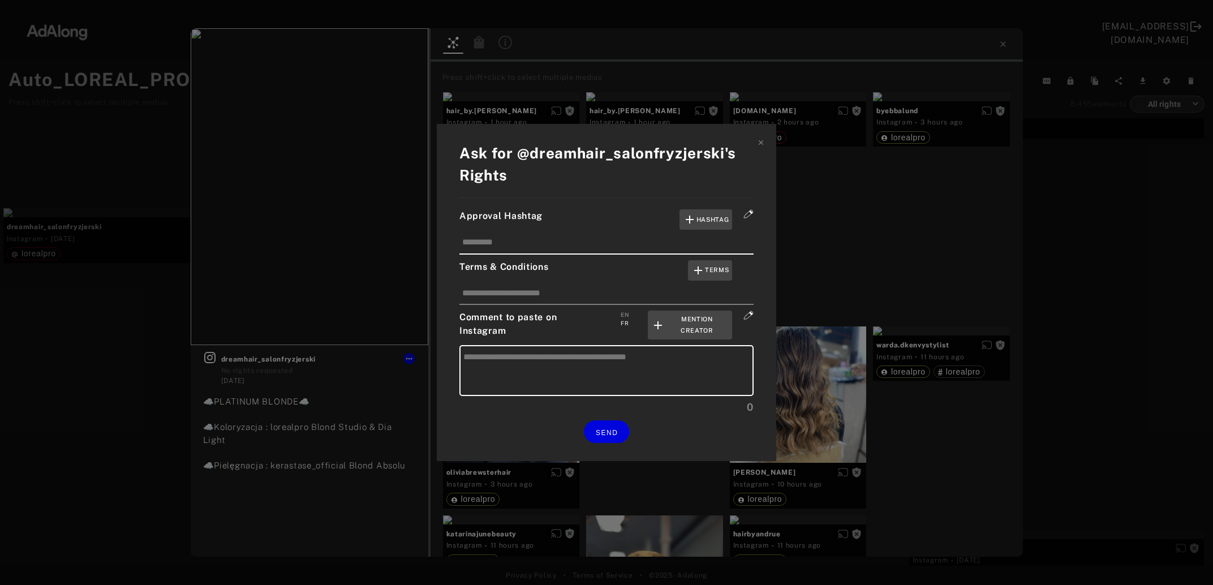
type textarea "**********"
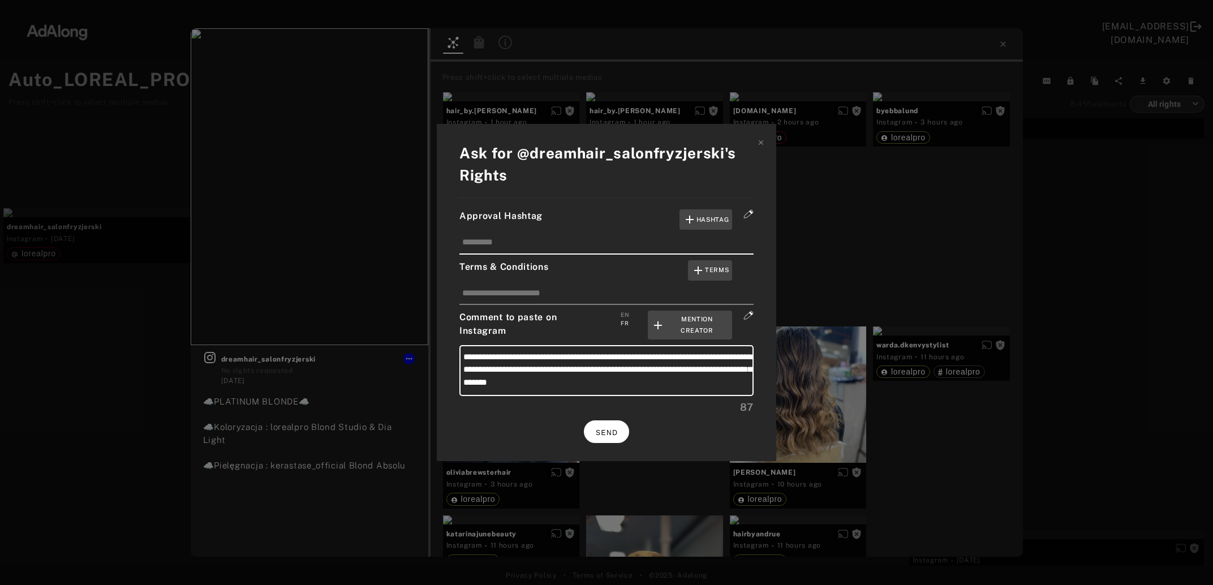
click at [592, 433] on button "SEND" at bounding box center [606, 431] width 45 height 22
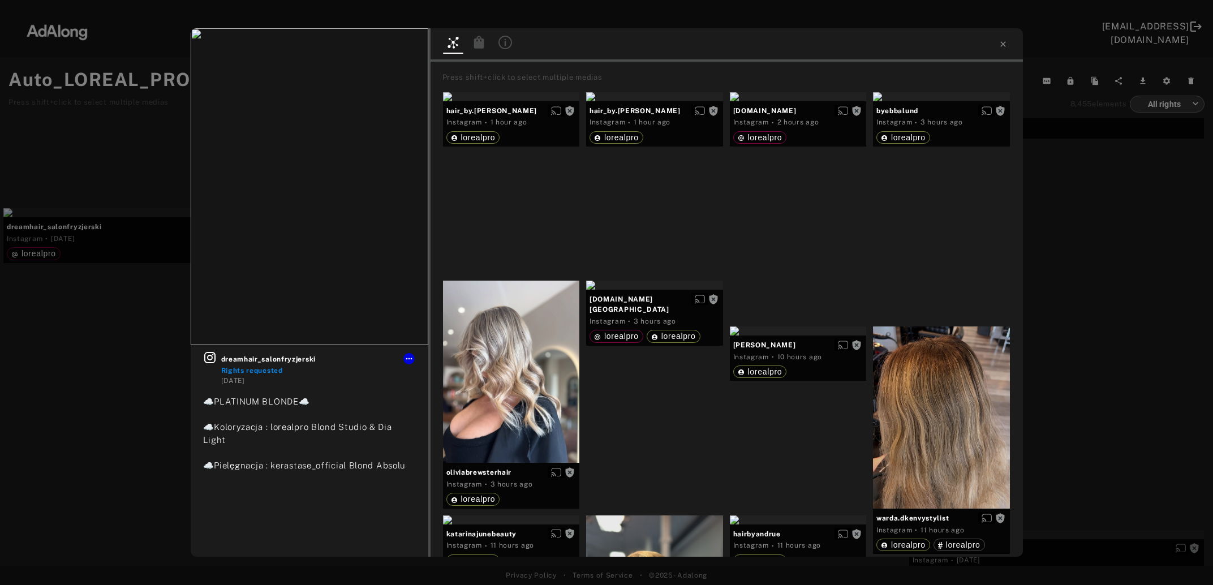
click at [1146, 324] on div "dreamhair_salonfryzjerski Rights requested 5 days ago ☁️PLATINUM BLONDE☁️ ☁️Kol…" at bounding box center [606, 292] width 1213 height 585
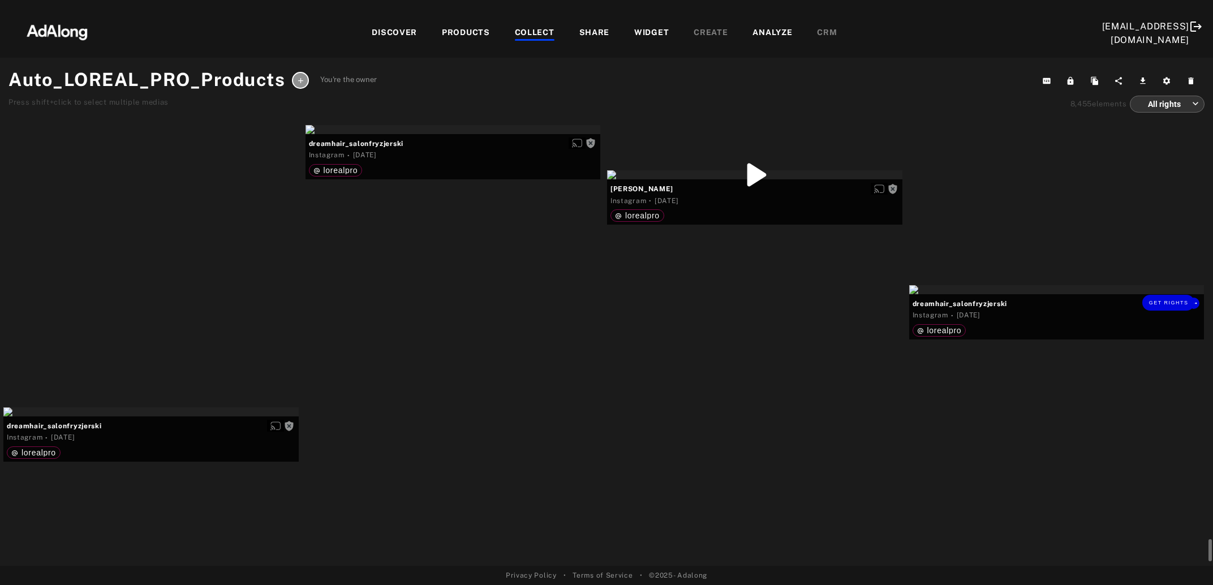
scroll to position [9622, 0]
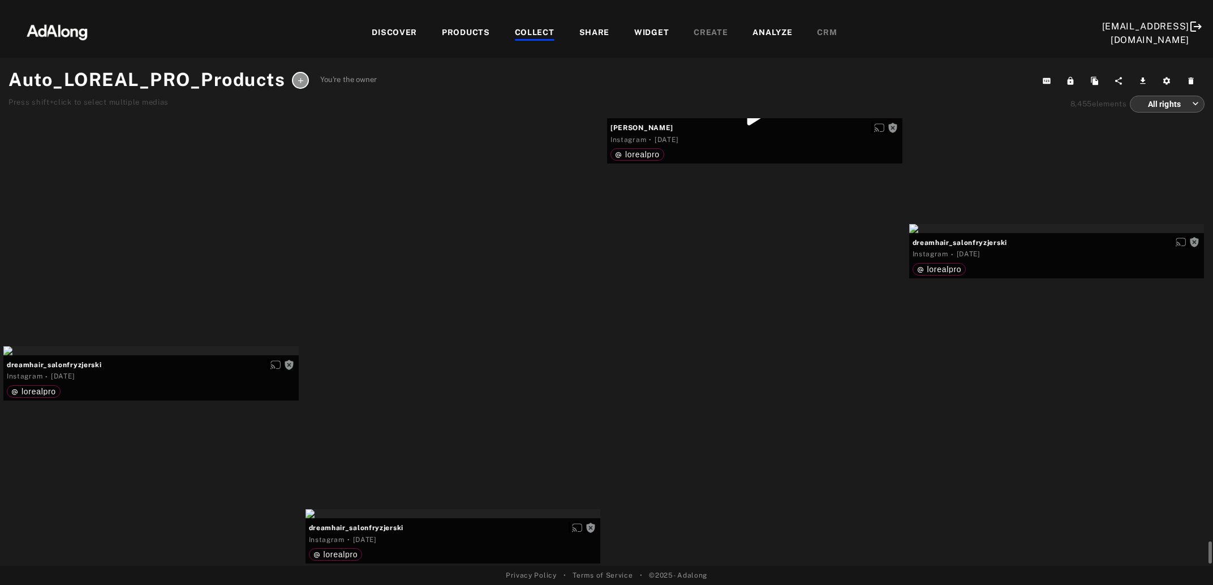
click at [506, 73] on div "Get rights" at bounding box center [453, 68] width 295 height 9
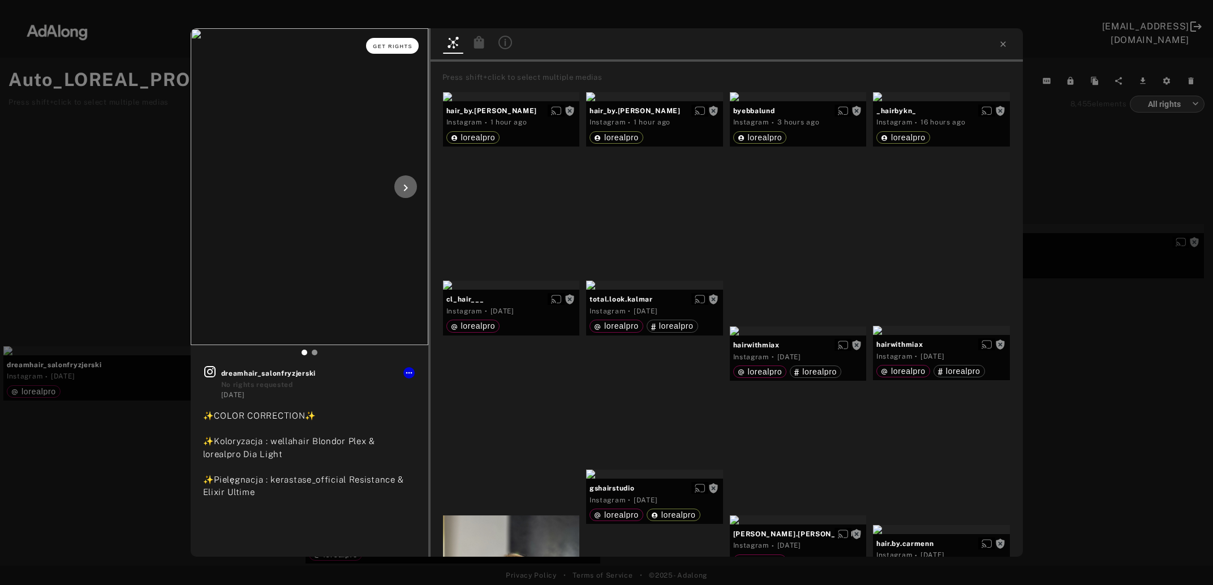
click at [375, 46] on button "Get rights" at bounding box center [392, 46] width 52 height 16
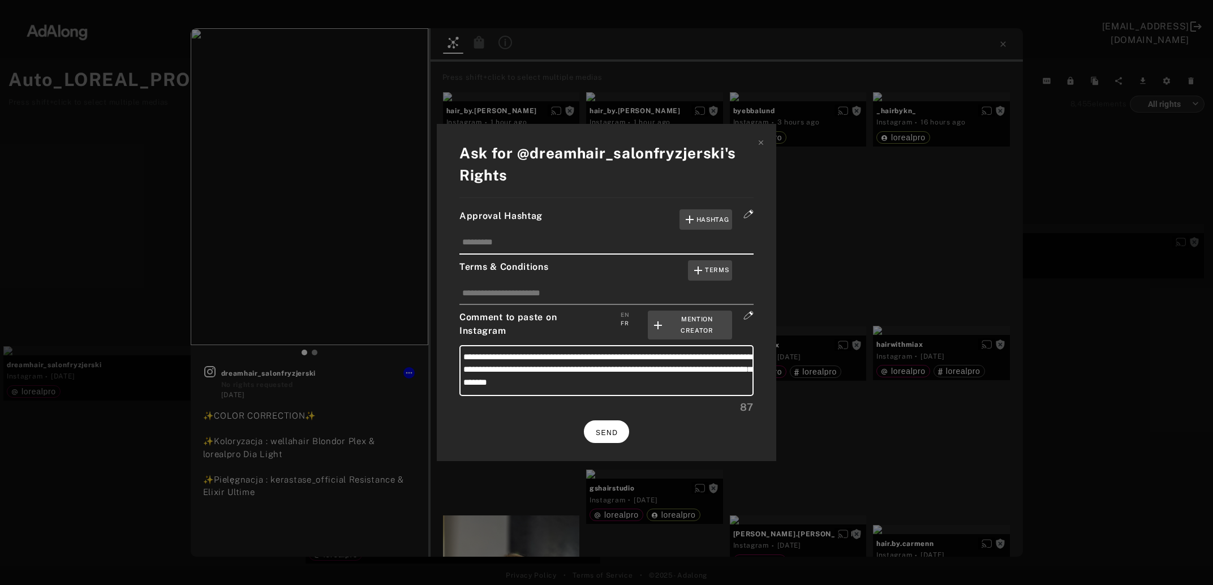
click at [622, 428] on button "SEND" at bounding box center [606, 431] width 45 height 22
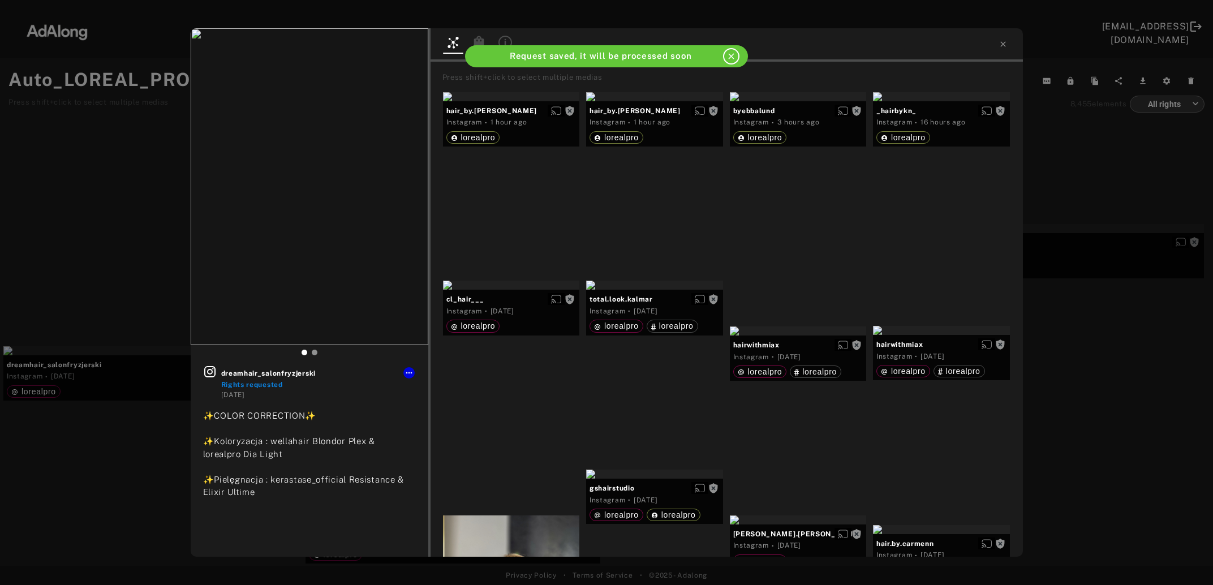
click at [1094, 393] on div "dreamhair_salonfryzjerski Rights requested 5 days ago ✨COLOR CORRECTION✨ ✨Kolor…" at bounding box center [606, 292] width 1213 height 585
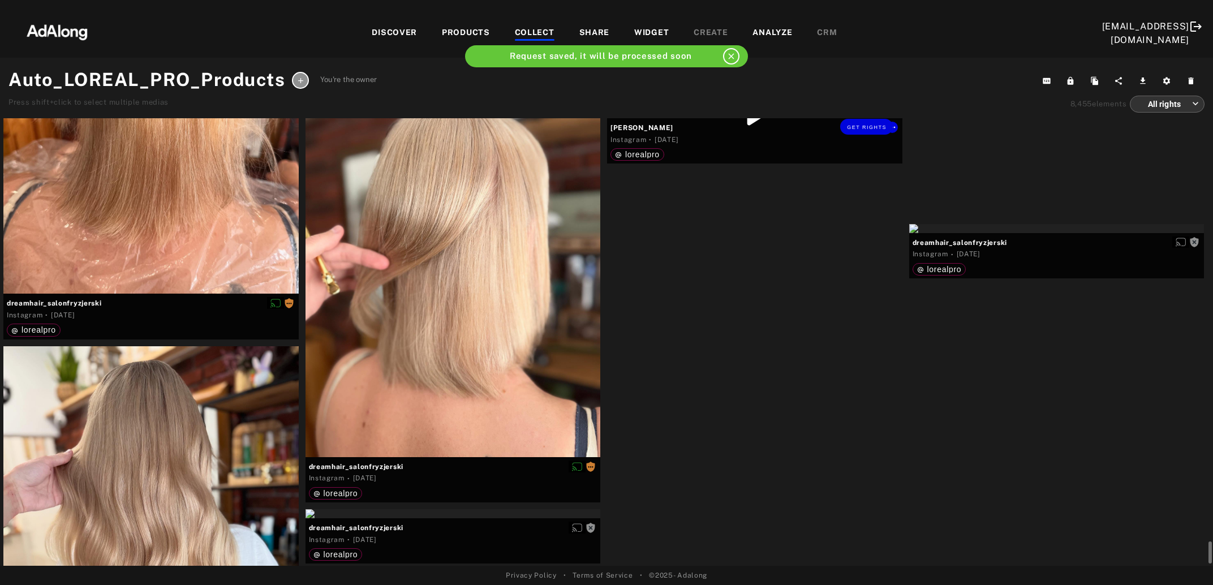
click at [741, 118] on div "Get rights" at bounding box center [754, 113] width 295 height 9
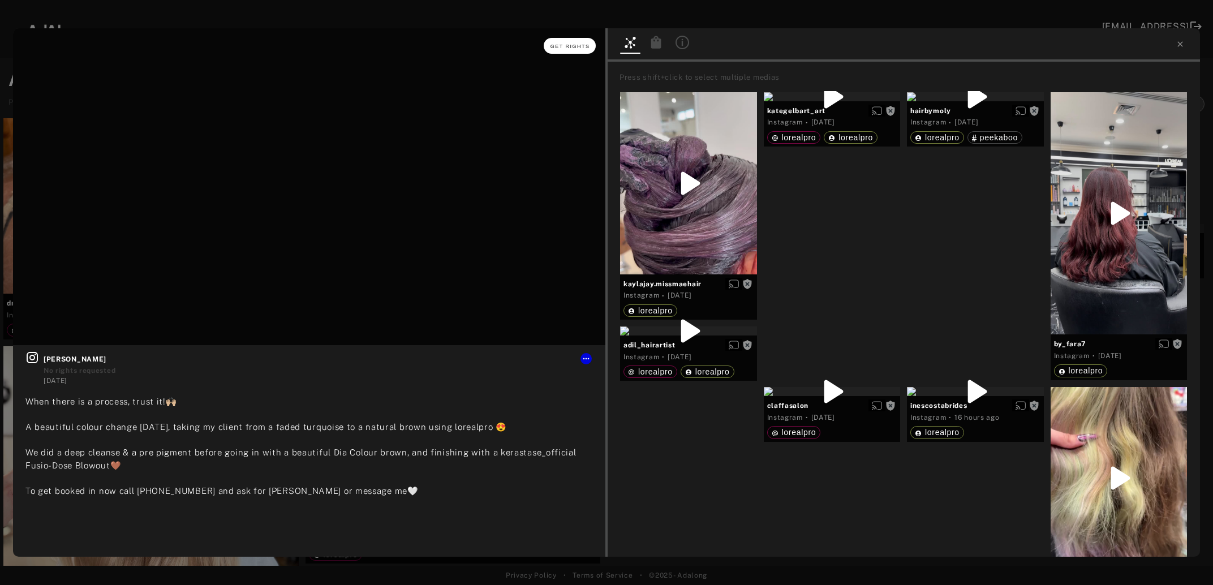
click at [577, 45] on span "Get rights" at bounding box center [571, 47] width 40 height 6
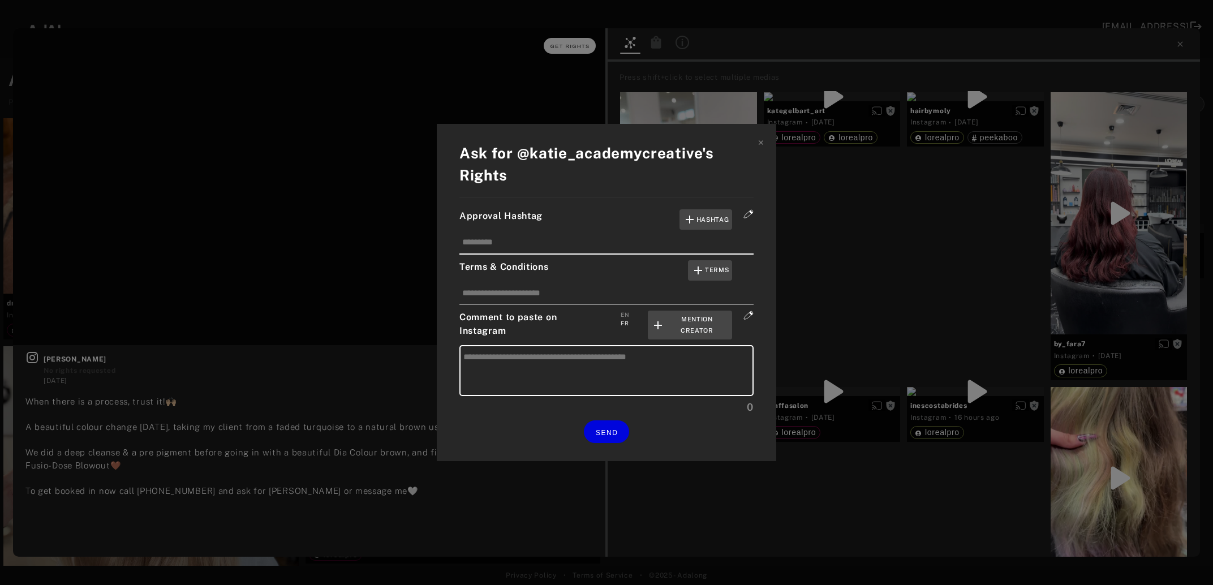
type textarea "**********"
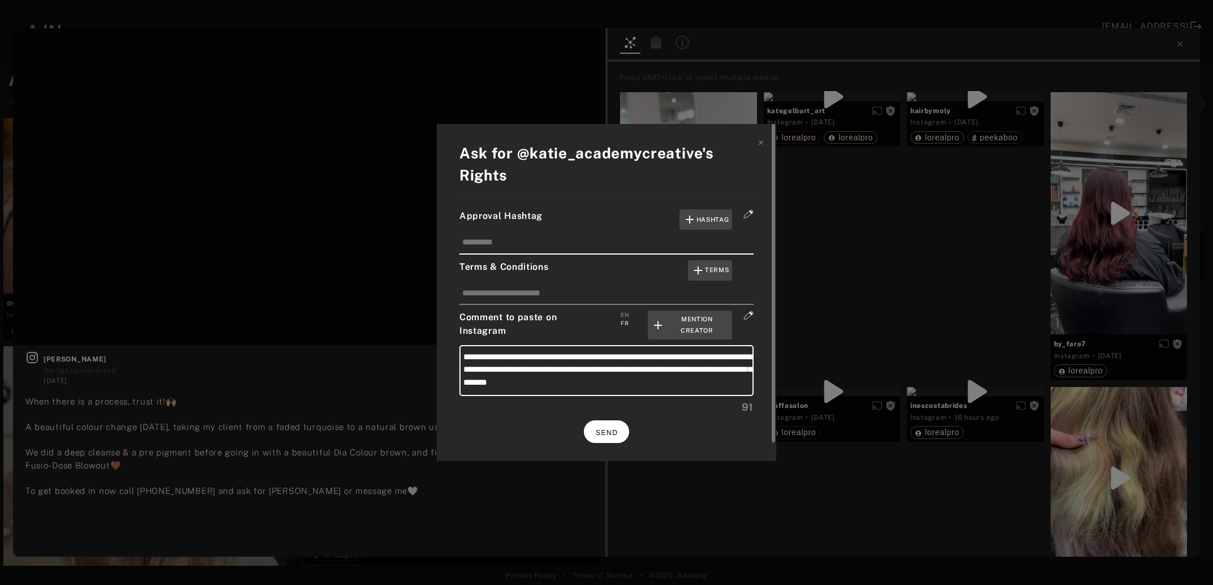
click at [596, 424] on button "SEND" at bounding box center [606, 431] width 45 height 22
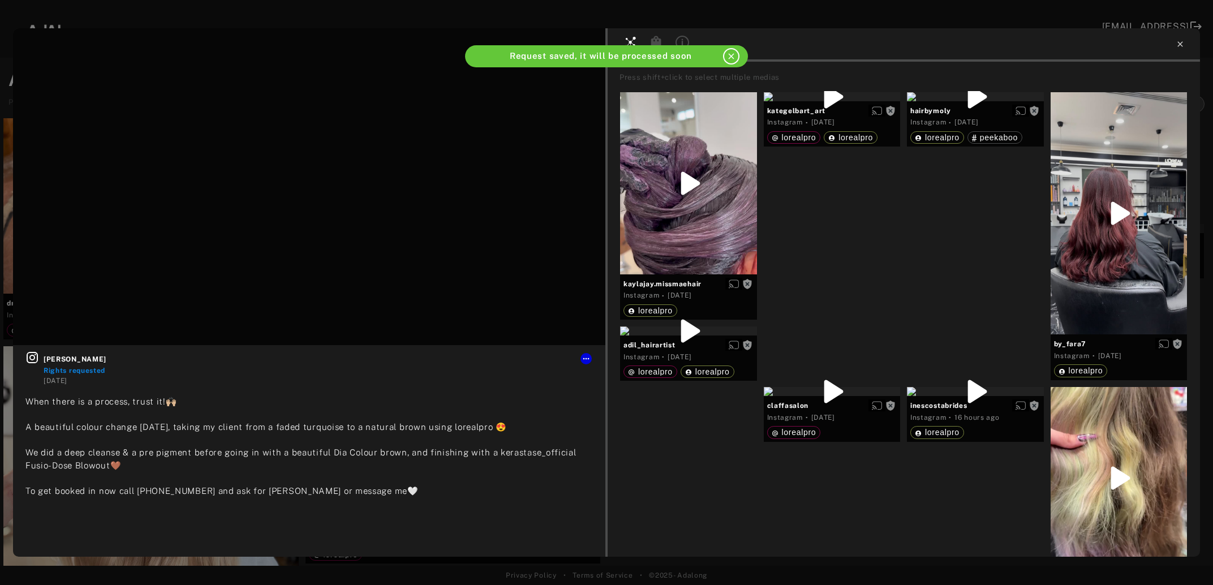
click at [1184, 45] on icon at bounding box center [1180, 44] width 9 height 9
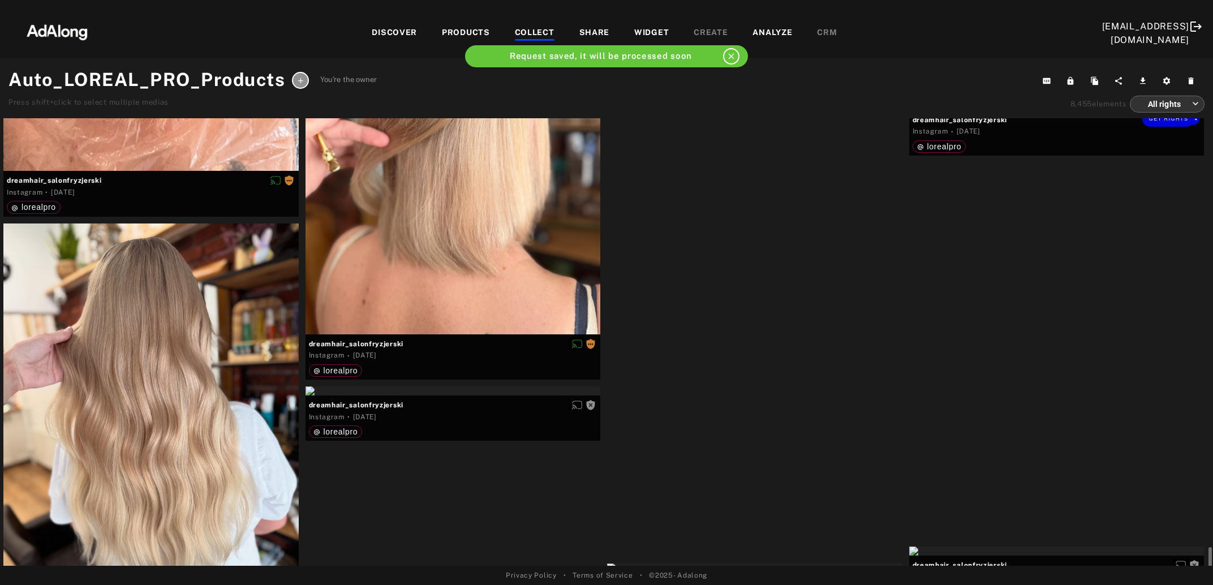
scroll to position [9868, 0]
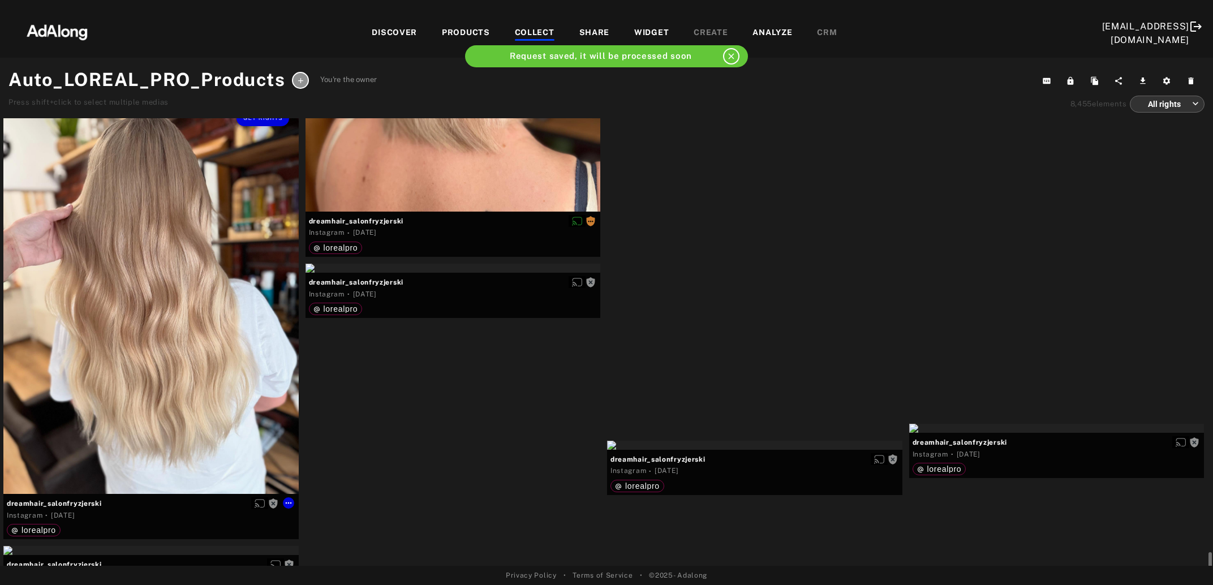
click at [135, 392] on div "Get rights" at bounding box center [150, 297] width 295 height 393
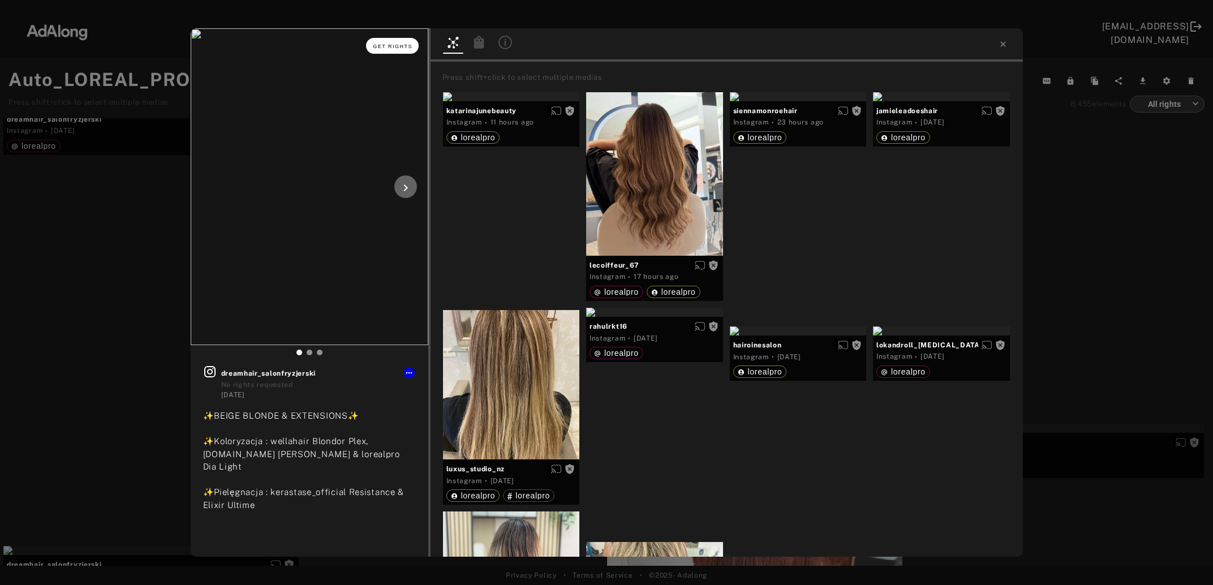
click at [391, 48] on span "Get rights" at bounding box center [393, 47] width 40 height 6
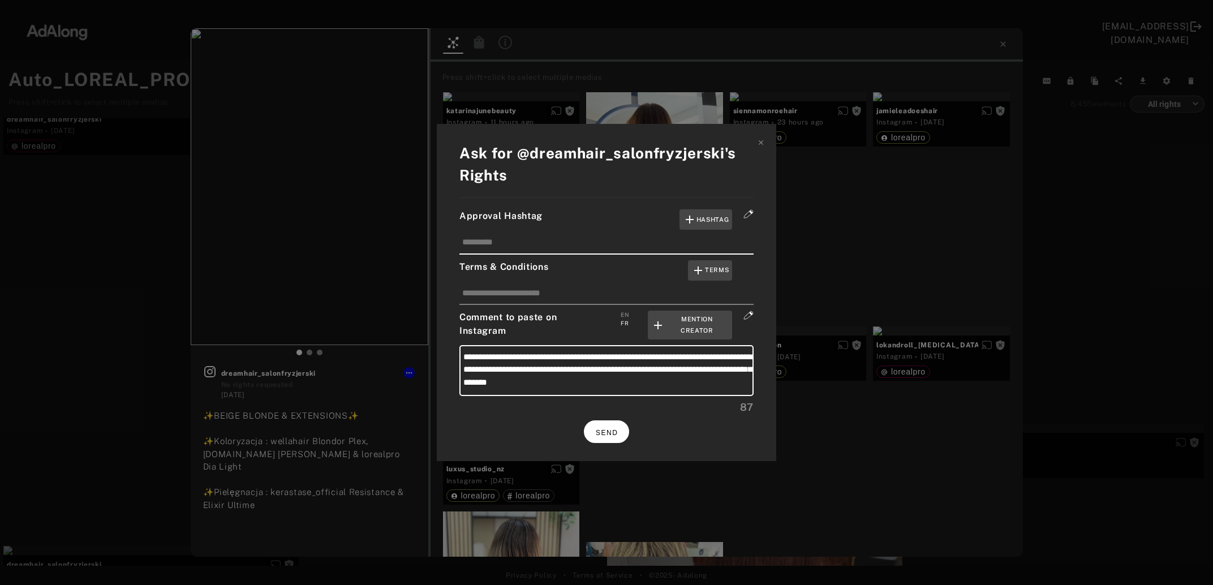
click at [608, 430] on span "SEND" at bounding box center [607, 433] width 22 height 8
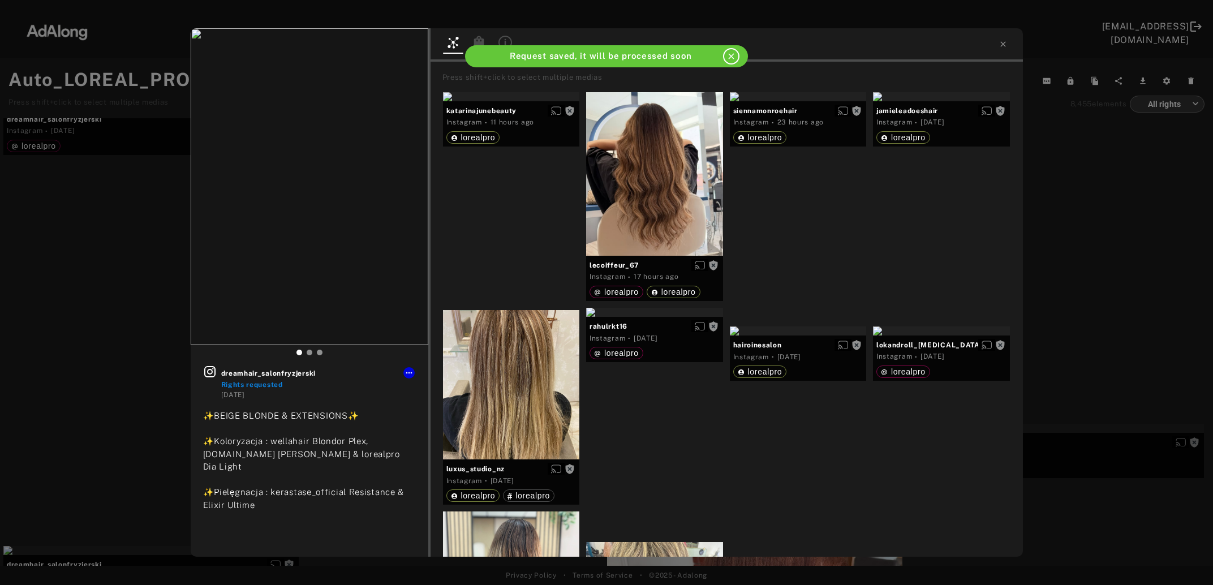
click at [1062, 316] on div "dreamhair_salonfryzjerski Rights requested 5 days ago ✨BEIGE BLONDE & EXTENSION…" at bounding box center [606, 292] width 1213 height 585
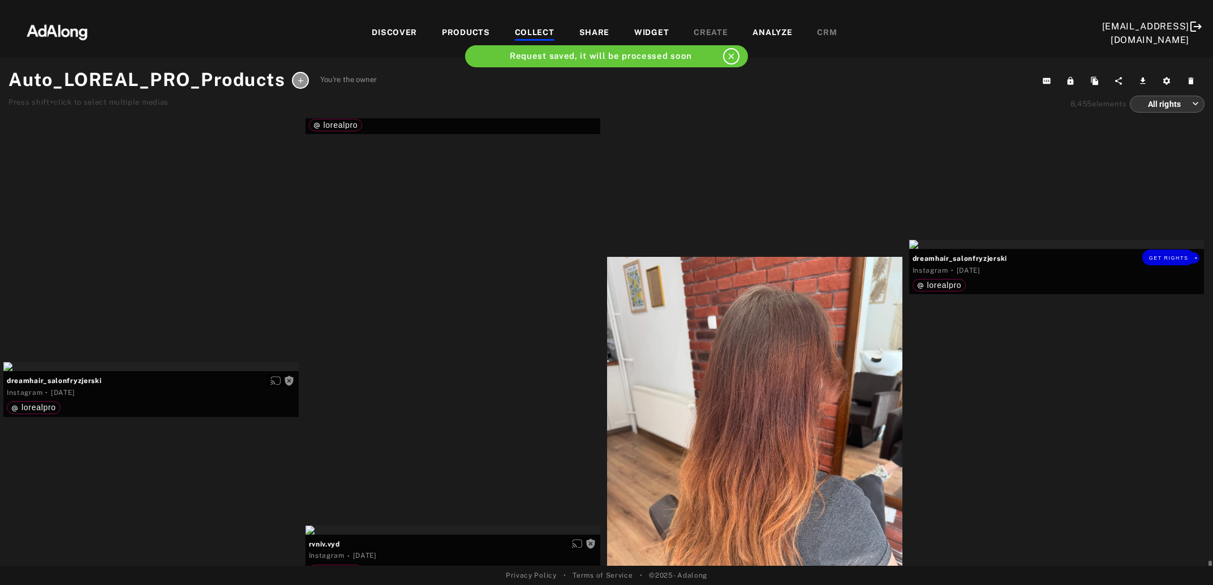
scroll to position [10174, 0]
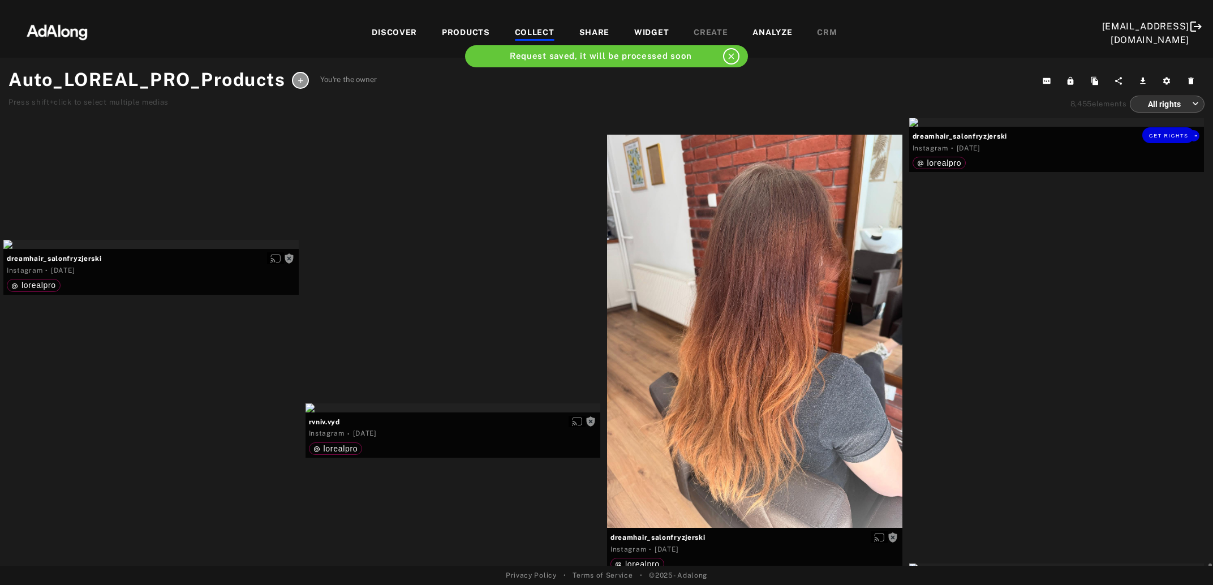
click at [1062, 127] on div "Get rights" at bounding box center [1056, 122] width 295 height 9
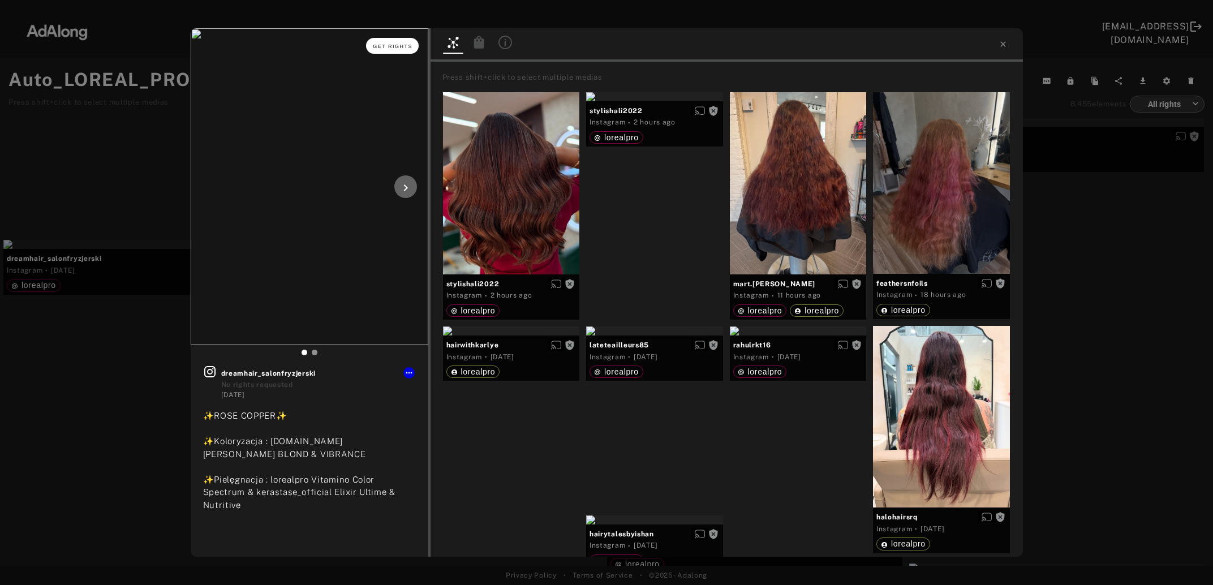
click at [392, 44] on span "Get rights" at bounding box center [393, 47] width 40 height 6
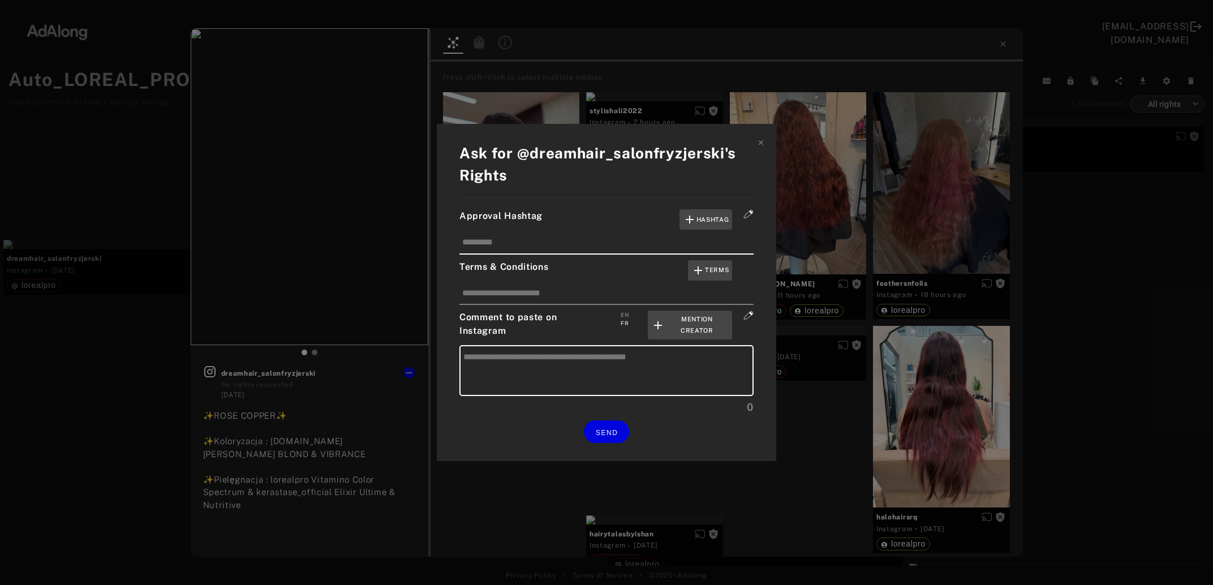
type textarea "**********"
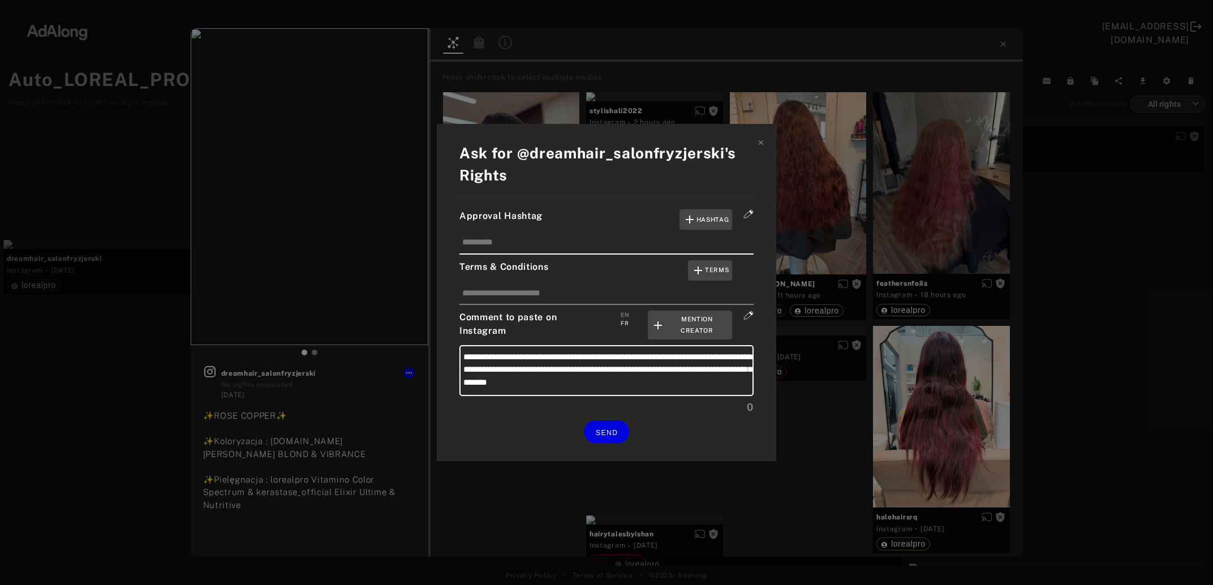
type textarea "**********"
click at [618, 432] on span "SEND" at bounding box center [607, 433] width 22 height 8
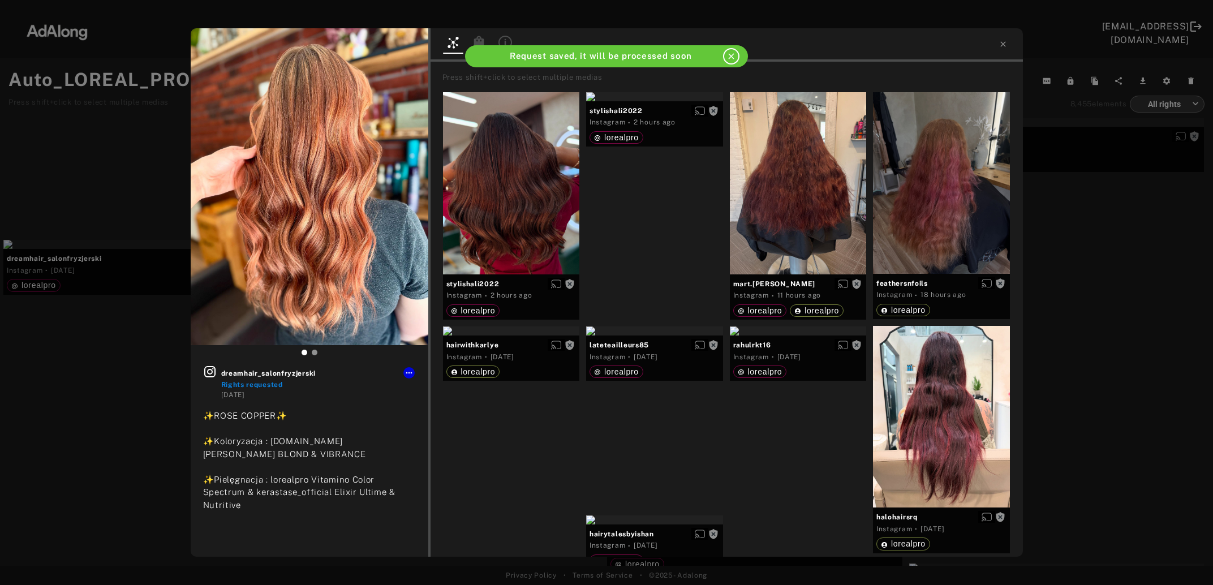
click at [1108, 309] on div "dreamhair_salonfryzjerski Rights requested 5 days ago ✨ROSE COPPER✨ ✨Koloryzacj…" at bounding box center [606, 292] width 1213 height 585
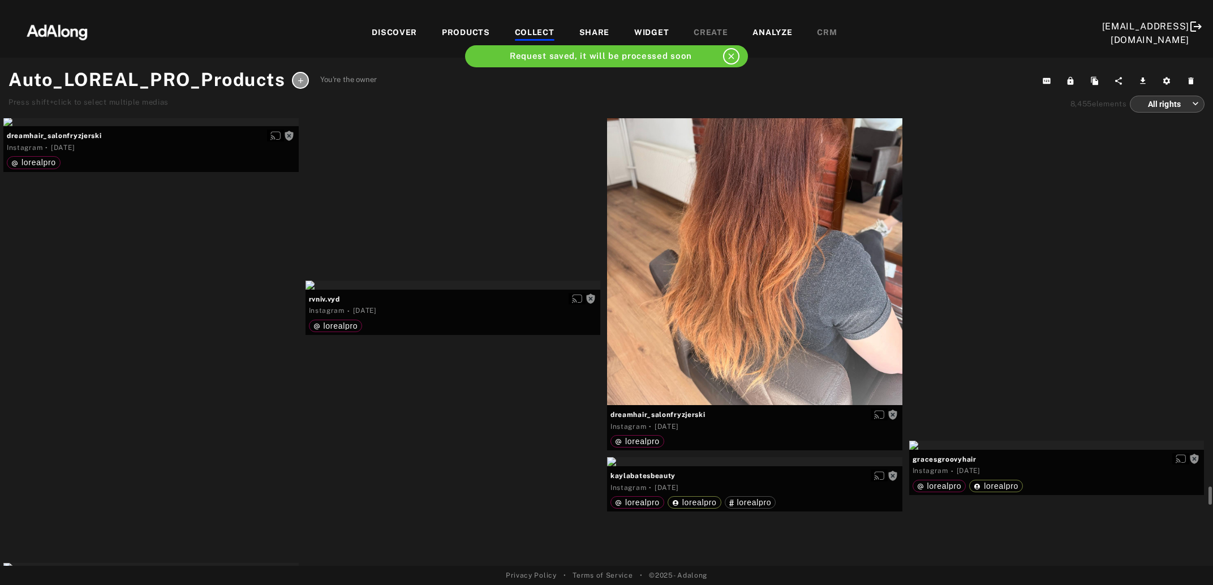
scroll to position [10358, 0]
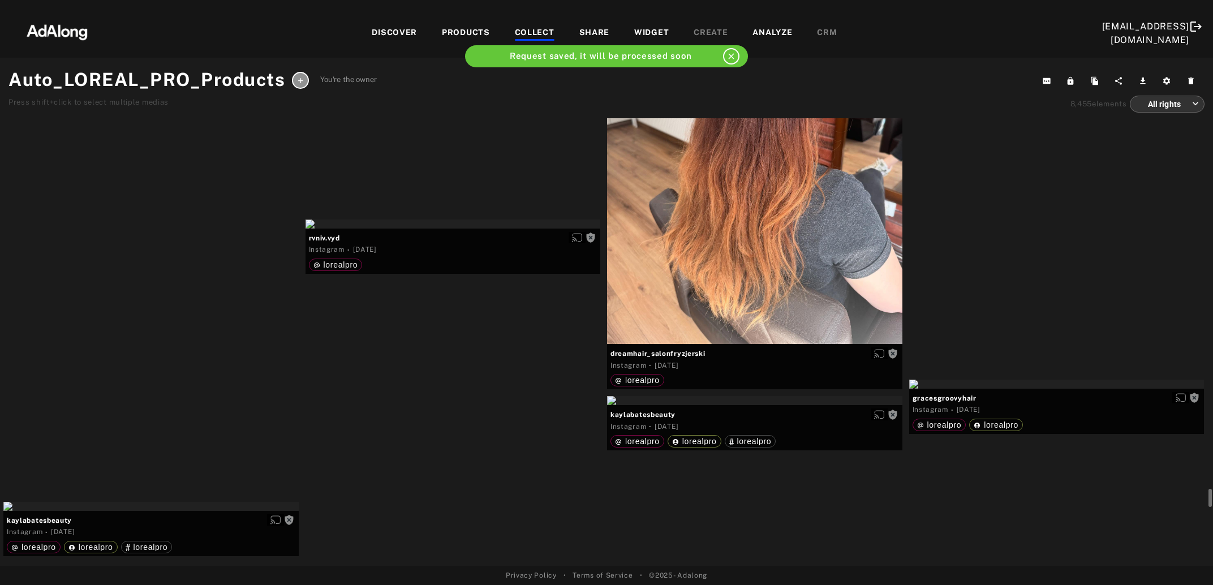
click at [183, 65] on div "Get rights" at bounding box center [150, 60] width 295 height 9
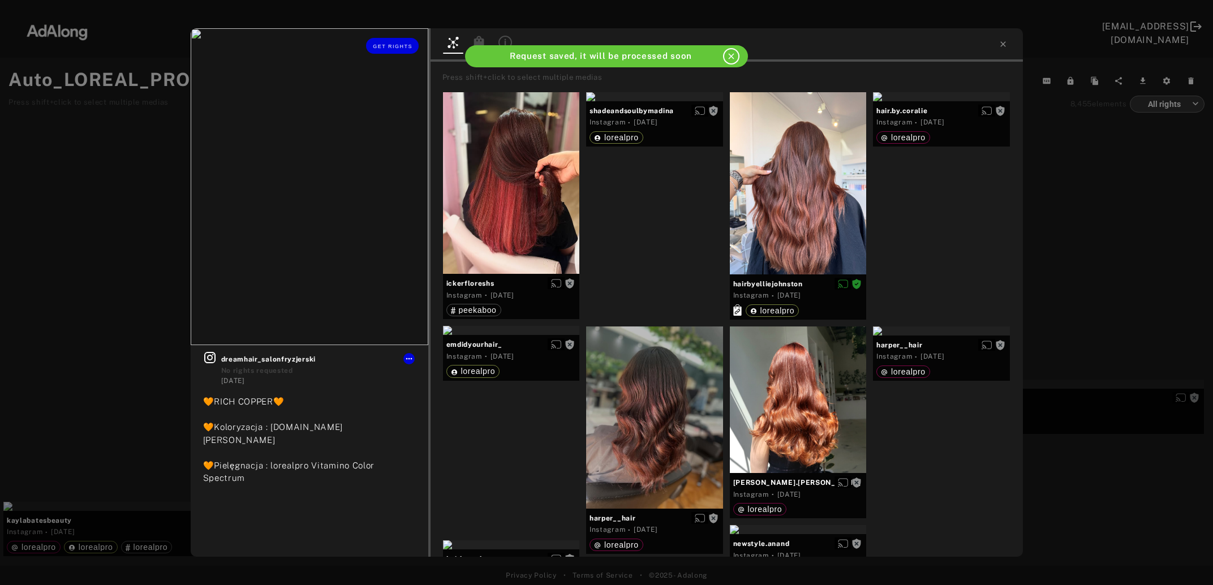
click at [396, 38] on div "Get rights" at bounding box center [310, 45] width 238 height 35
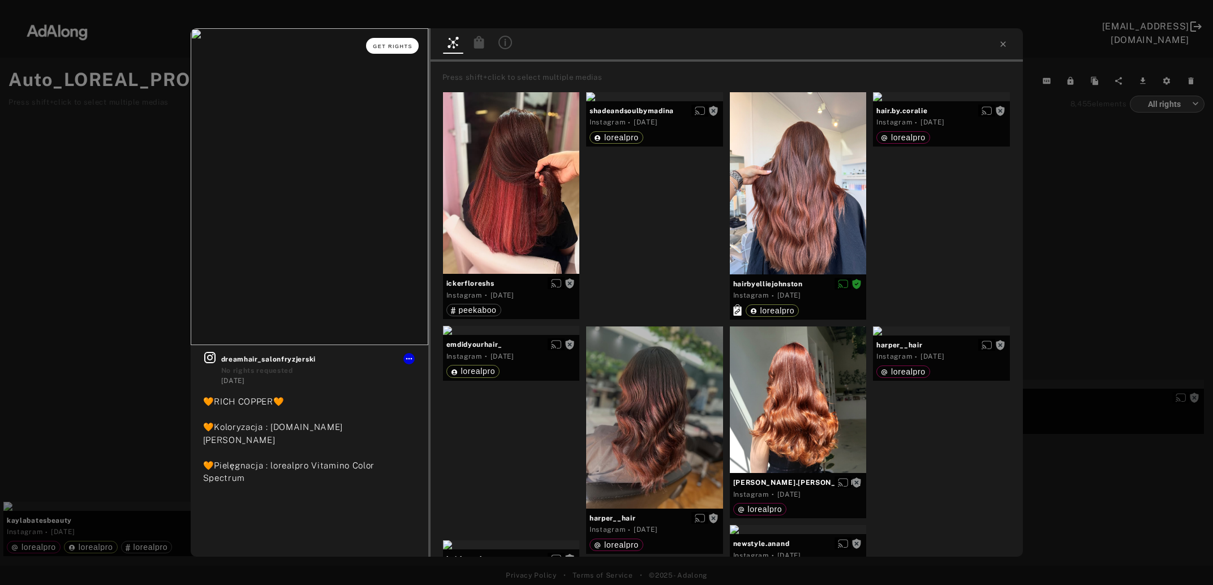
click at [395, 47] on span "Get rights" at bounding box center [393, 47] width 40 height 6
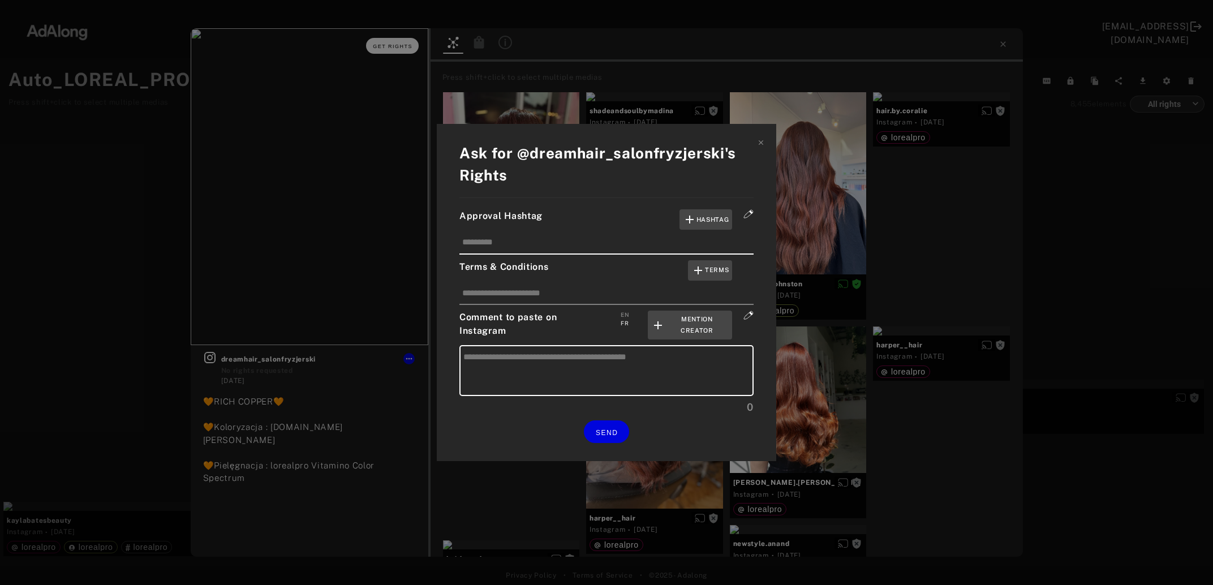
type textarea "**********"
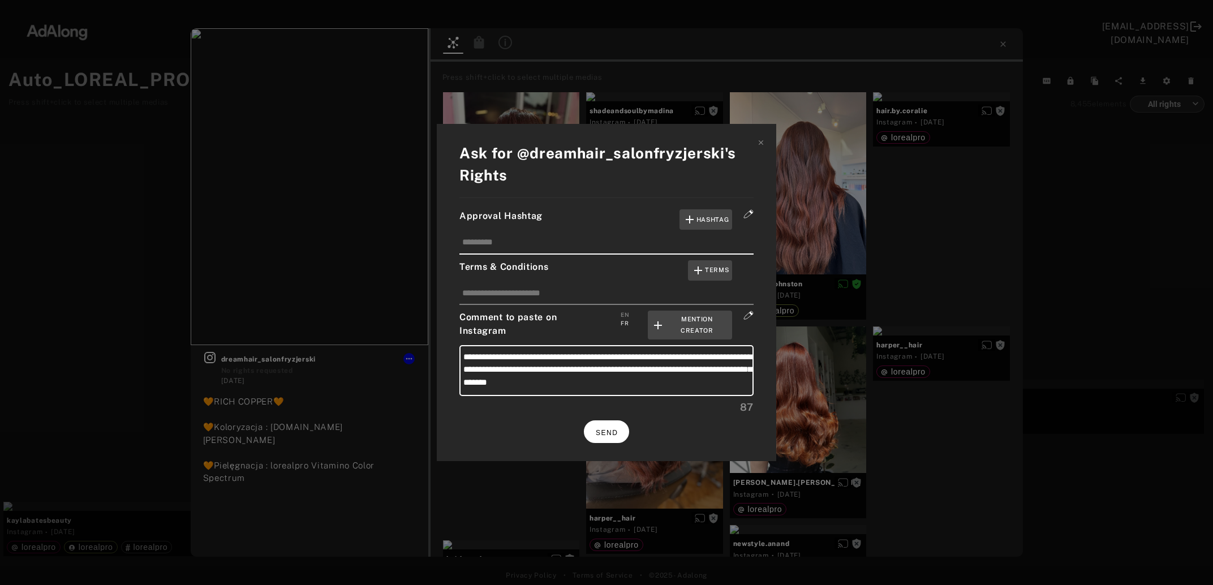
click at [615, 429] on span "SEND" at bounding box center [607, 433] width 22 height 8
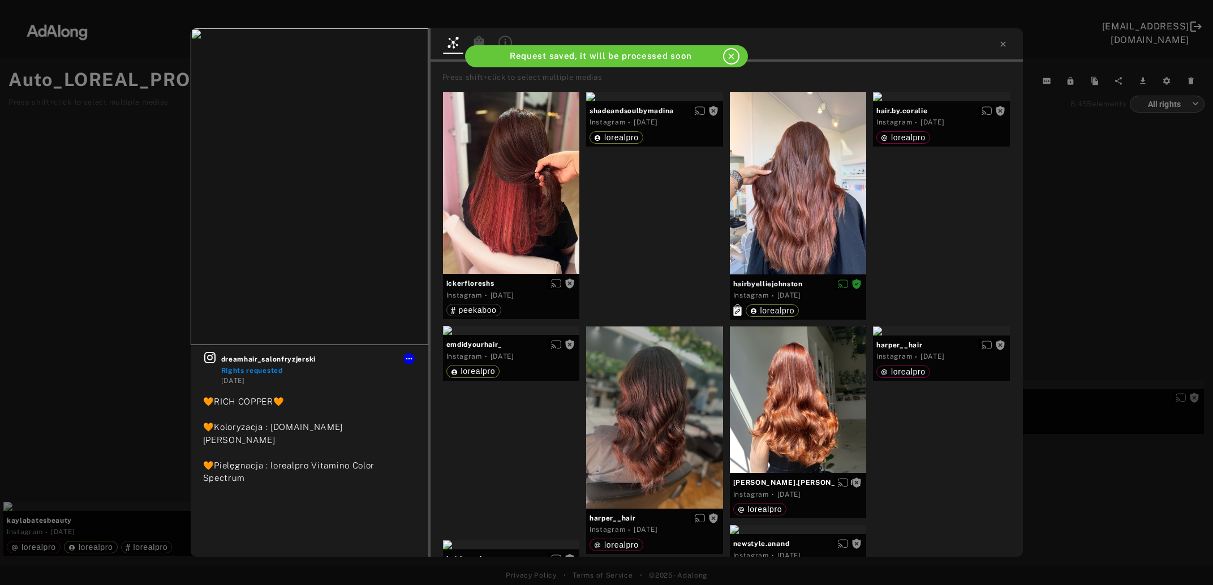
click at [101, 337] on div "dreamhair_salonfryzjerski Rights requested 5 days ago 🧡RICH COPPER🧡 🧡Koloryzacj…" at bounding box center [606, 292] width 1213 height 585
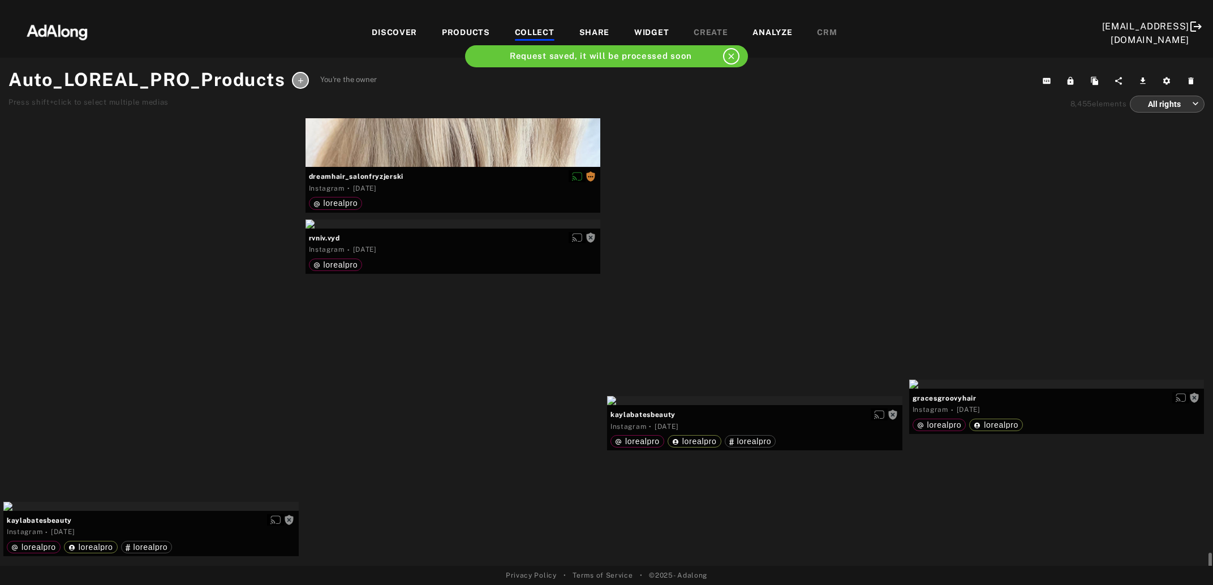
scroll to position [10481, 0]
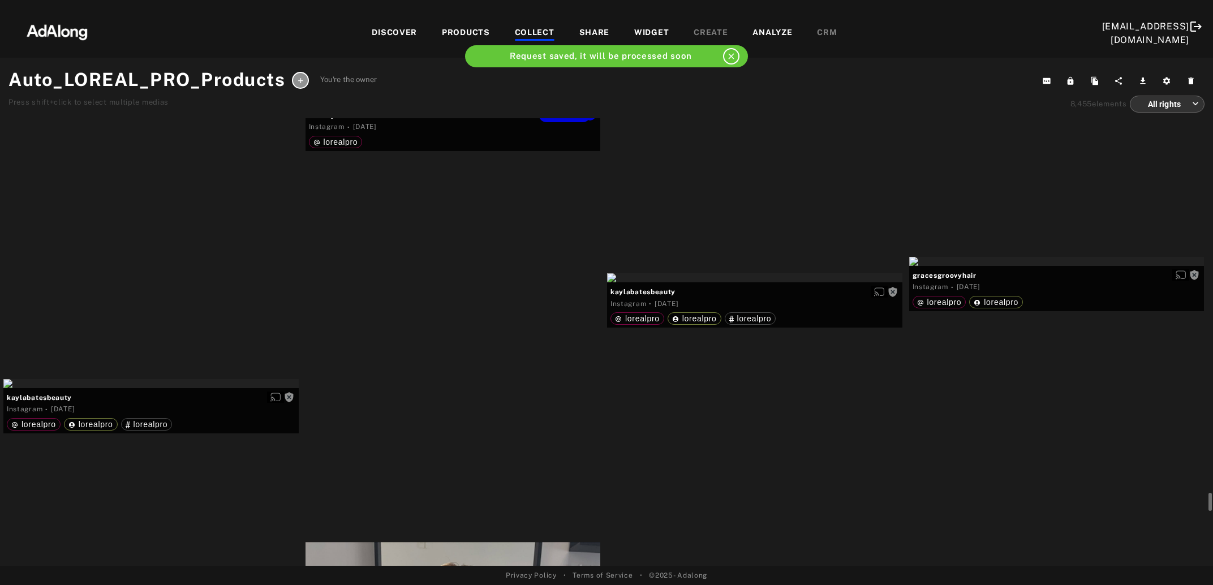
click at [487, 106] on div "Get rights" at bounding box center [453, 101] width 295 height 9
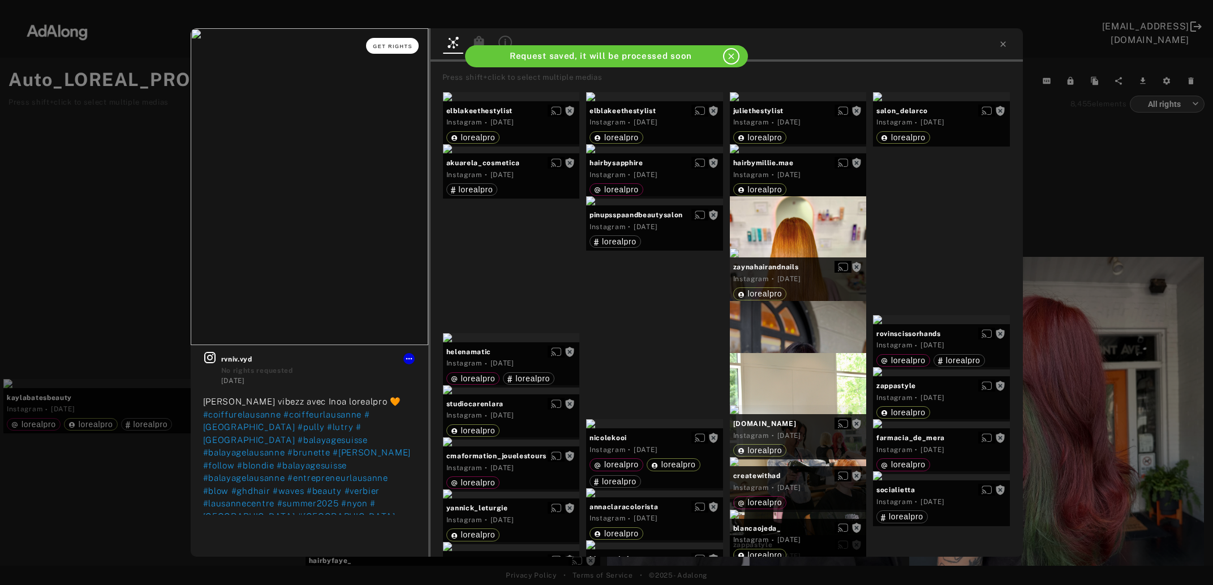
click at [403, 45] on button "Get rights" at bounding box center [392, 46] width 52 height 16
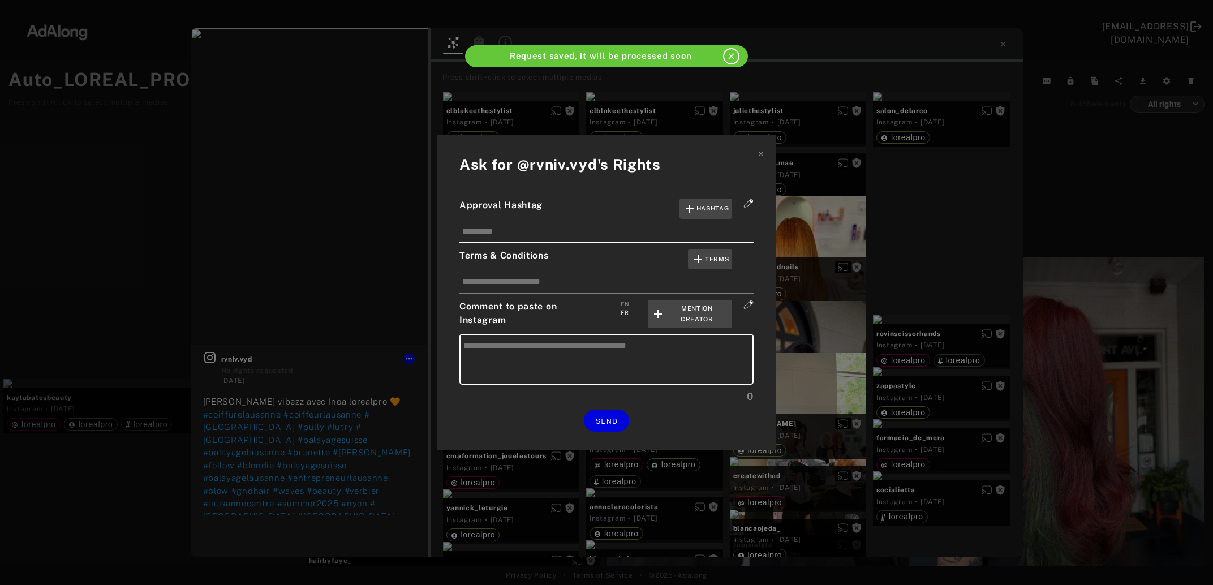
type textarea "**********"
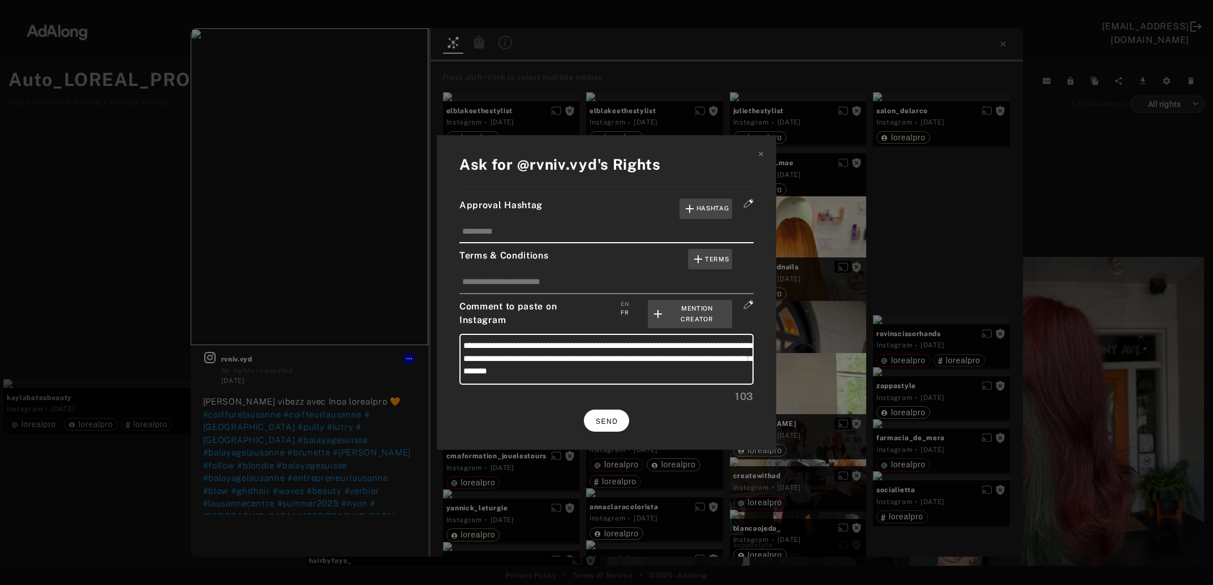
click at [611, 418] on span "SEND" at bounding box center [607, 422] width 22 height 8
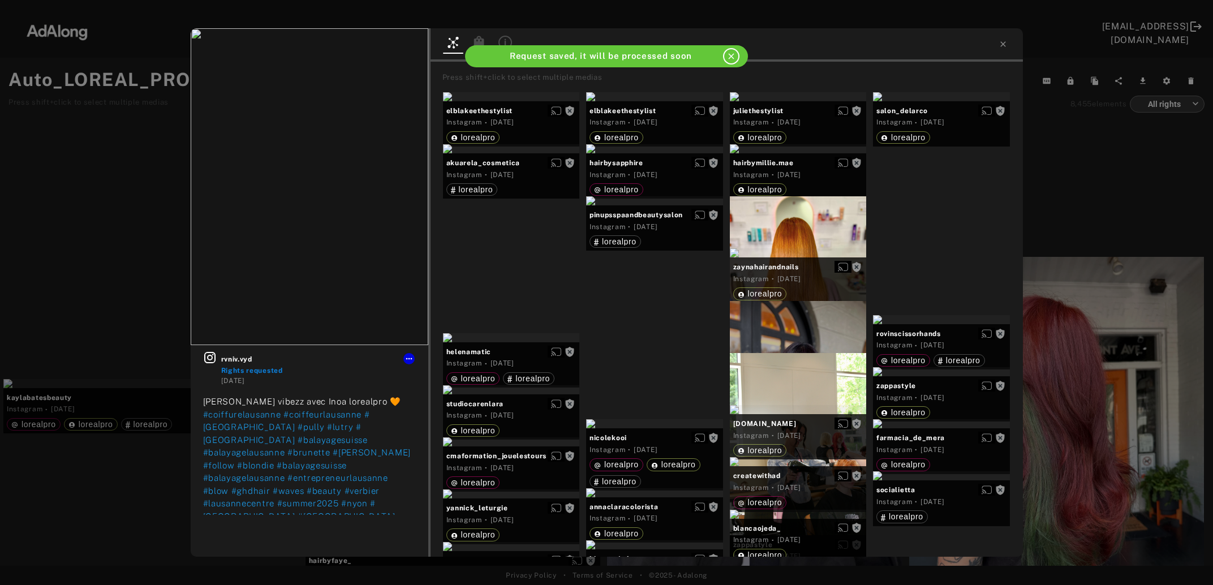
click at [1092, 342] on div "rvniv.vyd Rights requested 5 days ago Cooper vibezz avec Inoa lorealpro 🧡 #coif…" at bounding box center [606, 292] width 1213 height 585
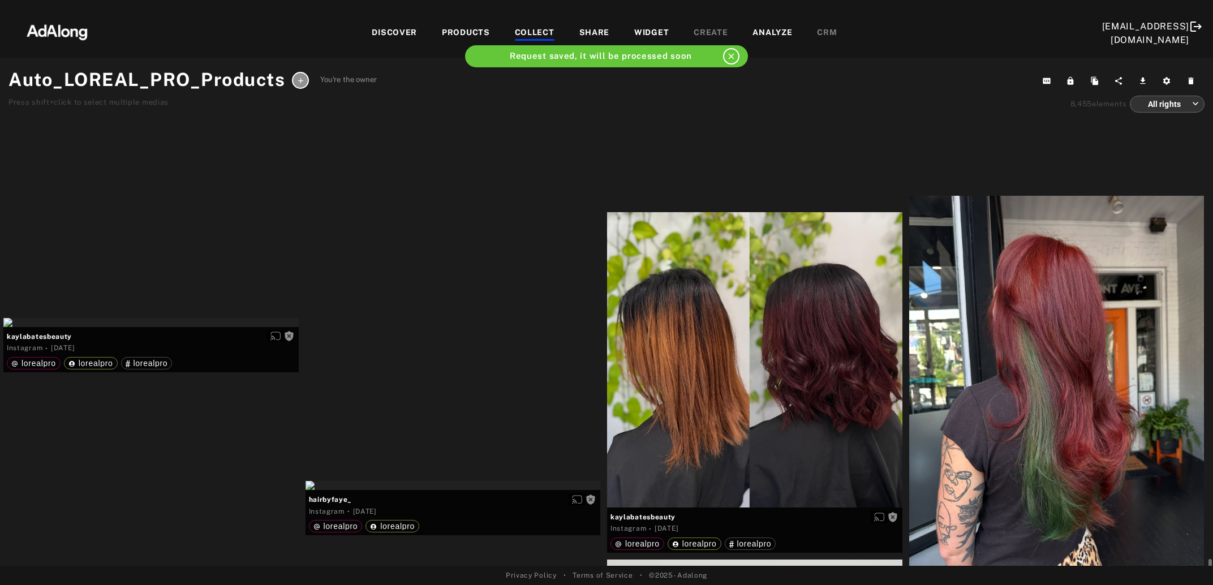
scroll to position [10603, 0]
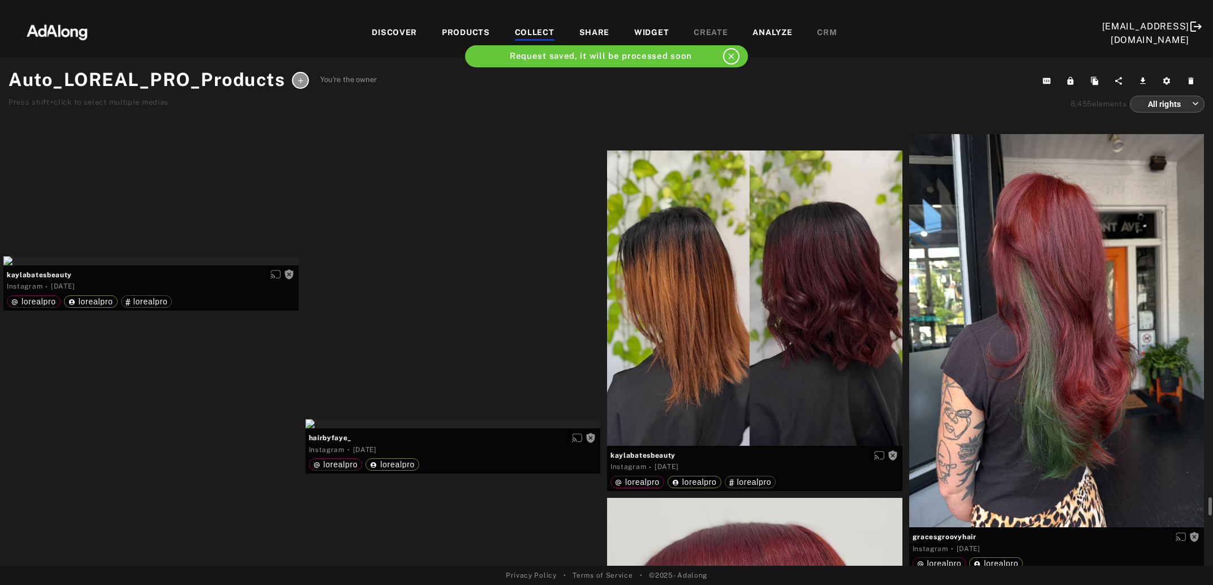
click at [1086, 349] on div at bounding box center [1056, 330] width 295 height 393
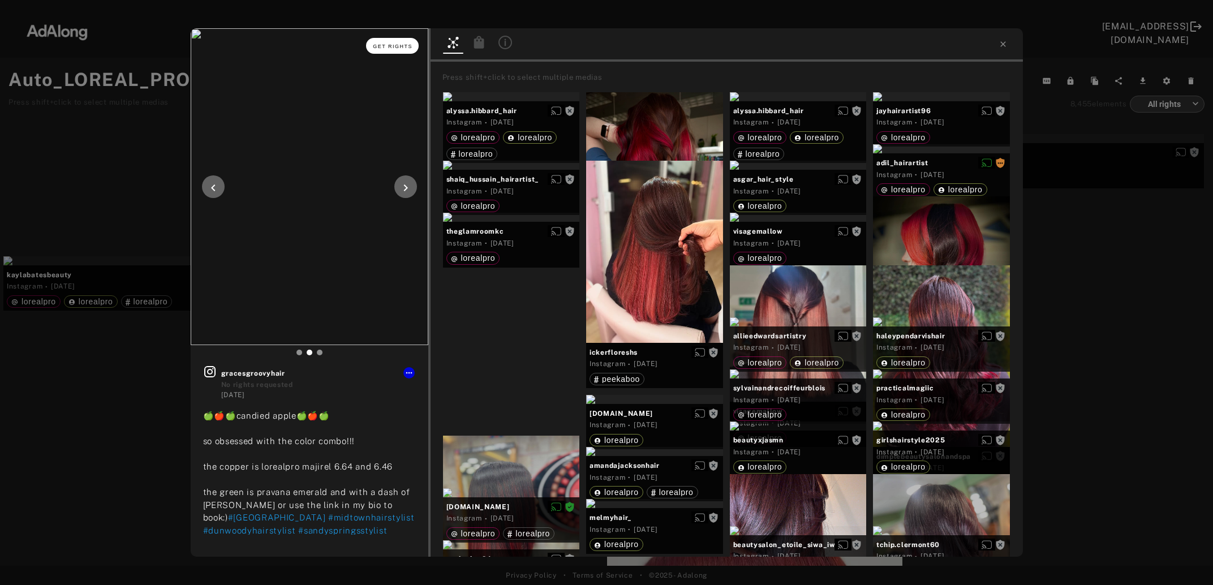
click at [386, 48] on button "Get rights" at bounding box center [392, 46] width 52 height 16
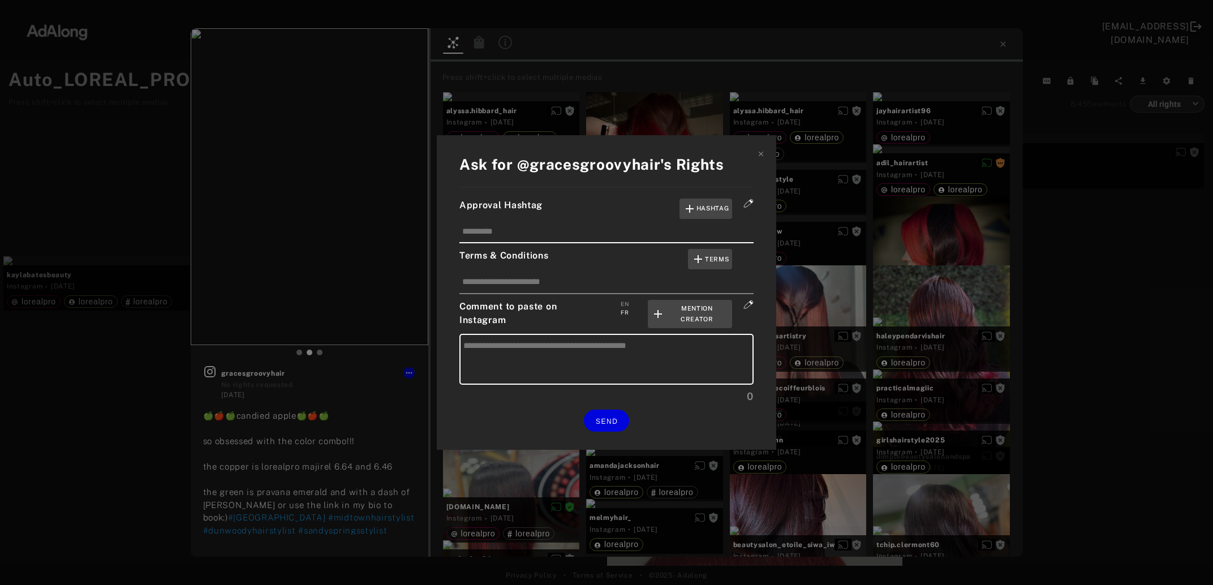
type textarea "**********"
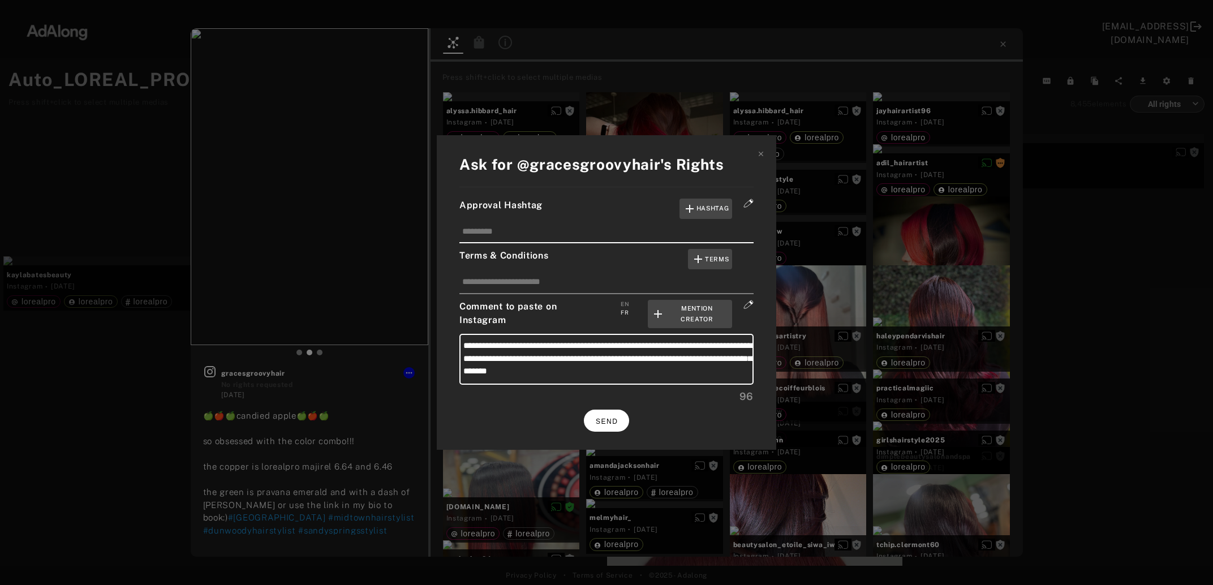
click at [615, 420] on span "SEND" at bounding box center [607, 422] width 22 height 8
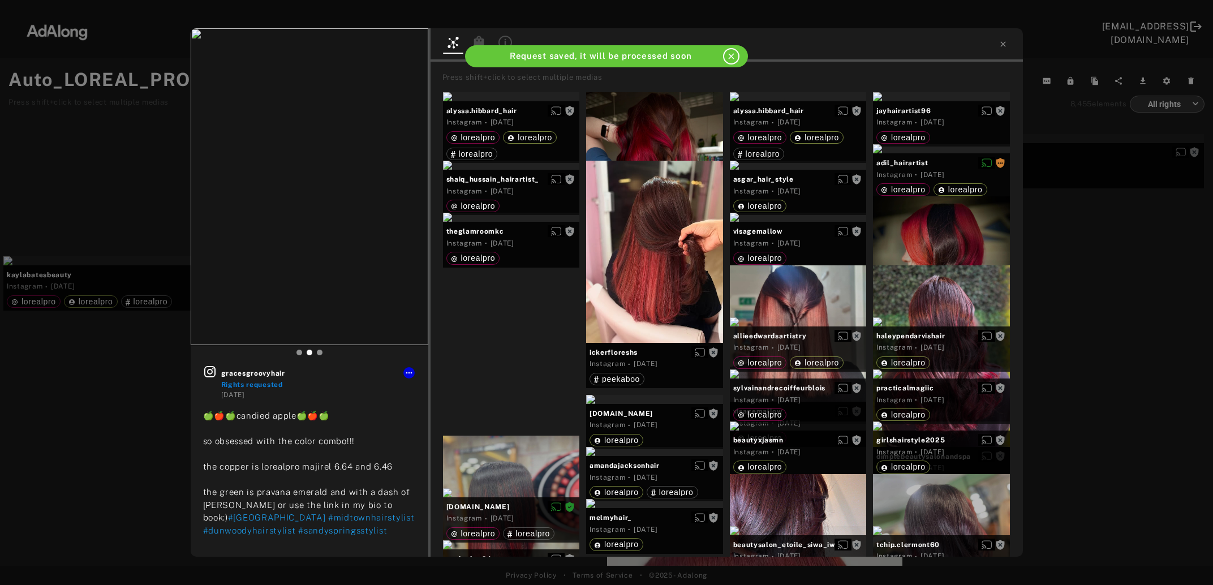
click at [1083, 400] on div "gracesgroovyhair Rights requested 5 days ago 🍏🍎🍏candied apple🍏🍎🍏 so obsessed wi…" at bounding box center [606, 292] width 1213 height 585
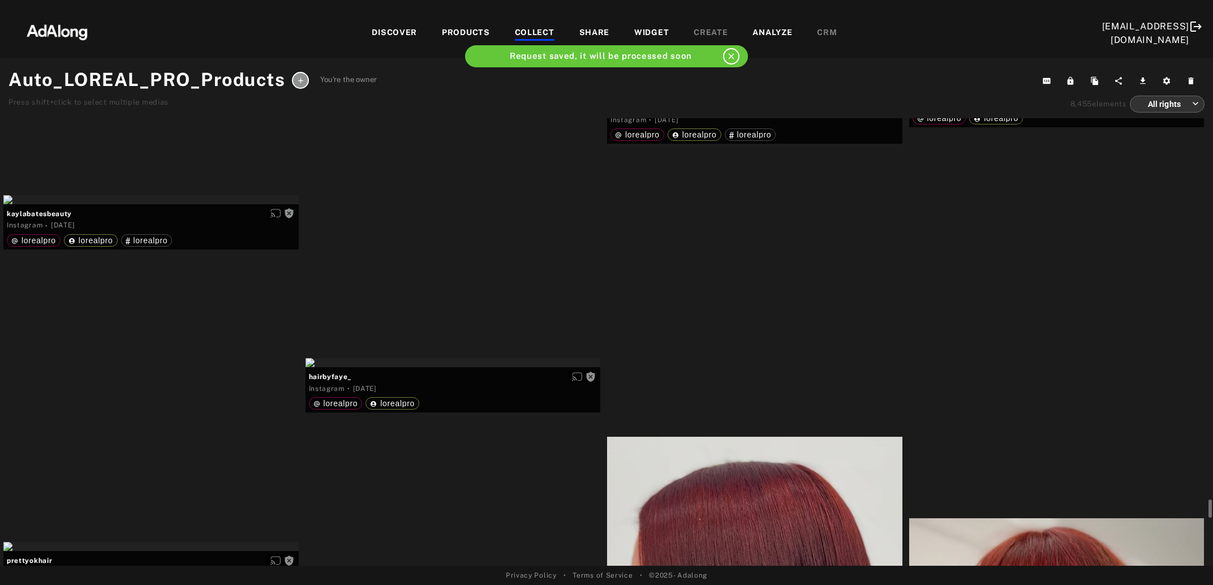
scroll to position [10726, 0]
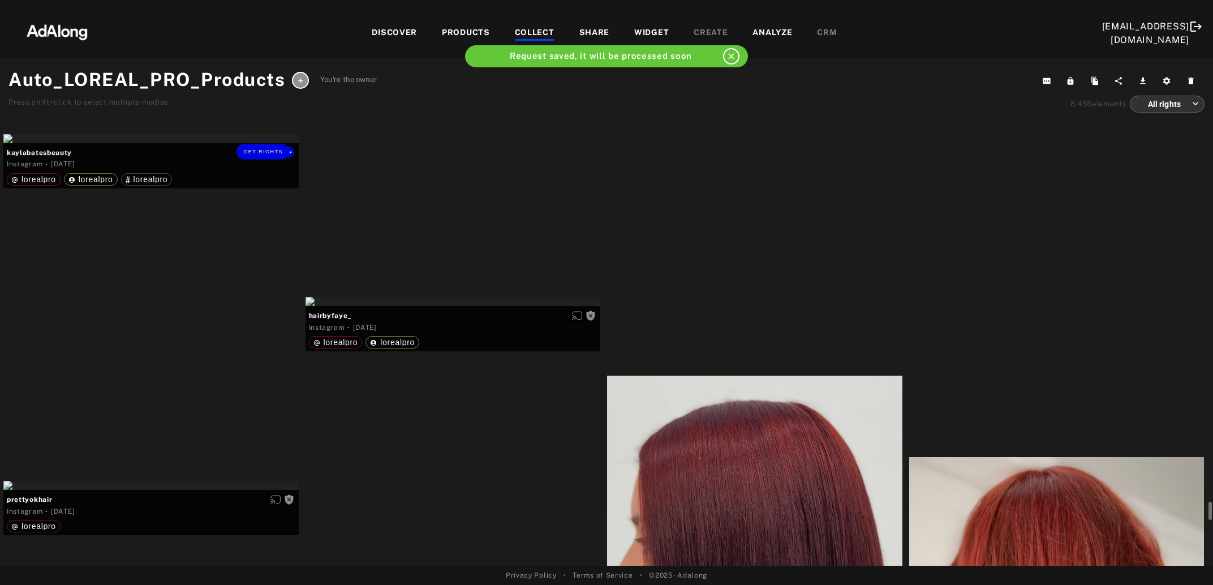
click at [183, 143] on div "Get rights" at bounding box center [150, 138] width 295 height 9
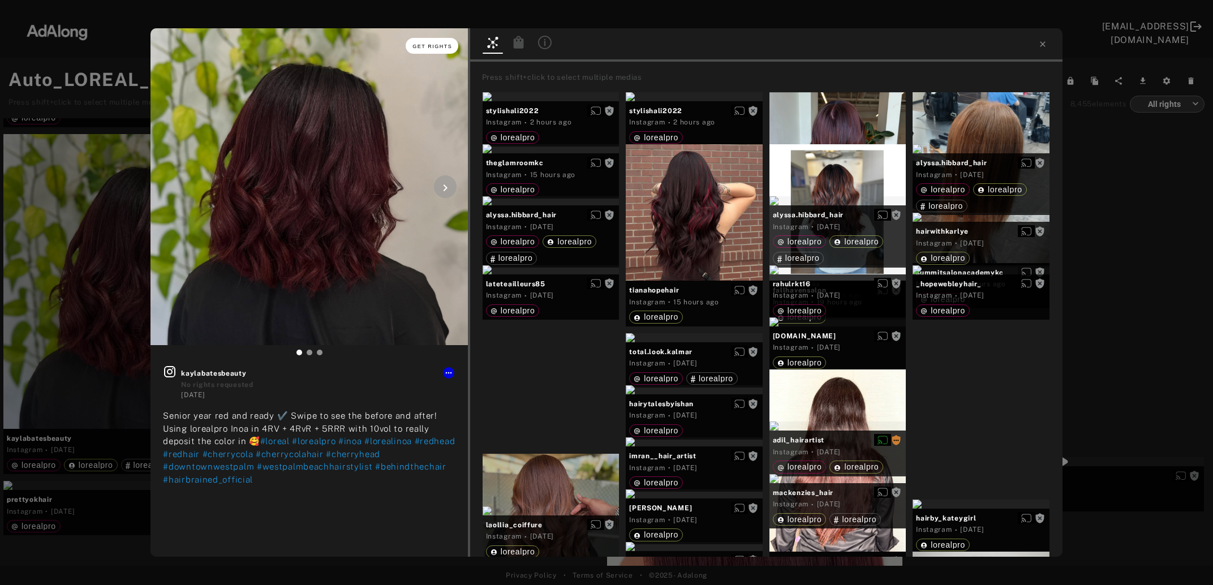
click at [433, 48] on span "Get rights" at bounding box center [432, 47] width 40 height 6
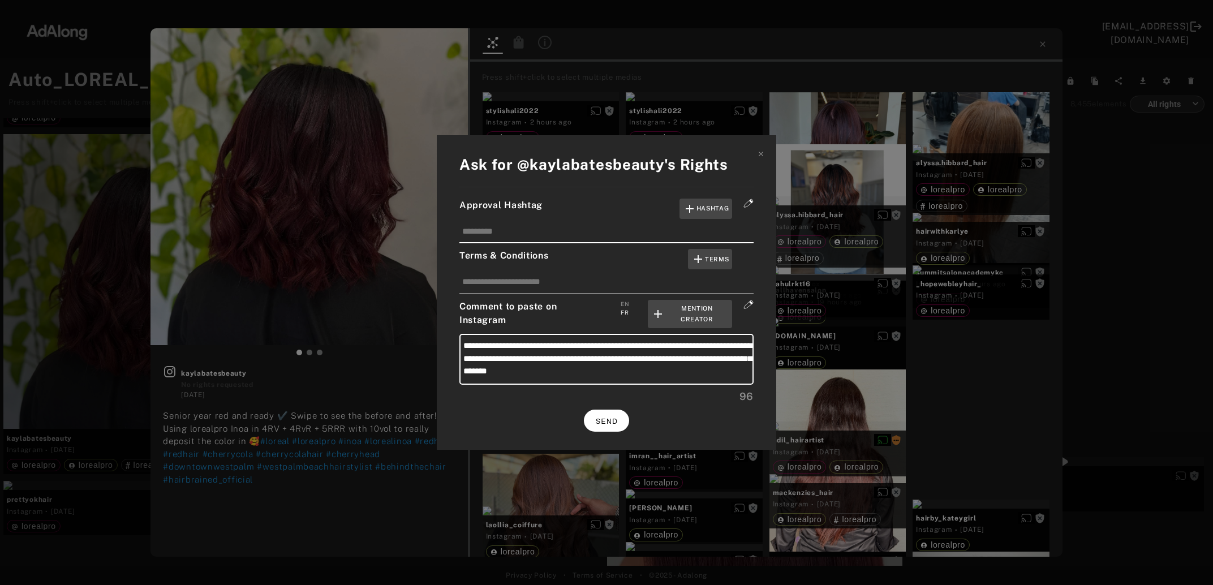
click at [612, 418] on span "SEND" at bounding box center [607, 422] width 22 height 8
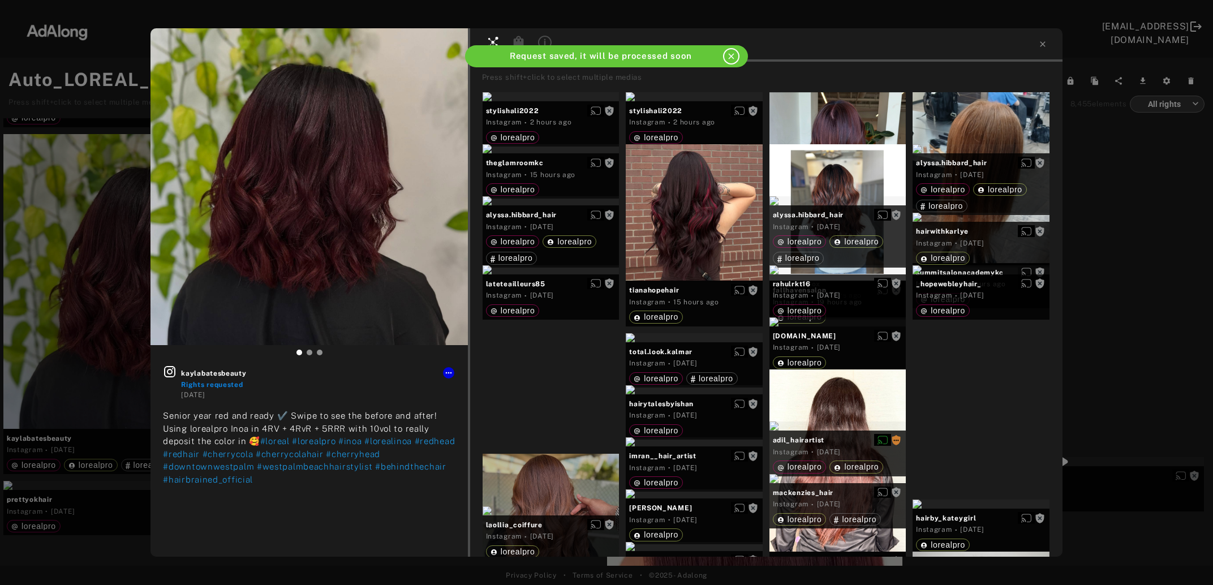
click at [1143, 282] on div "kaylabatesbeauty Rights requested 5 days ago Senior year red and ready ✔️ Swipe…" at bounding box center [606, 292] width 1213 height 585
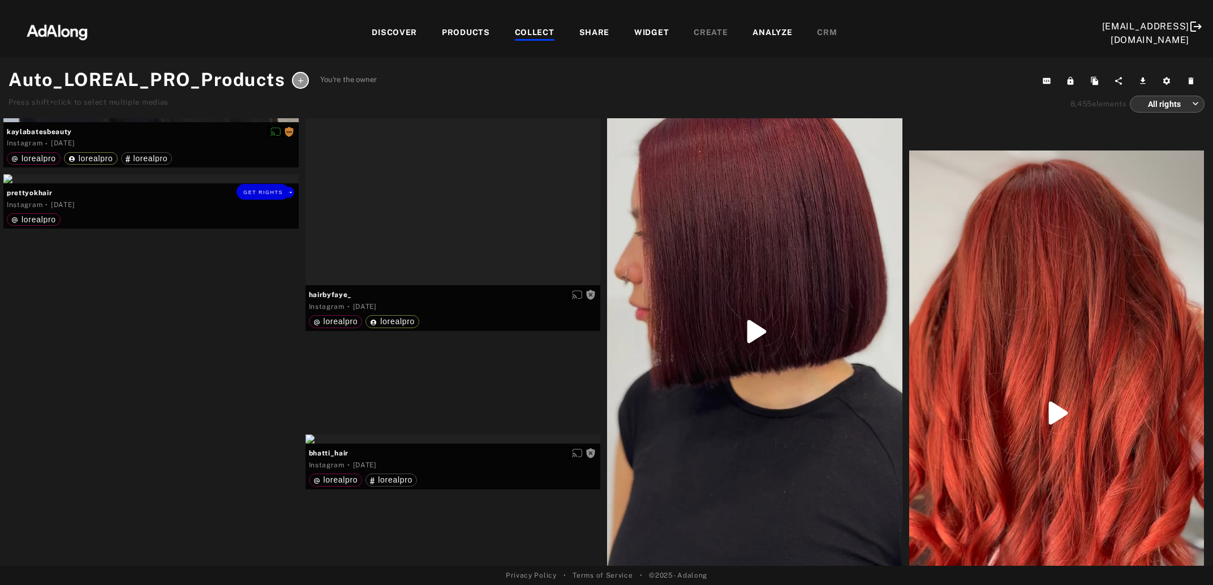
scroll to position [11154, 0]
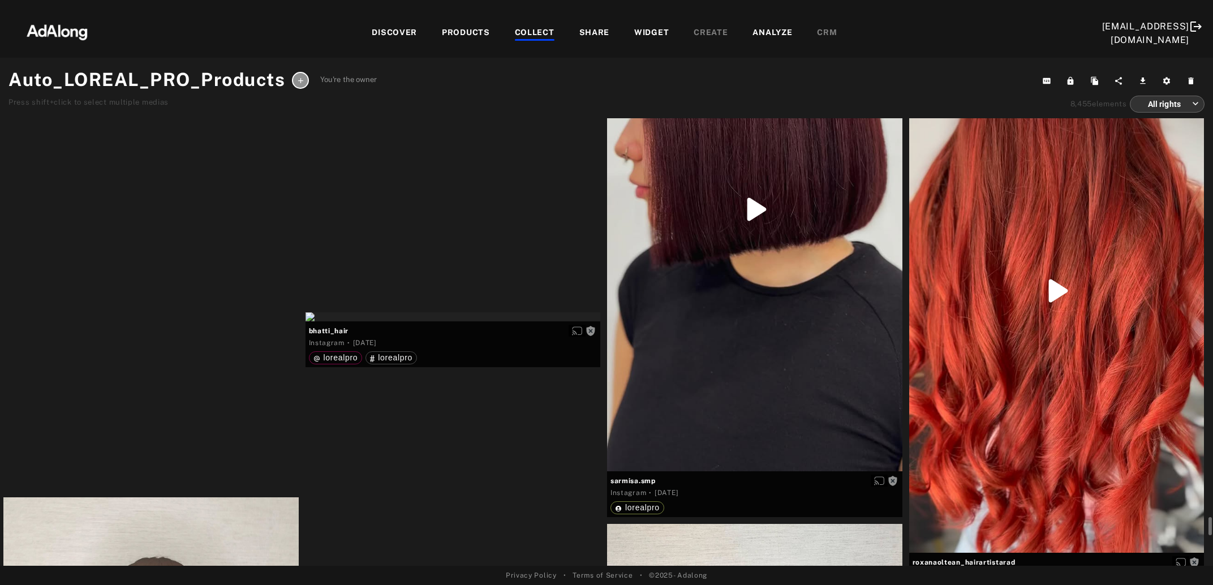
click at [148, 61] on div "Get rights" at bounding box center [150, 56] width 295 height 9
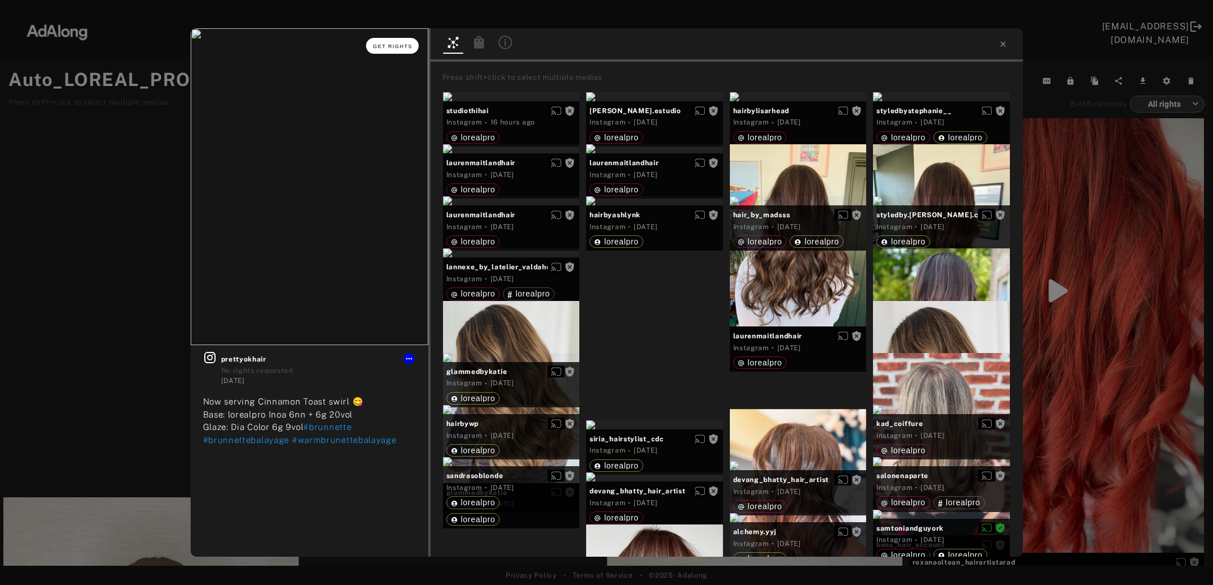
click at [389, 49] on button "Get rights" at bounding box center [392, 46] width 52 height 16
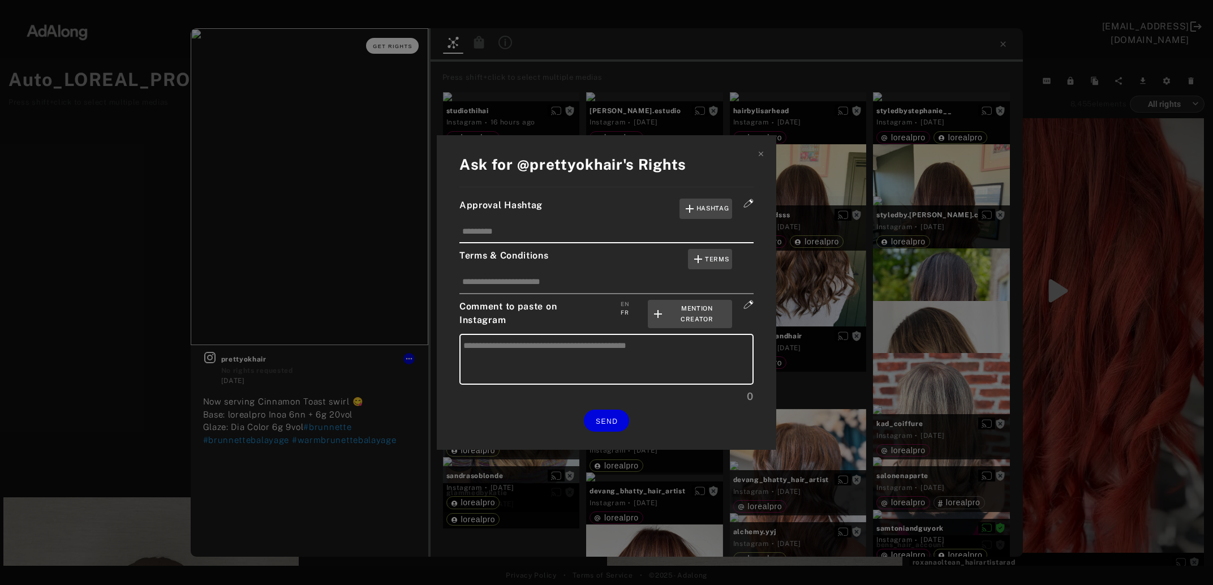
type textarea "**********"
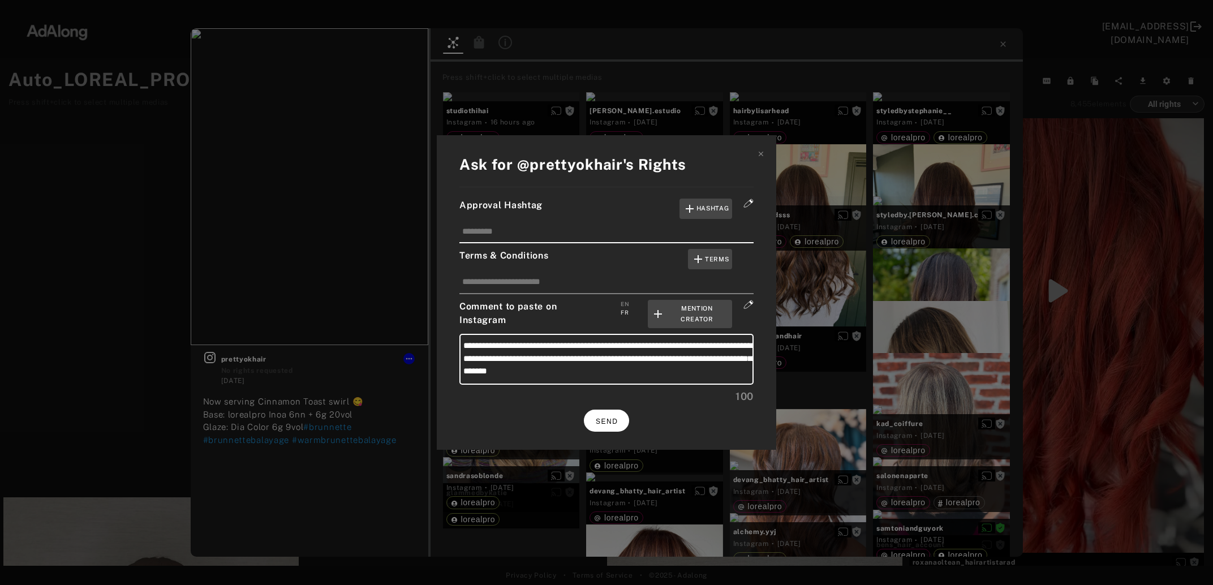
click at [610, 410] on button "SEND" at bounding box center [606, 421] width 45 height 22
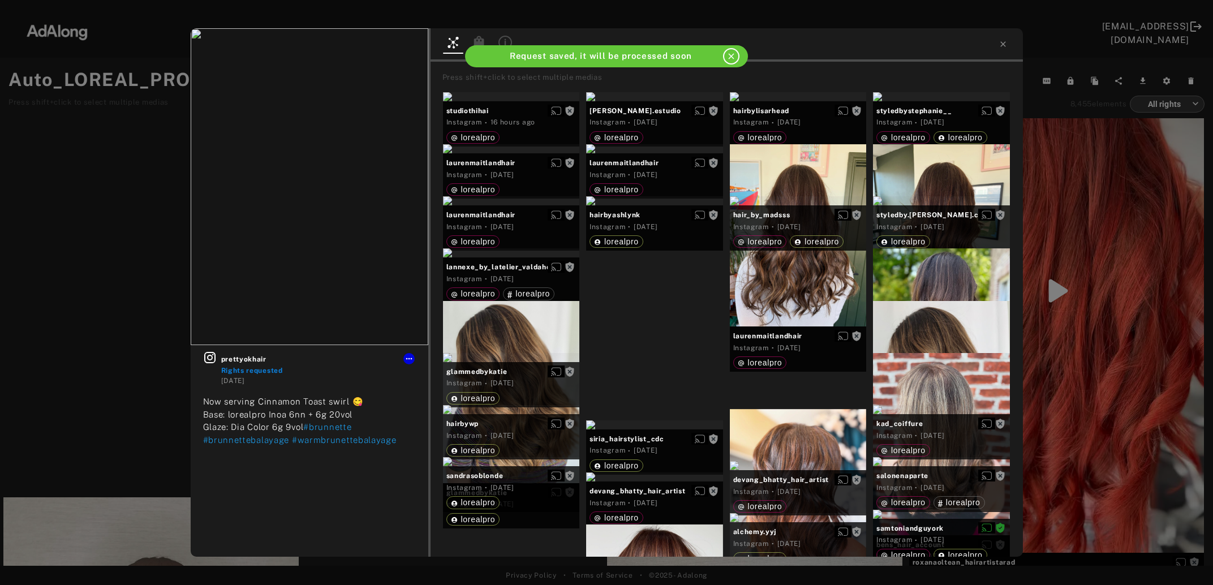
click at [109, 305] on div "prettyokhair Rights requested 5 days ago Now serving Cinnamon Toast swirl 😋 Bas…" at bounding box center [606, 292] width 1213 height 585
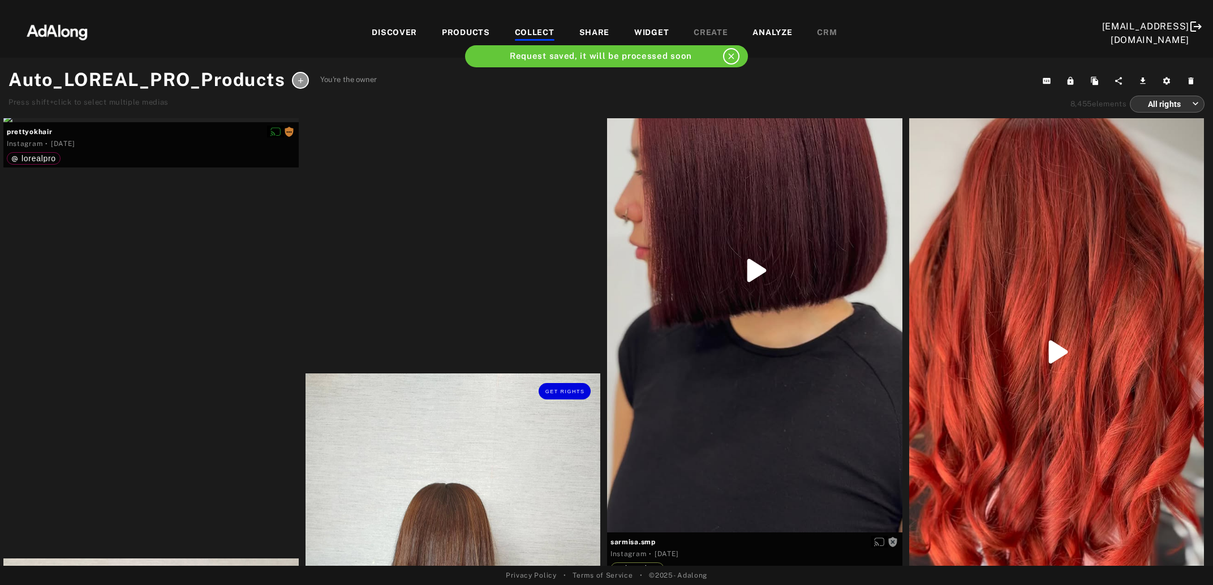
scroll to position [11154, 0]
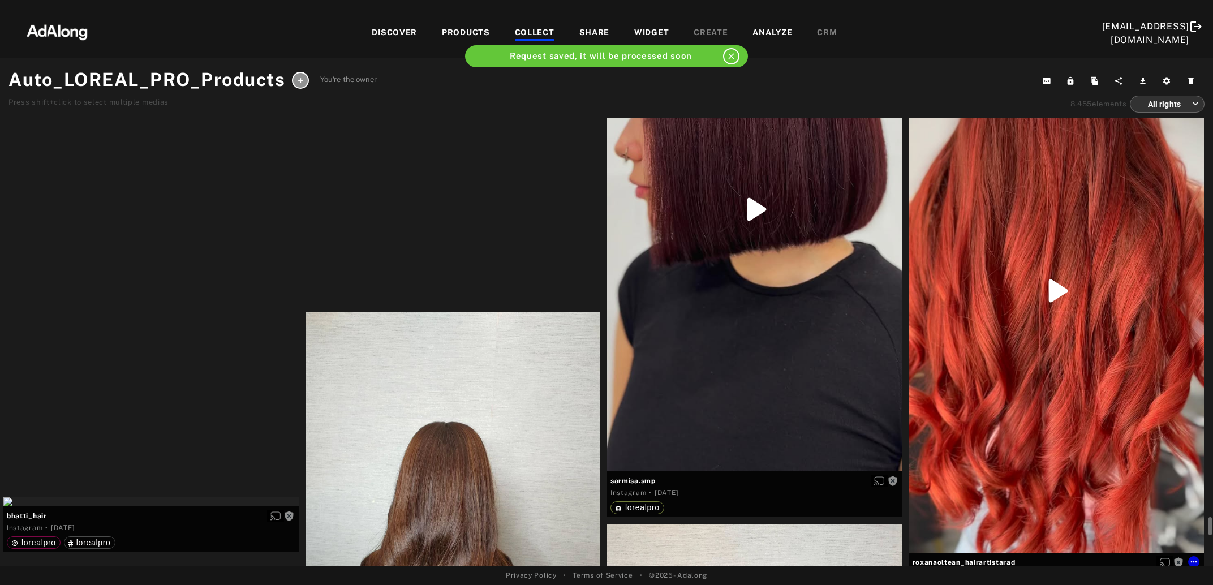
click at [969, 326] on div "Get rights" at bounding box center [1056, 290] width 295 height 524
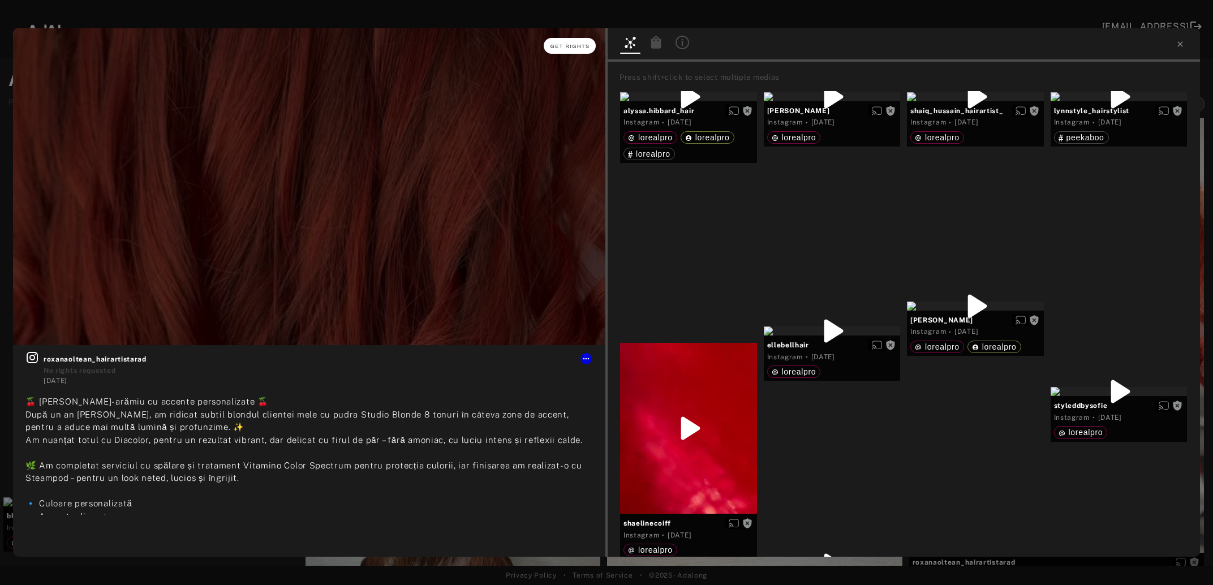
click at [558, 44] on span "Get rights" at bounding box center [571, 47] width 40 height 6
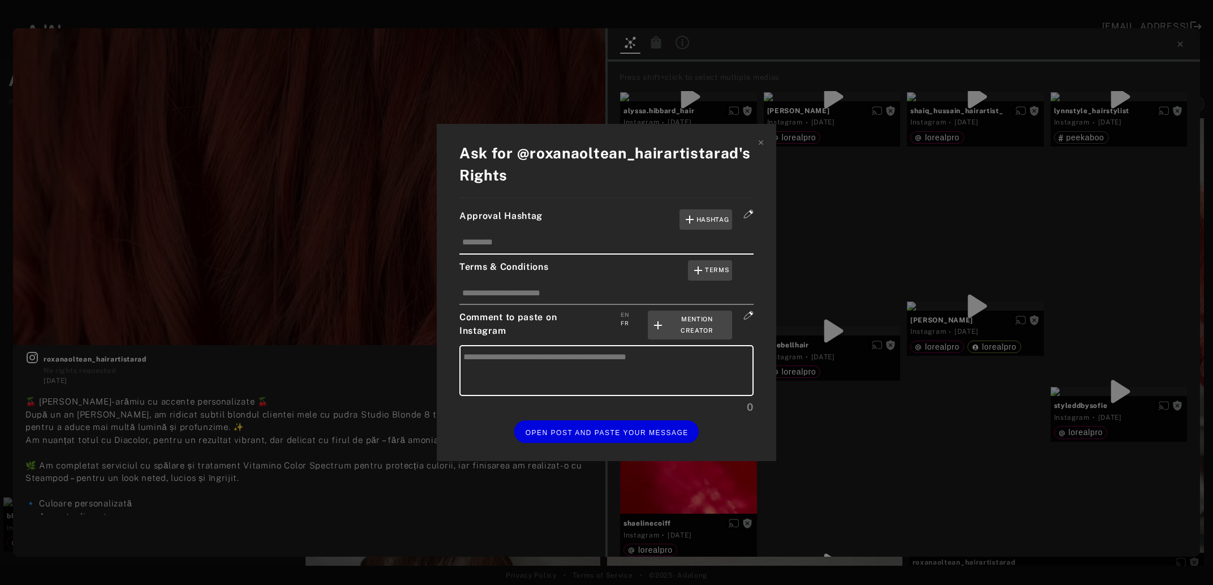
type textarea "**********"
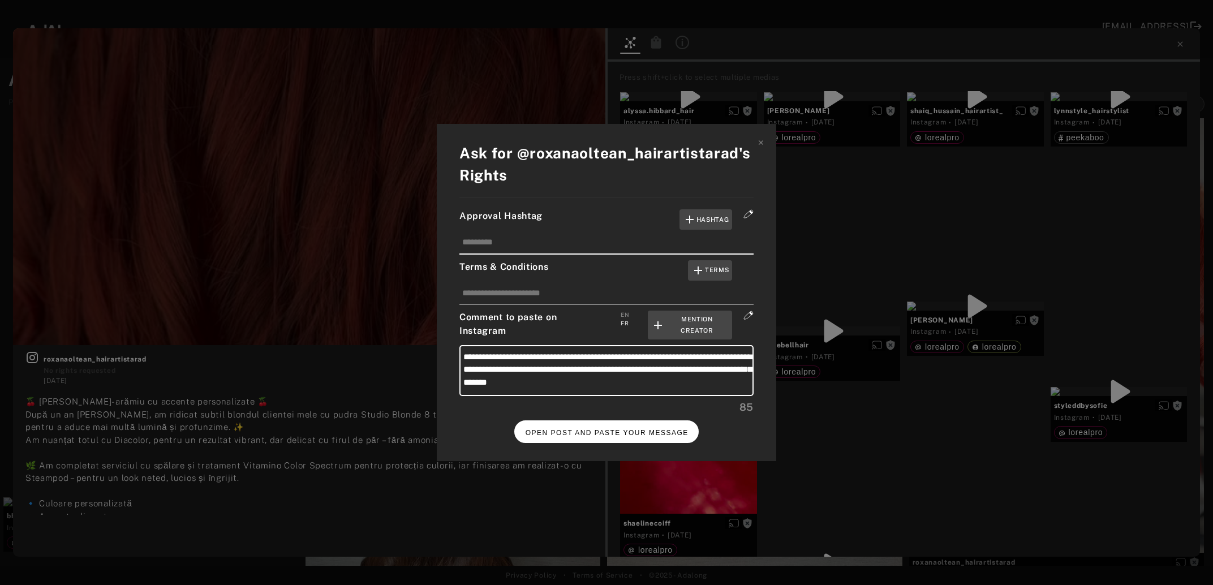
click at [597, 422] on button "OPEN POST AND PASTE YOUR MESSAGE" at bounding box center [606, 431] width 185 height 22
click at [610, 429] on span "DONE" at bounding box center [606, 433] width 23 height 8
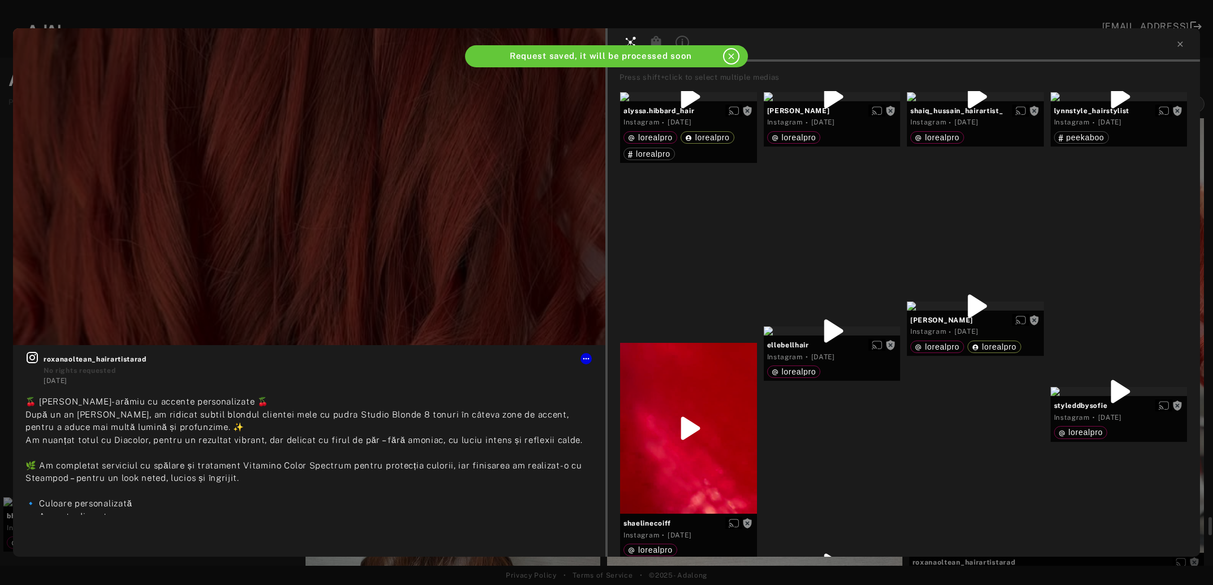
scroll to position [11154, 0]
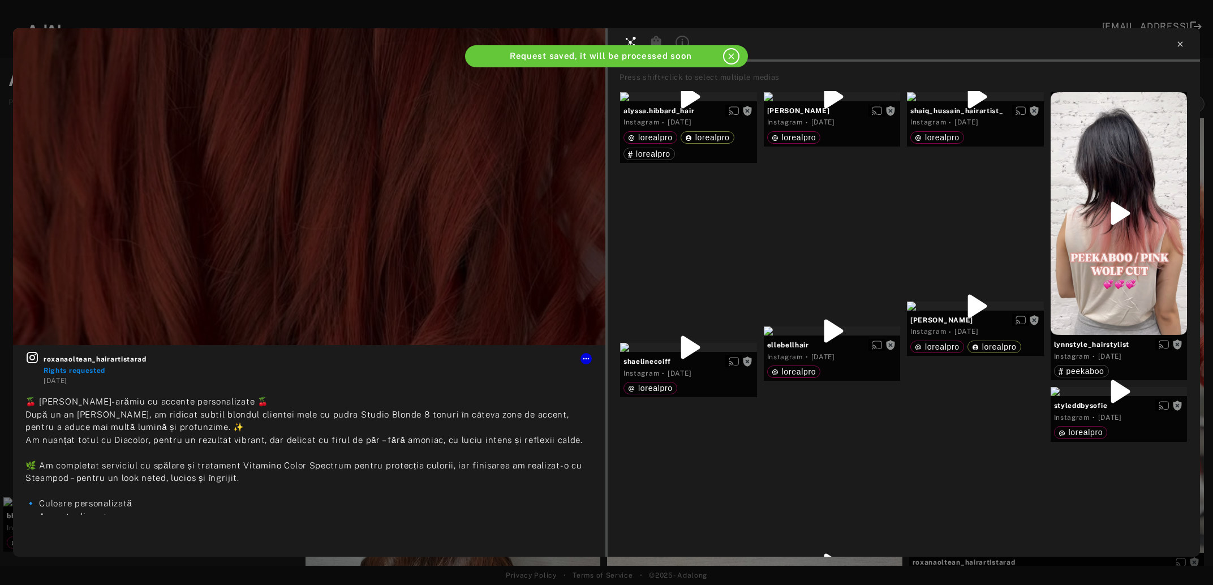
click at [1182, 43] on icon at bounding box center [1180, 44] width 9 height 9
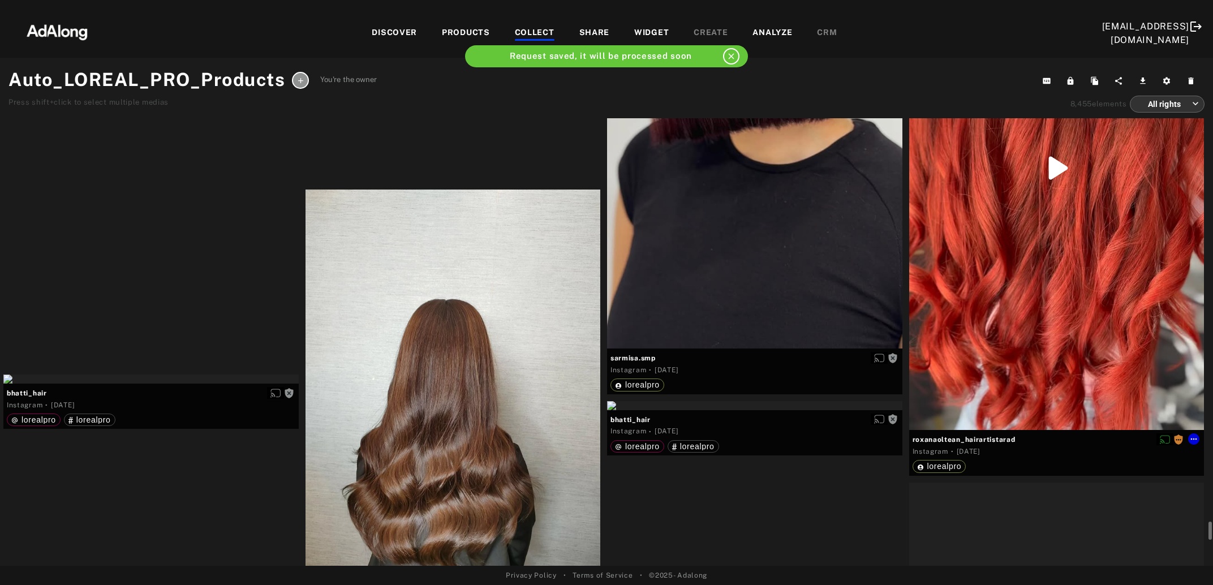
scroll to position [11338, 0]
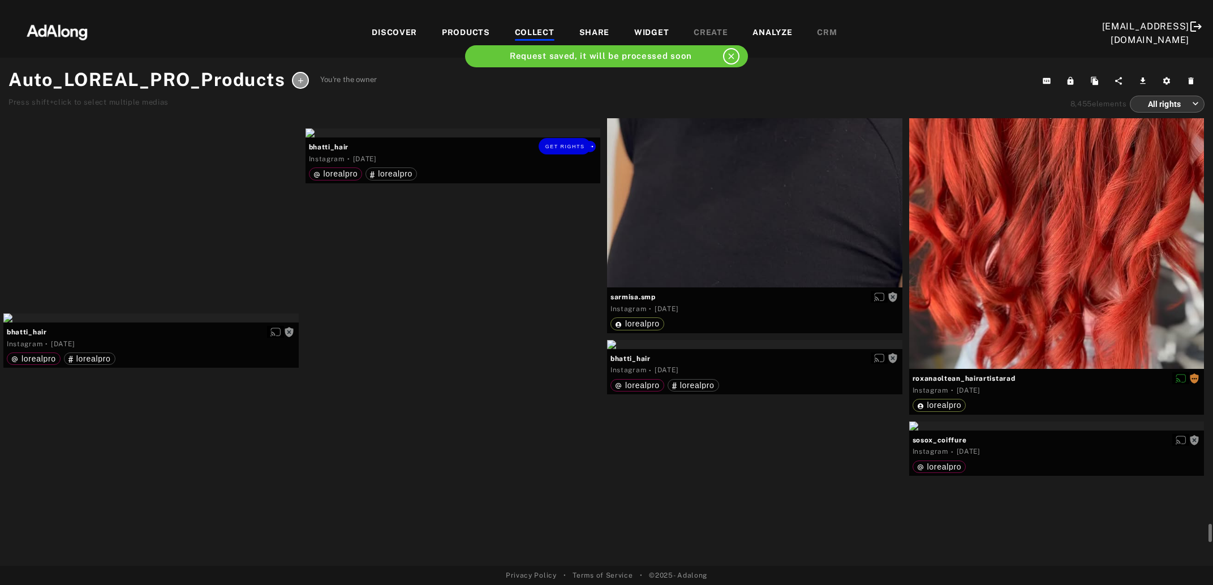
click at [433, 137] on div "Get rights" at bounding box center [453, 132] width 295 height 9
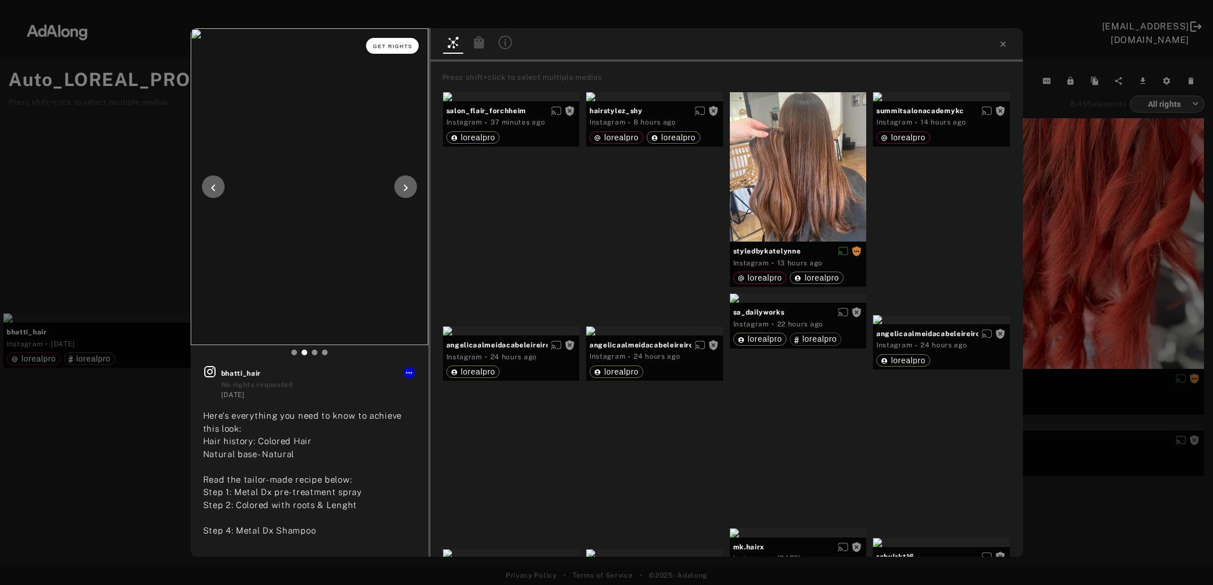
click at [406, 49] on button "Get rights" at bounding box center [392, 46] width 52 height 16
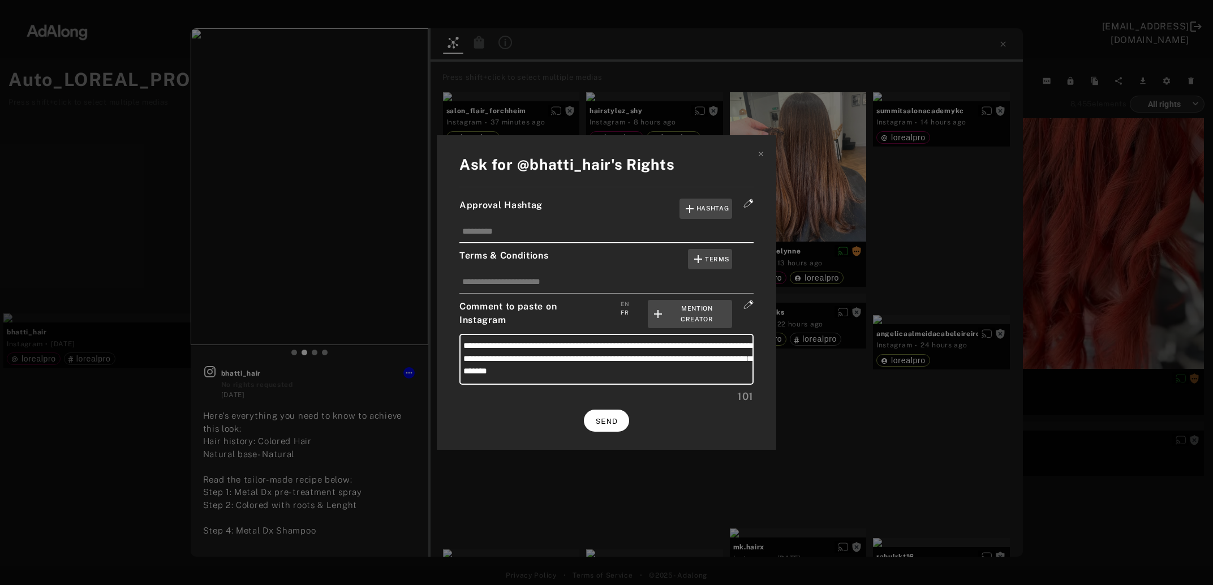
click at [607, 422] on button "SEND" at bounding box center [606, 421] width 45 height 22
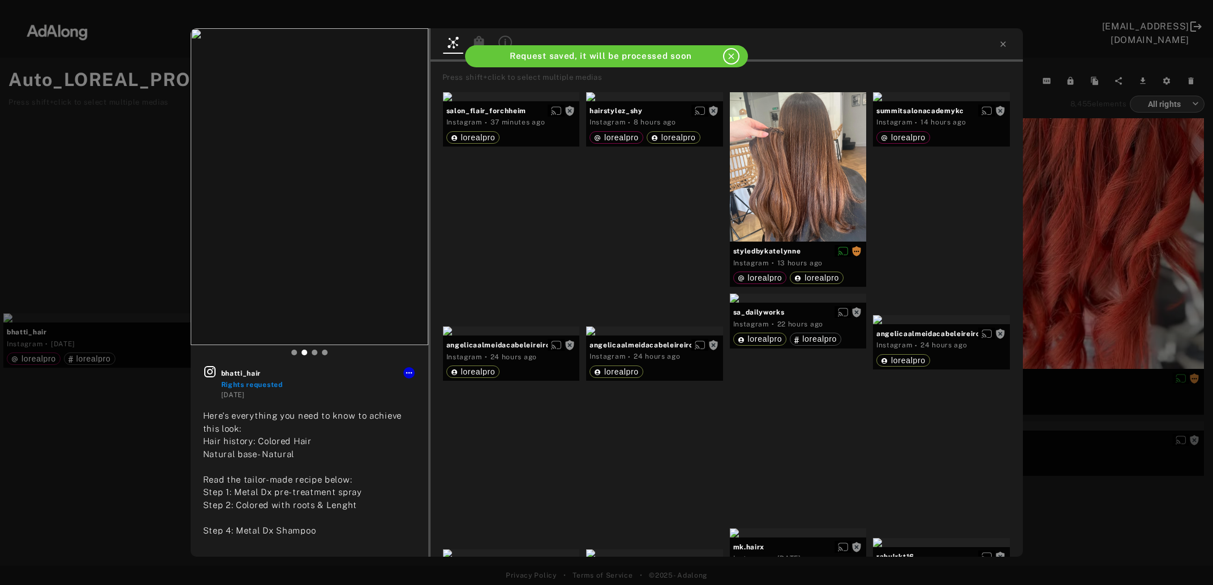
click at [1096, 312] on div "bhatti_hair Rights requested 5 days ago Here's everything you need to know to a…" at bounding box center [606, 292] width 1213 height 585
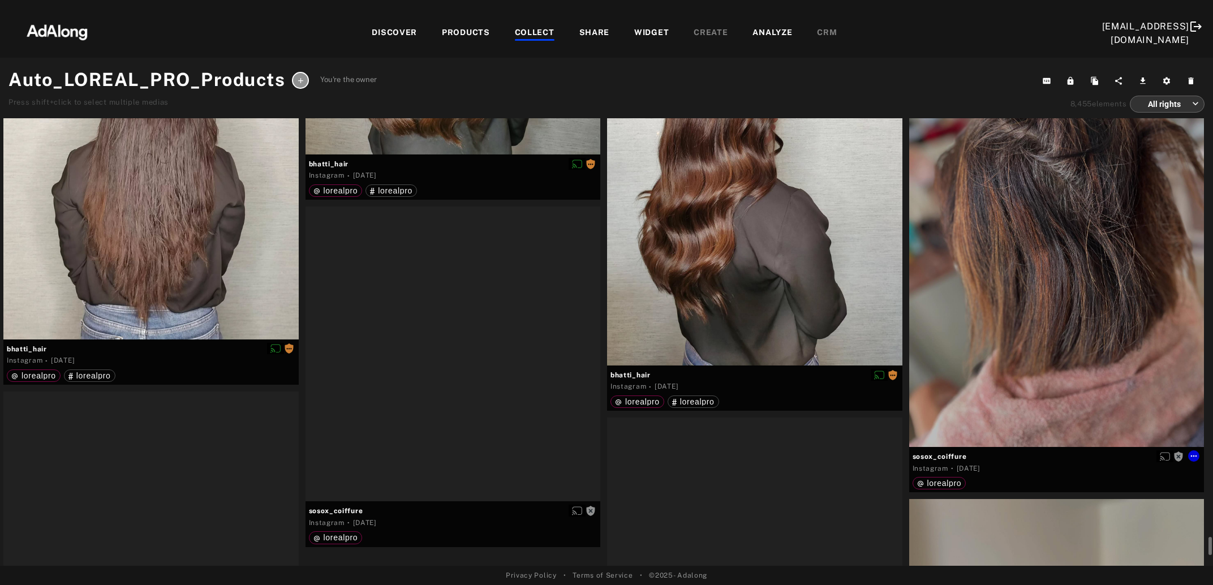
scroll to position [11829, 0]
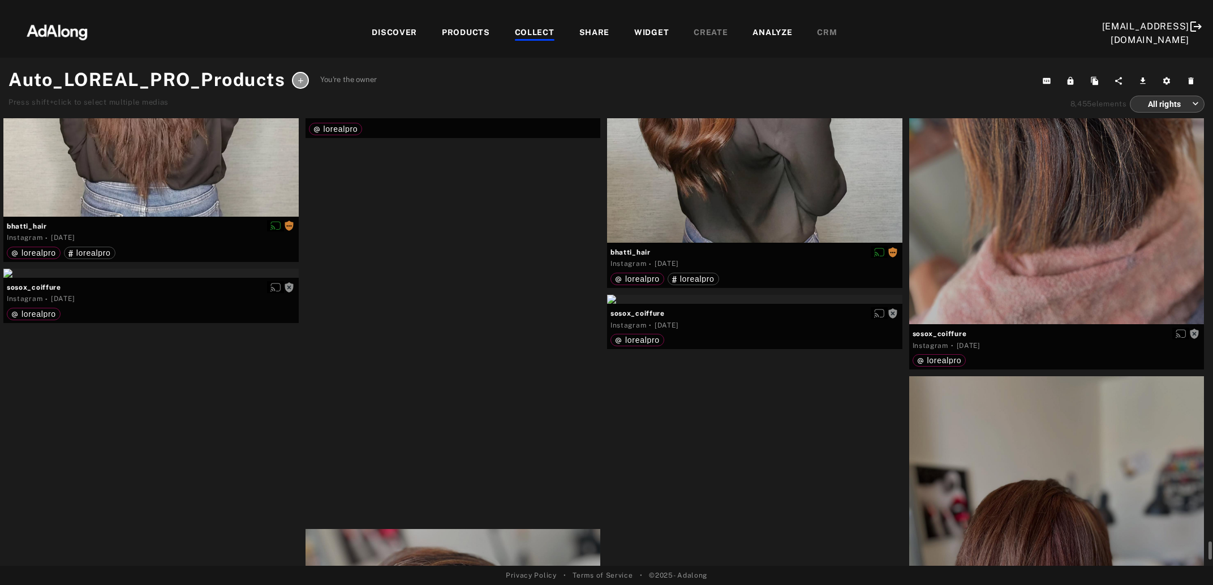
click at [436, 93] on div "Get rights" at bounding box center [453, 88] width 295 height 9
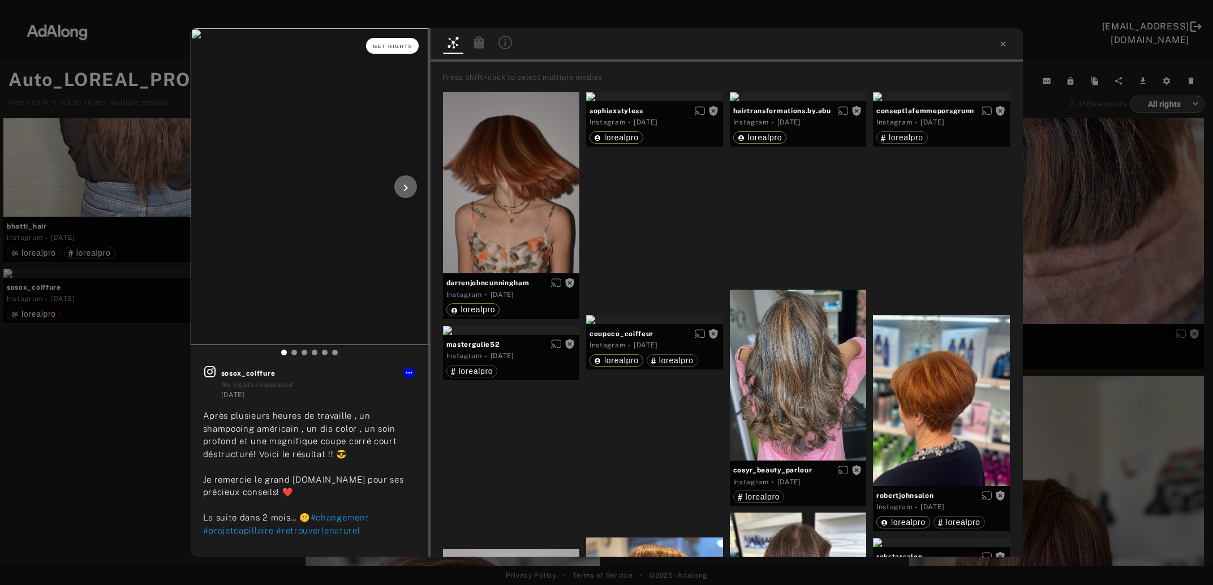
click at [389, 49] on button "Get rights" at bounding box center [392, 46] width 52 height 16
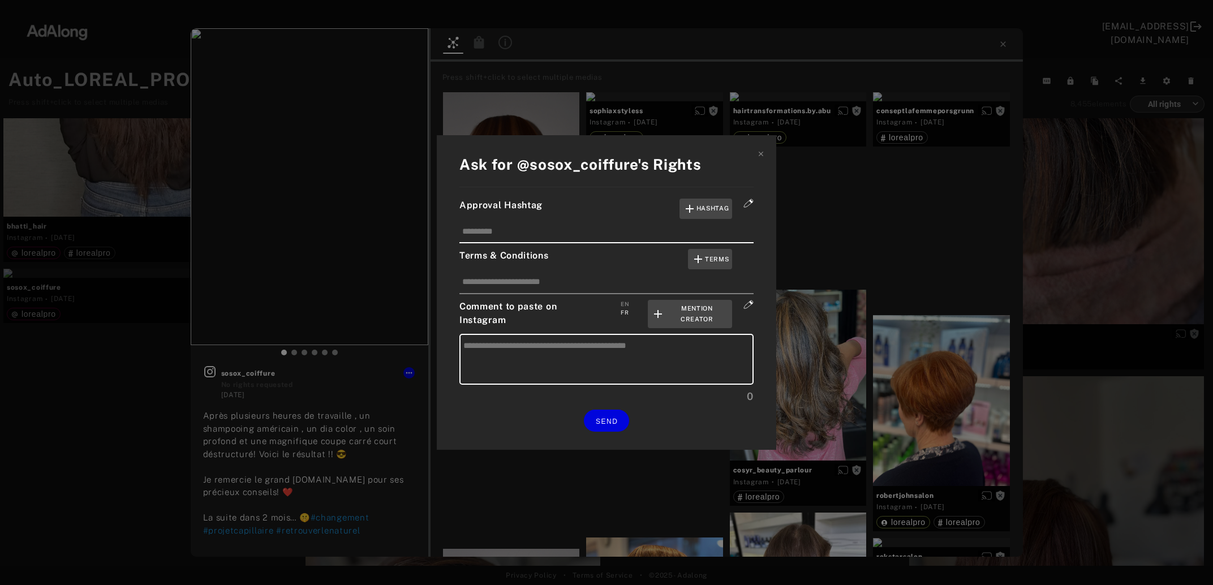
type textarea "**********"
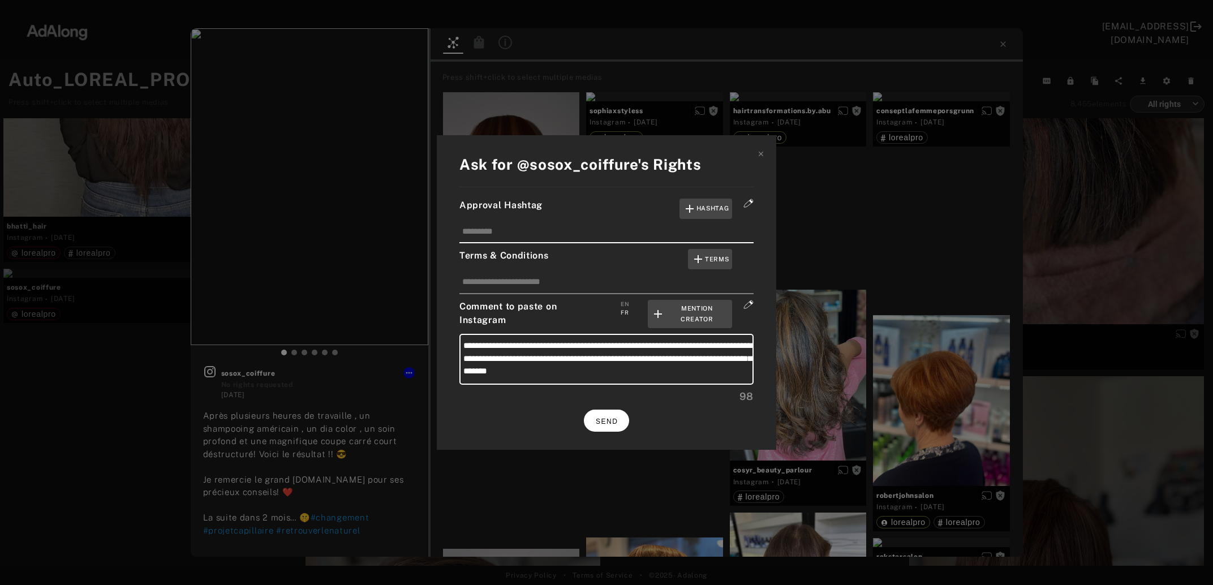
click at [599, 418] on span "SEND" at bounding box center [607, 422] width 22 height 8
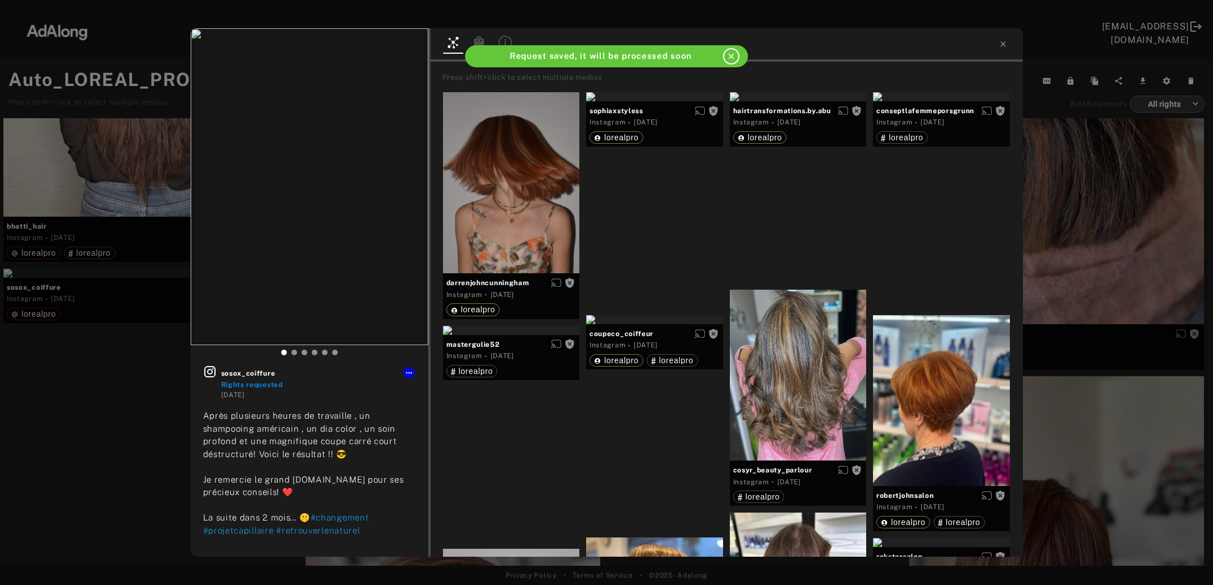
click at [1078, 270] on div "sosox_coiffure Rights requested 5 days ago Après plusieurs heures de travaille …" at bounding box center [606, 292] width 1213 height 585
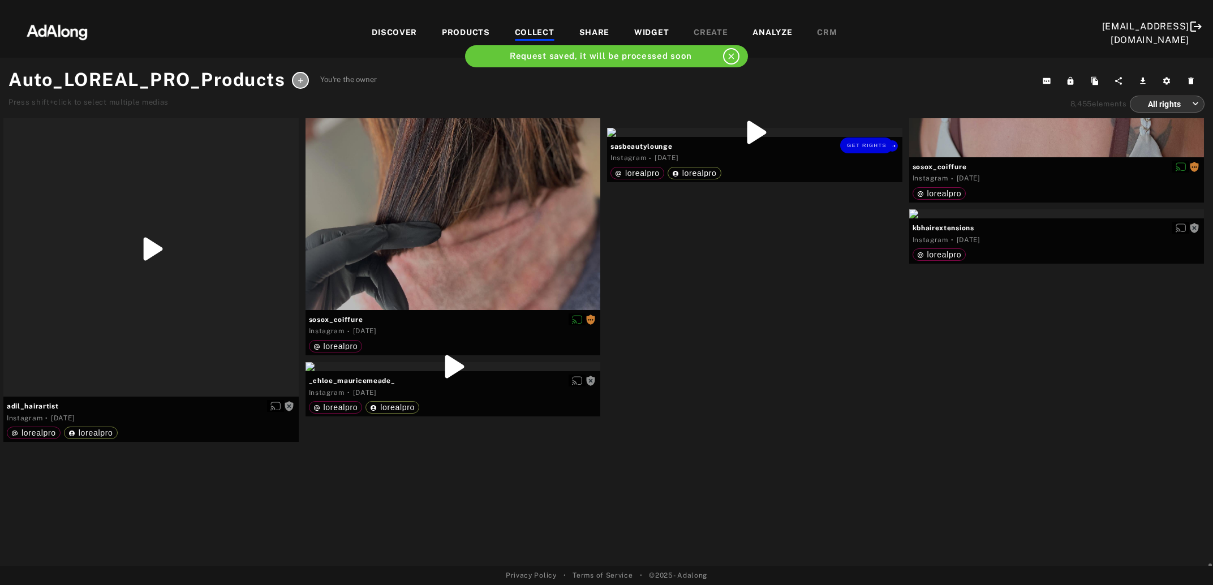
scroll to position [12564, 0]
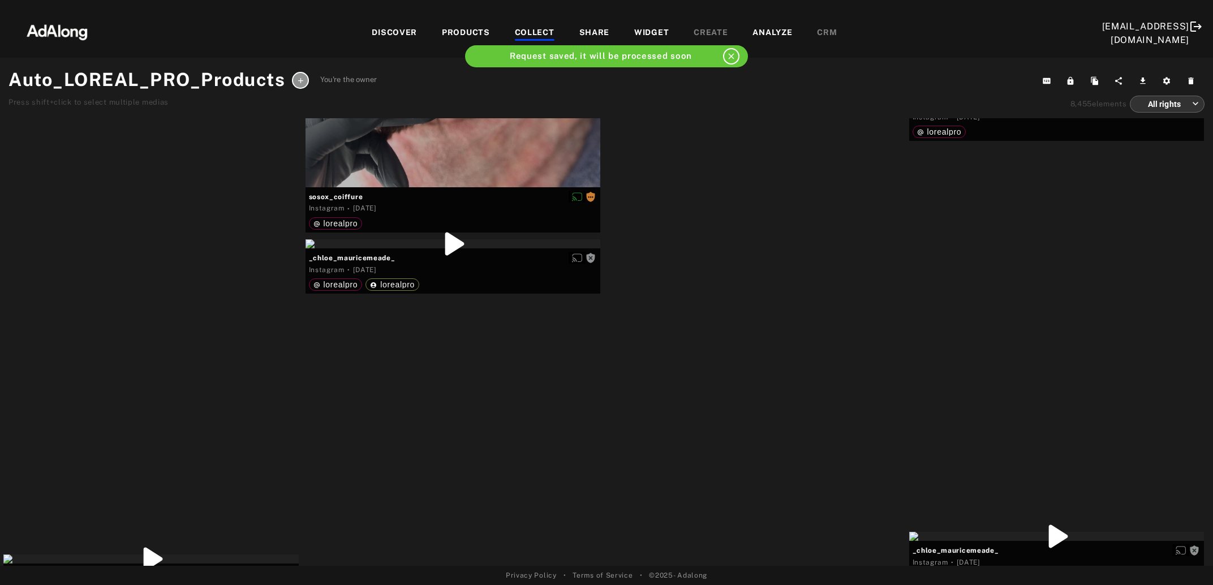
click at [1112, 96] on div "Get rights" at bounding box center [1056, 91] width 295 height 9
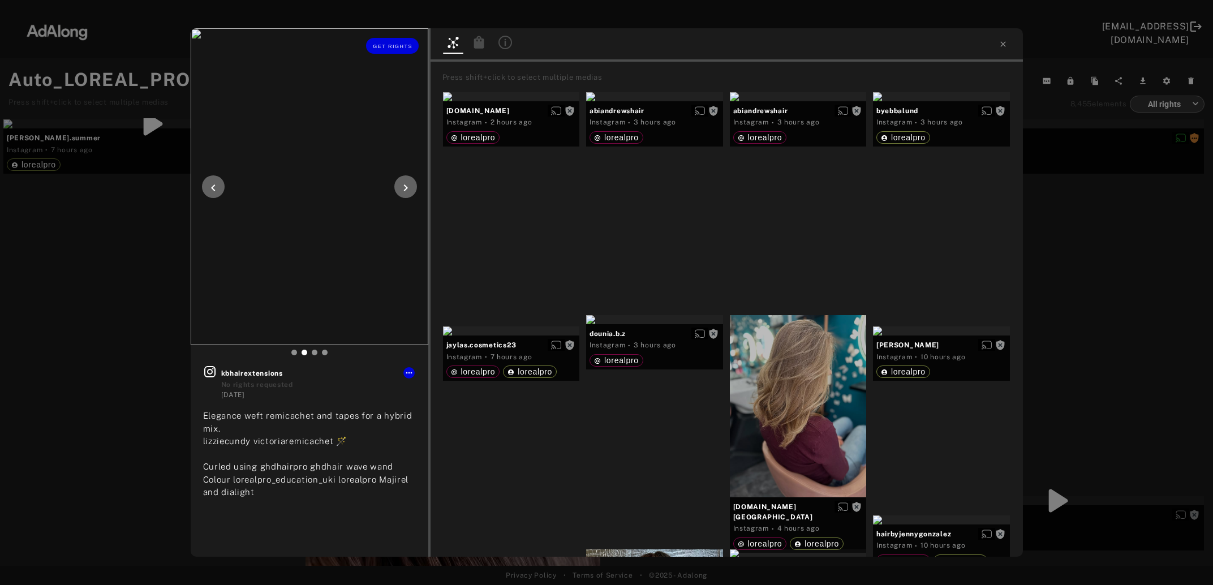
scroll to position [12564, 0]
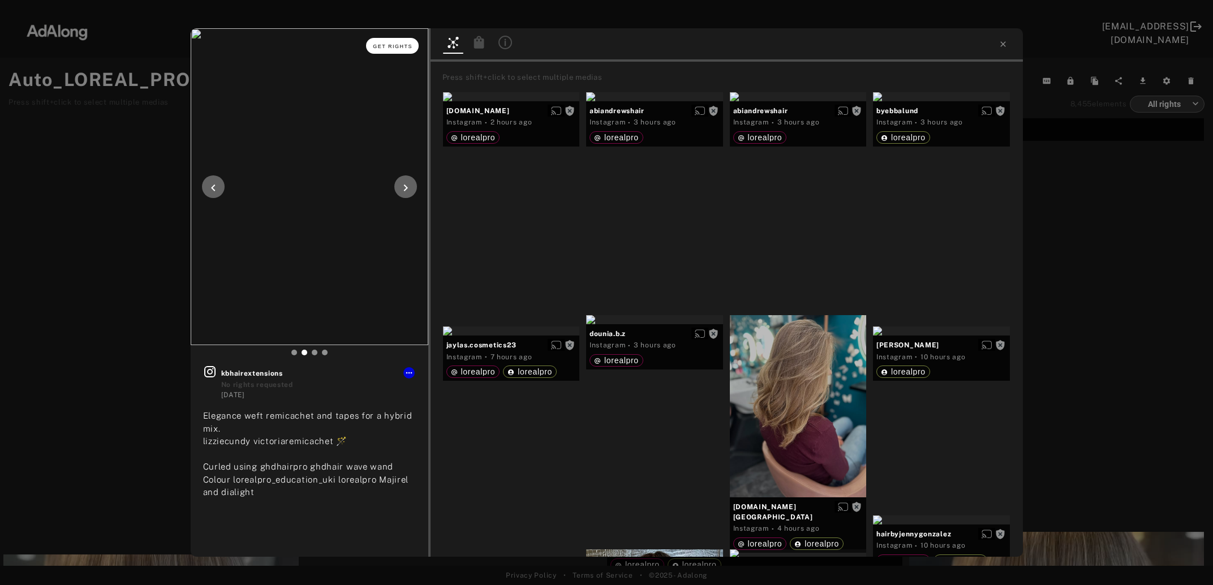
click at [399, 44] on span "Get rights" at bounding box center [393, 47] width 40 height 6
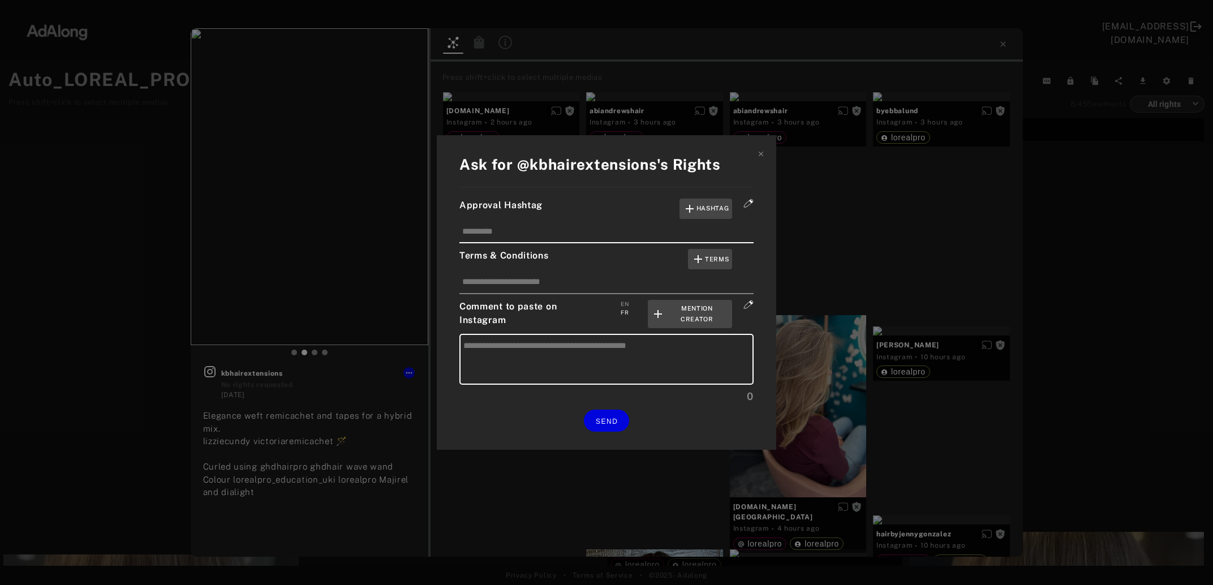
type textarea "**********"
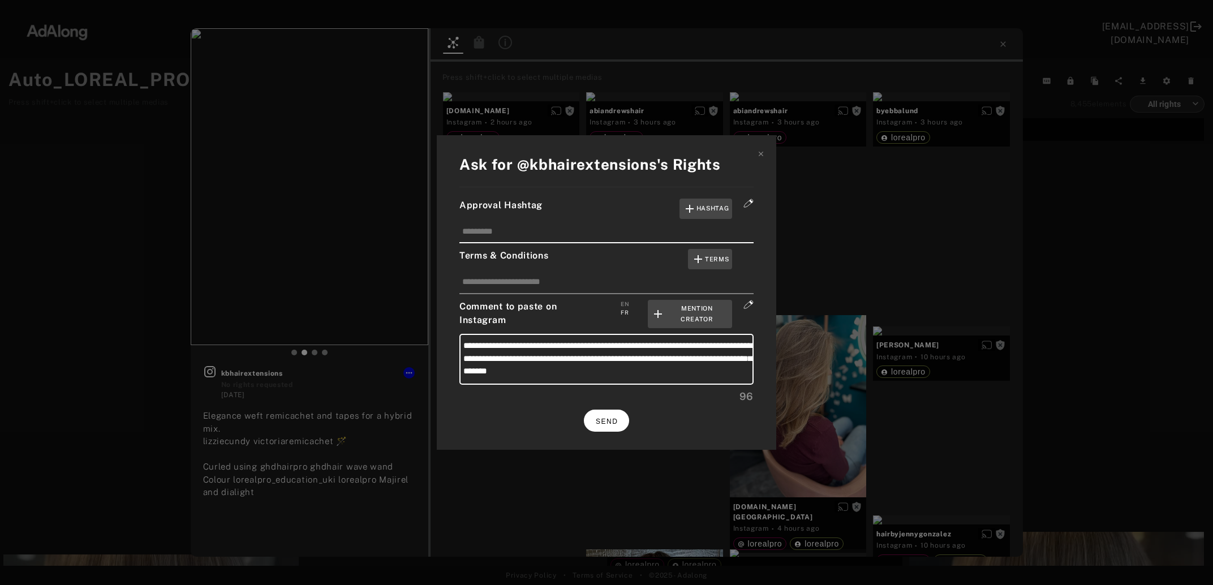
click at [613, 422] on button "SEND" at bounding box center [606, 421] width 45 height 22
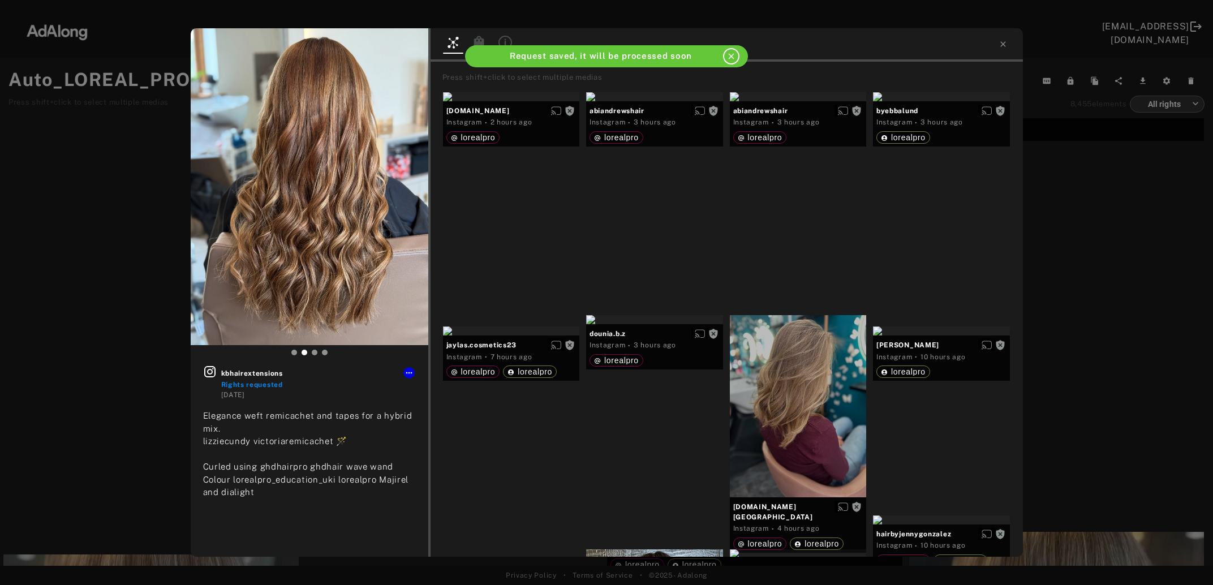
click at [119, 415] on div "kbhairextensions Rights requested 5 days ago Elegance weft remicachet and tapes…" at bounding box center [606, 292] width 1213 height 585
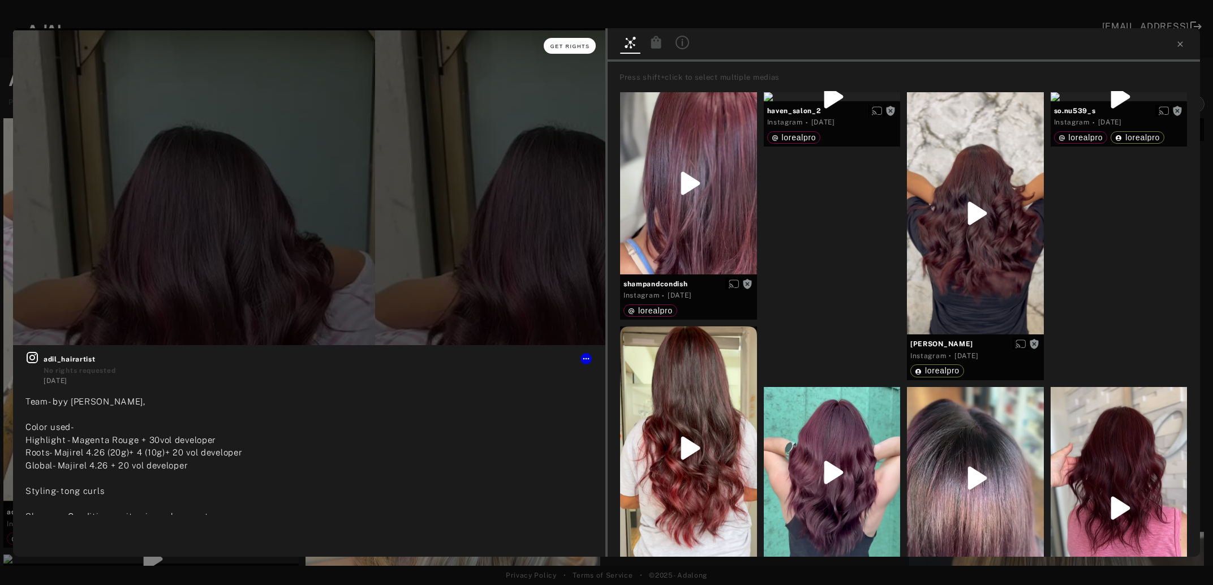
click at [581, 45] on span "Get rights" at bounding box center [571, 47] width 40 height 6
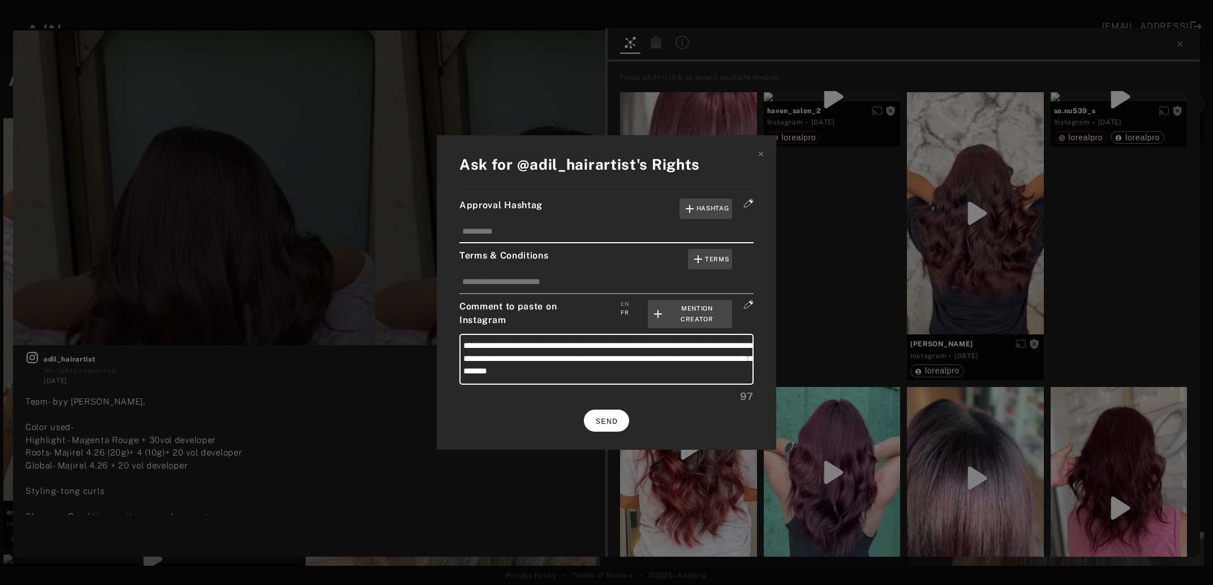
click at [589, 416] on button "SEND" at bounding box center [606, 421] width 45 height 22
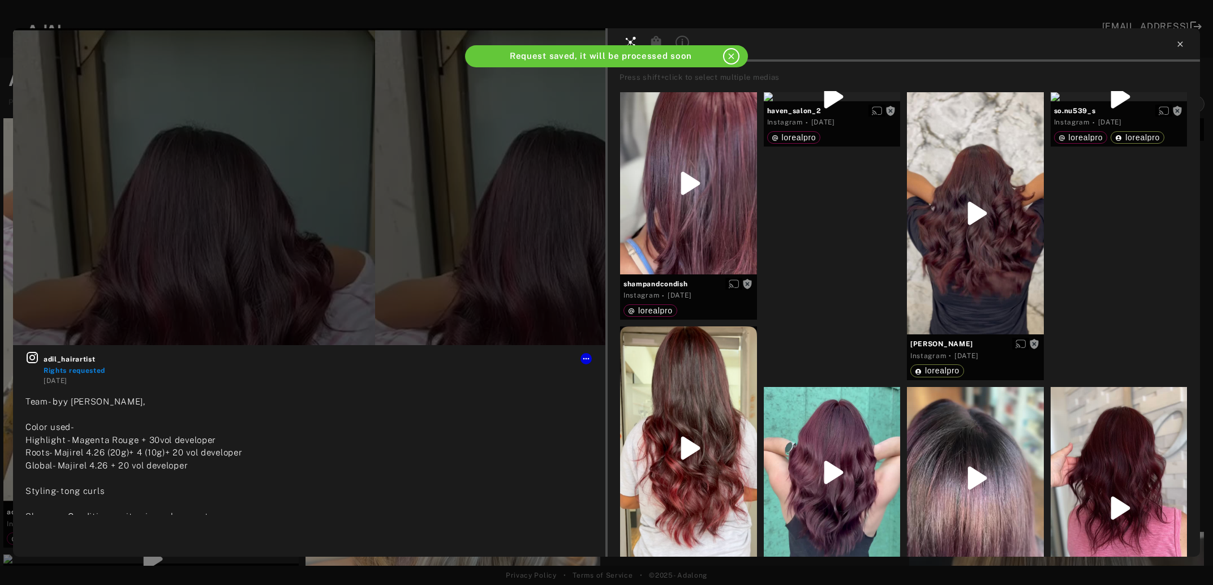
click at [1179, 45] on icon at bounding box center [1179, 43] width 5 height 5
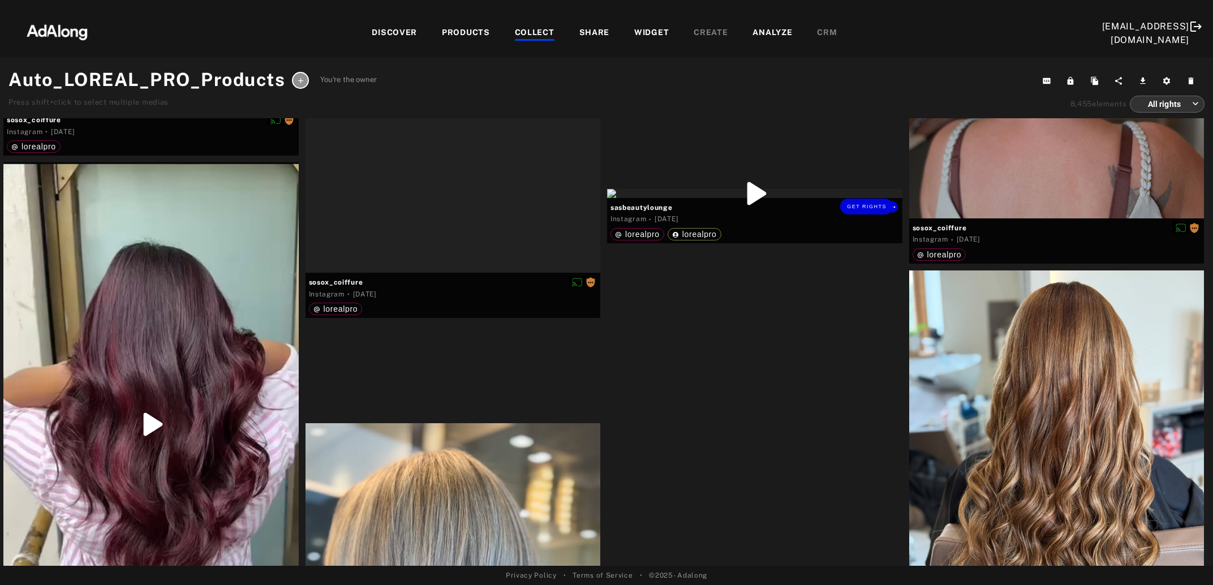
scroll to position [12503, 0]
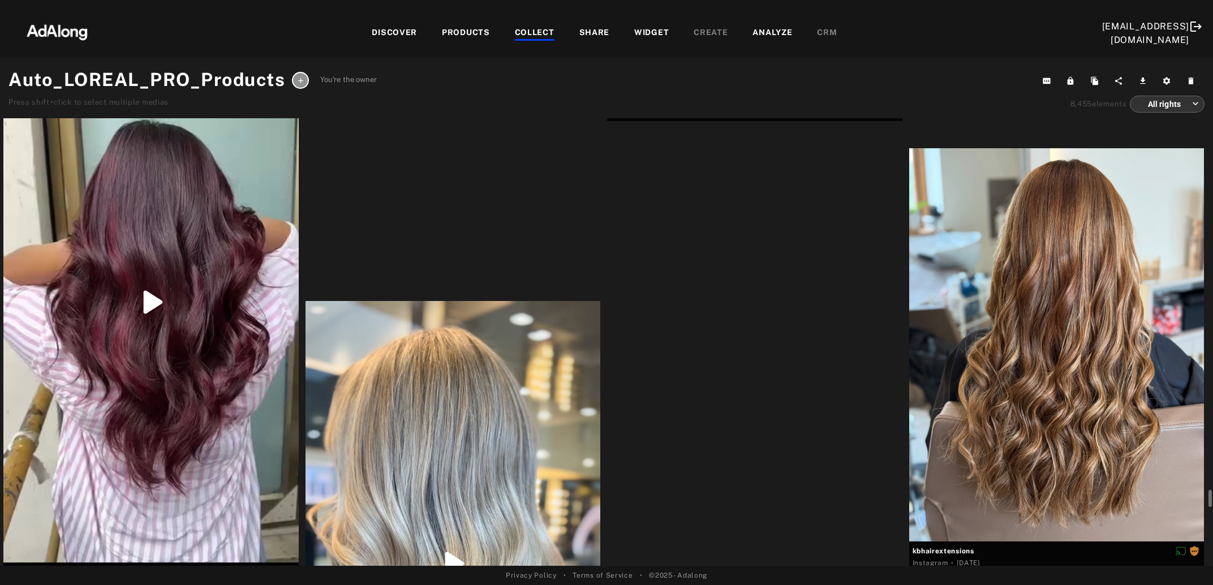
click at [766, 76] on div "Get rights" at bounding box center [754, 71] width 295 height 9
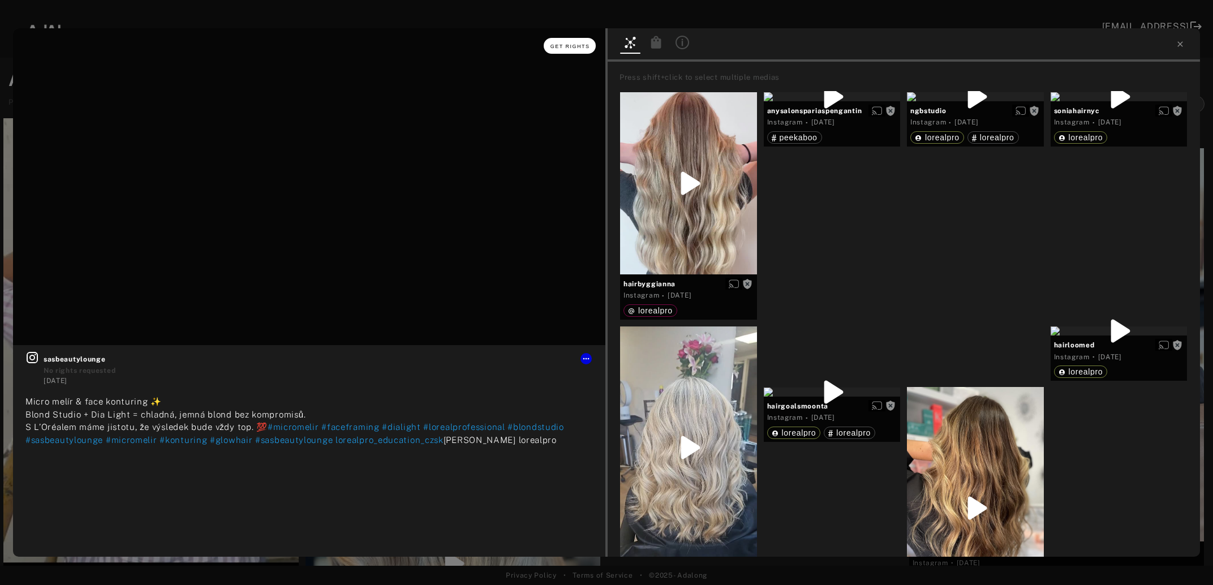
click at [573, 48] on span "Get rights" at bounding box center [571, 47] width 40 height 6
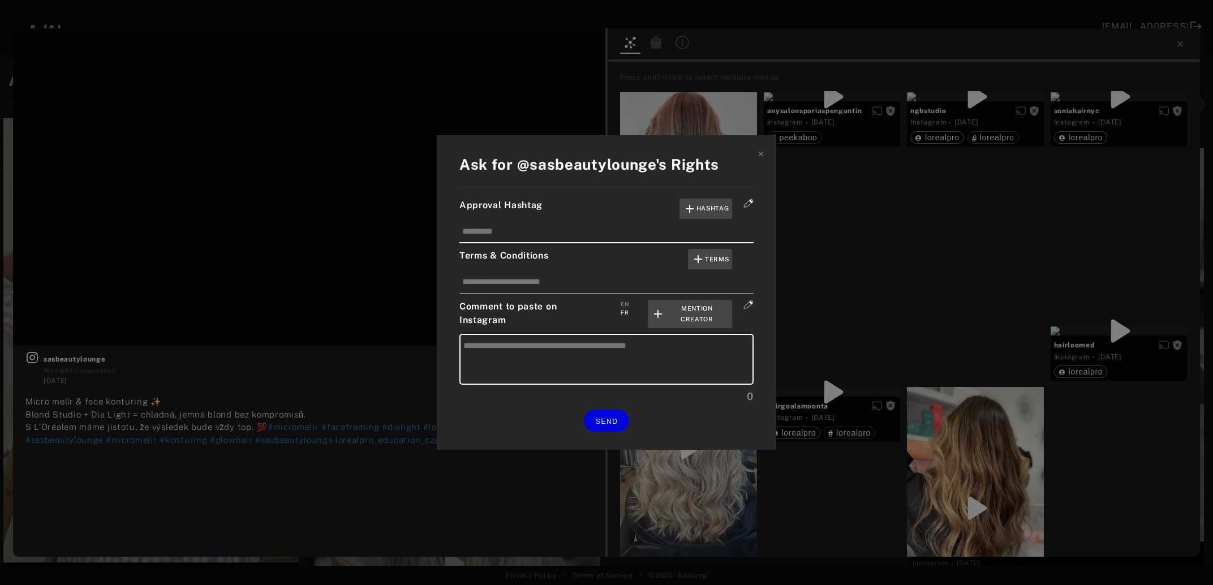
type textarea "**********"
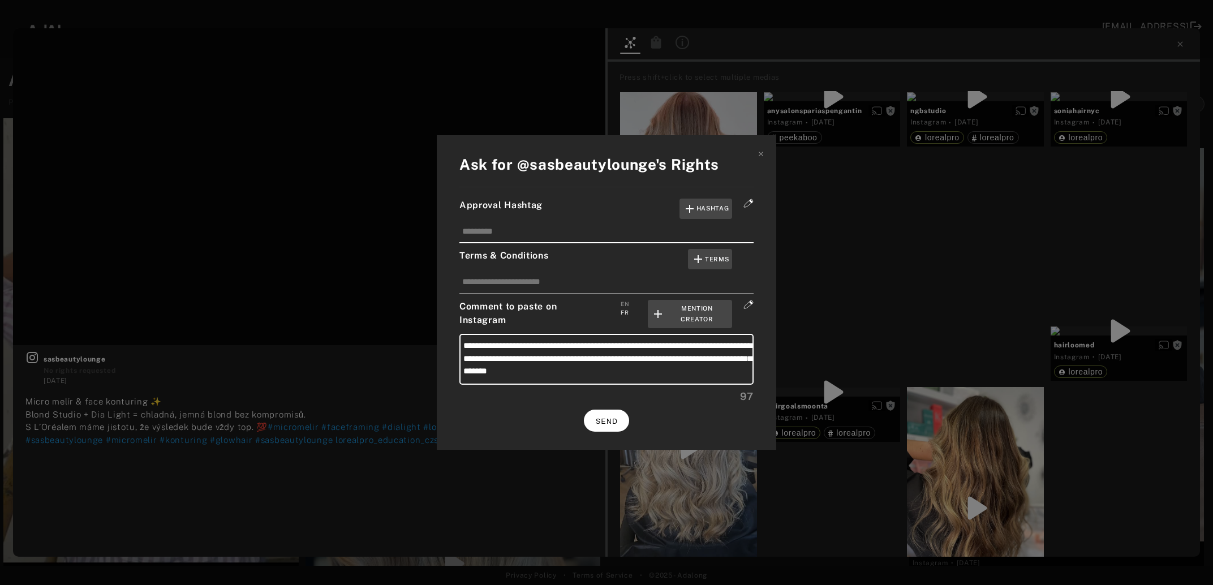
click at [618, 412] on button "SEND" at bounding box center [606, 421] width 45 height 22
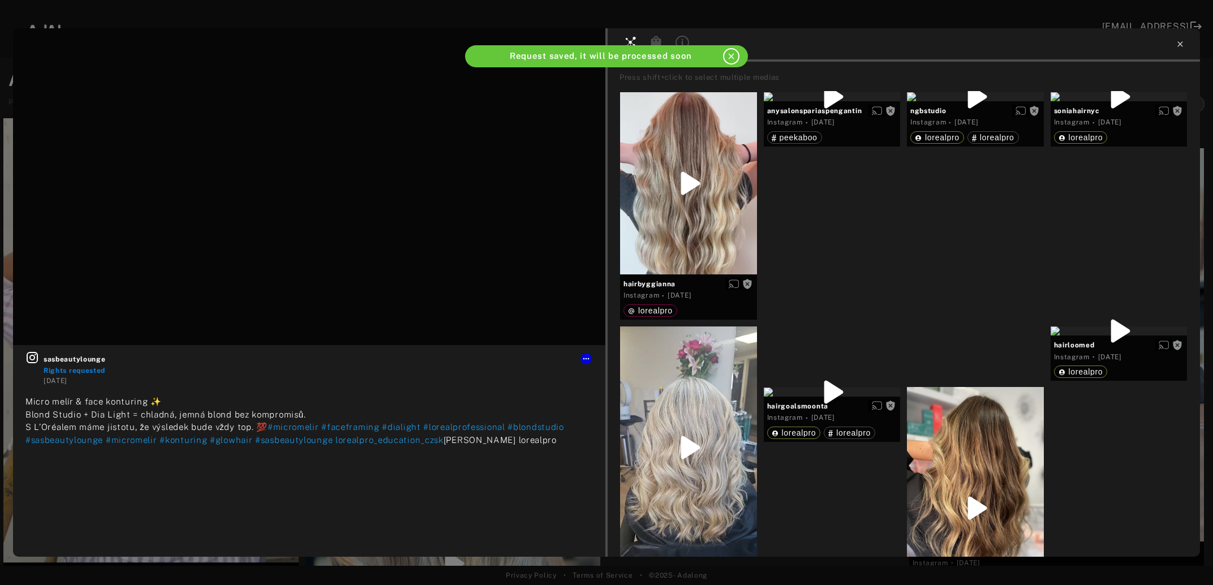
click at [1184, 45] on icon at bounding box center [1180, 44] width 9 height 9
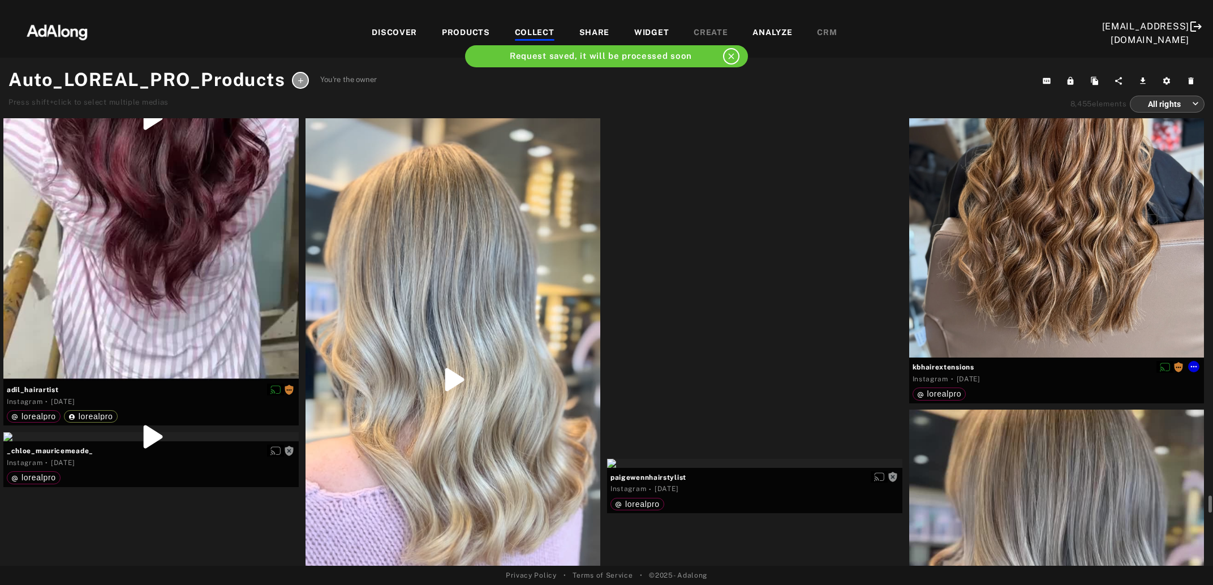
scroll to position [12748, 0]
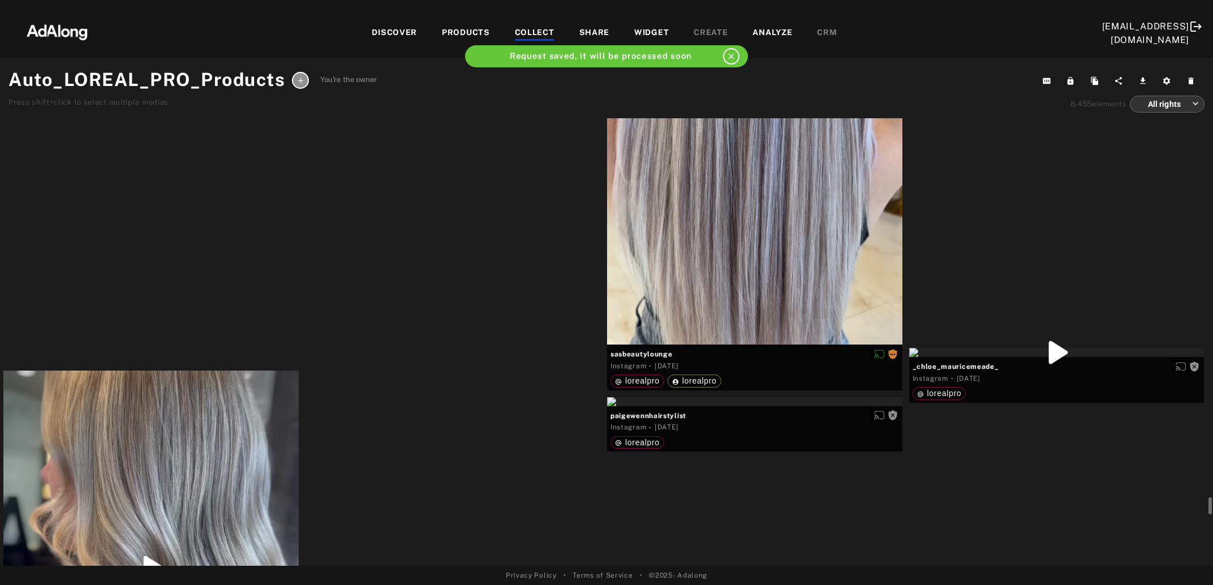
click at [496, 64] on div "Get rights" at bounding box center [453, 59] width 295 height 9
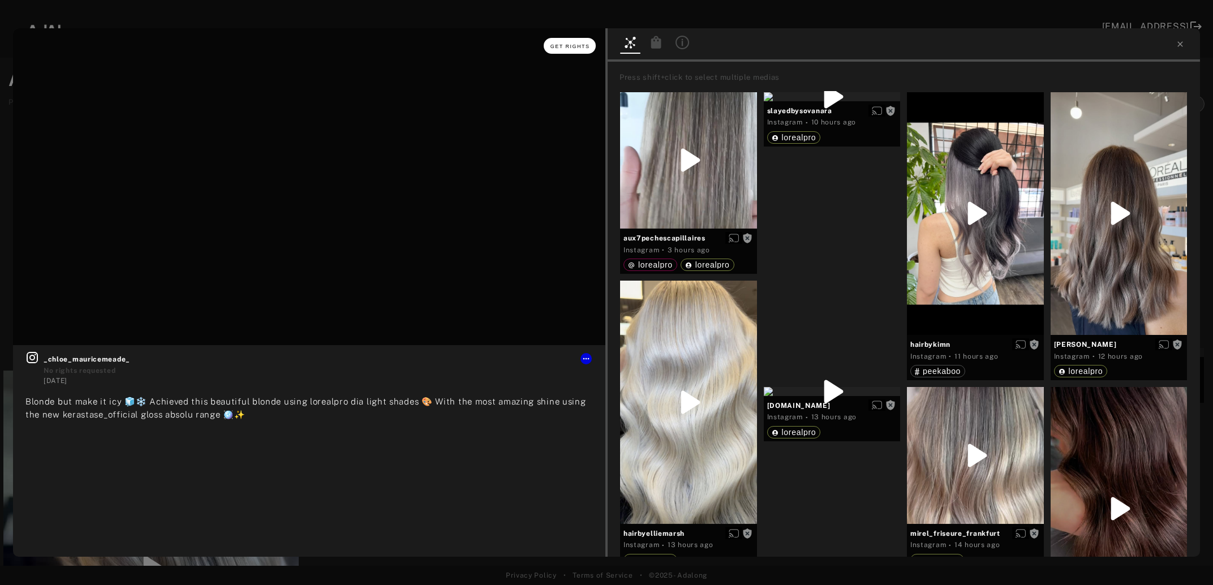
click at [569, 50] on button "Get rights" at bounding box center [570, 46] width 52 height 16
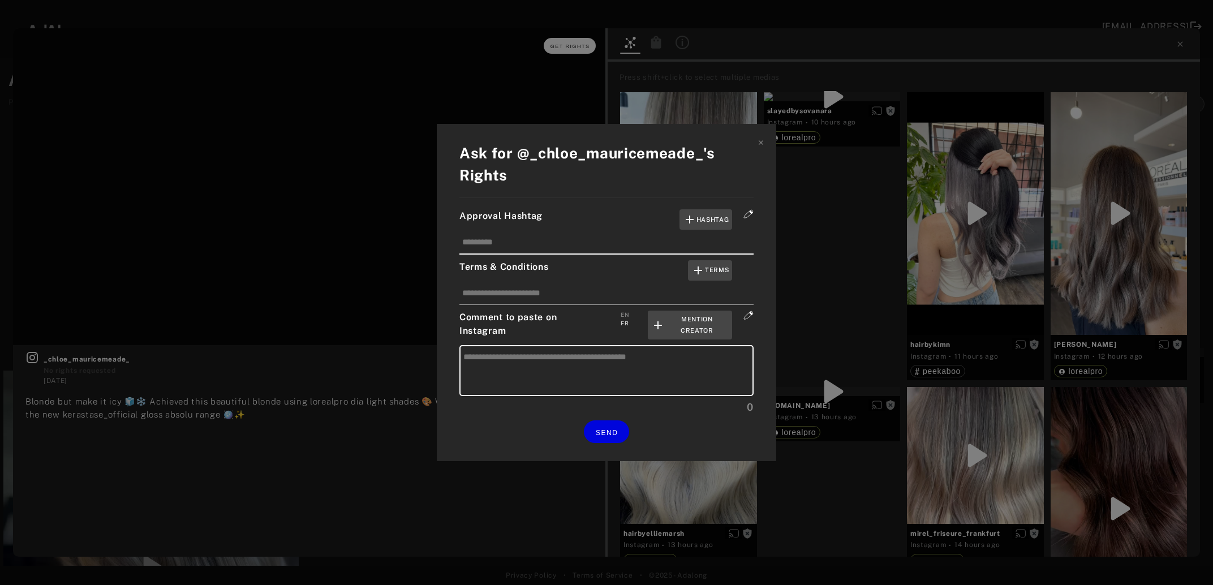
type textarea "**********"
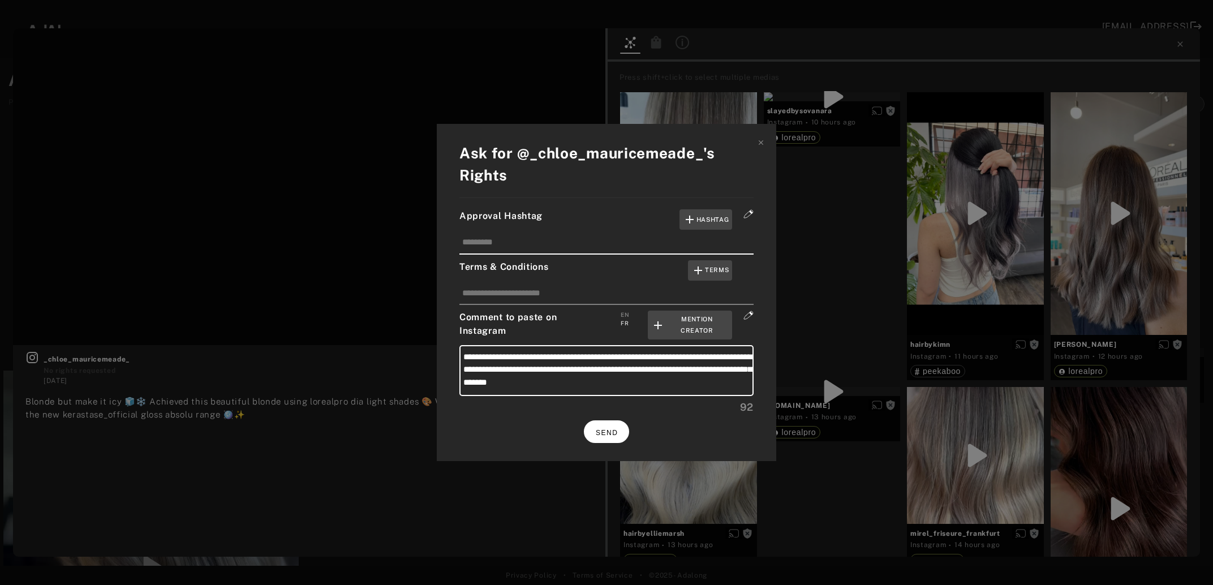
click at [609, 435] on button "SEND" at bounding box center [606, 431] width 45 height 22
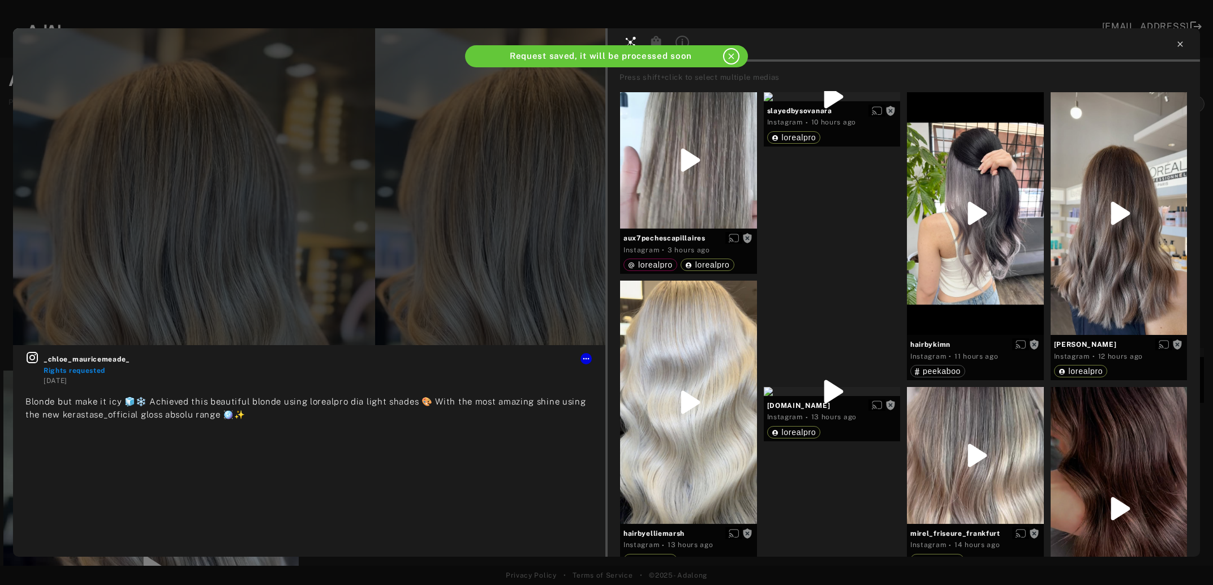
click at [1179, 44] on icon at bounding box center [1180, 44] width 9 height 9
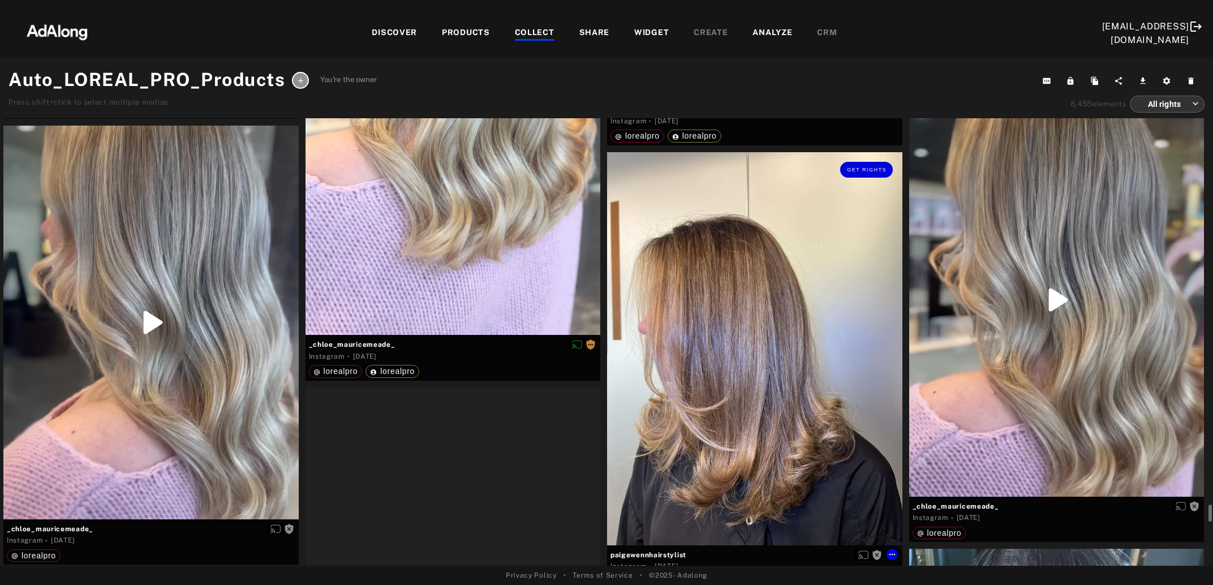
scroll to position [13116, 0]
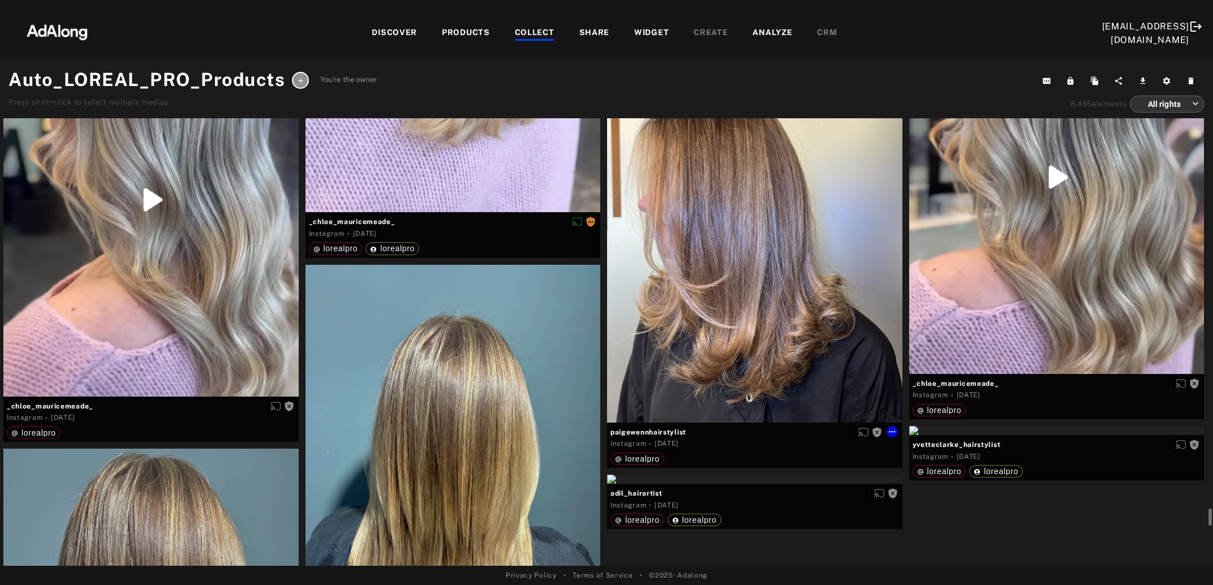
click at [768, 269] on div "Get rights" at bounding box center [754, 225] width 295 height 393
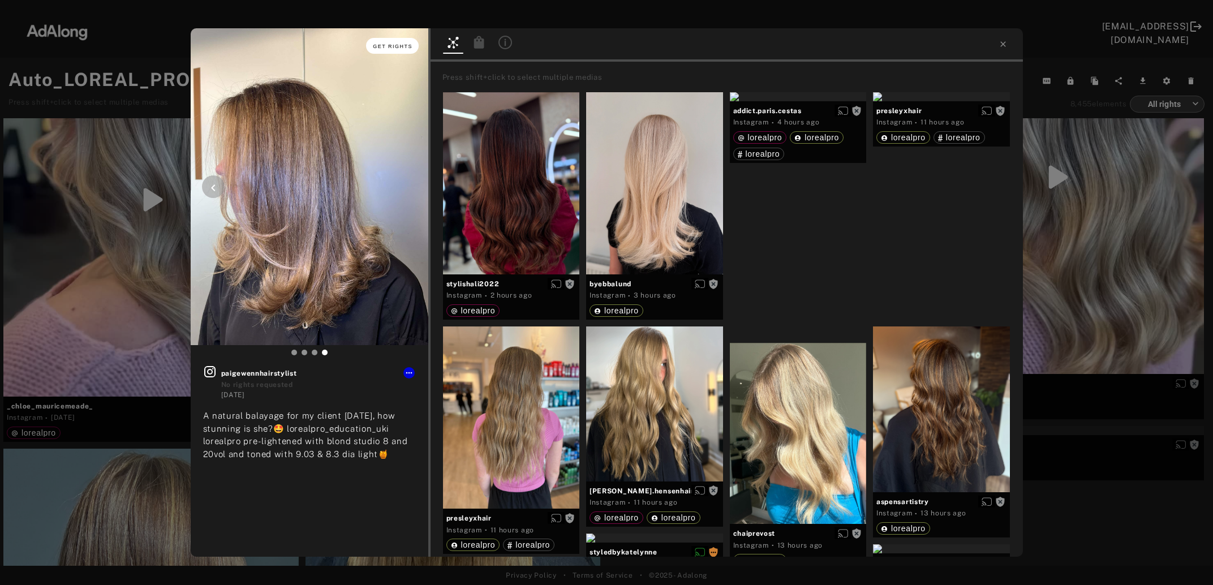
click at [393, 44] on span "Get rights" at bounding box center [393, 47] width 40 height 6
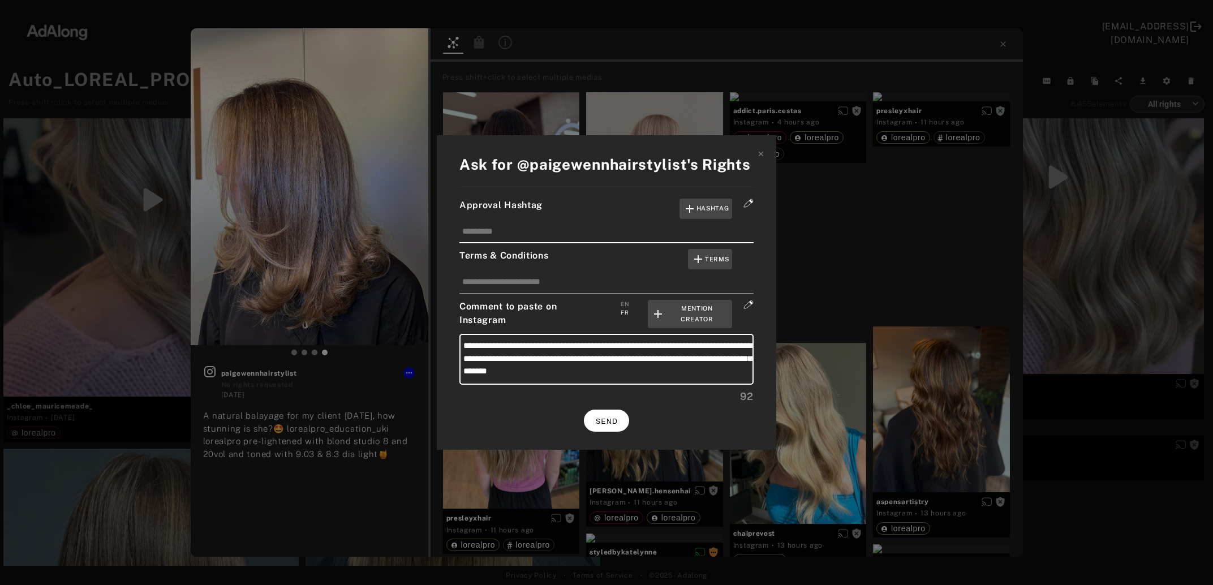
click at [605, 422] on button "SEND" at bounding box center [606, 421] width 45 height 22
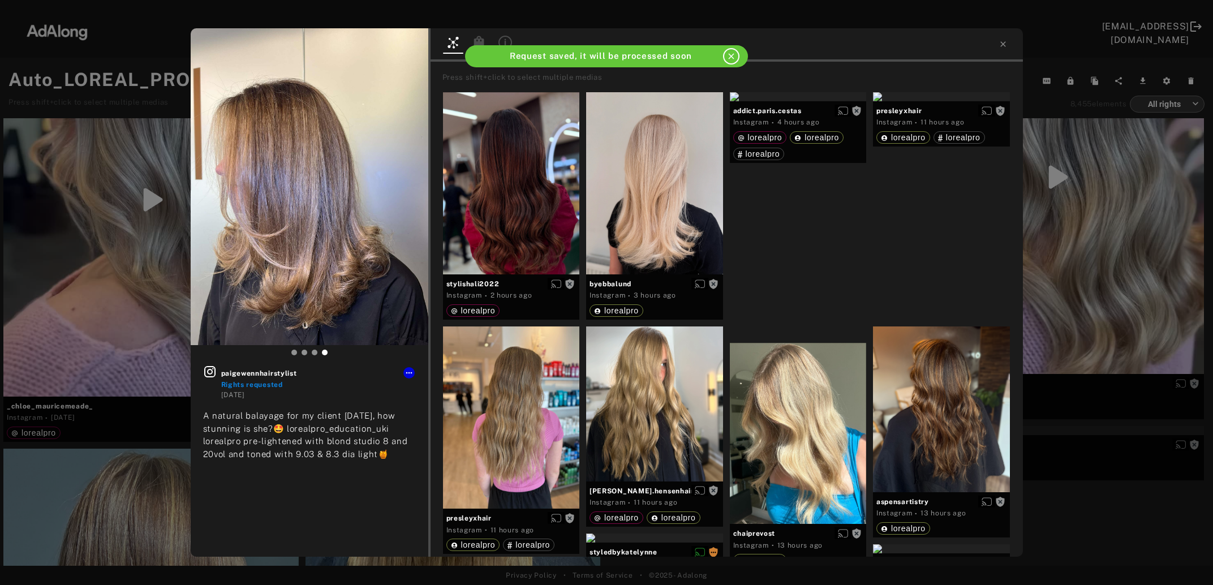
click at [1071, 285] on div "paigewennhairstylist Rights requested 5 days ago A natural balayage for my clie…" at bounding box center [606, 292] width 1213 height 585
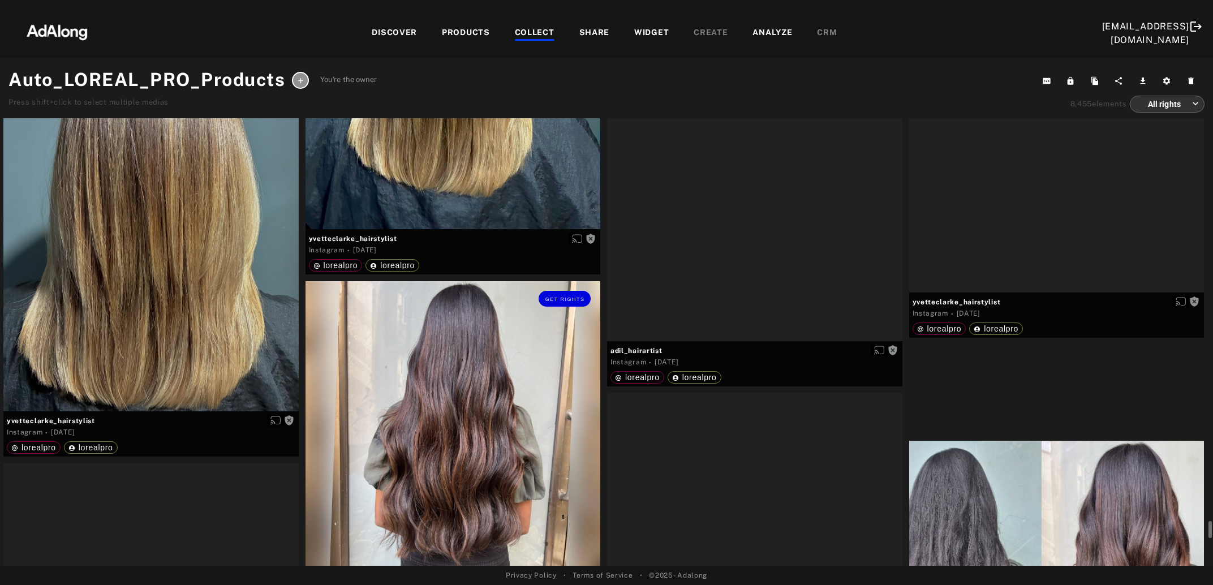
scroll to position [13667, 0]
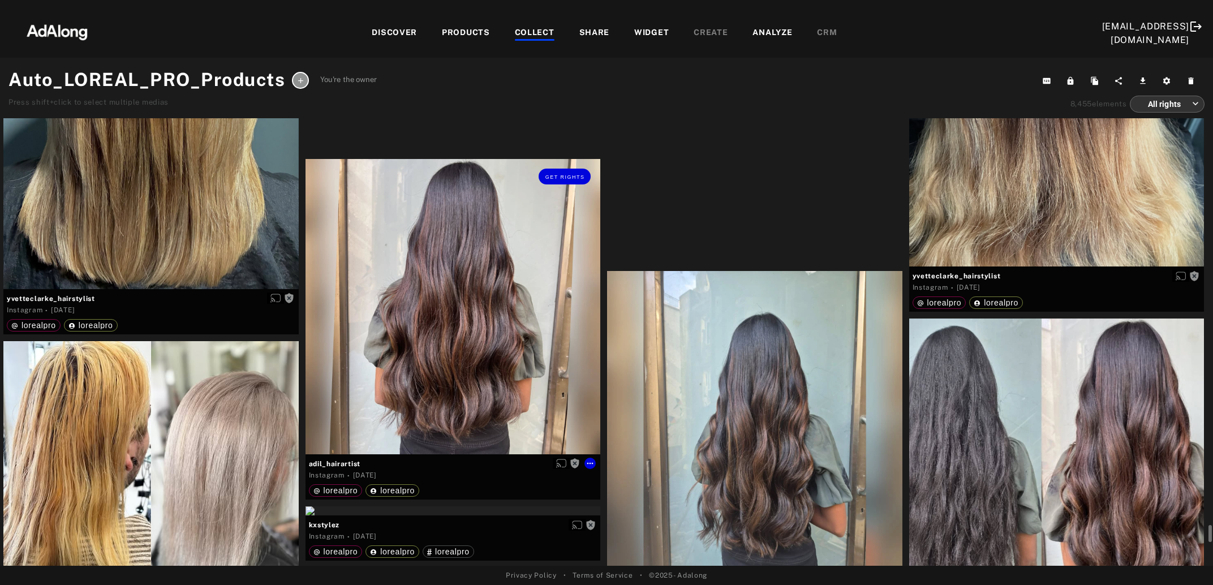
click at [359, 315] on div "Get rights" at bounding box center [453, 306] width 295 height 295
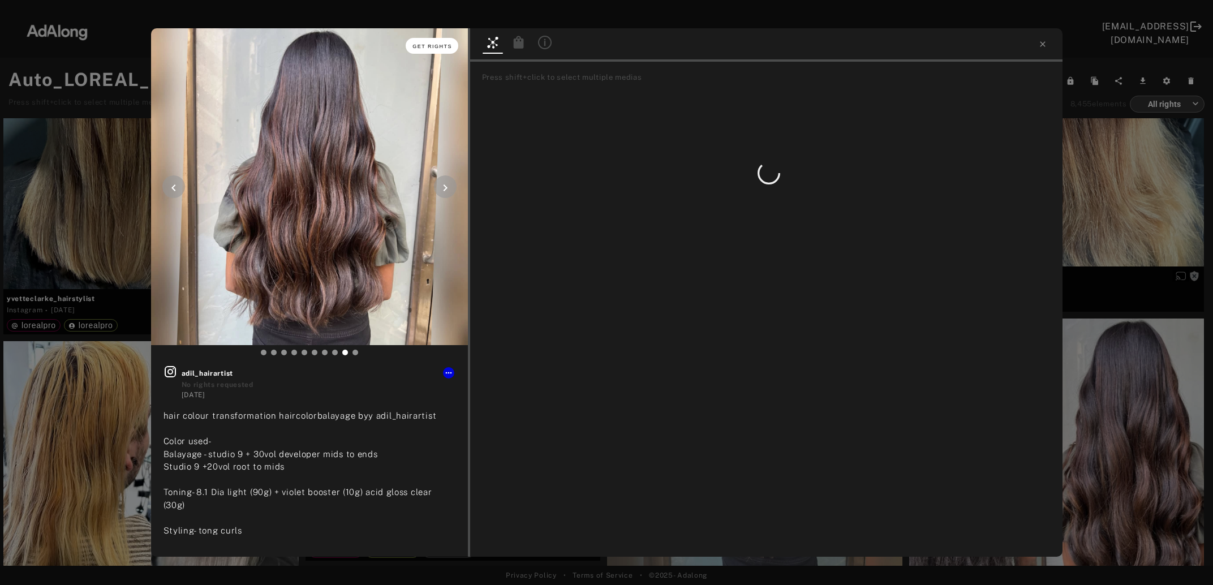
click at [446, 45] on span "Get rights" at bounding box center [432, 47] width 40 height 6
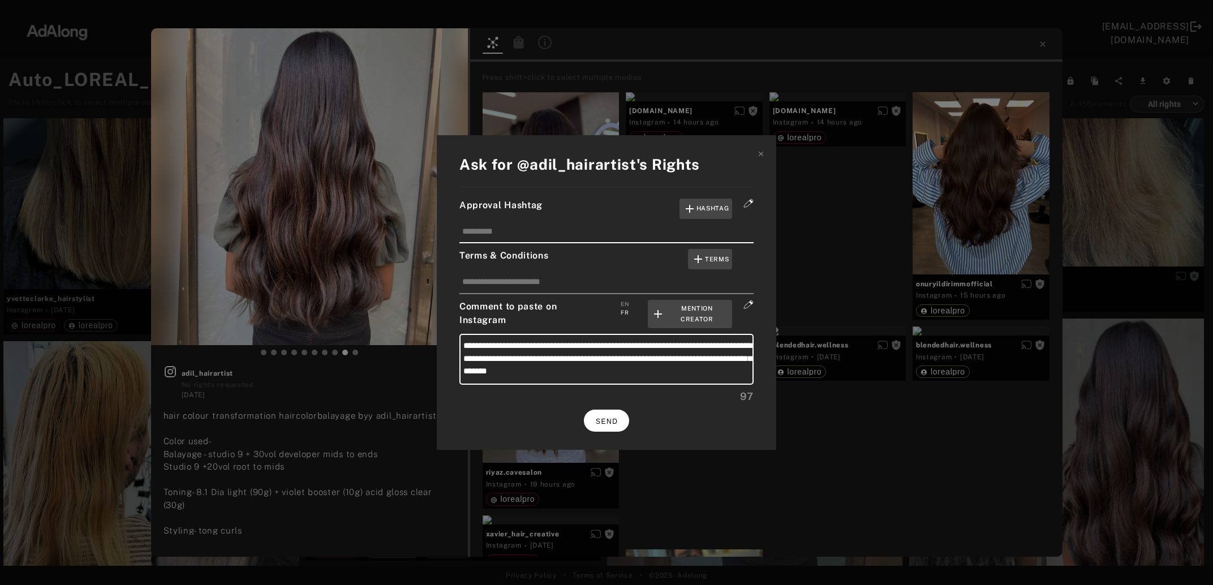
click at [613, 418] on span "SEND" at bounding box center [607, 422] width 22 height 8
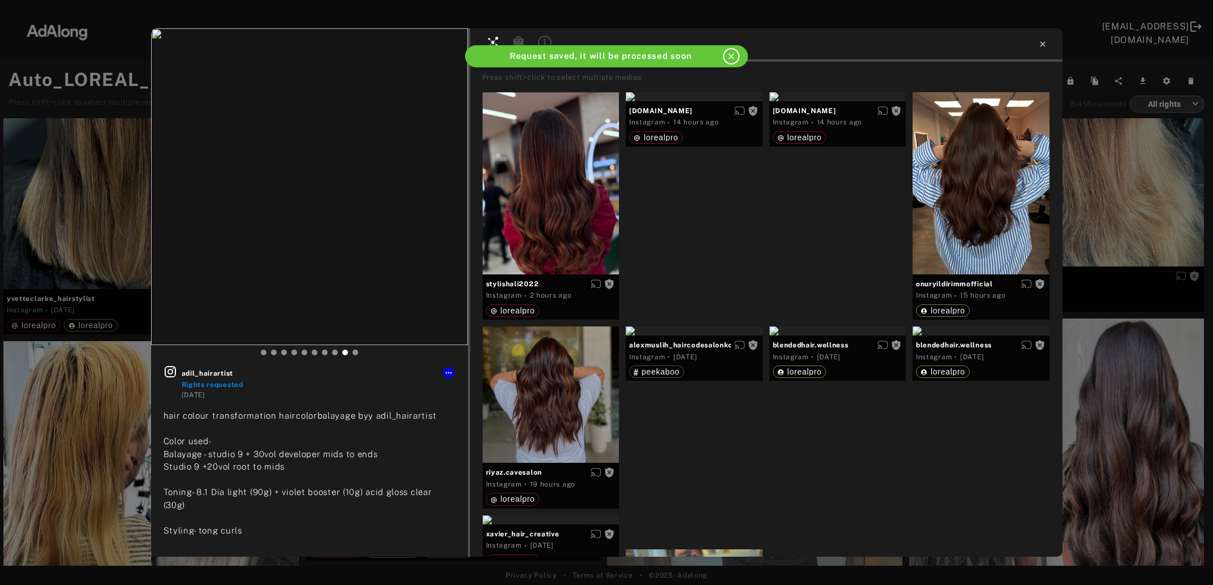
click at [1043, 43] on icon at bounding box center [1042, 44] width 9 height 9
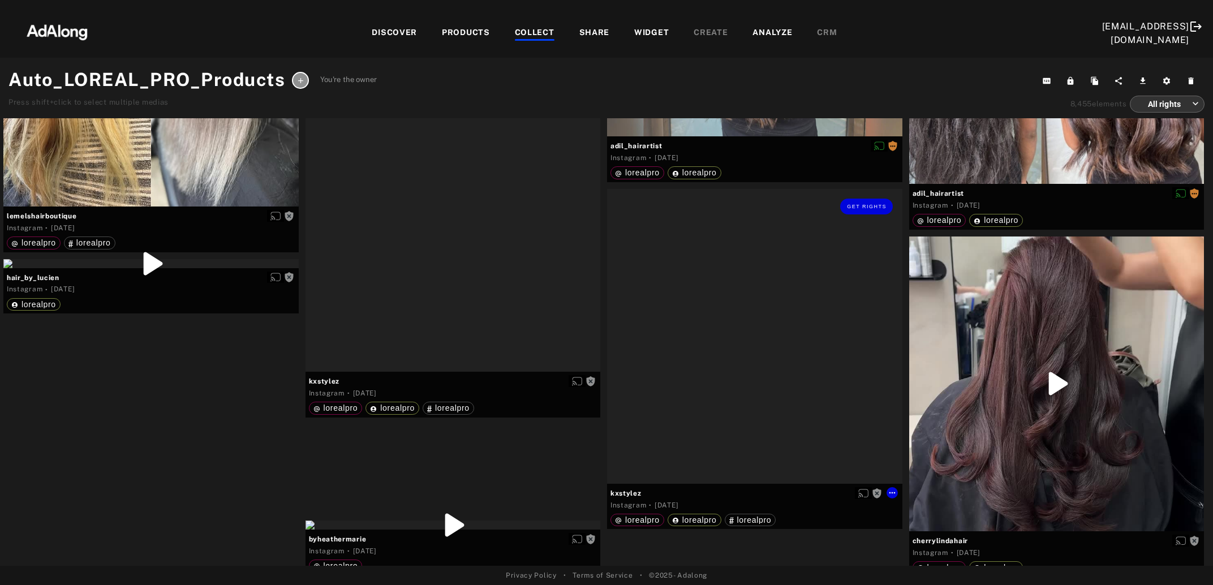
scroll to position [14158, 0]
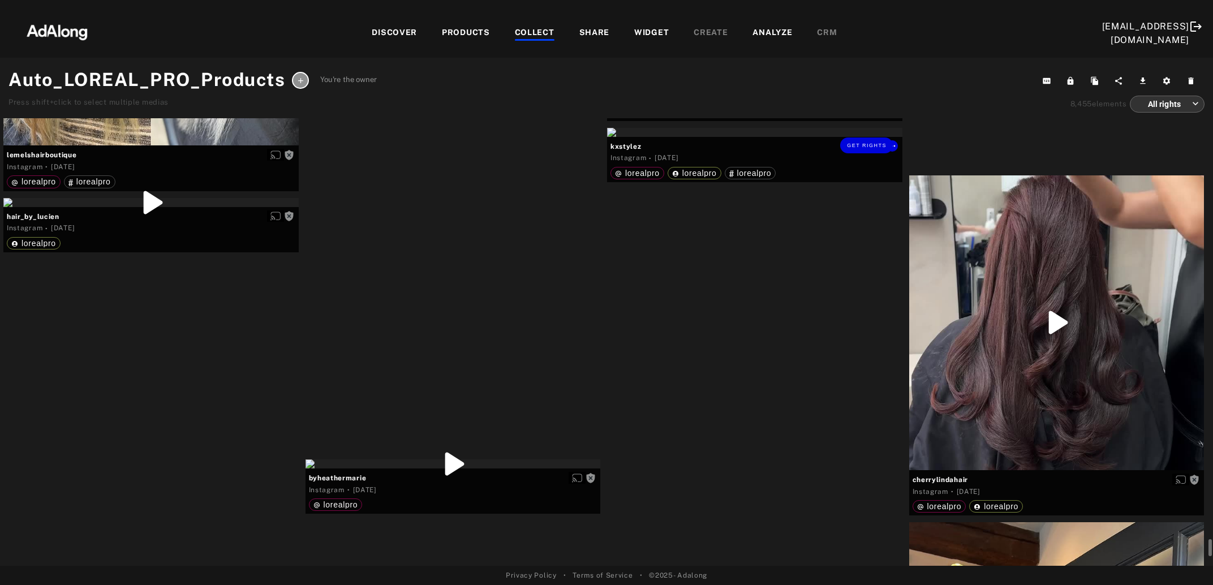
click at [786, 137] on div "Get rights" at bounding box center [754, 132] width 295 height 9
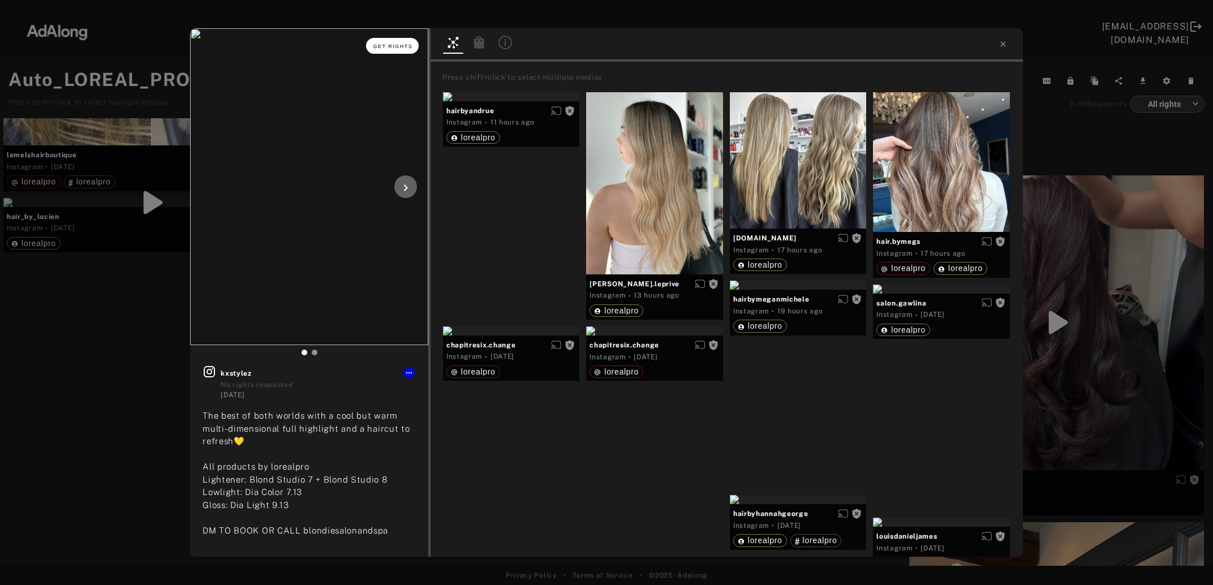
click at [391, 46] on span "Get rights" at bounding box center [393, 47] width 40 height 6
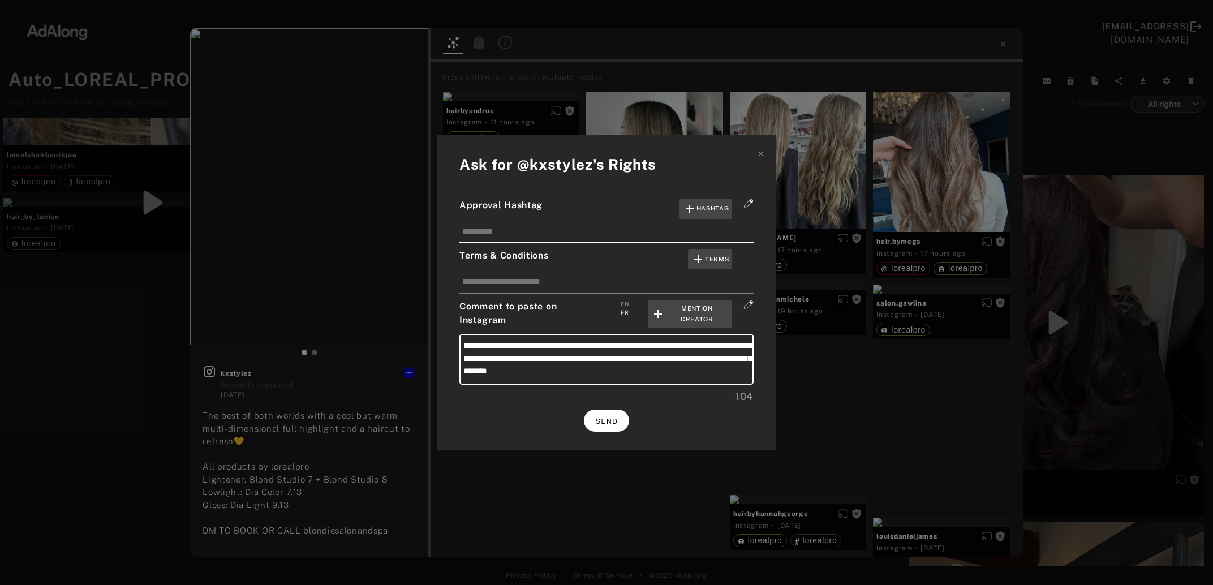
click at [622, 412] on button "SEND" at bounding box center [606, 421] width 45 height 22
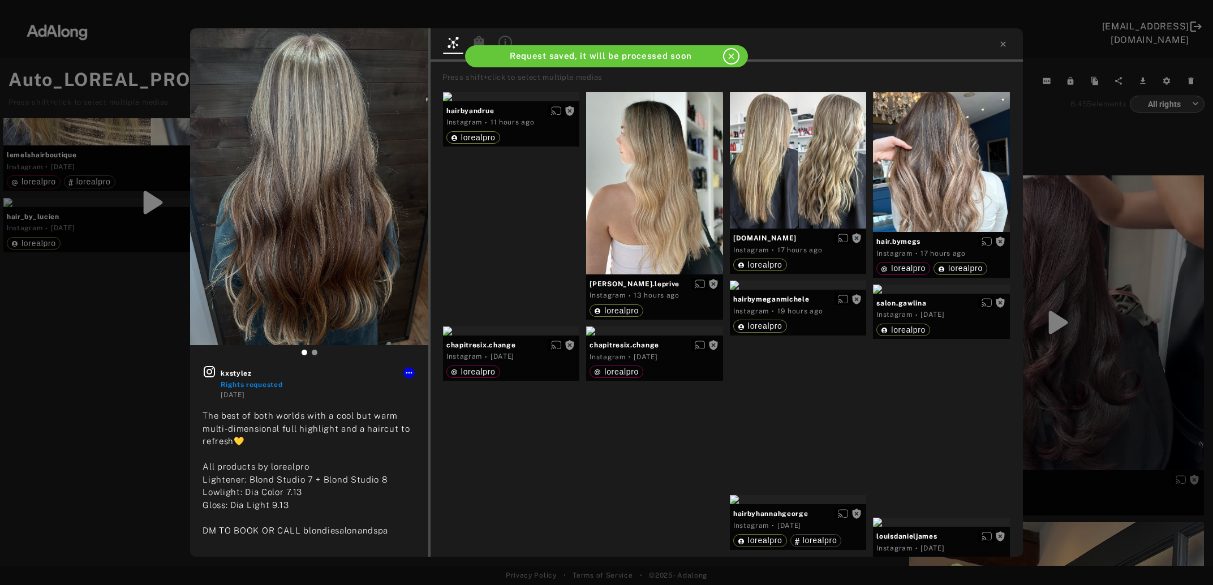
click at [1086, 334] on div "kxstylez Rights requested 5 days ago The best of both worlds with a cool but wa…" at bounding box center [606, 292] width 1213 height 585
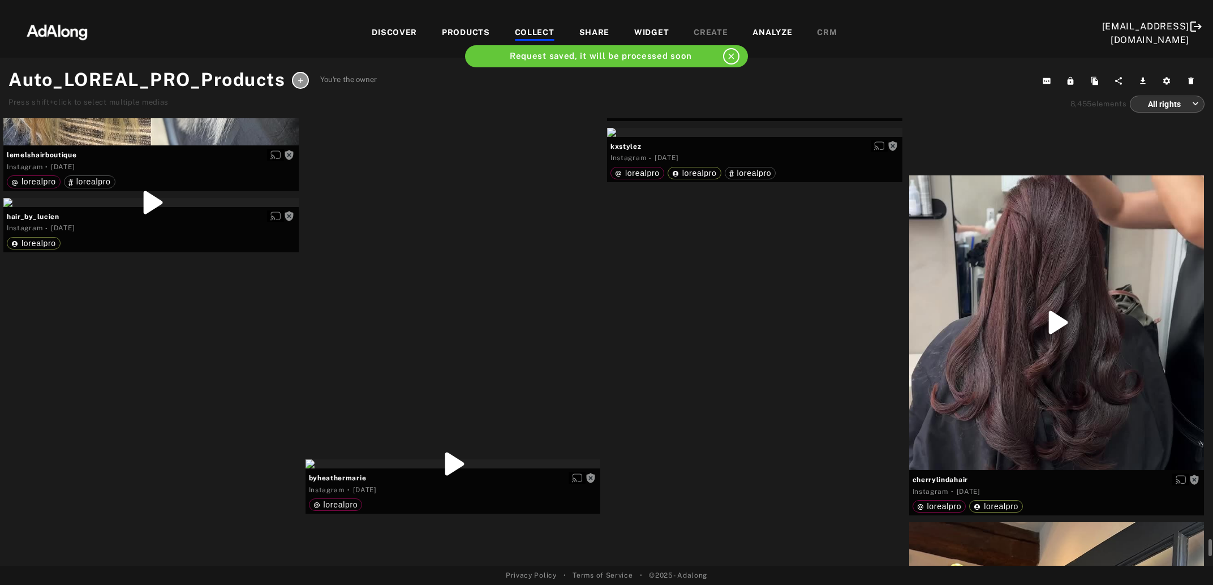
click at [1074, 331] on div at bounding box center [1056, 322] width 295 height 295
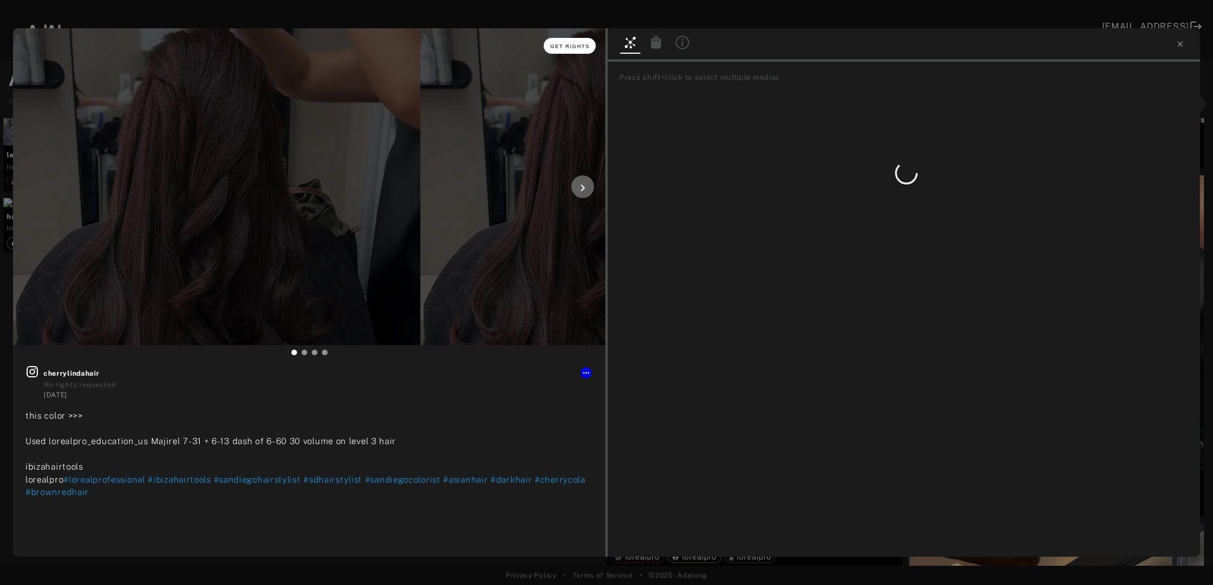
click at [573, 48] on span "Get rights" at bounding box center [571, 47] width 40 height 6
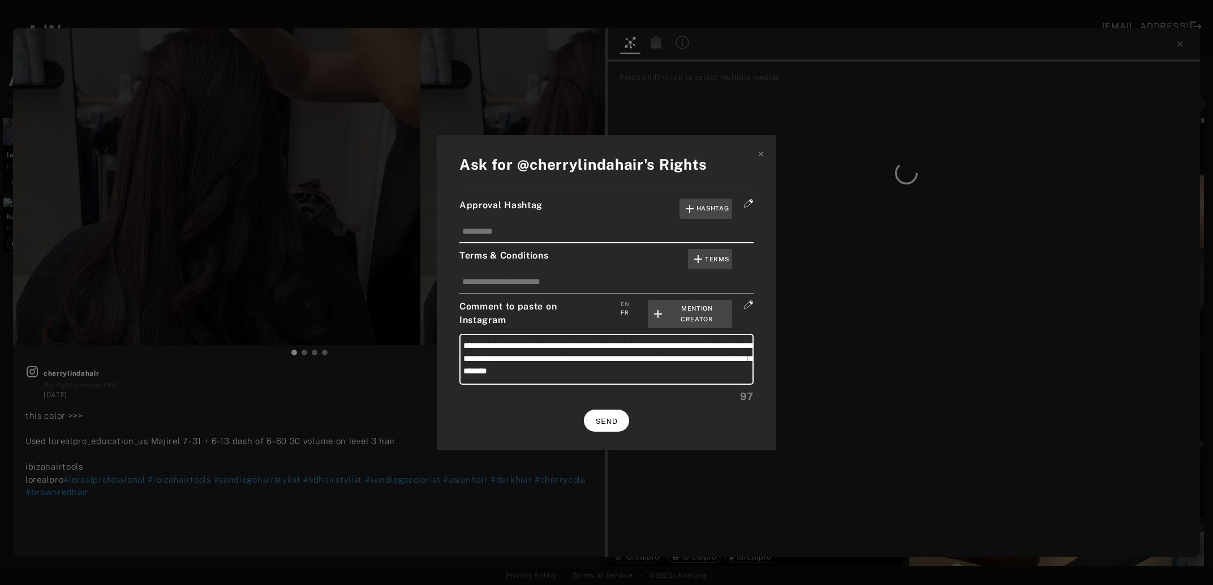
click at [603, 419] on span "SEND" at bounding box center [607, 422] width 22 height 8
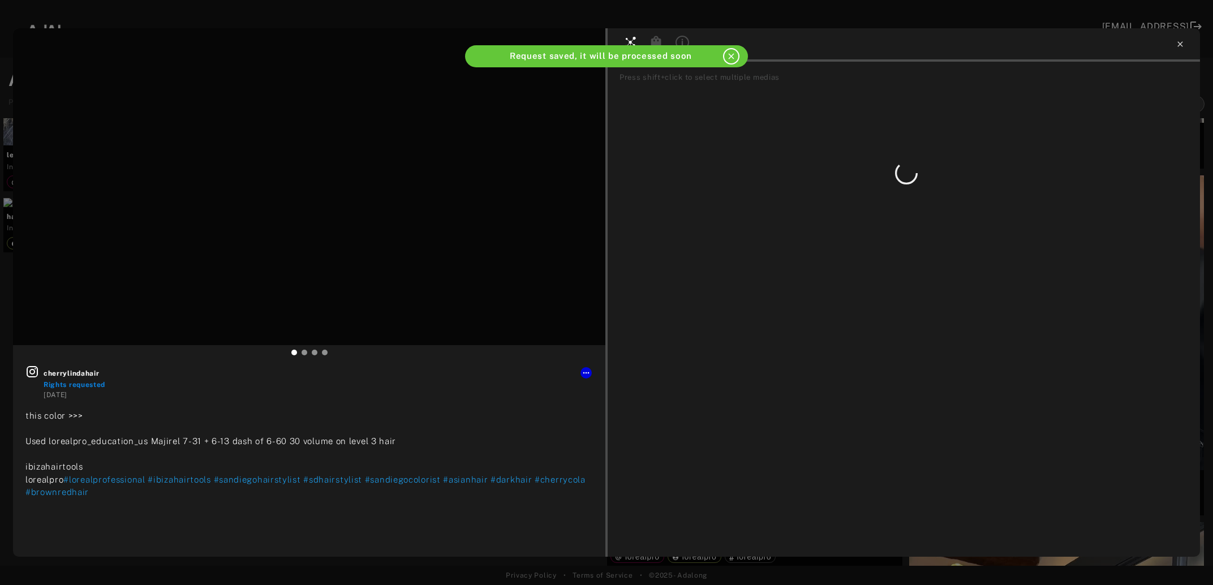
click at [1179, 44] on icon at bounding box center [1180, 44] width 9 height 9
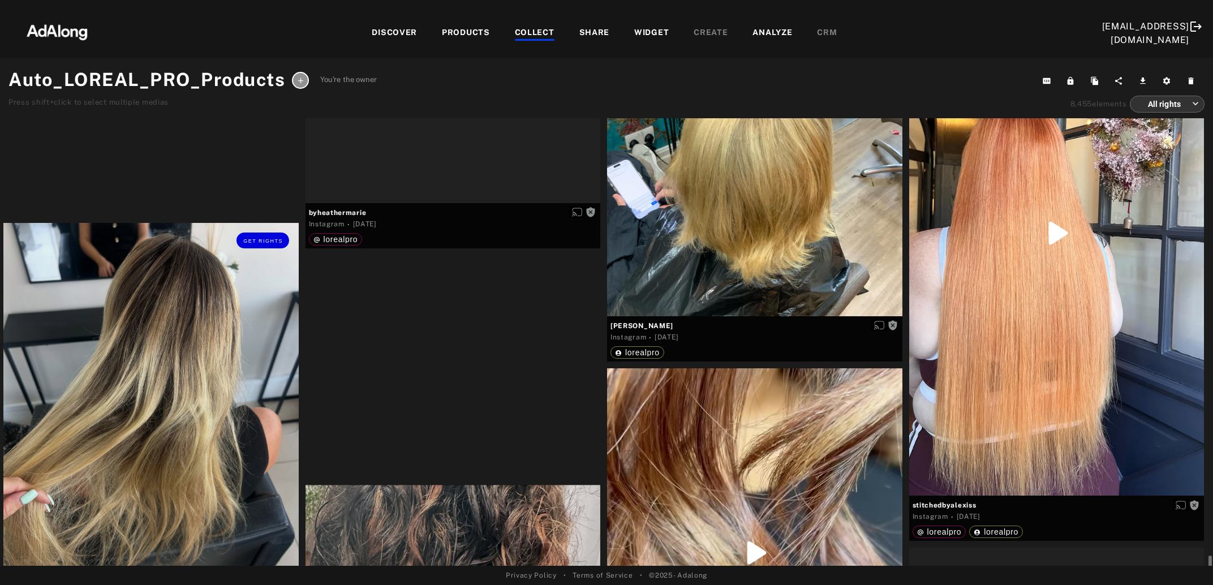
scroll to position [14770, 0]
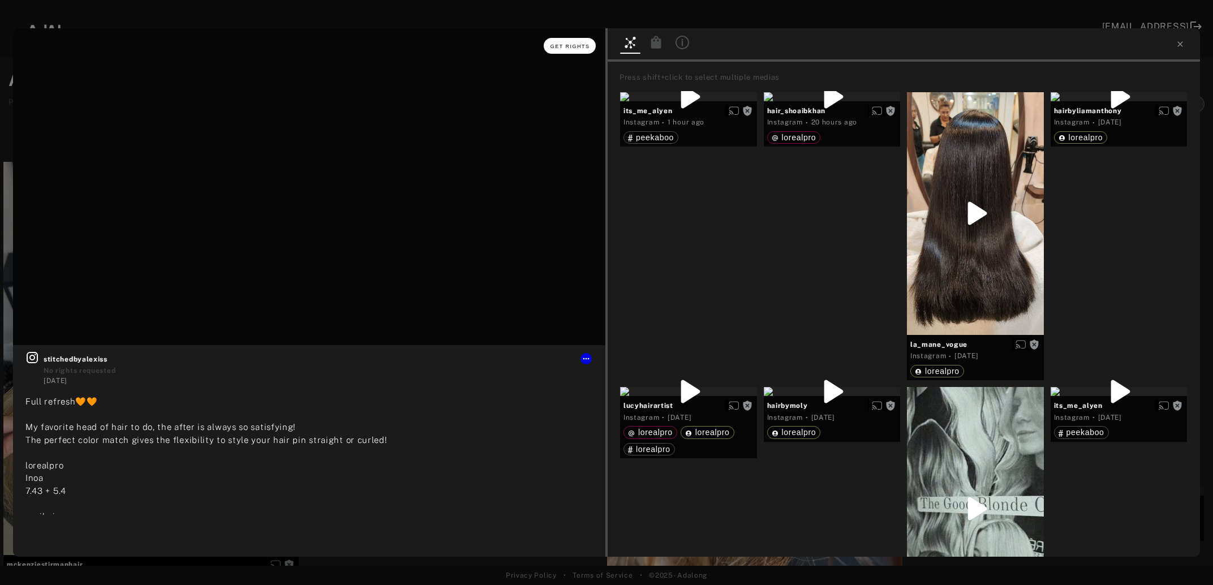
click at [574, 49] on button "Get rights" at bounding box center [570, 46] width 52 height 16
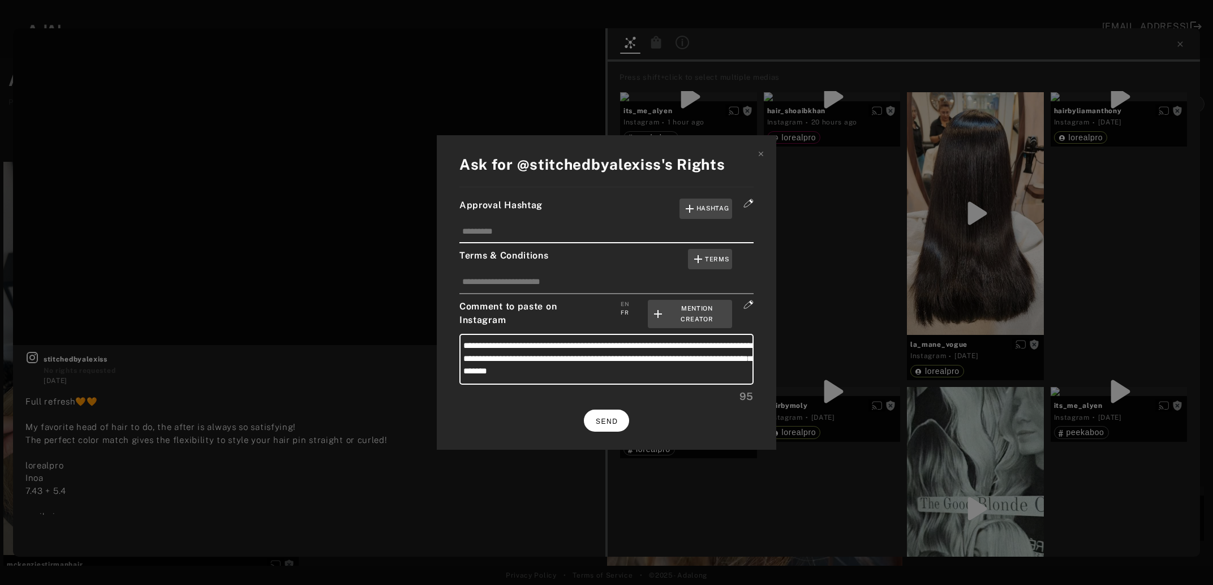
click at [605, 421] on span "SEND" at bounding box center [607, 422] width 22 height 8
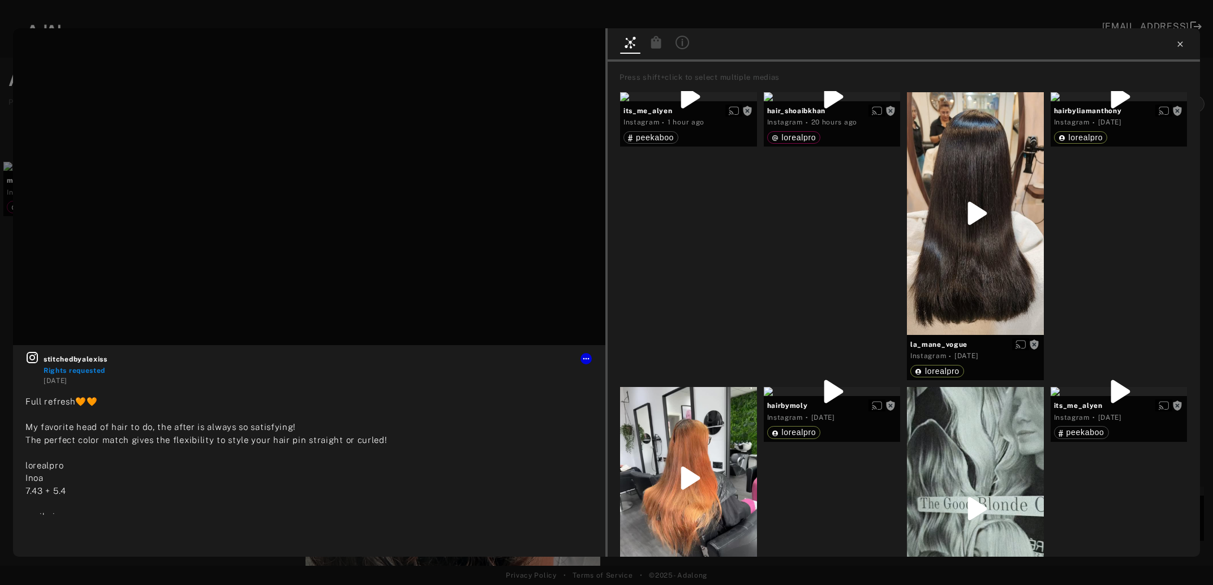
click at [1181, 44] on icon at bounding box center [1180, 44] width 9 height 9
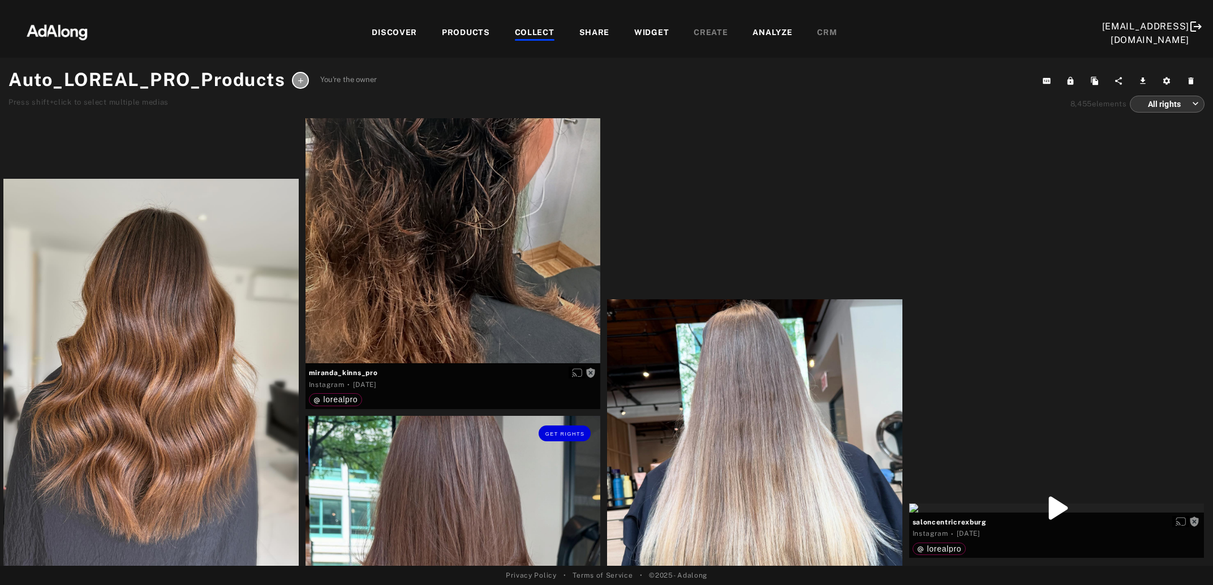
scroll to position [15322, 0]
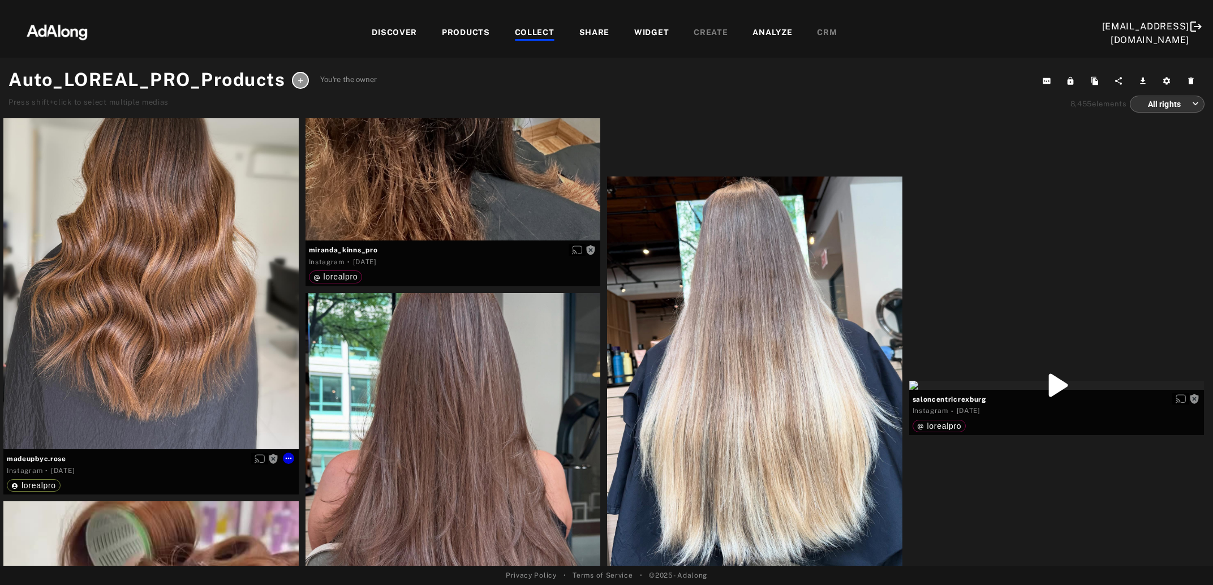
click at [178, 350] on div "Get rights" at bounding box center [150, 252] width 295 height 393
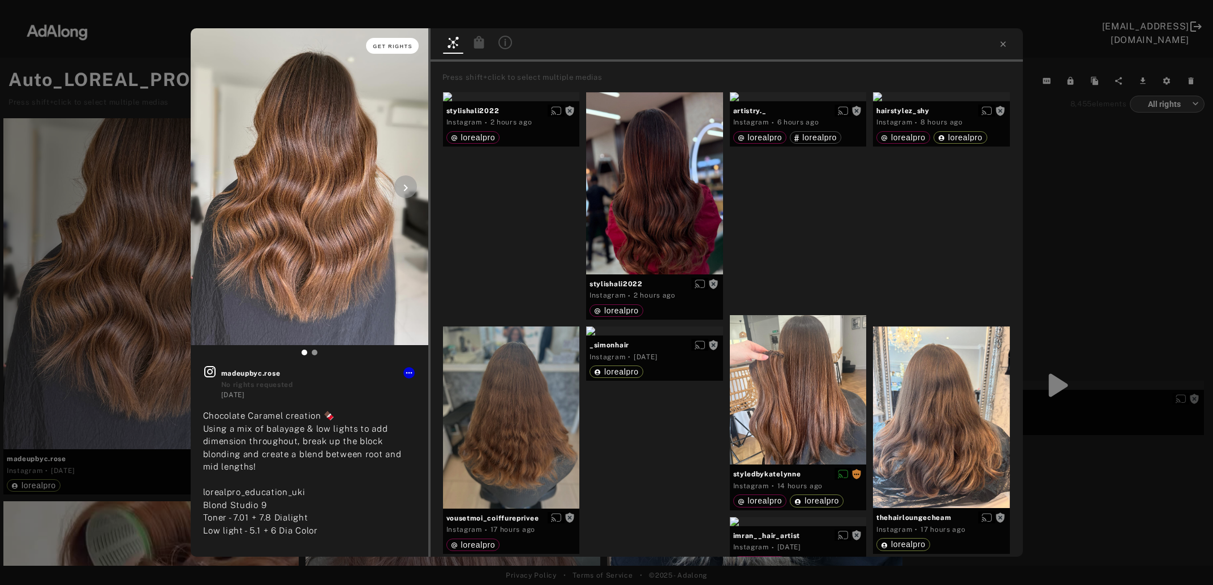
click at [396, 44] on span "Get rights" at bounding box center [393, 47] width 40 height 6
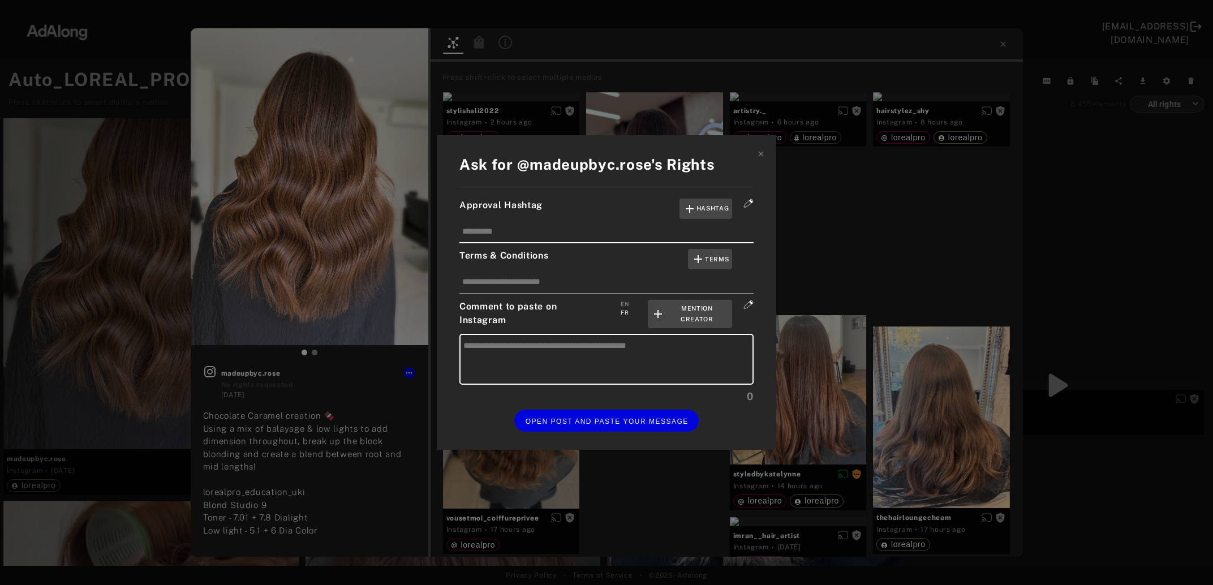
type textarea "**********"
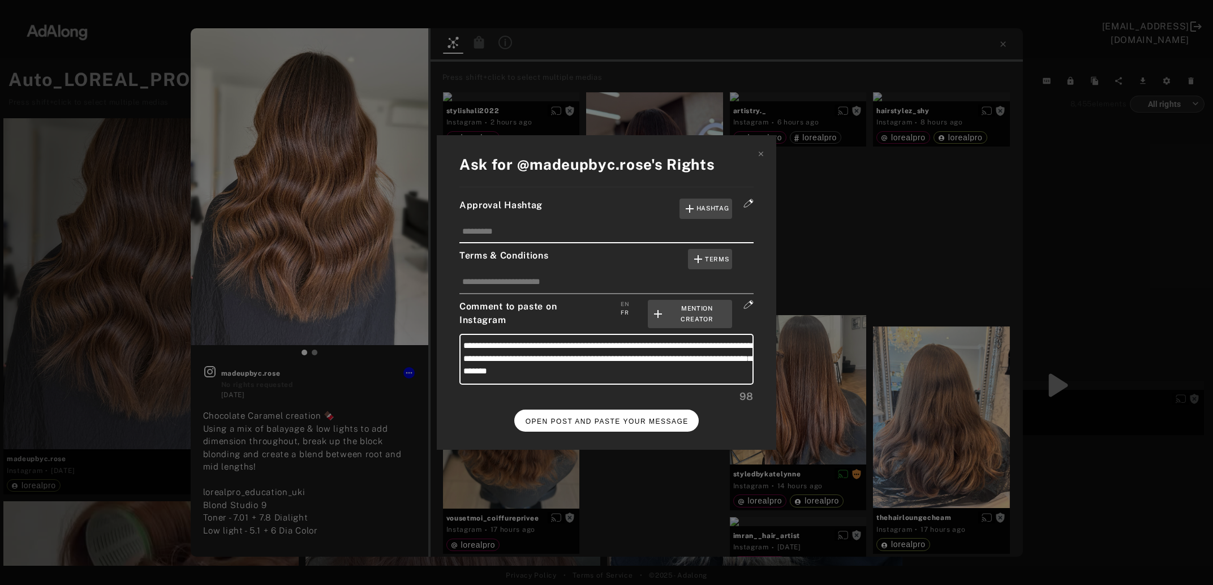
click at [613, 411] on button "OPEN POST AND PASTE YOUR MESSAGE" at bounding box center [606, 421] width 185 height 22
click at [612, 423] on button "DONE" at bounding box center [606, 421] width 45 height 22
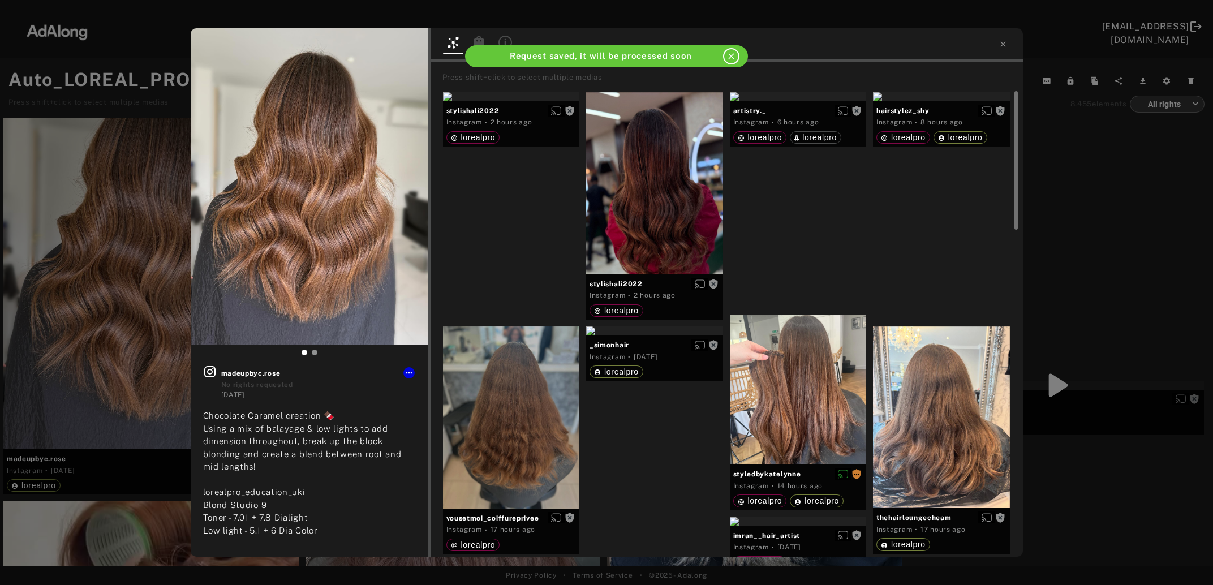
scroll to position [15322, 0]
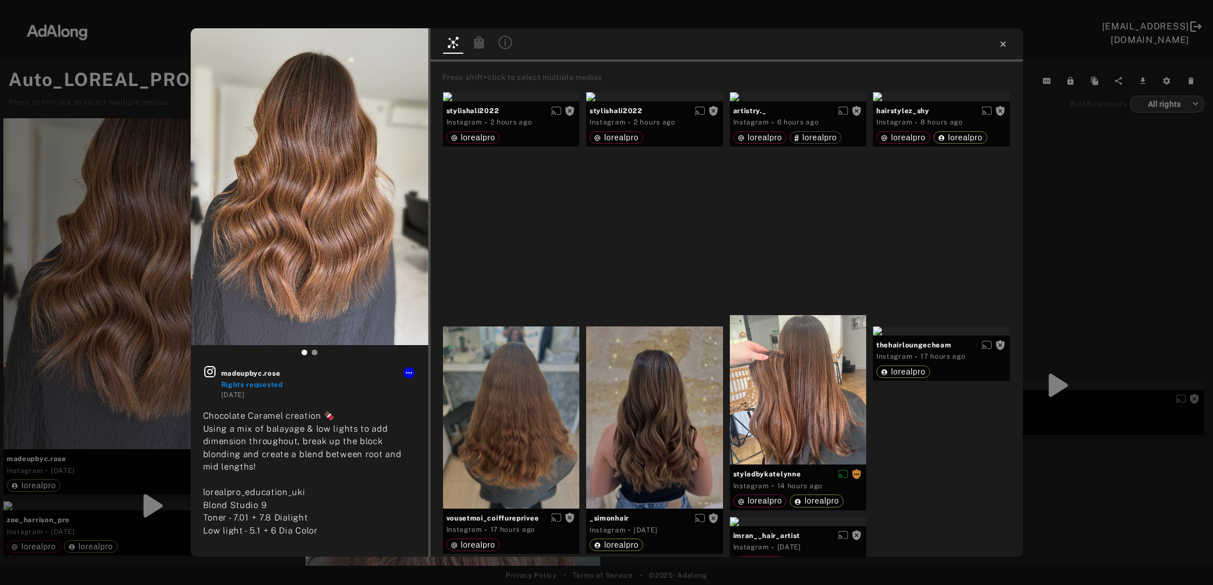
click at [1003, 44] on icon at bounding box center [1003, 44] width 9 height 9
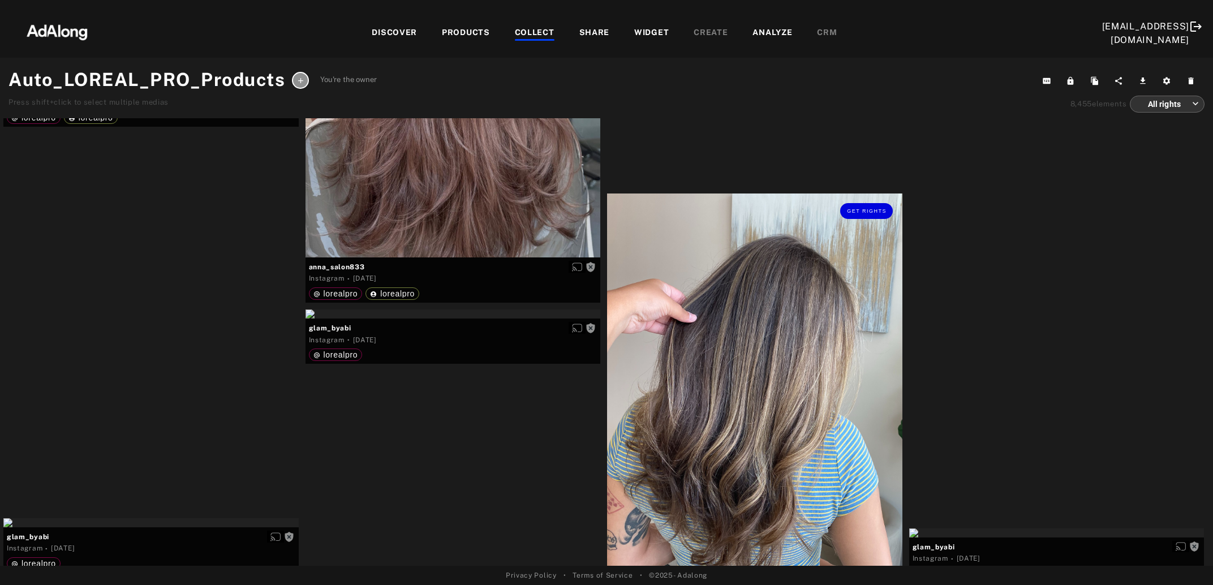
scroll to position [15935, 0]
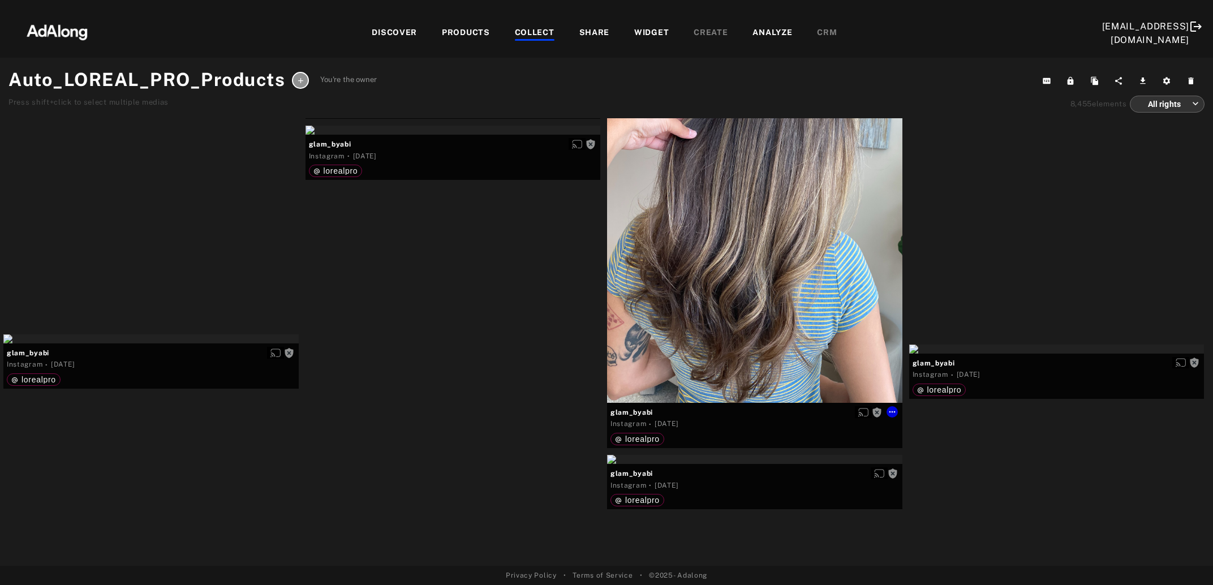
click at [790, 242] on div "Get rights" at bounding box center [754, 206] width 295 height 393
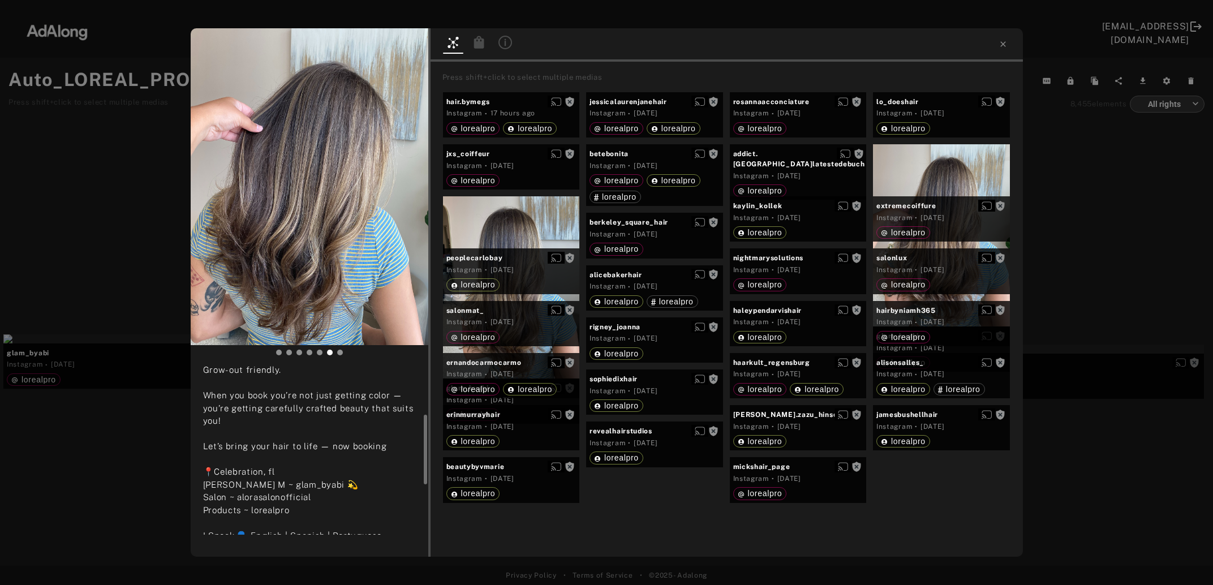
scroll to position [183, 0]
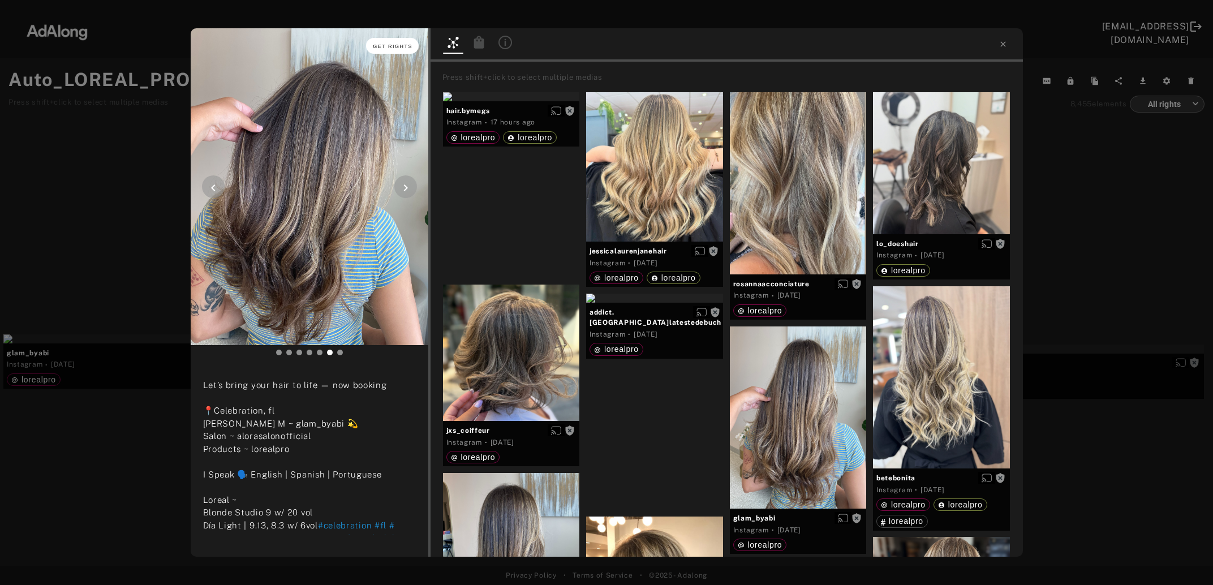
click at [399, 40] on button "Get rights" at bounding box center [392, 46] width 52 height 16
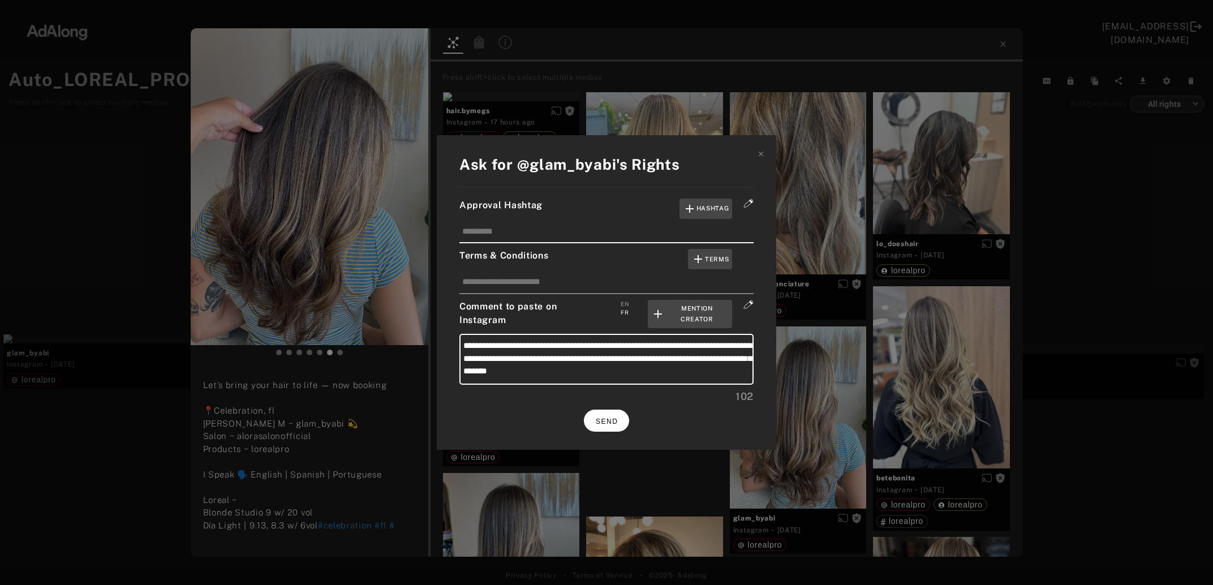
click at [621, 415] on button "SEND" at bounding box center [606, 421] width 45 height 22
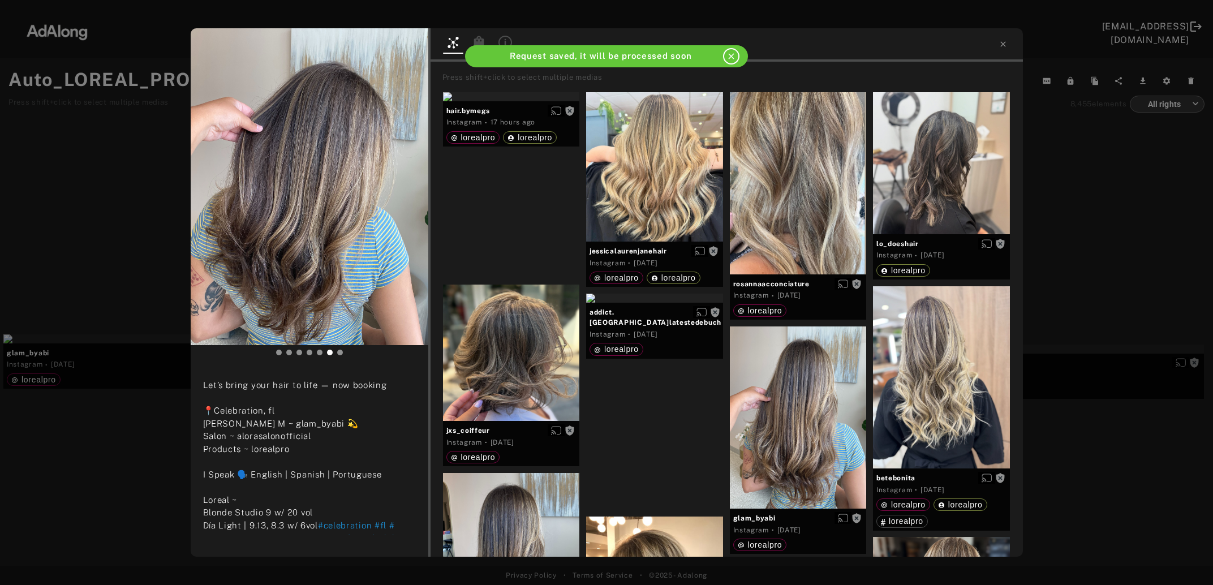
click at [1111, 222] on div "glam_byabi Rights requested 6 days ago Soft, seamless, and sun-kissed ☀️ This l…" at bounding box center [606, 292] width 1213 height 585
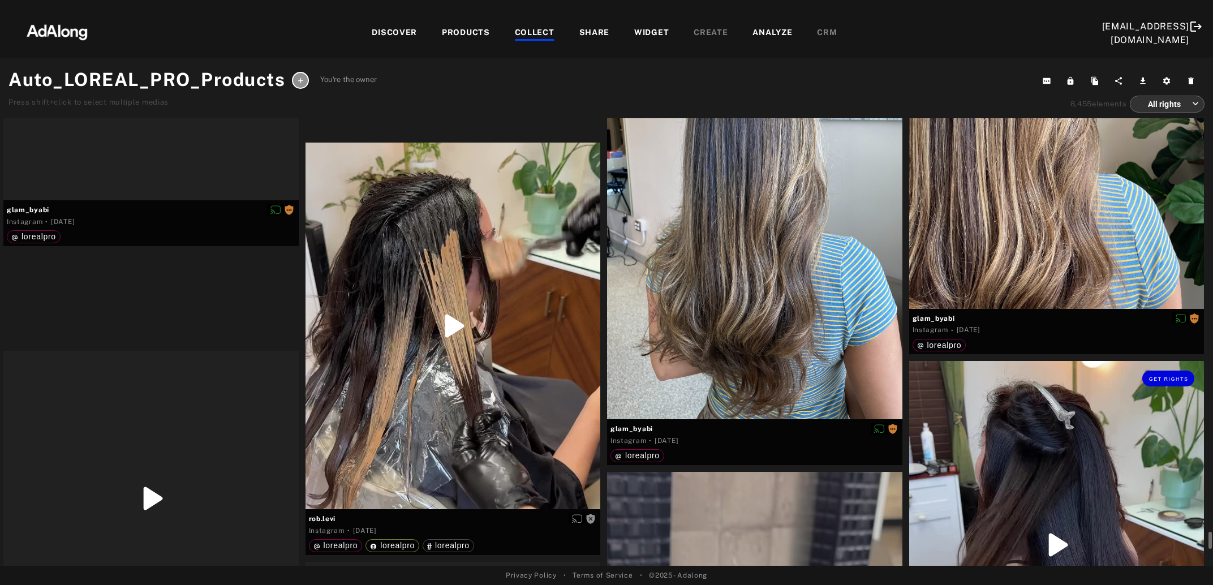
scroll to position [16425, 0]
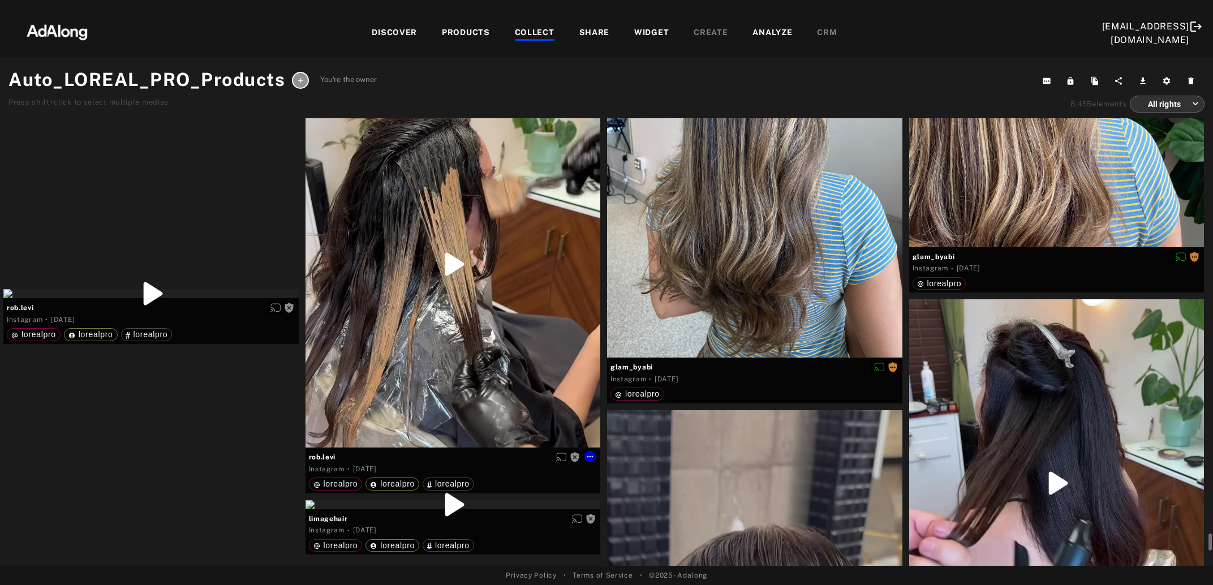
click at [470, 321] on div "Get rights" at bounding box center [453, 264] width 295 height 367
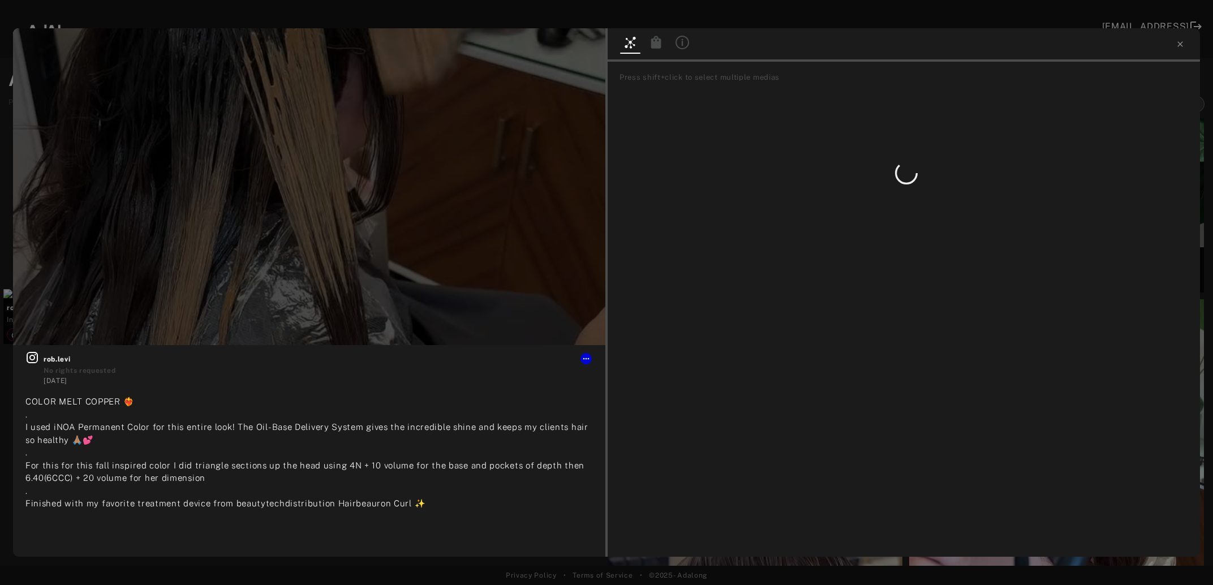
type input "**"
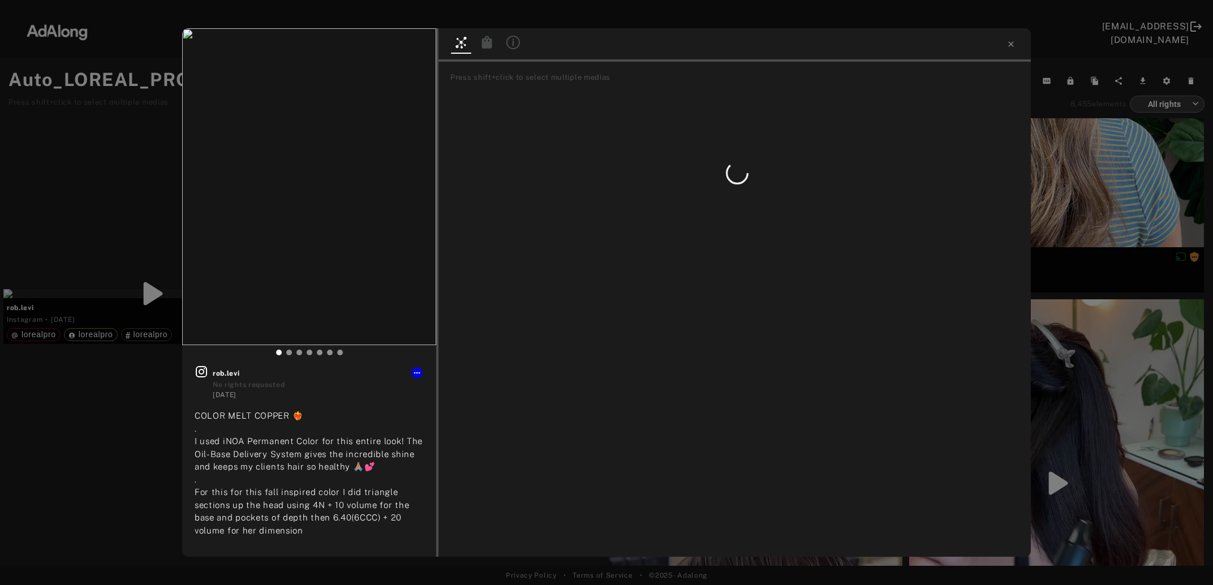
click at [1101, 207] on div "Get rights rob.levi No rights requested 6 days ago COLOR MELT COPPER ❤️‍🔥 . I u…" at bounding box center [606, 292] width 1213 height 585
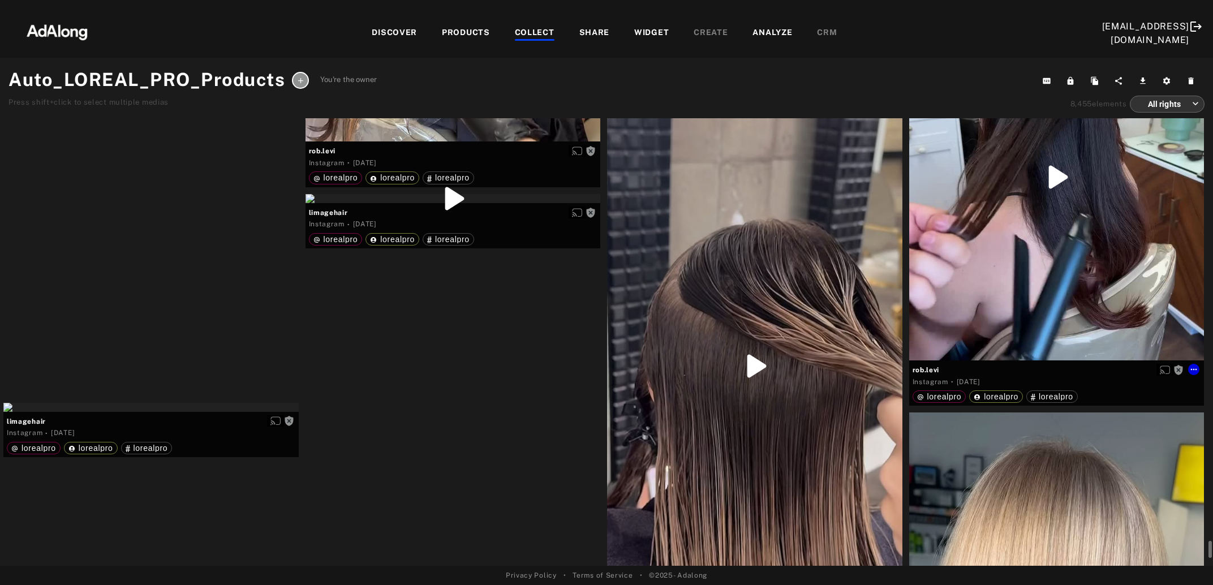
scroll to position [16609, 0]
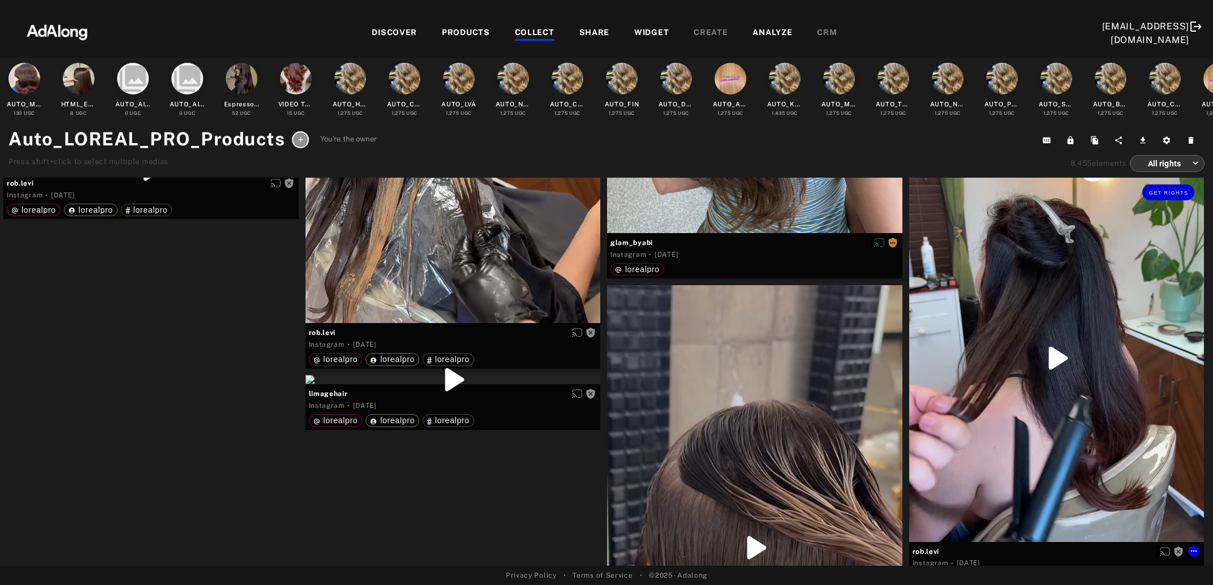
click at [1072, 380] on div "Get rights" at bounding box center [1056, 358] width 295 height 367
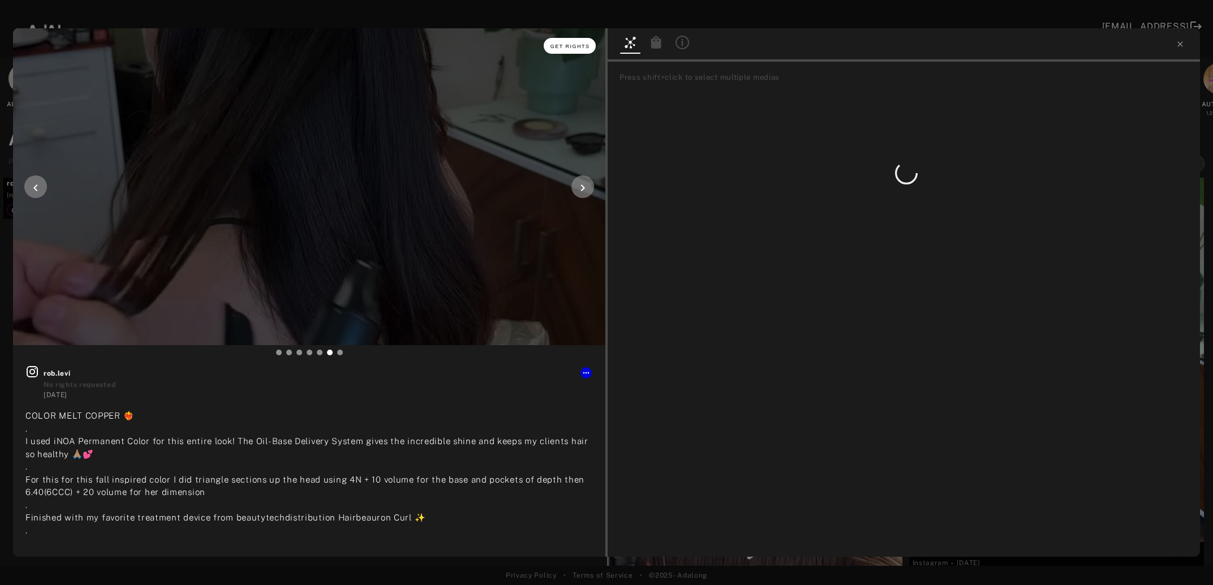
click at [554, 44] on span "Get rights" at bounding box center [571, 47] width 40 height 6
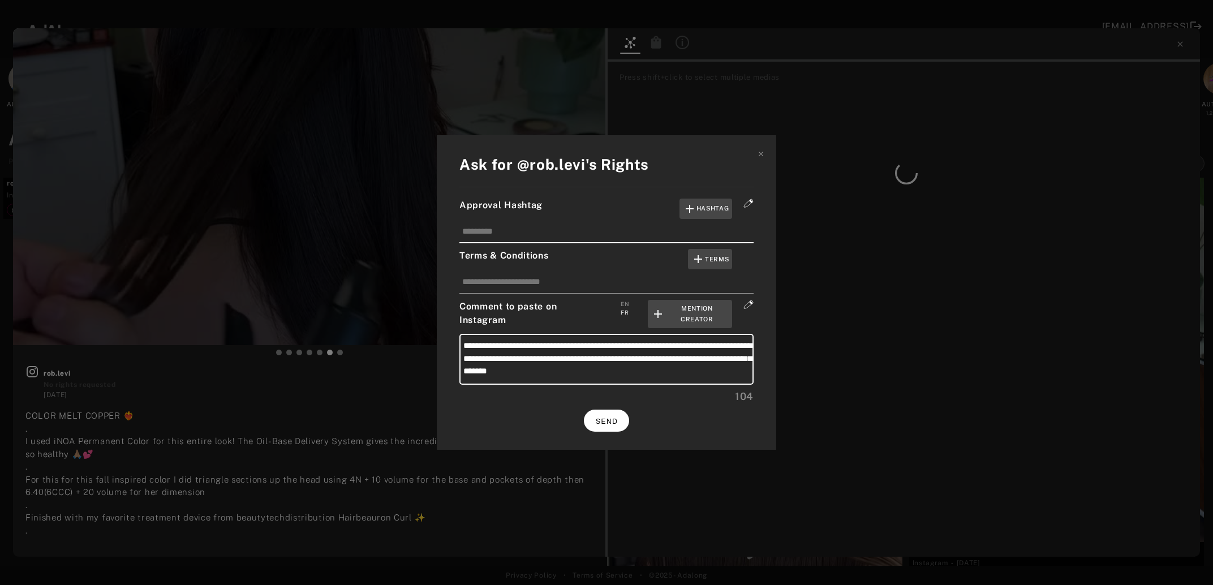
click at [616, 419] on span "SEND" at bounding box center [607, 422] width 22 height 8
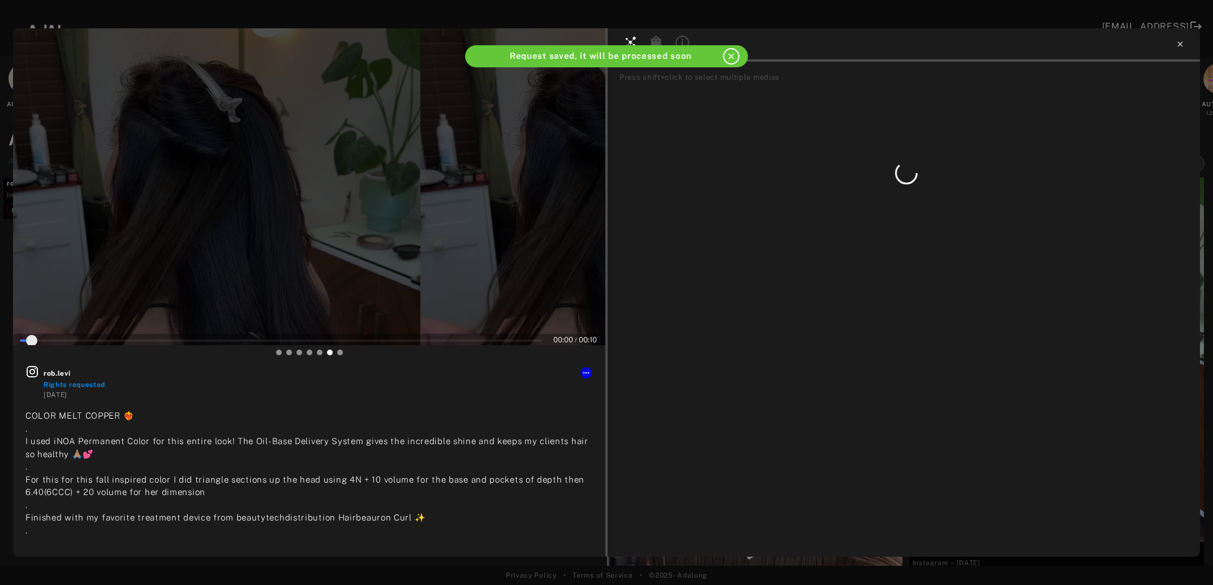
type input "*"
click at [1179, 48] on icon at bounding box center [1180, 44] width 9 height 9
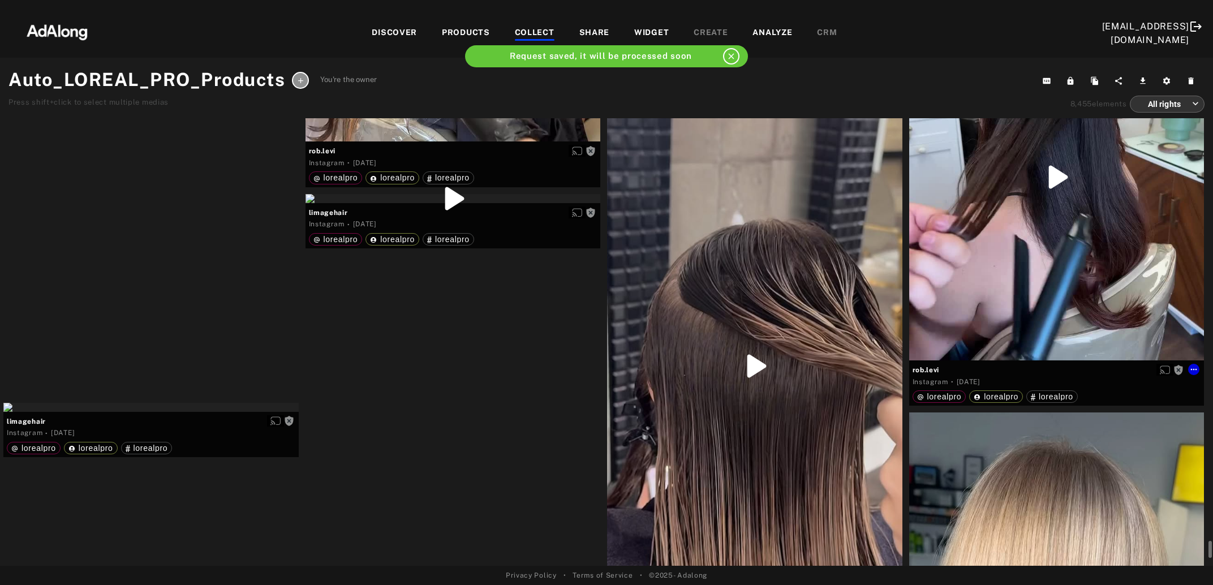
scroll to position [16793, 0]
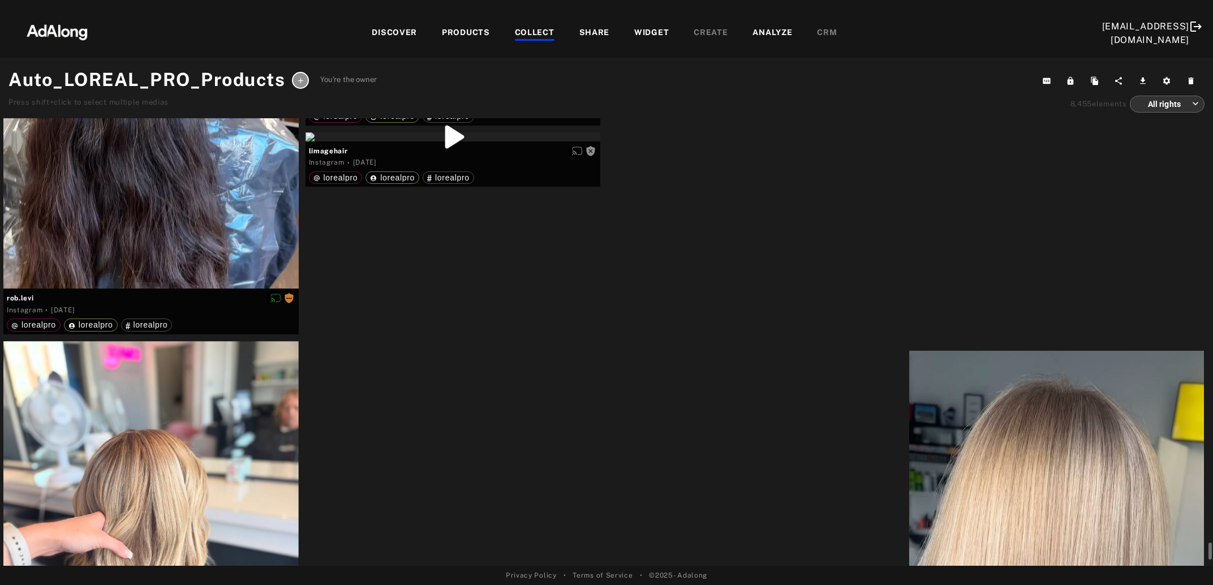
click at [737, 51] on div "Get rights" at bounding box center [754, 46] width 295 height 9
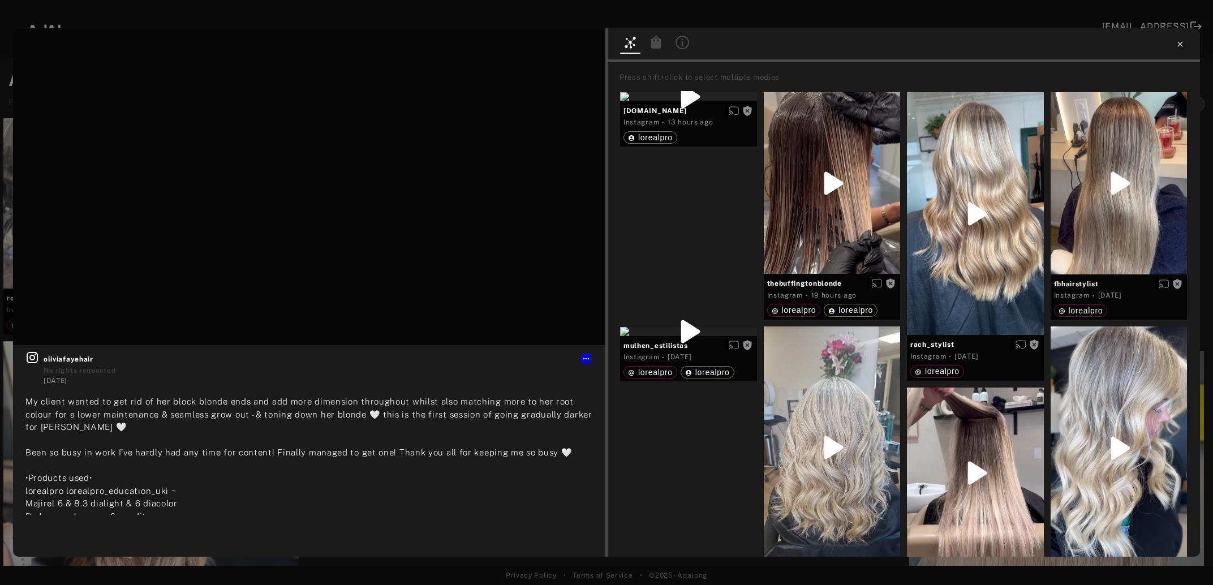
click at [1179, 43] on icon at bounding box center [1180, 44] width 9 height 9
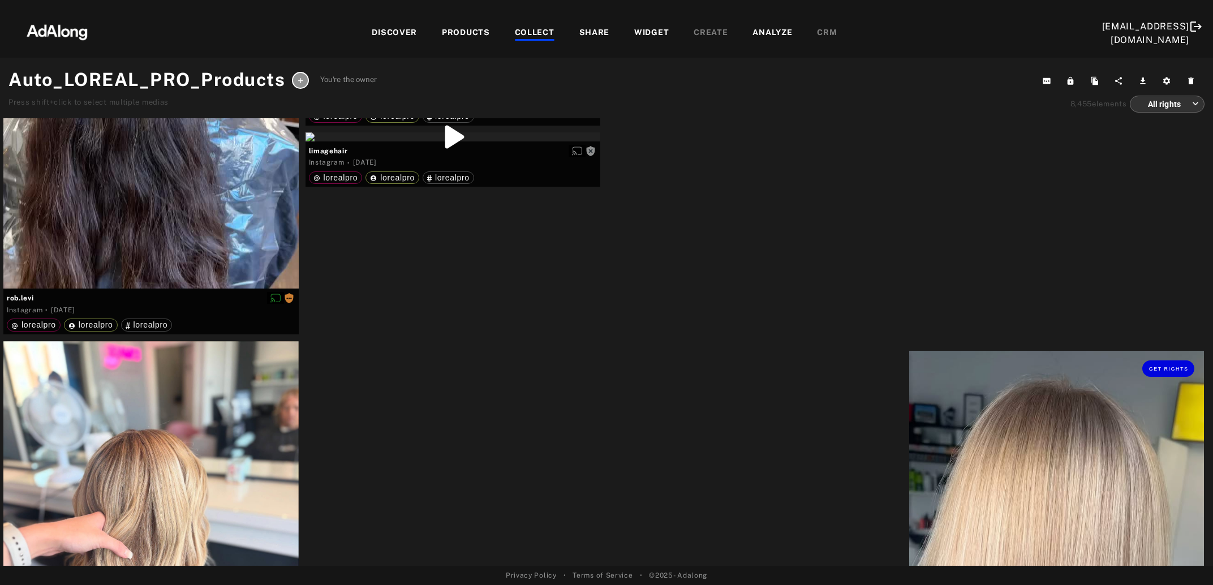
scroll to position [16854, 0]
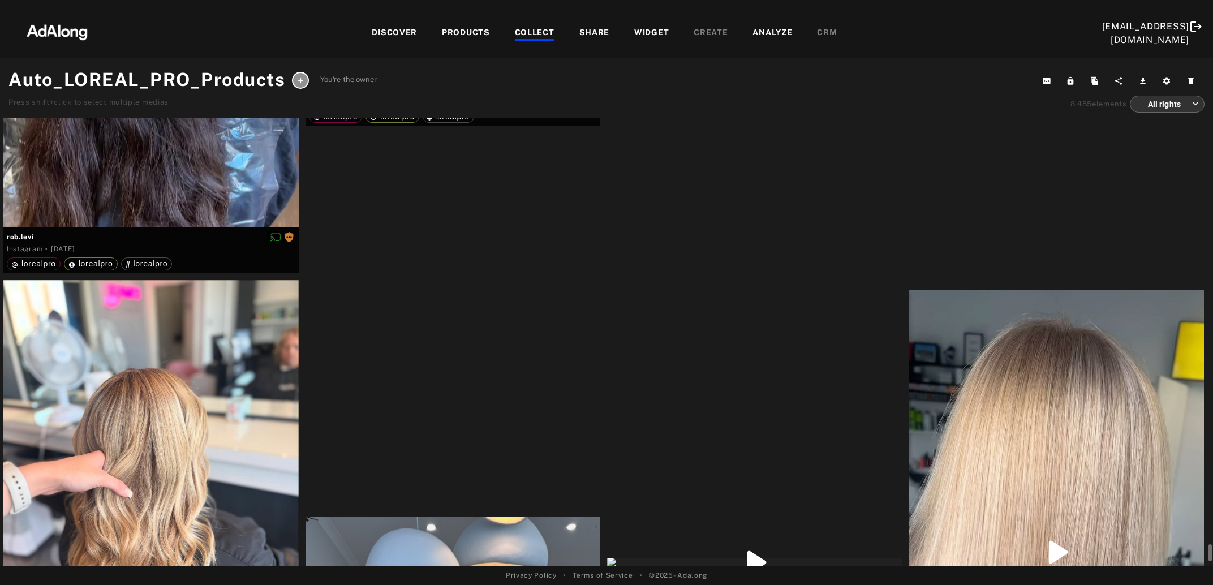
click at [455, 80] on div "Get rights" at bounding box center [453, 75] width 295 height 9
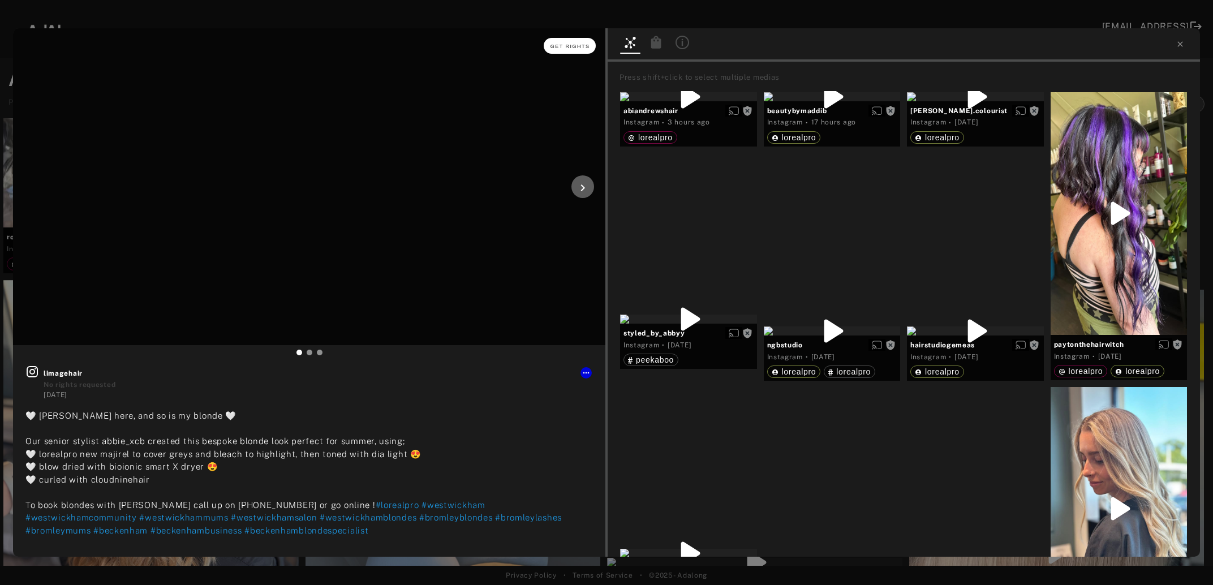
click at [565, 47] on span "Get rights" at bounding box center [571, 47] width 40 height 6
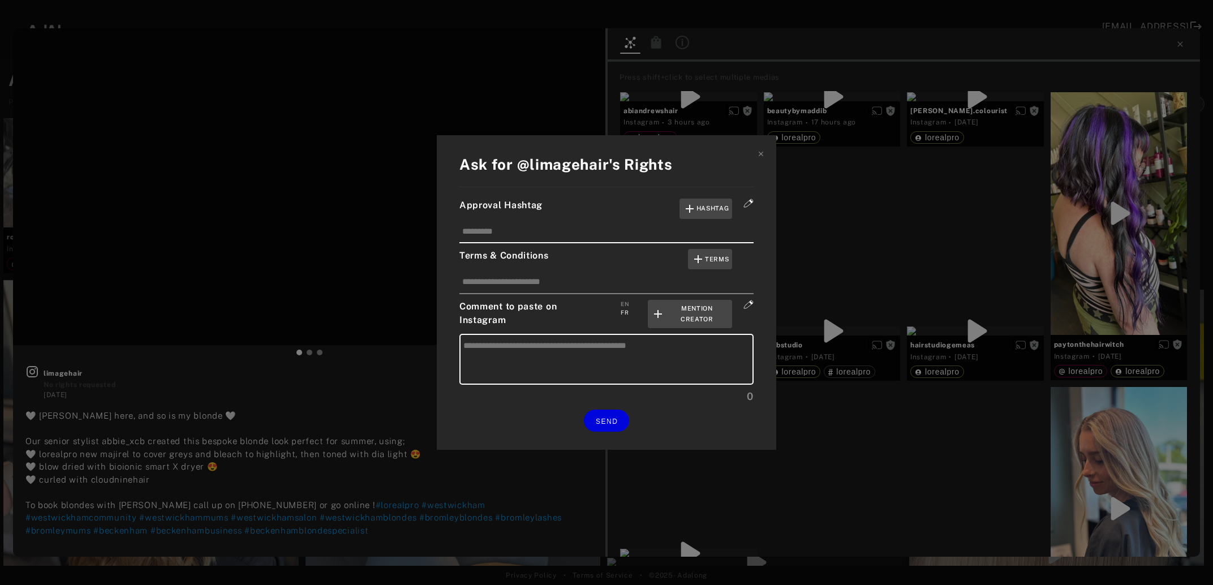
type textarea "**********"
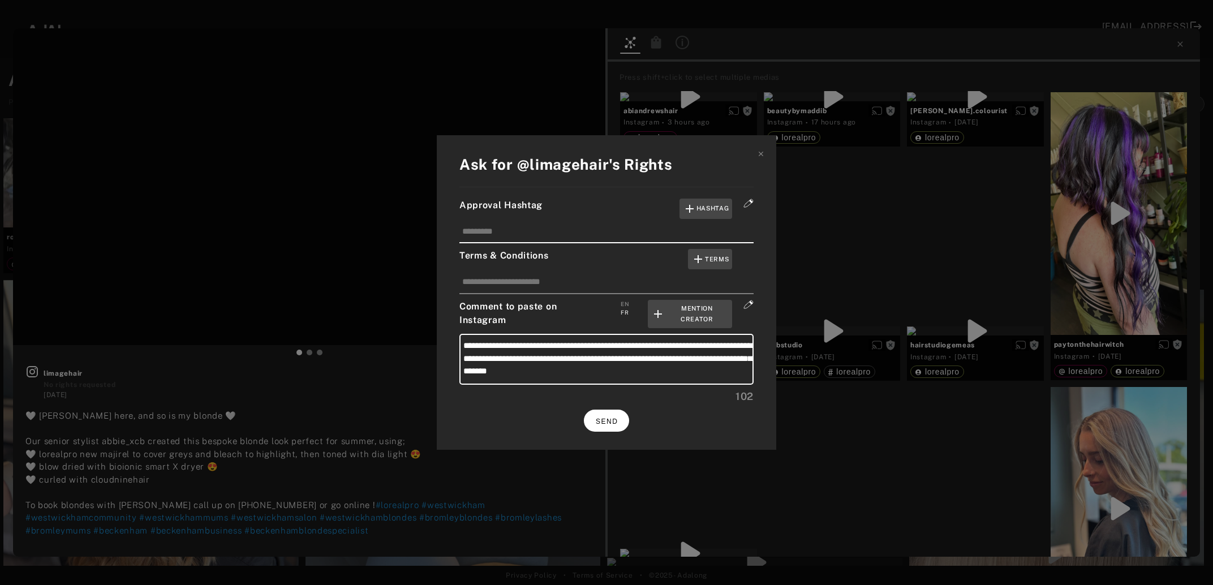
click at [617, 419] on span "SEND" at bounding box center [607, 422] width 22 height 8
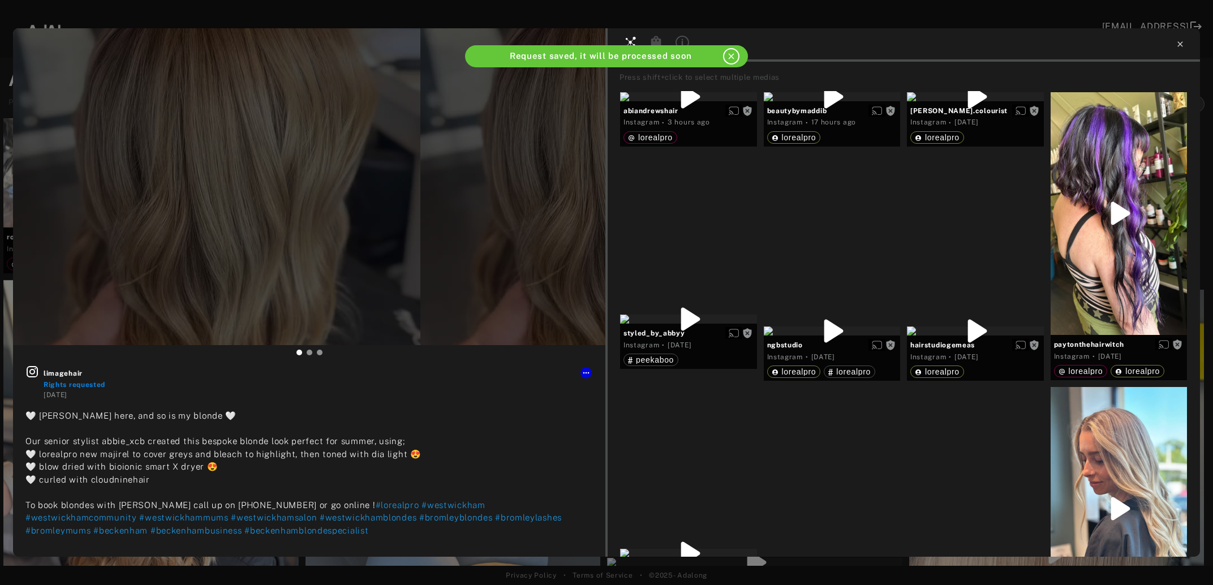
click at [1182, 44] on icon at bounding box center [1180, 44] width 9 height 9
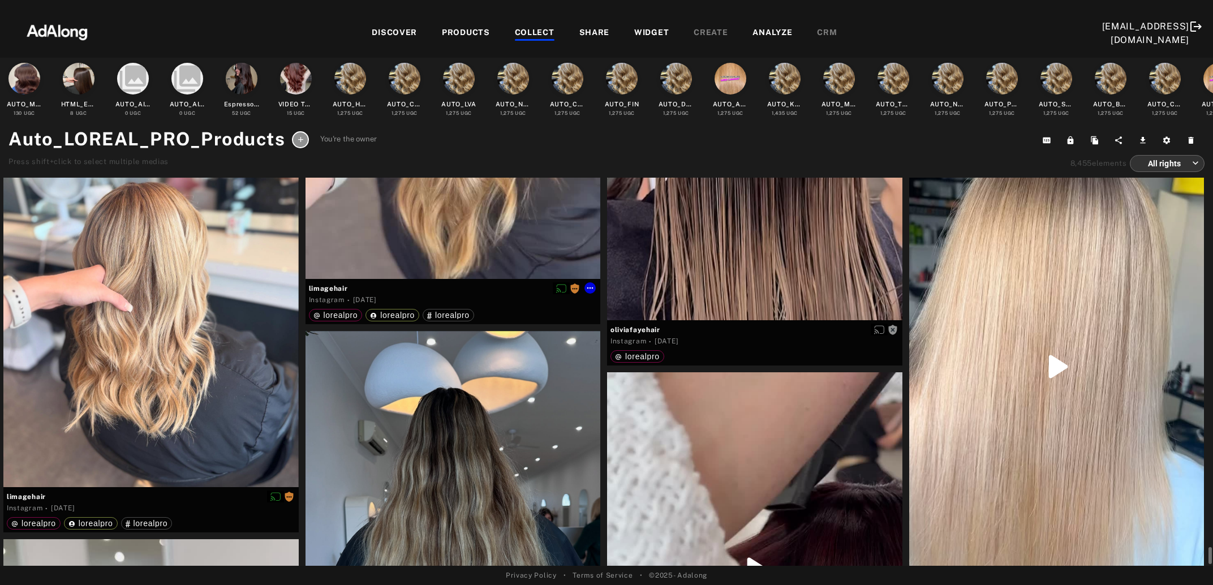
scroll to position [16915, 0]
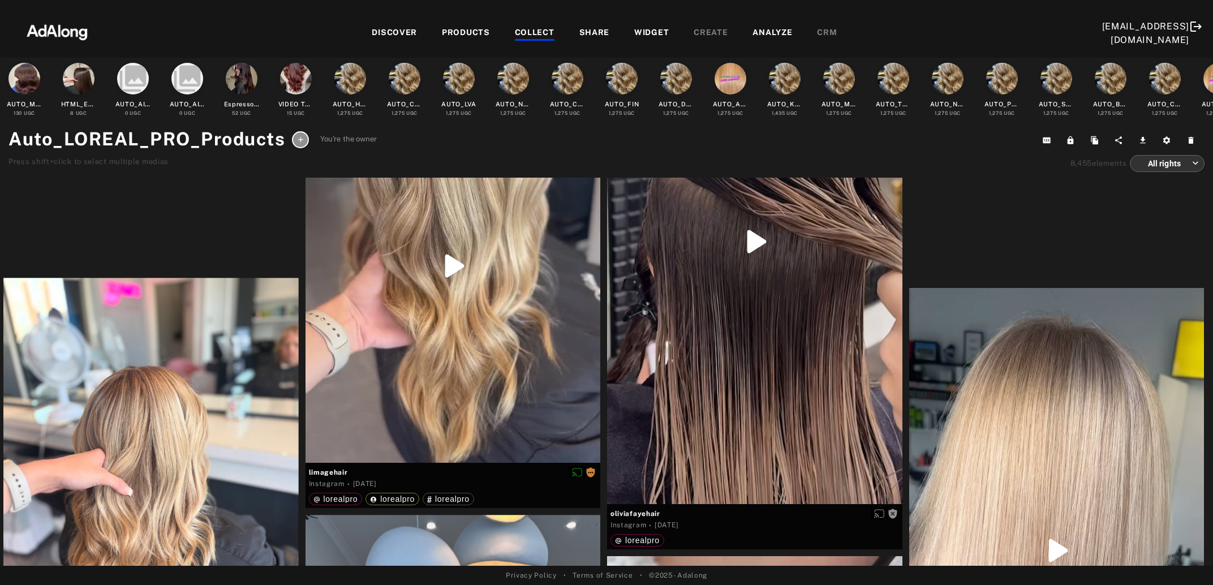
click at [390, 29] on div "DISCOVER" at bounding box center [394, 34] width 45 height 14
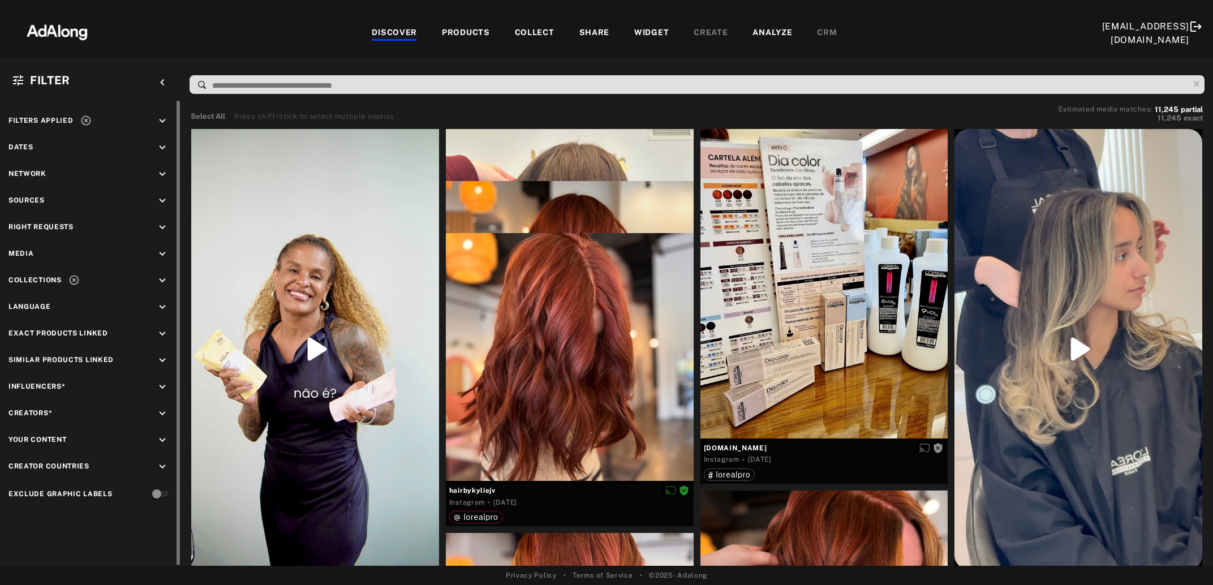
click at [85, 119] on icon at bounding box center [85, 120] width 11 height 11
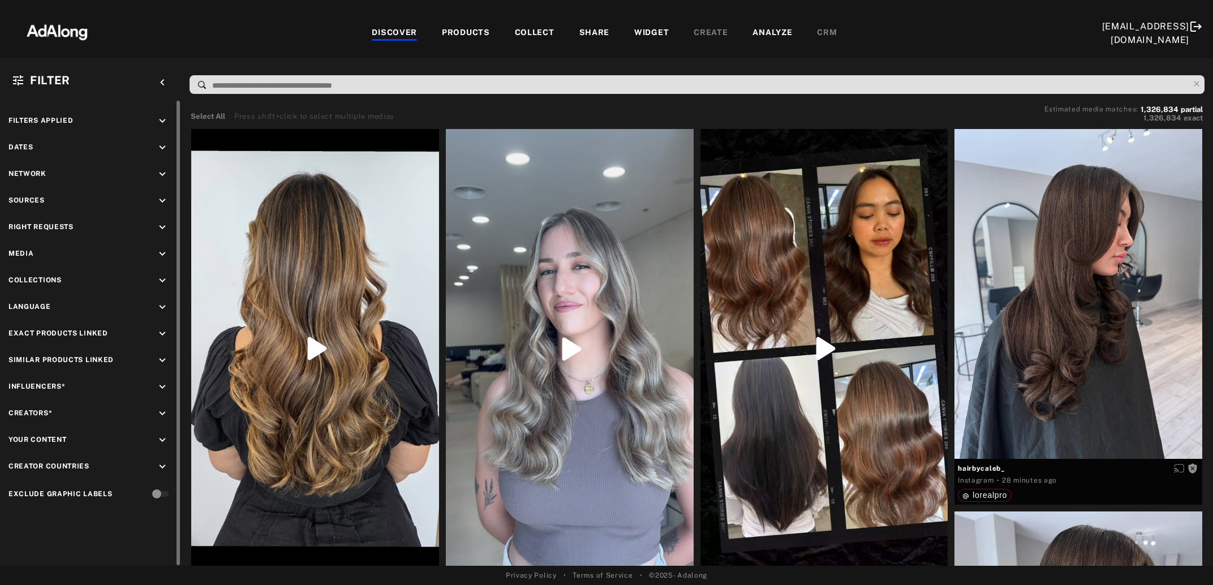
click at [165, 229] on icon "keyboard_arrow_down" at bounding box center [162, 227] width 12 height 12
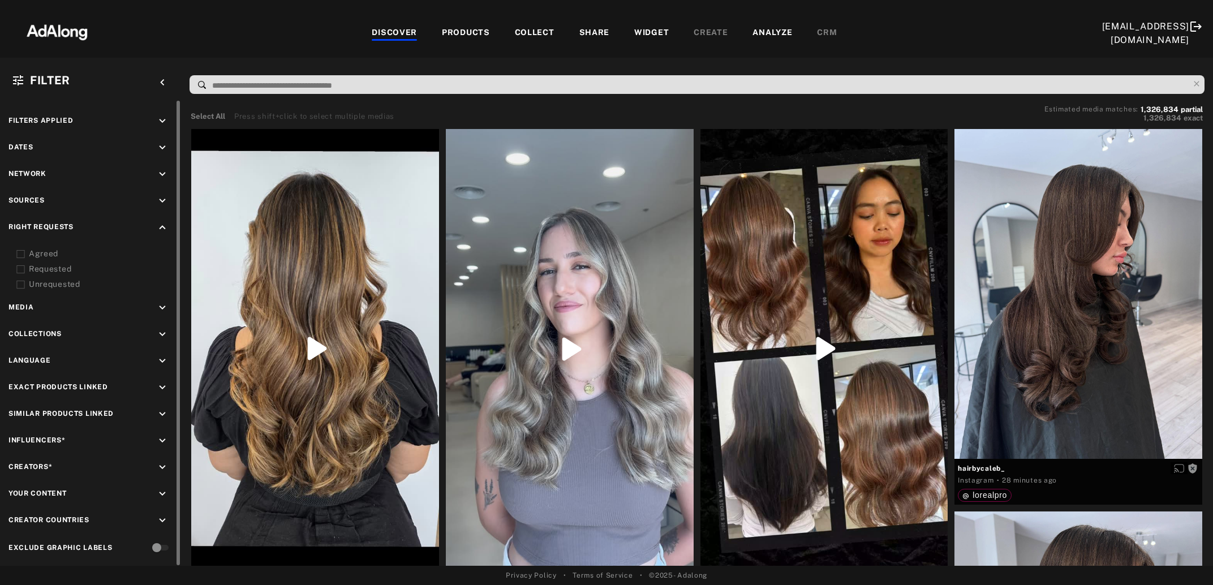
click at [23, 253] on icon at bounding box center [20, 254] width 8 height 8
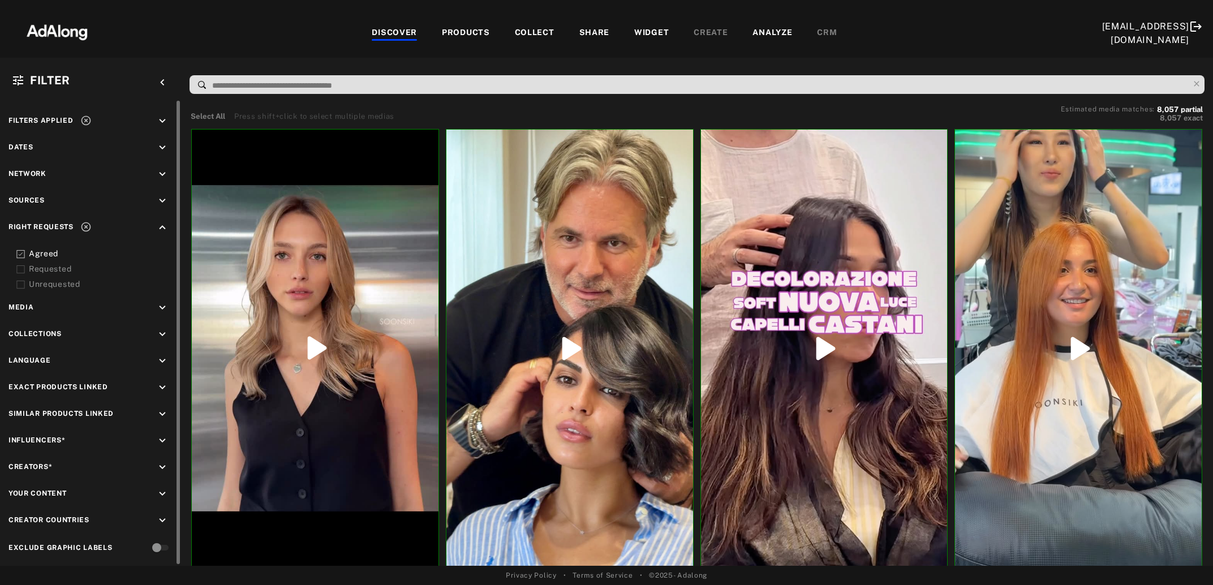
click at [21, 268] on icon at bounding box center [20, 269] width 8 height 8
